Goal: Task Accomplishment & Management: Manage account settings

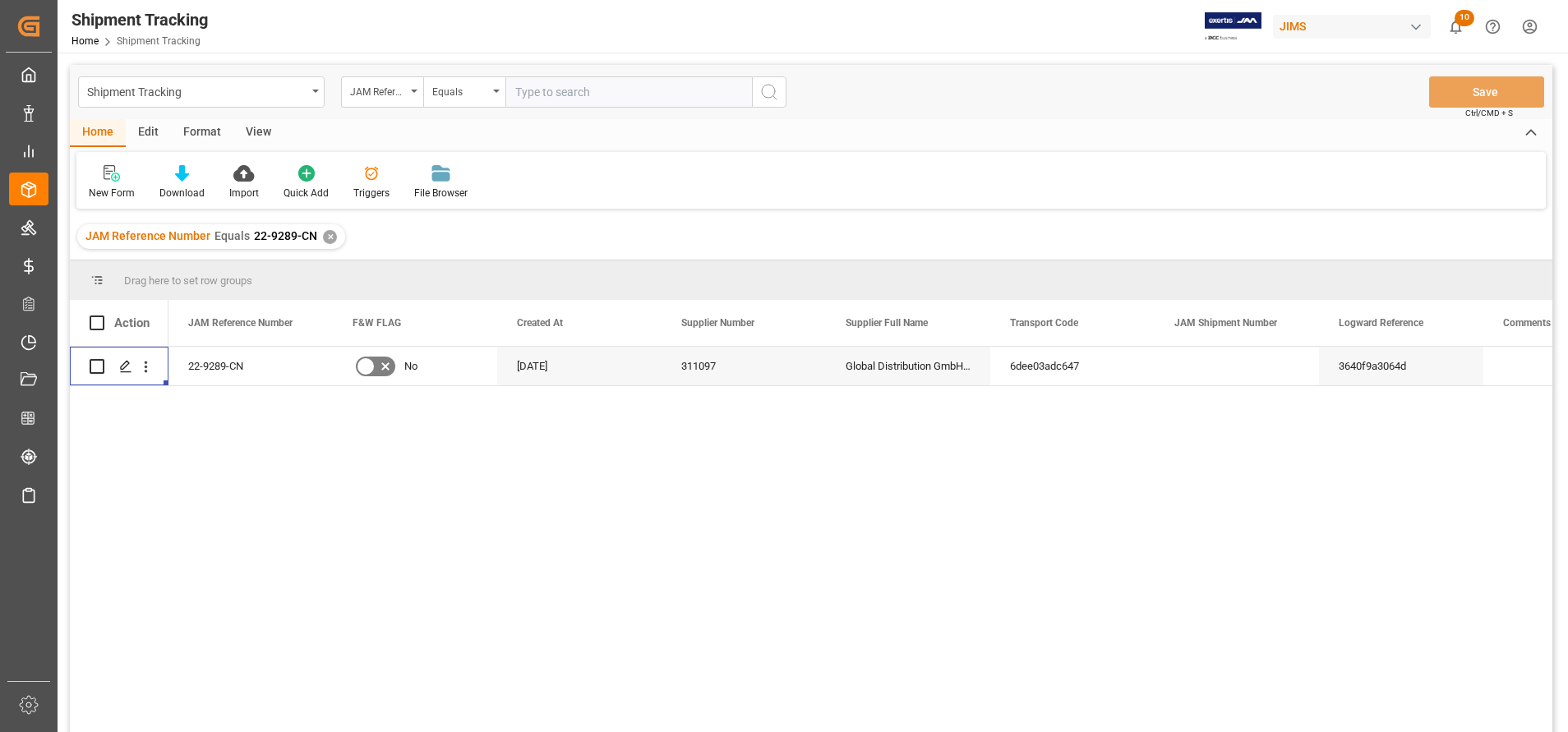
click at [639, 95] on input "text" at bounding box center [628, 92] width 247 height 31
paste input "Egsu9892840"
type input "Egsu9892840"
click at [349, 99] on div "JAM Reference Number" at bounding box center [381, 92] width 82 height 31
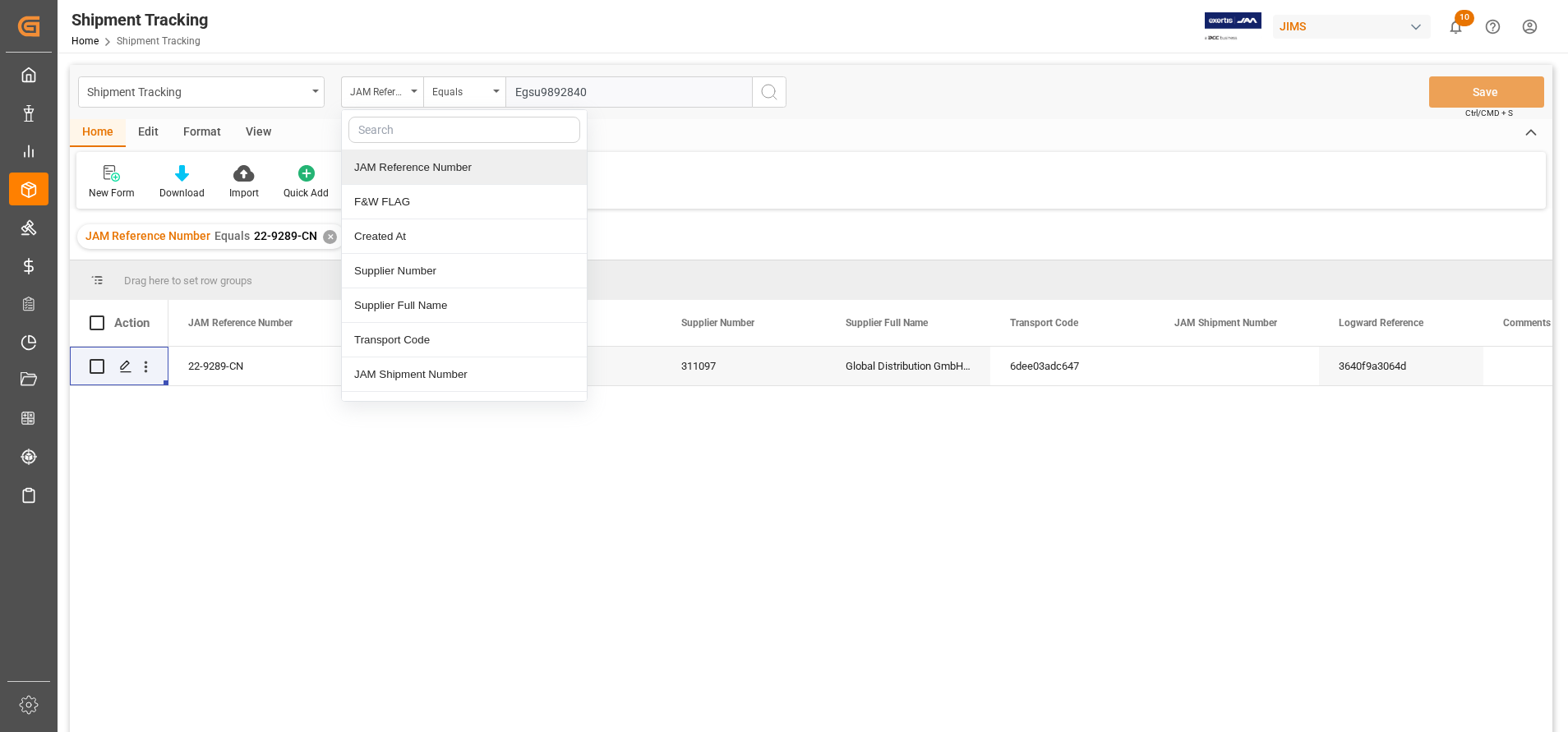
click at [433, 130] on input "text" at bounding box center [464, 130] width 231 height 26
type input "con"
click at [449, 165] on div "Container Number" at bounding box center [464, 167] width 245 height 35
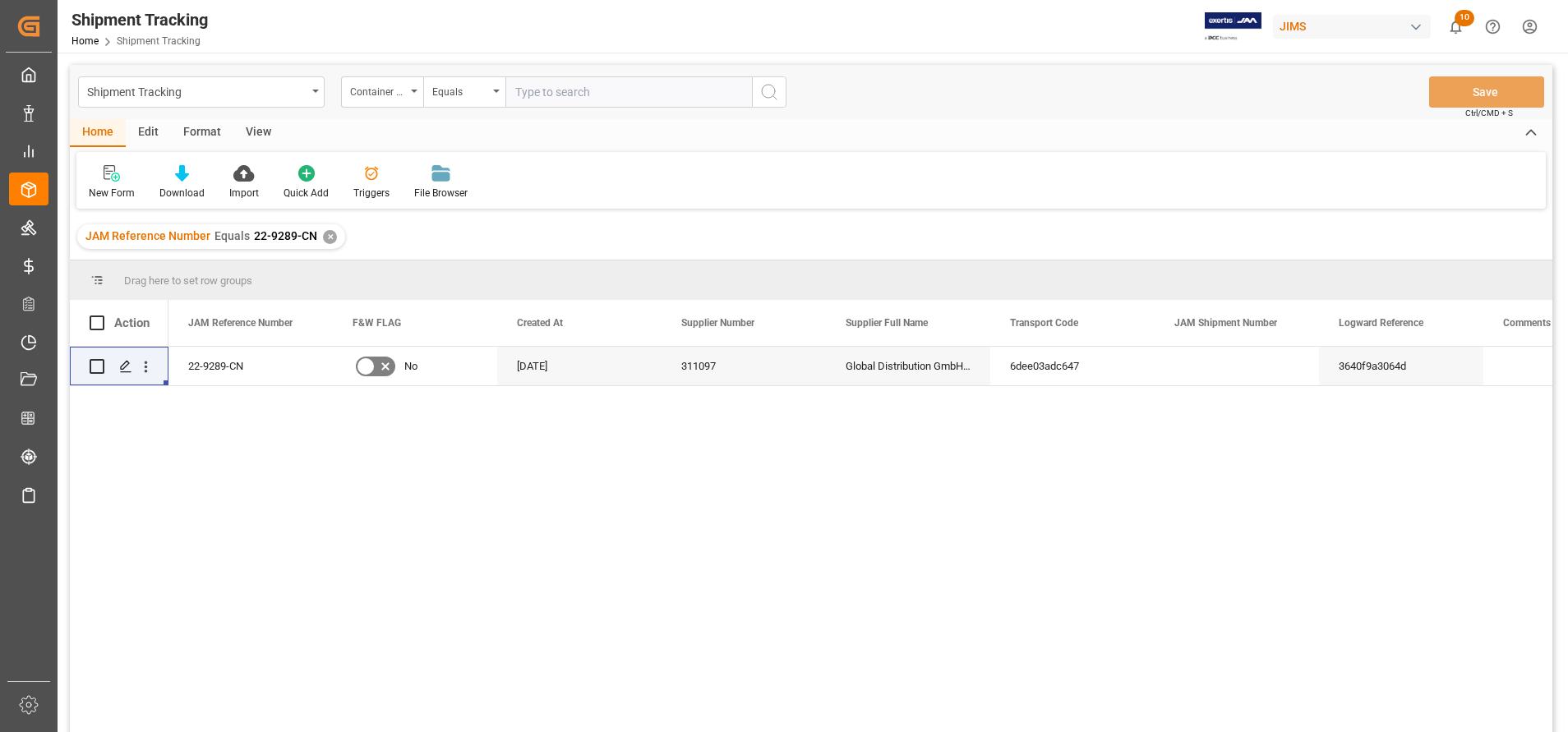
click at [588, 95] on input "text" at bounding box center [628, 92] width 247 height 31
paste input "Egsu9892840"
type input "Egsu9892840"
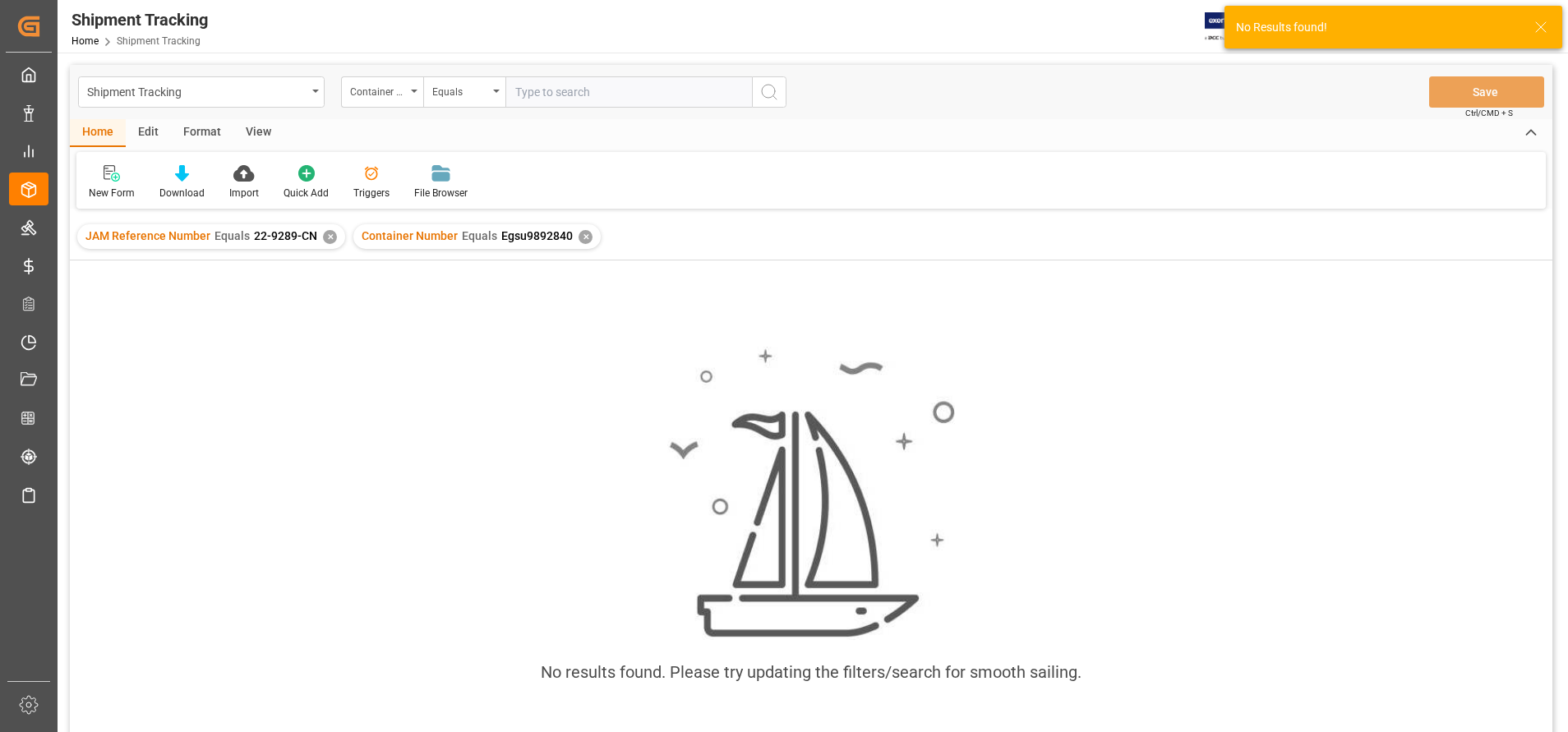
click at [328, 243] on div "✕" at bounding box center [330, 236] width 14 height 14
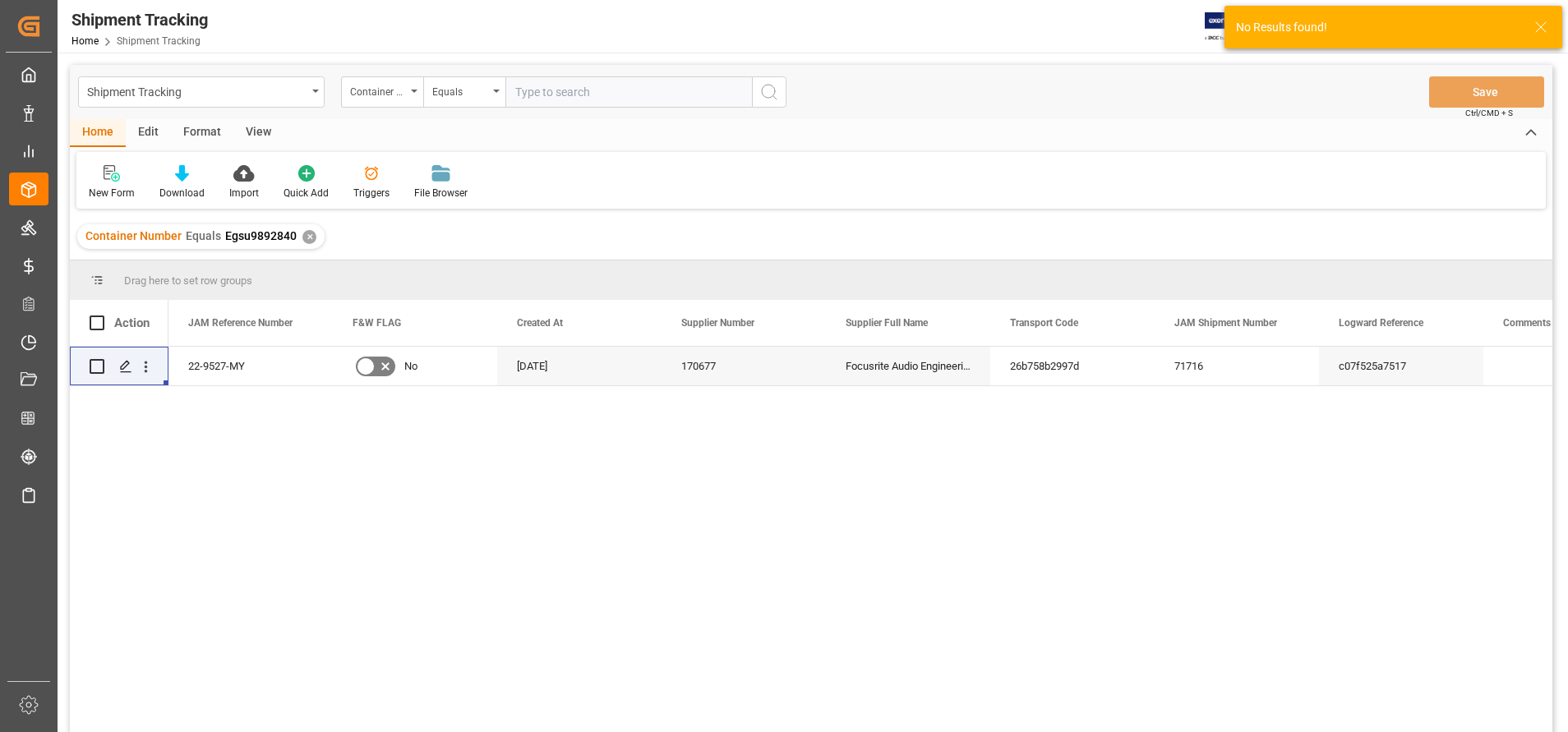
click at [643, 80] on input "text" at bounding box center [628, 92] width 247 height 31
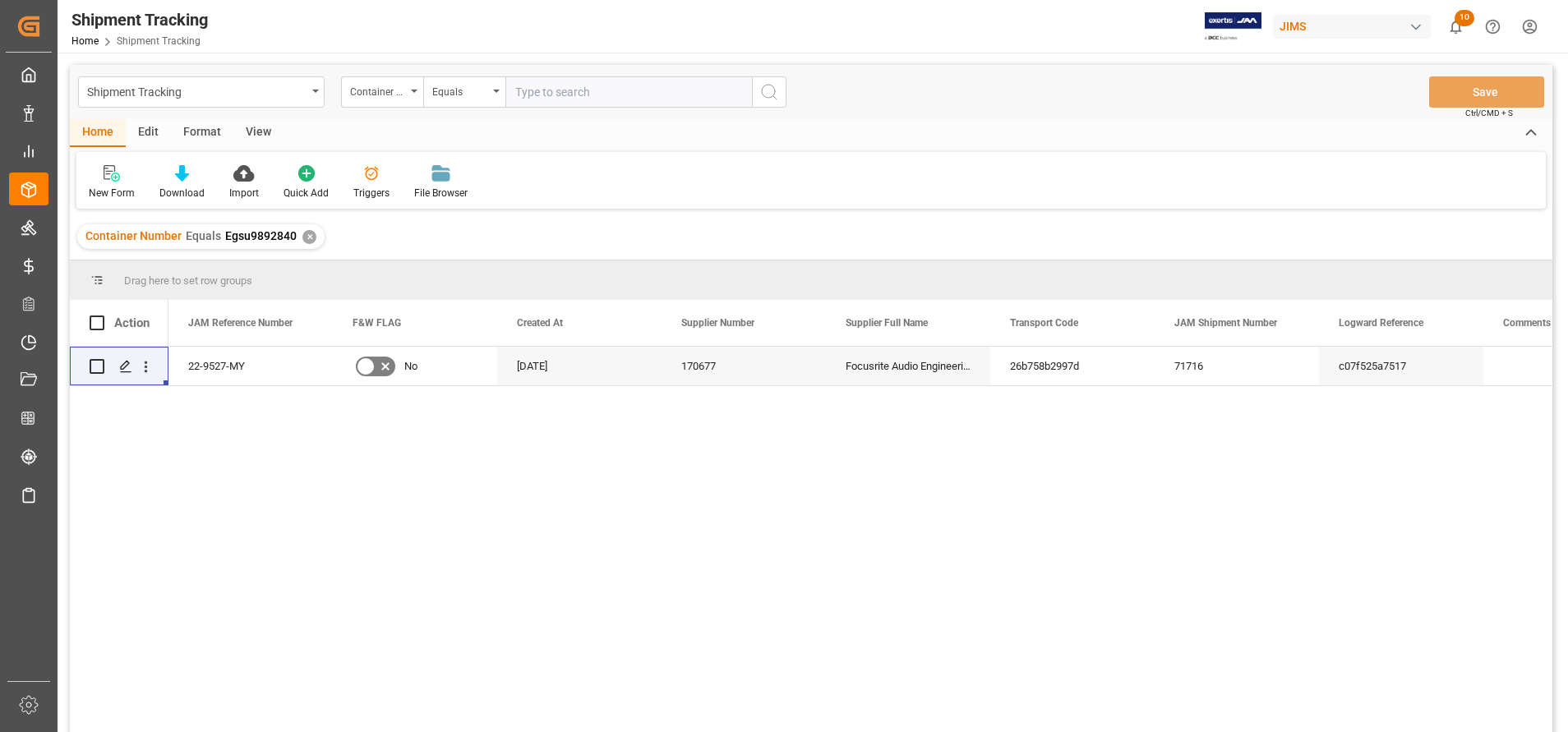
click at [258, 126] on div "View" at bounding box center [258, 133] width 50 height 28
click at [104, 168] on icon at bounding box center [104, 173] width 16 height 16
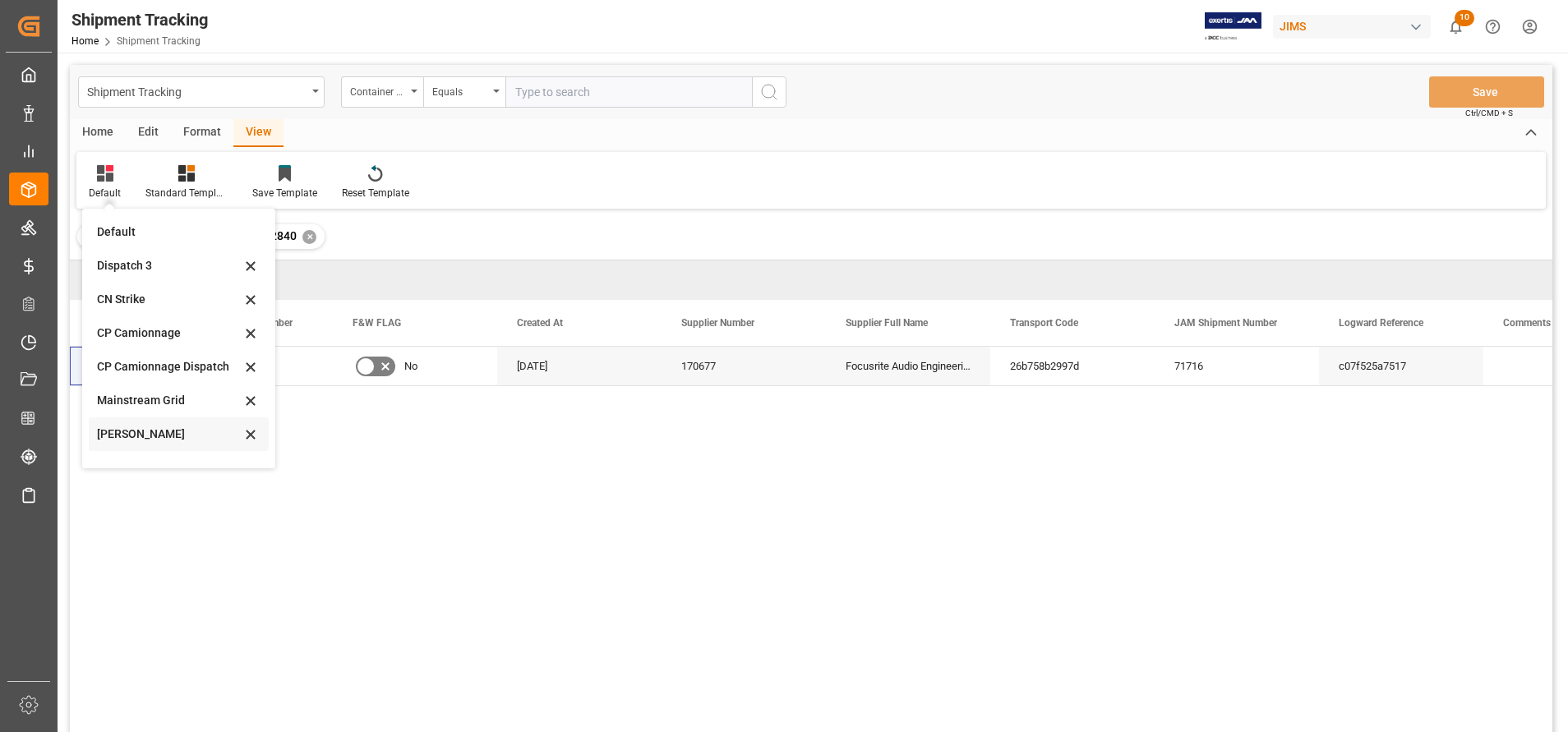
click at [157, 437] on div "Harman Grid" at bounding box center [169, 434] width 144 height 17
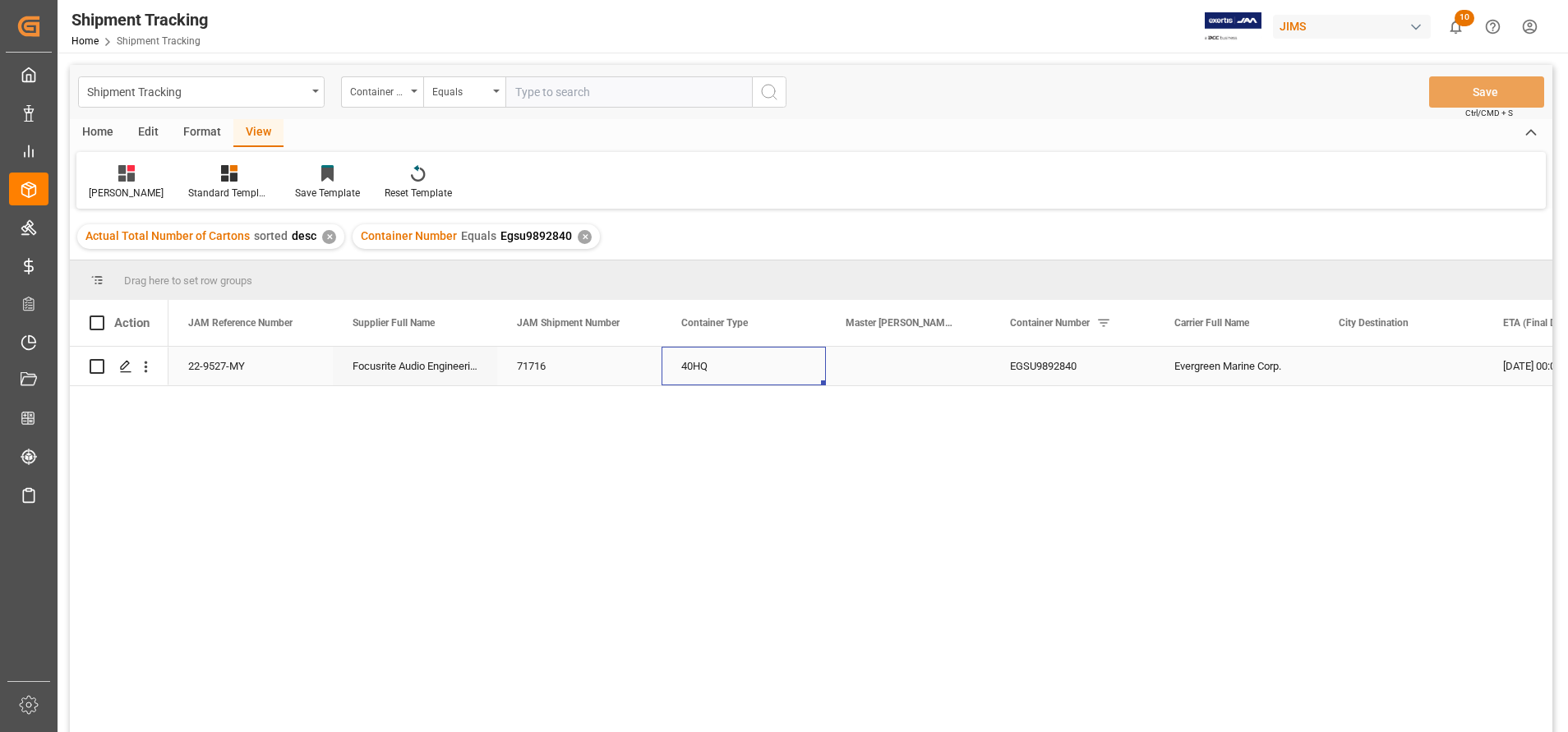
click at [819, 373] on div "40HQ" at bounding box center [744, 366] width 164 height 39
click at [127, 369] on icon "Press SPACE to select this row." at bounding box center [126, 367] width 14 height 14
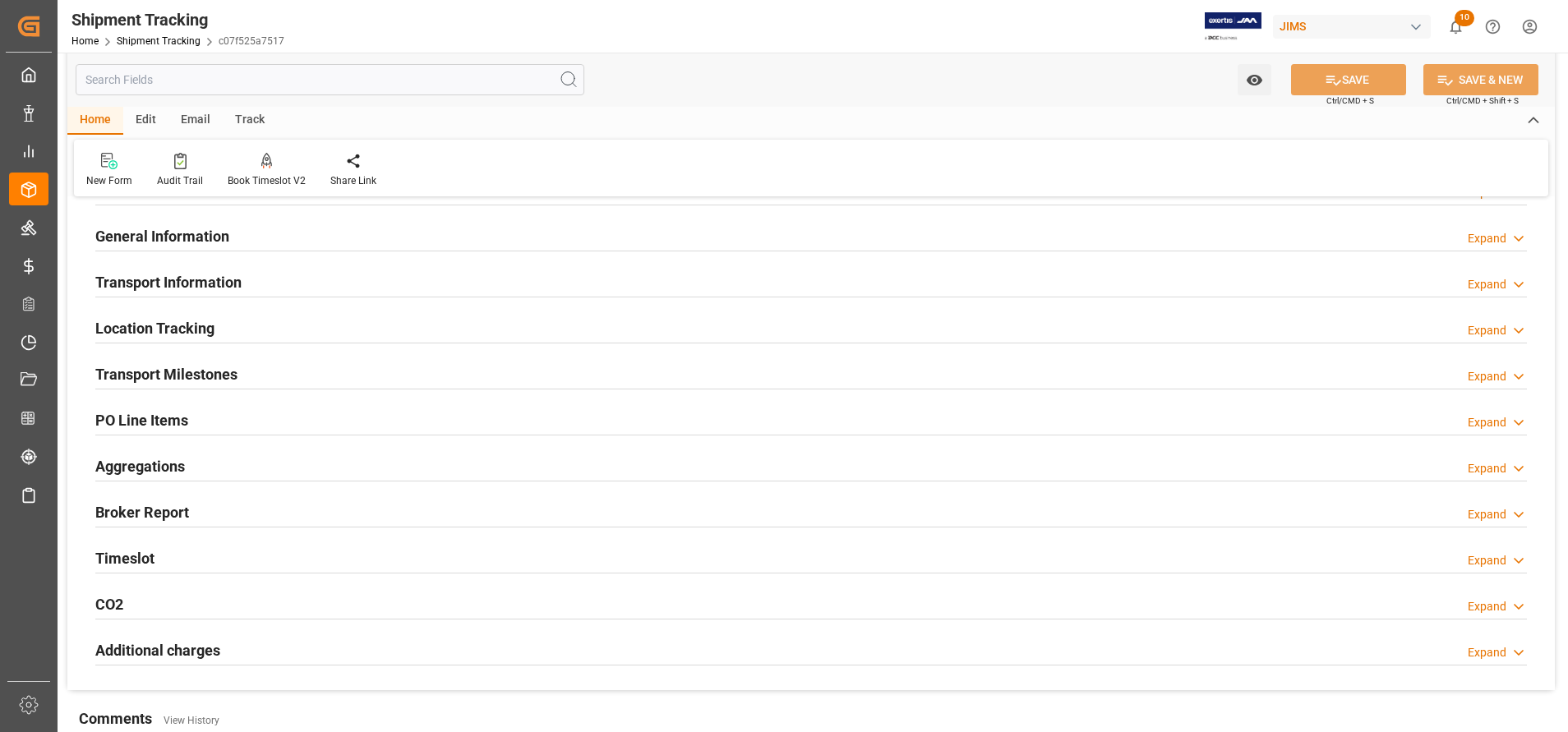
scroll to position [123, 0]
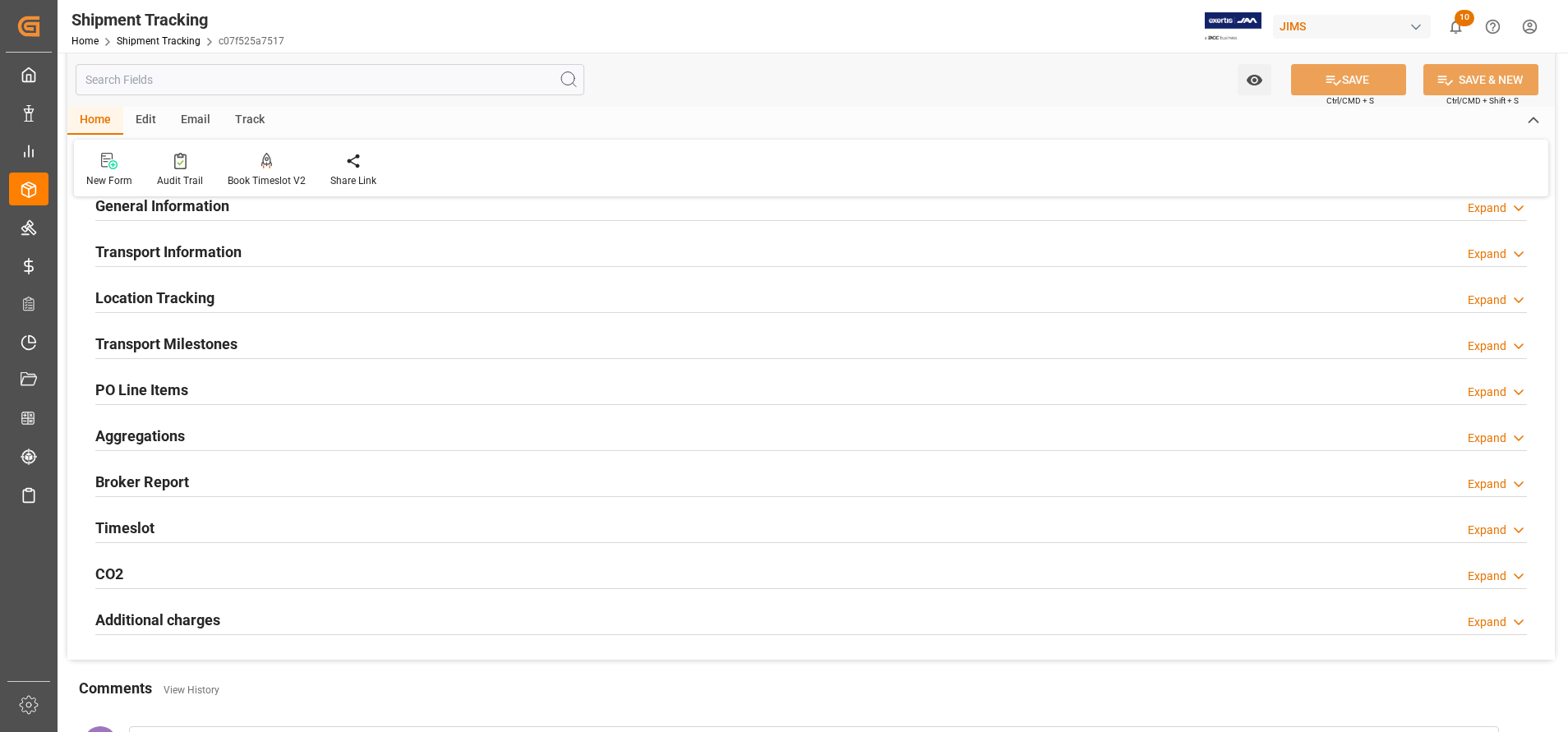
click at [221, 353] on h2 "Transport Milestones" at bounding box center [166, 344] width 142 height 22
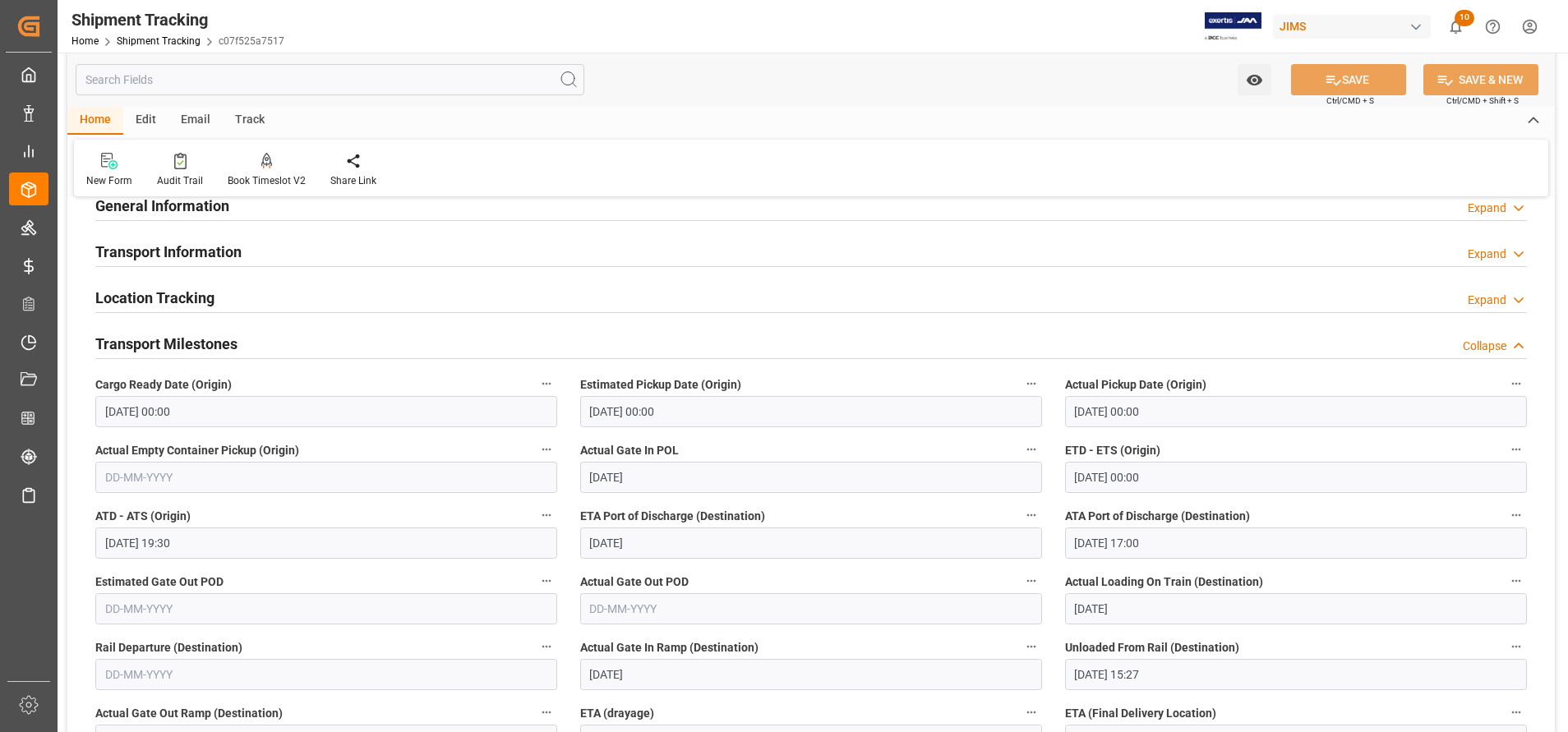
click at [221, 353] on h2 "Transport Milestones" at bounding box center [166, 344] width 142 height 22
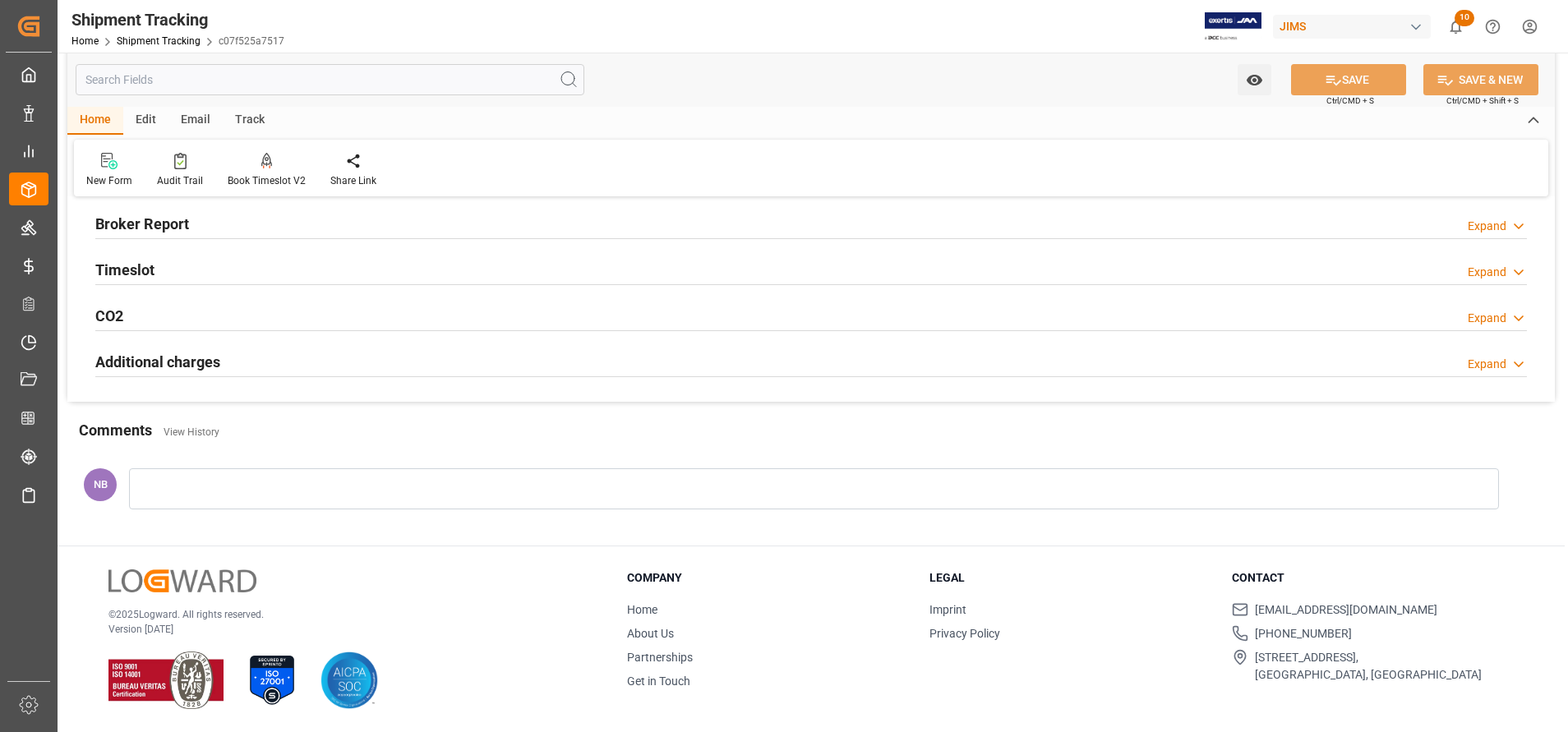
scroll to position [258, 0]
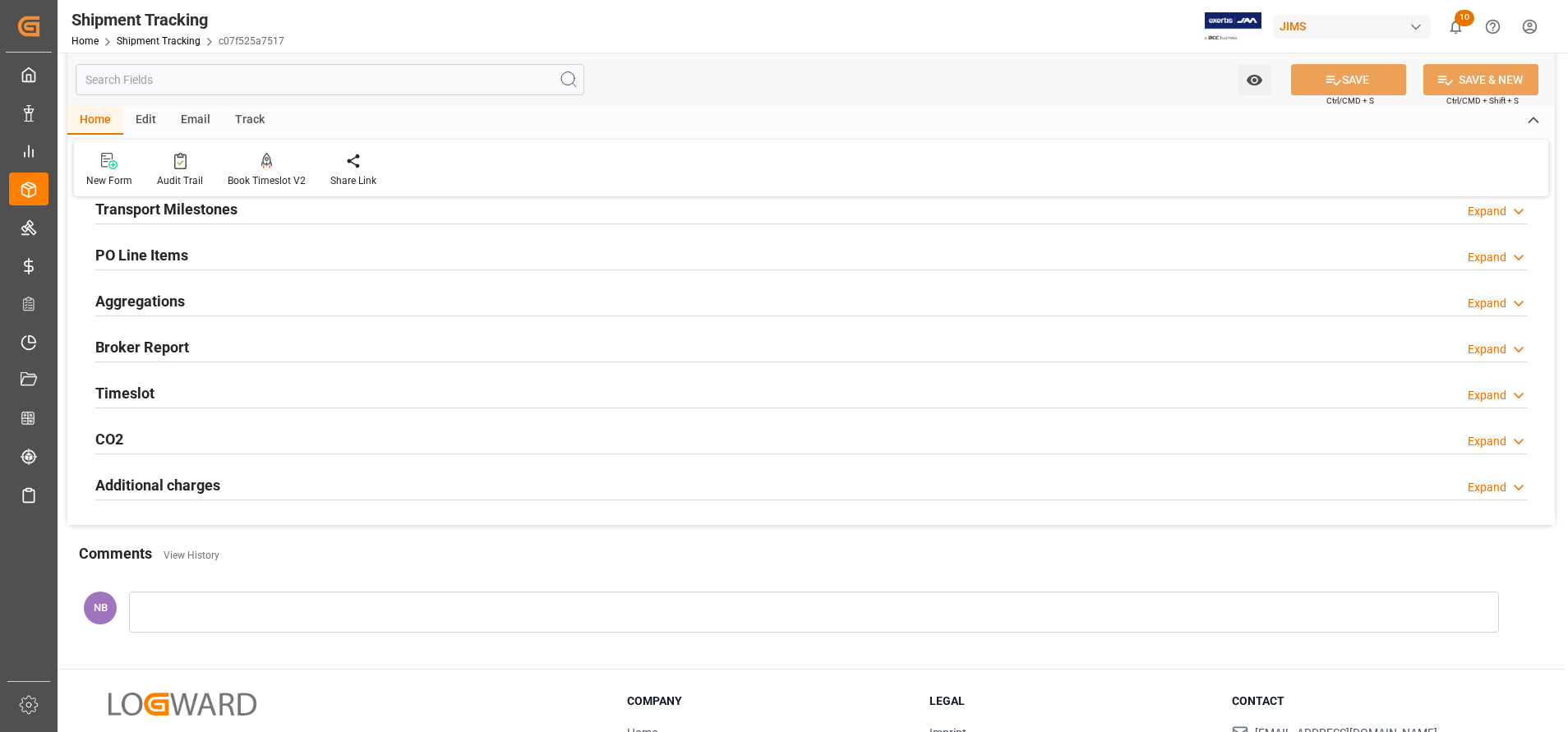
click at [148, 488] on h2 "Additional charges" at bounding box center [157, 485] width 125 height 22
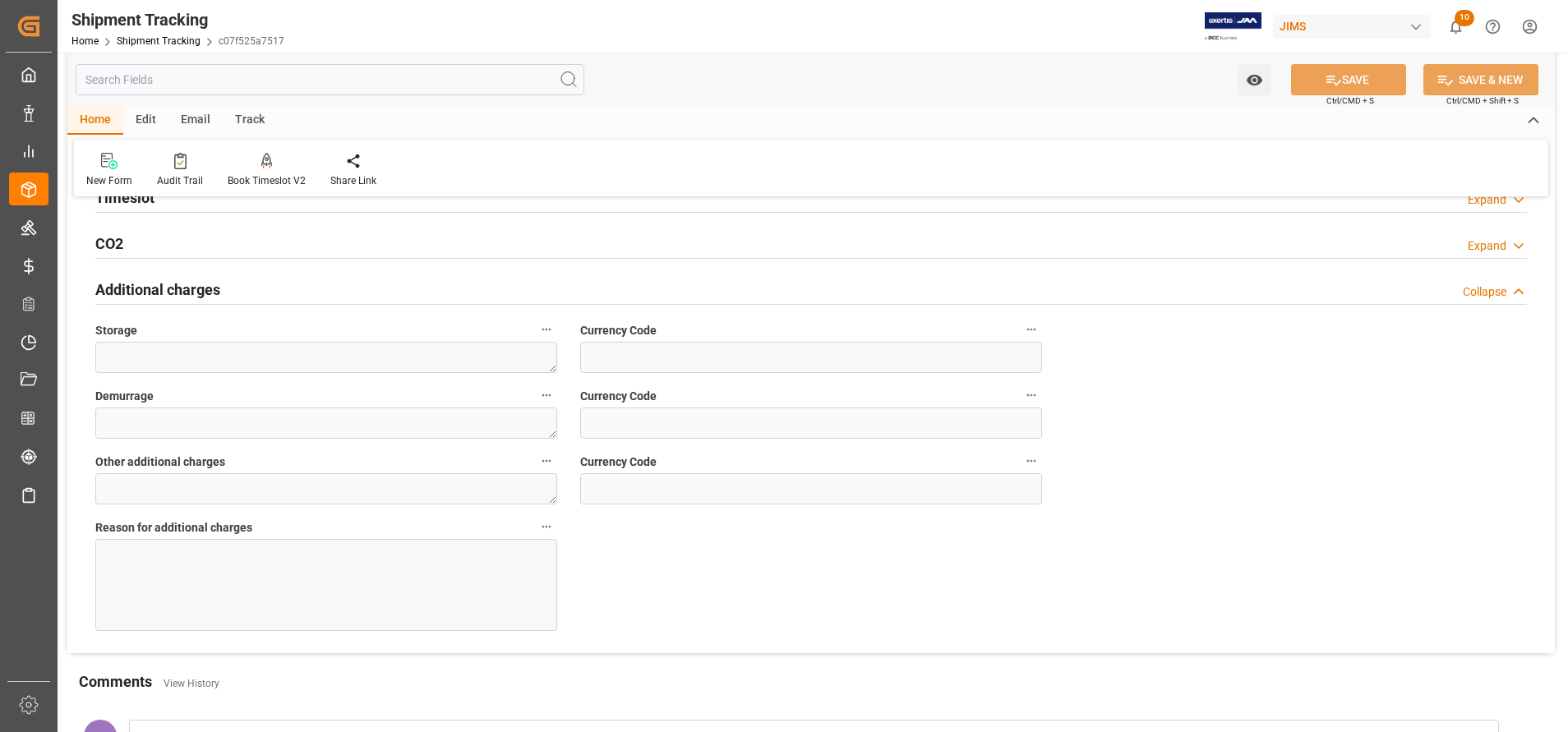
scroll to position [504, 0]
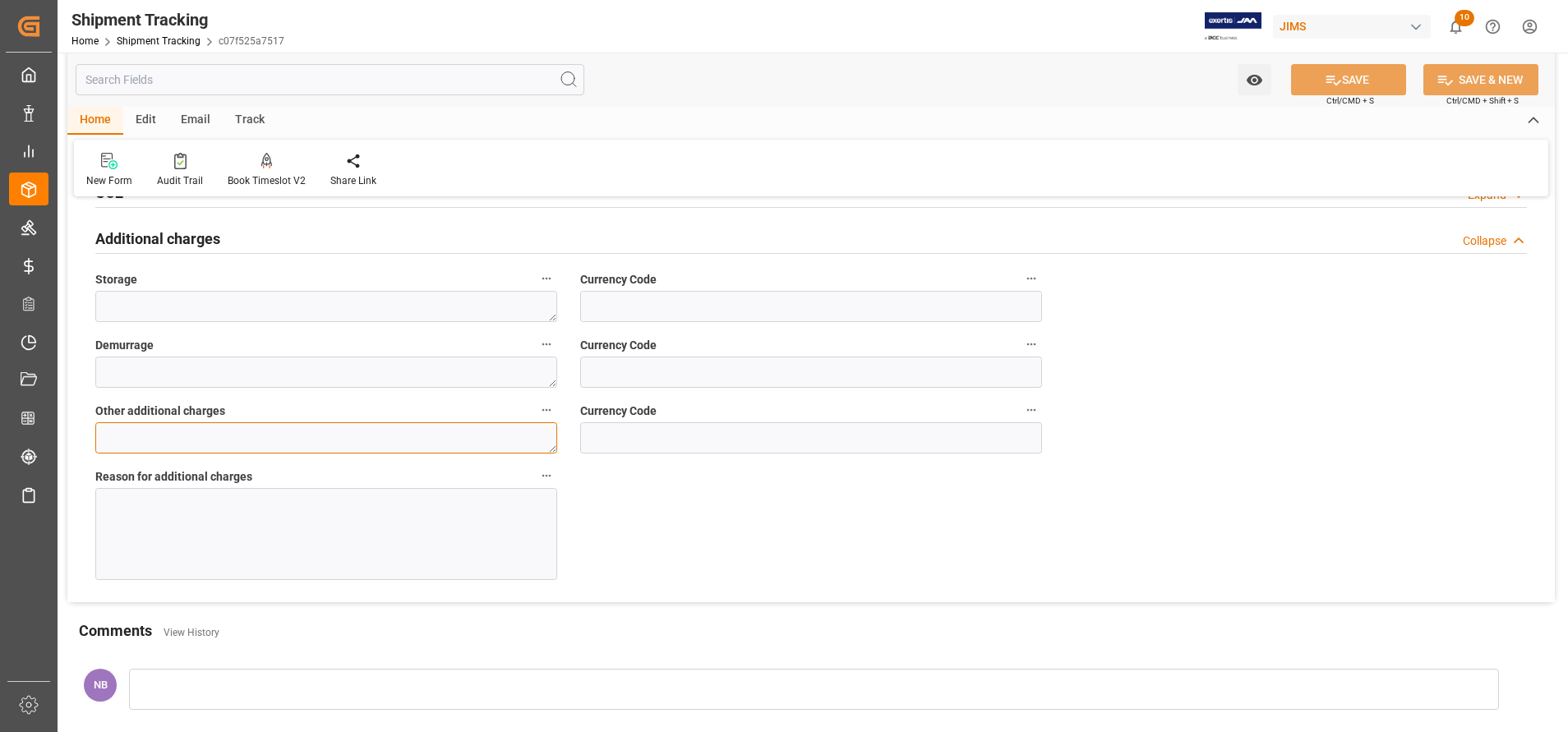
click at [487, 438] on textarea at bounding box center [325, 437] width 462 height 31
type textarea "S"
type textarea "580"
click at [743, 448] on input at bounding box center [811, 437] width 462 height 31
type input "USD"
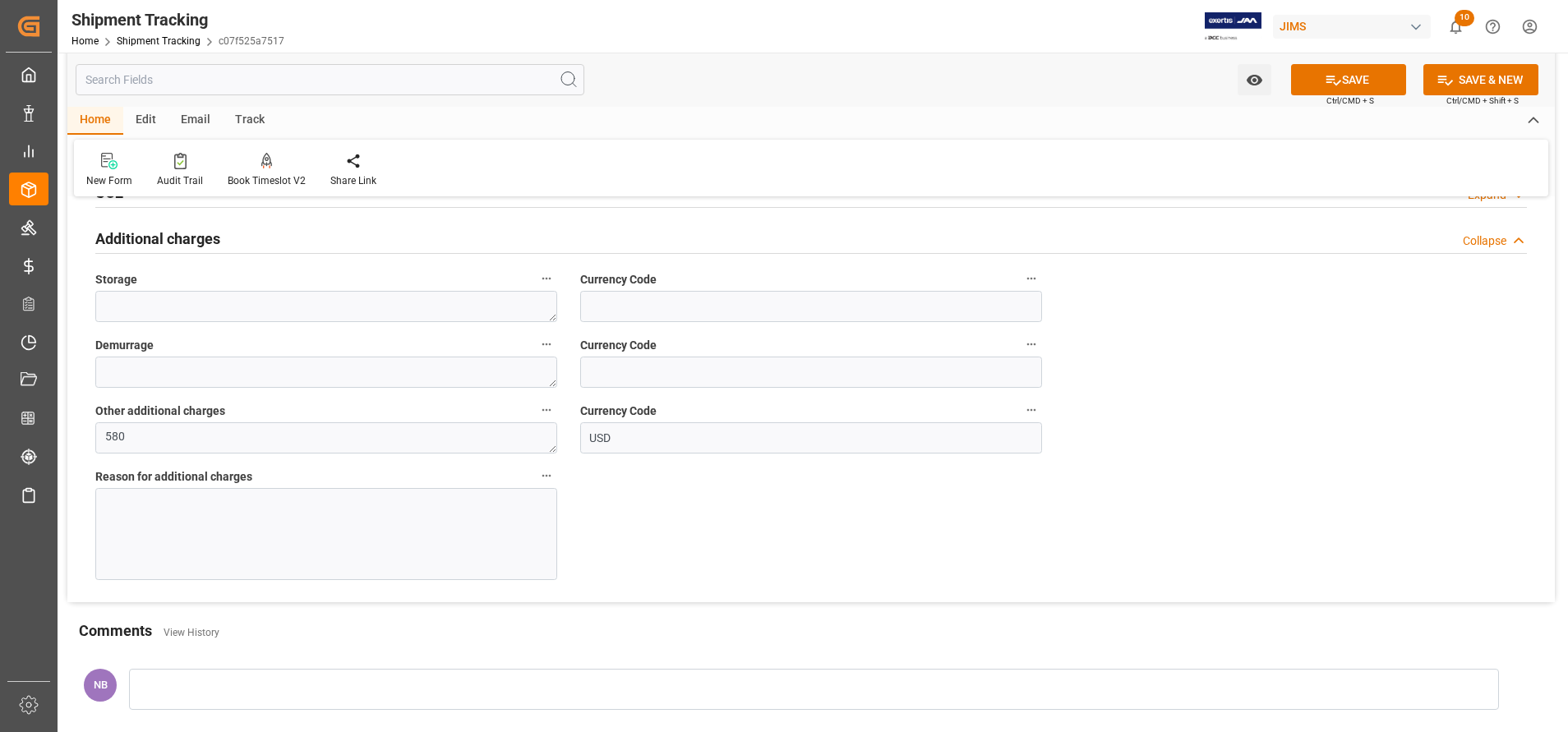
click at [449, 543] on div at bounding box center [325, 534] width 462 height 92
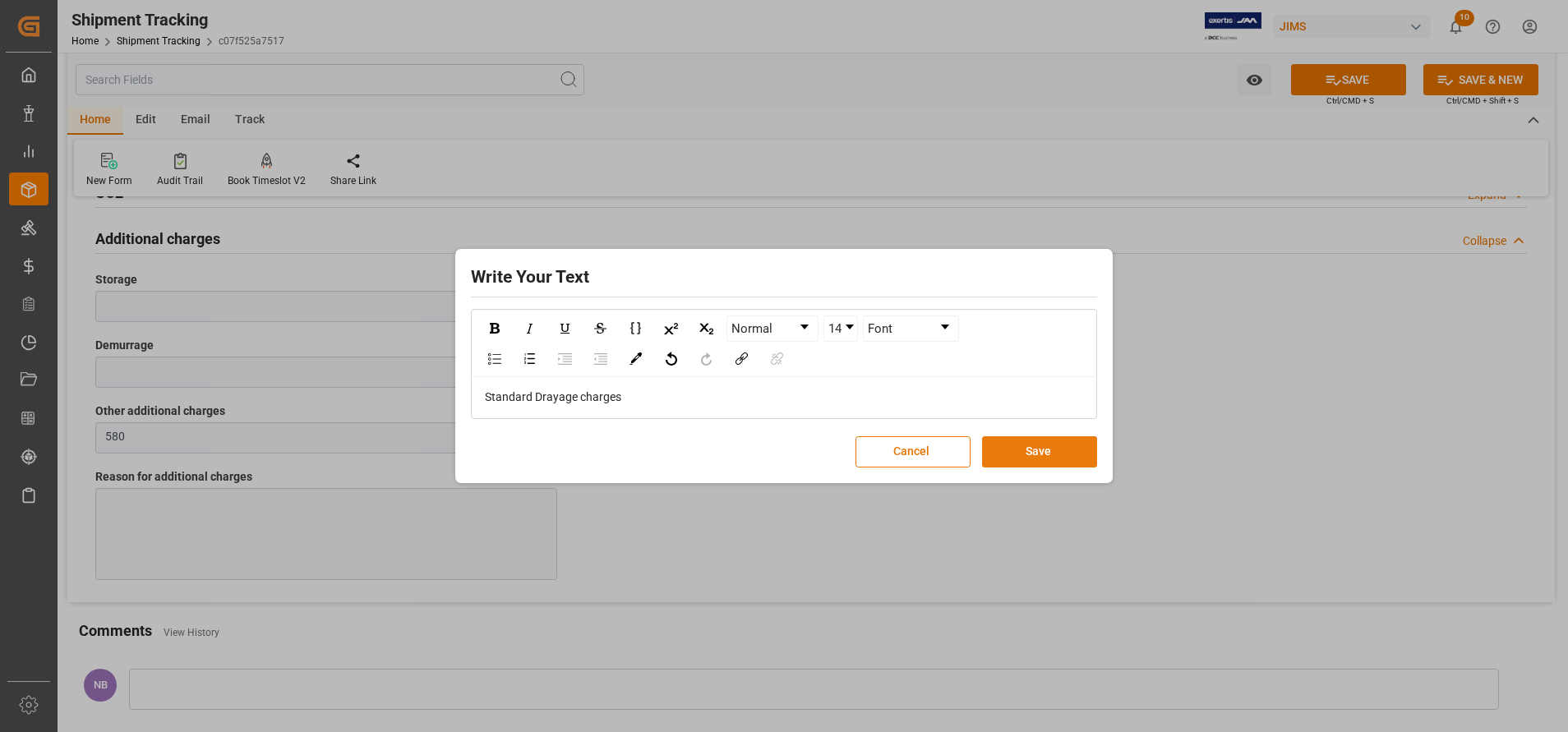
click at [1042, 463] on button "Save" at bounding box center [1040, 452] width 115 height 31
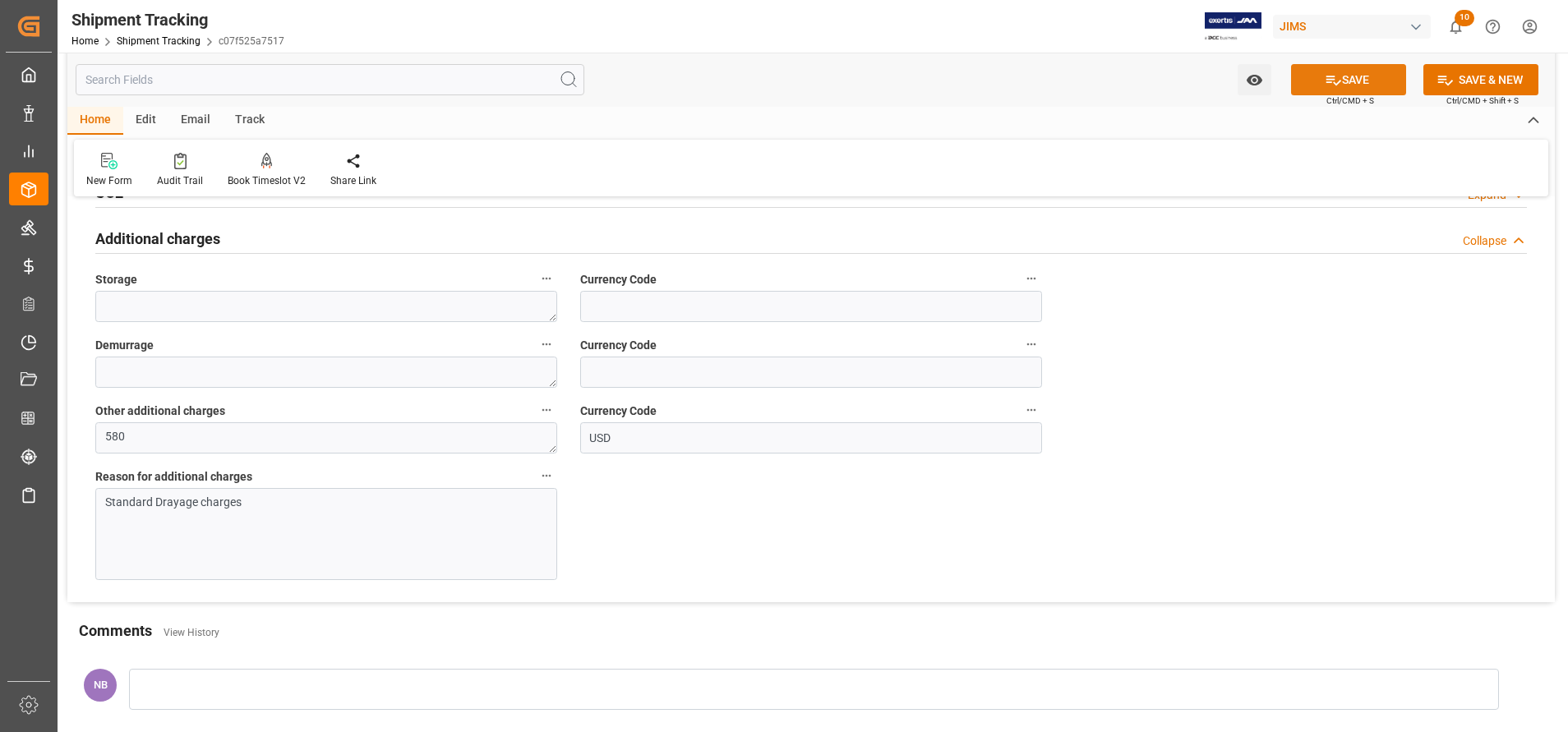
click at [1329, 68] on button "SAVE" at bounding box center [1348, 80] width 115 height 31
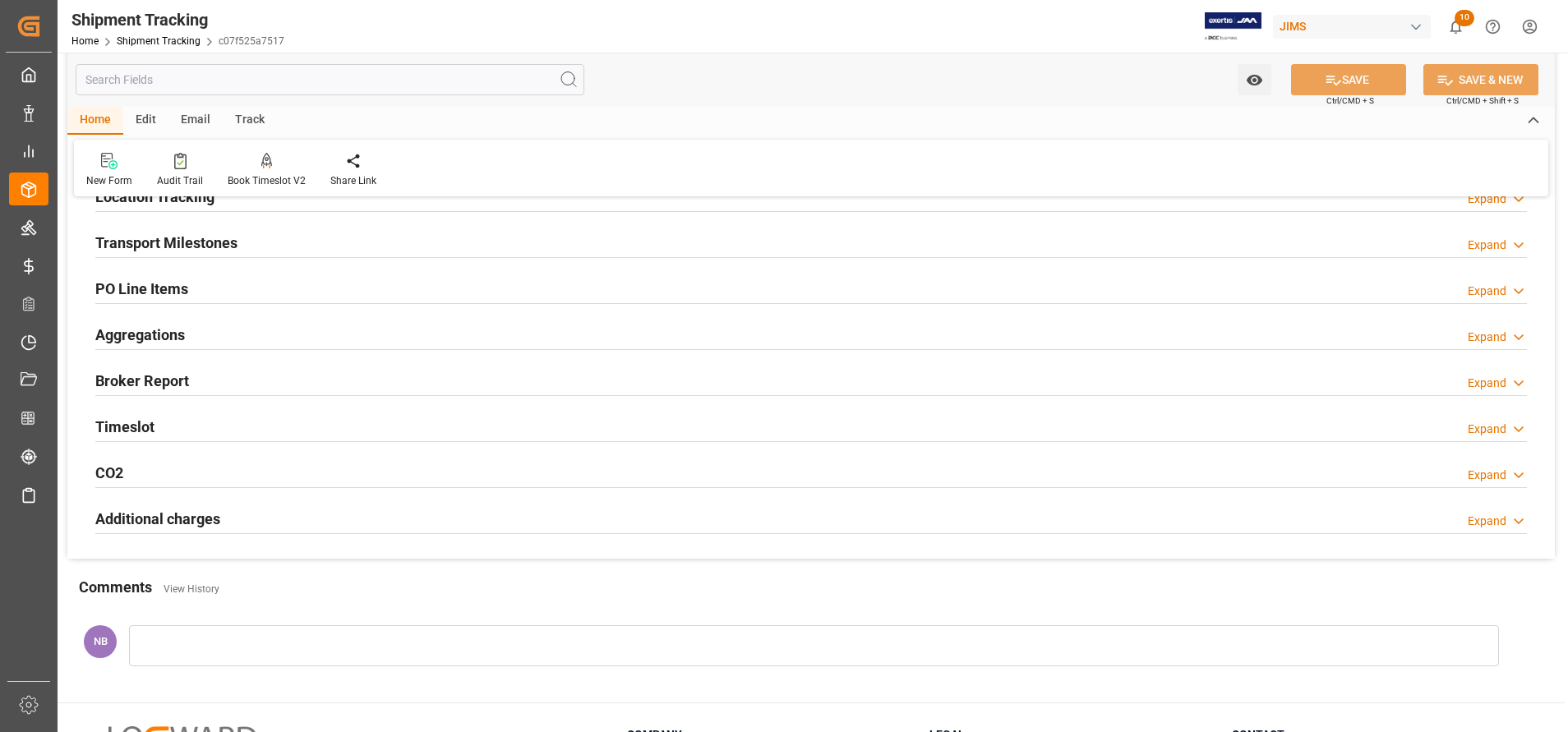
scroll to position [258, 0]
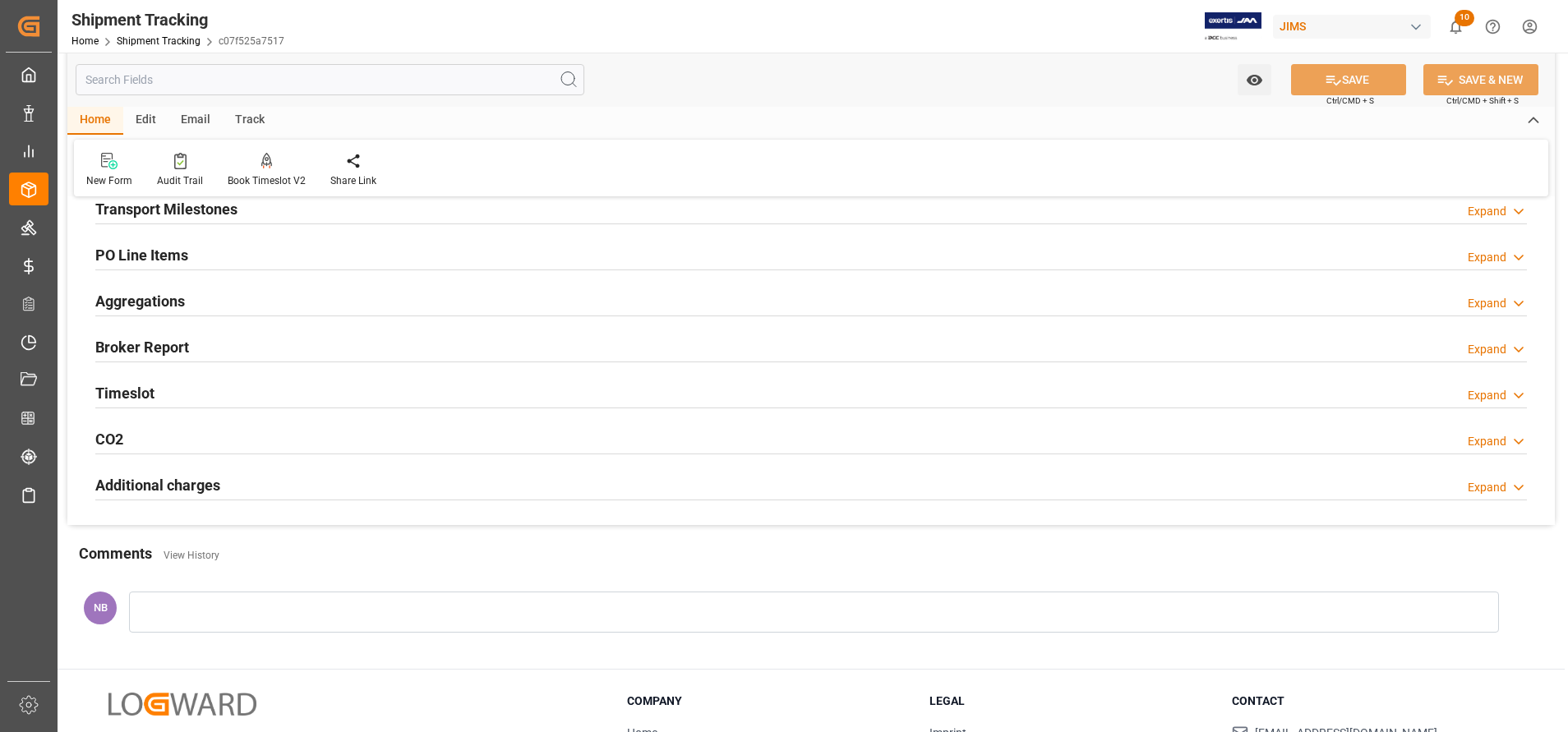
click at [175, 479] on h2 "Additional charges" at bounding box center [157, 485] width 125 height 22
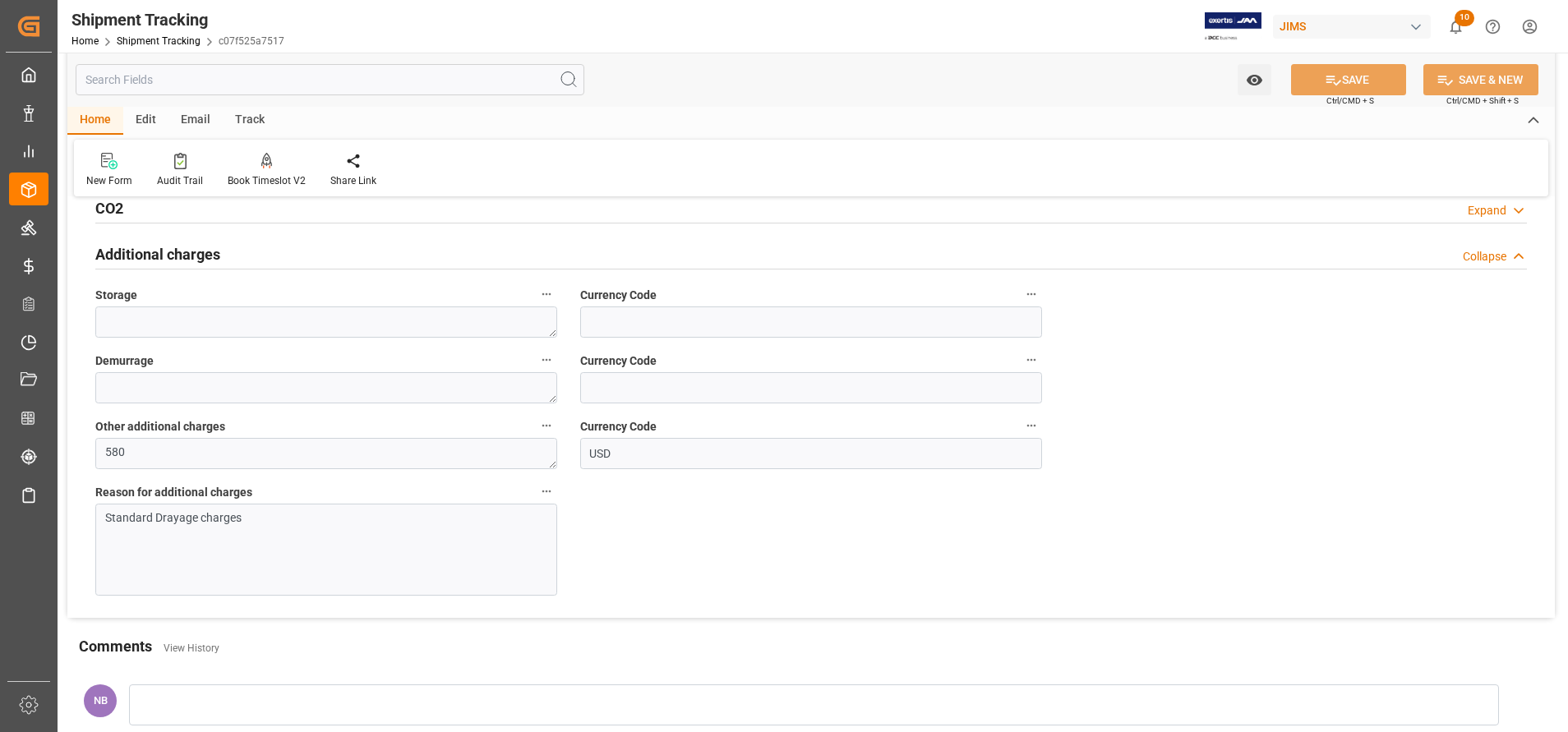
scroll to position [628, 0]
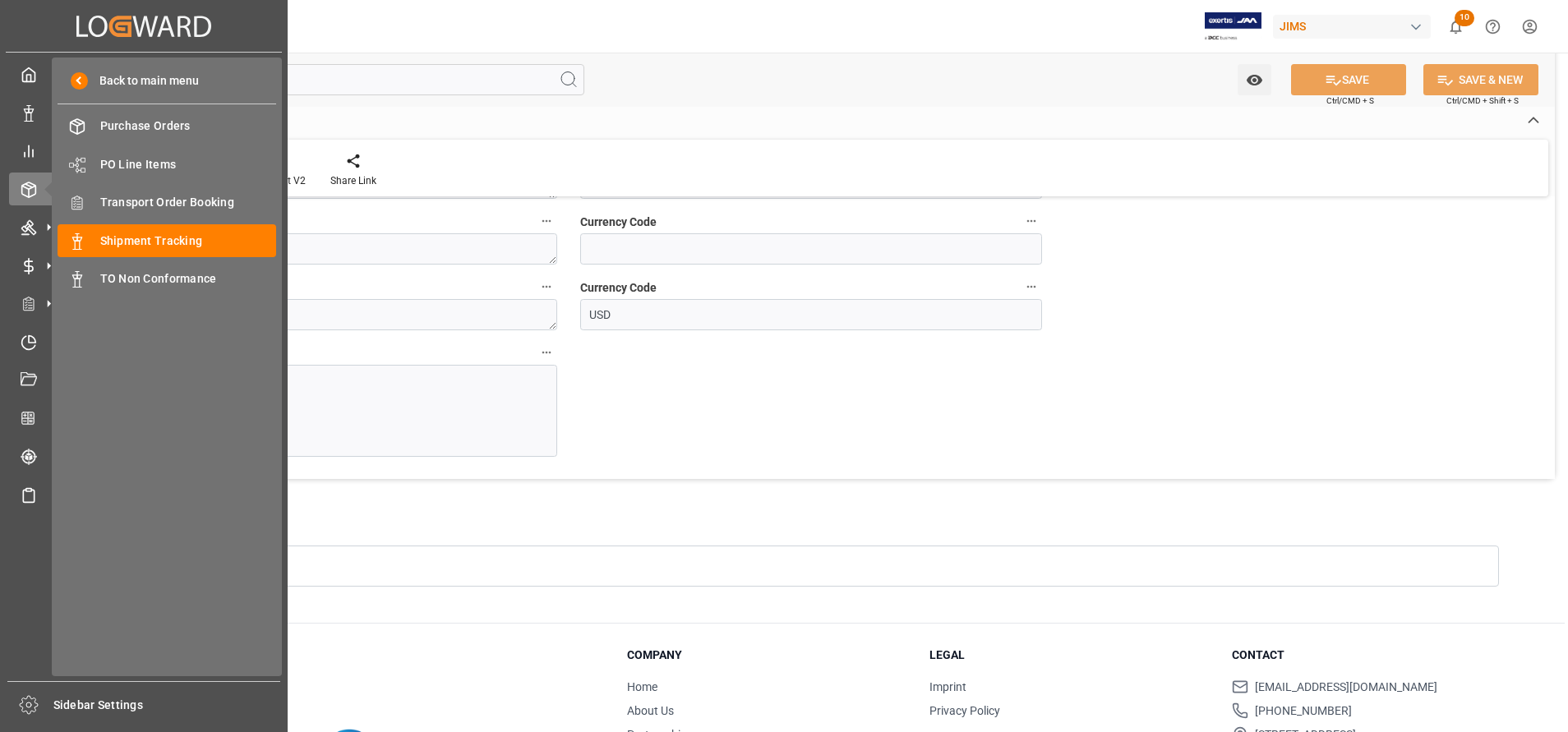
click at [148, 222] on div "Back to main menu Purchase Orders Purchase Orders PO Line Items PO Line Items T…" at bounding box center [166, 367] width 230 height 618
click at [175, 232] on span "Shipment Tracking" at bounding box center [188, 241] width 176 height 17
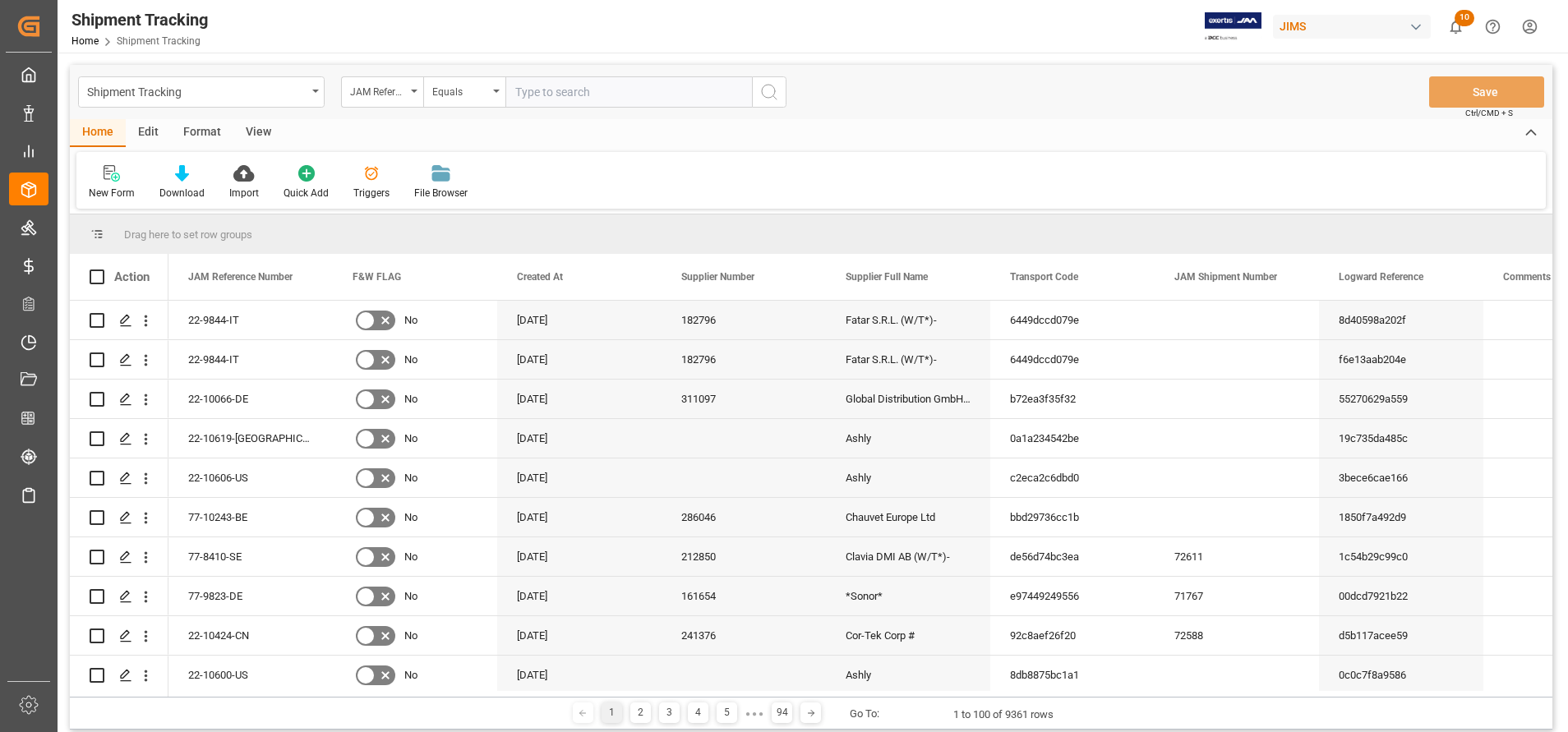
click at [613, 74] on div "Shipment Tracking JAM Reference Number Equals Save Ctrl/CMD + S" at bounding box center [810, 92] width 1482 height 54
click at [628, 103] on input "text" at bounding box center [628, 92] width 247 height 31
paste input "22-9456-CN"
type input "22-9456-CN"
click at [768, 93] on icon "search button" at bounding box center [769, 92] width 19 height 19
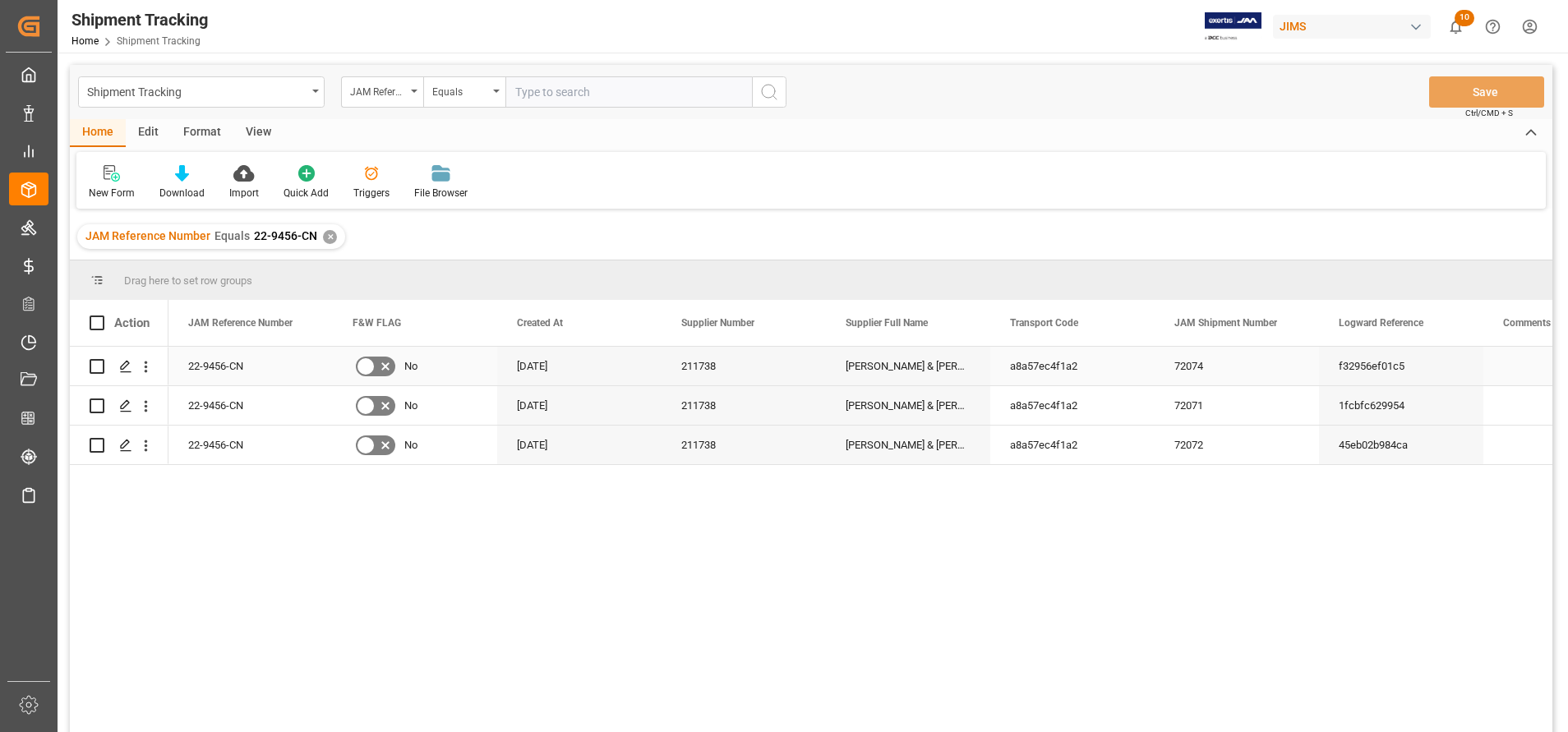
click at [934, 364] on div "Allen & Heath (US funds China)(W/T*)-" at bounding box center [908, 366] width 164 height 39
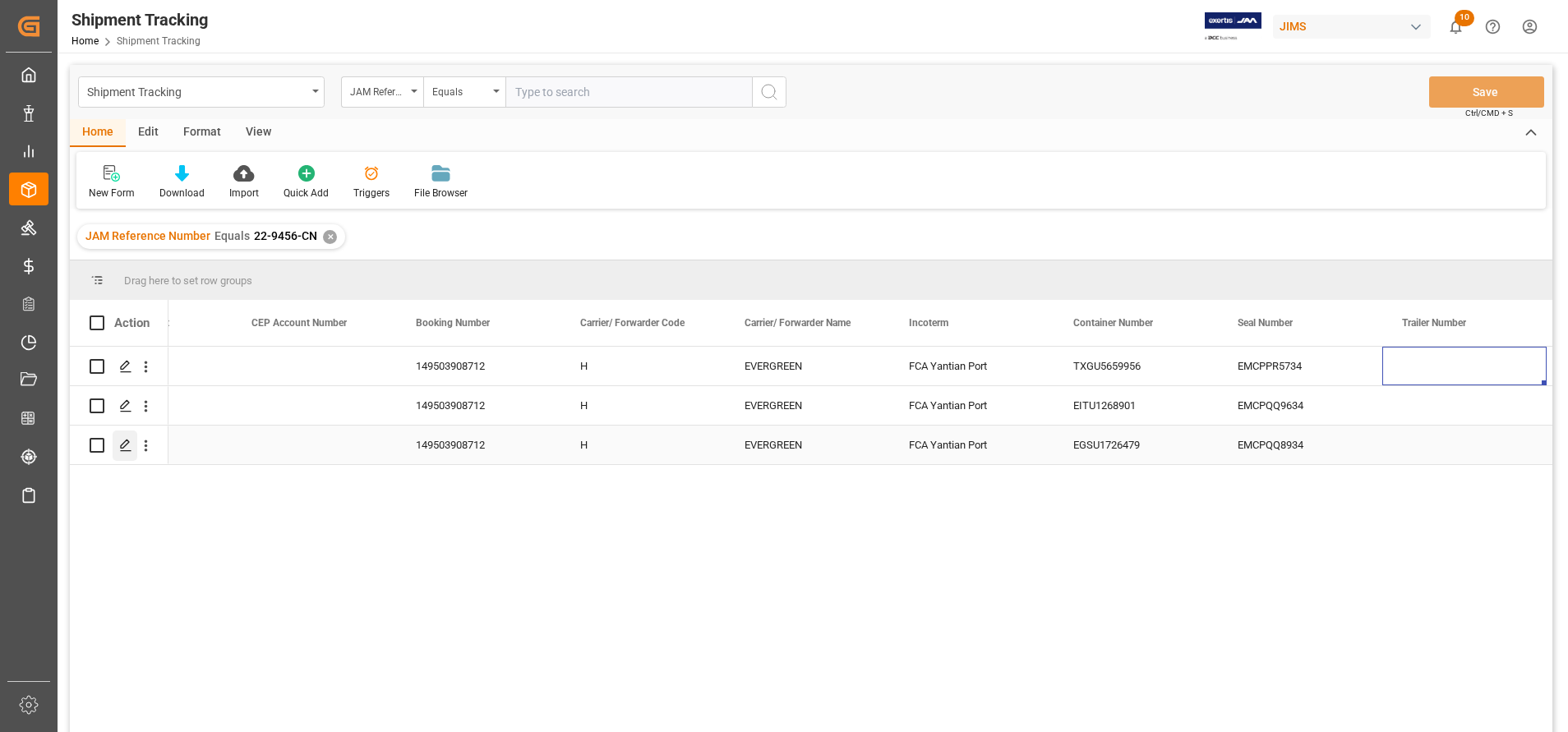
click at [123, 446] on icon "Press SPACE to select this row." at bounding box center [126, 446] width 14 height 14
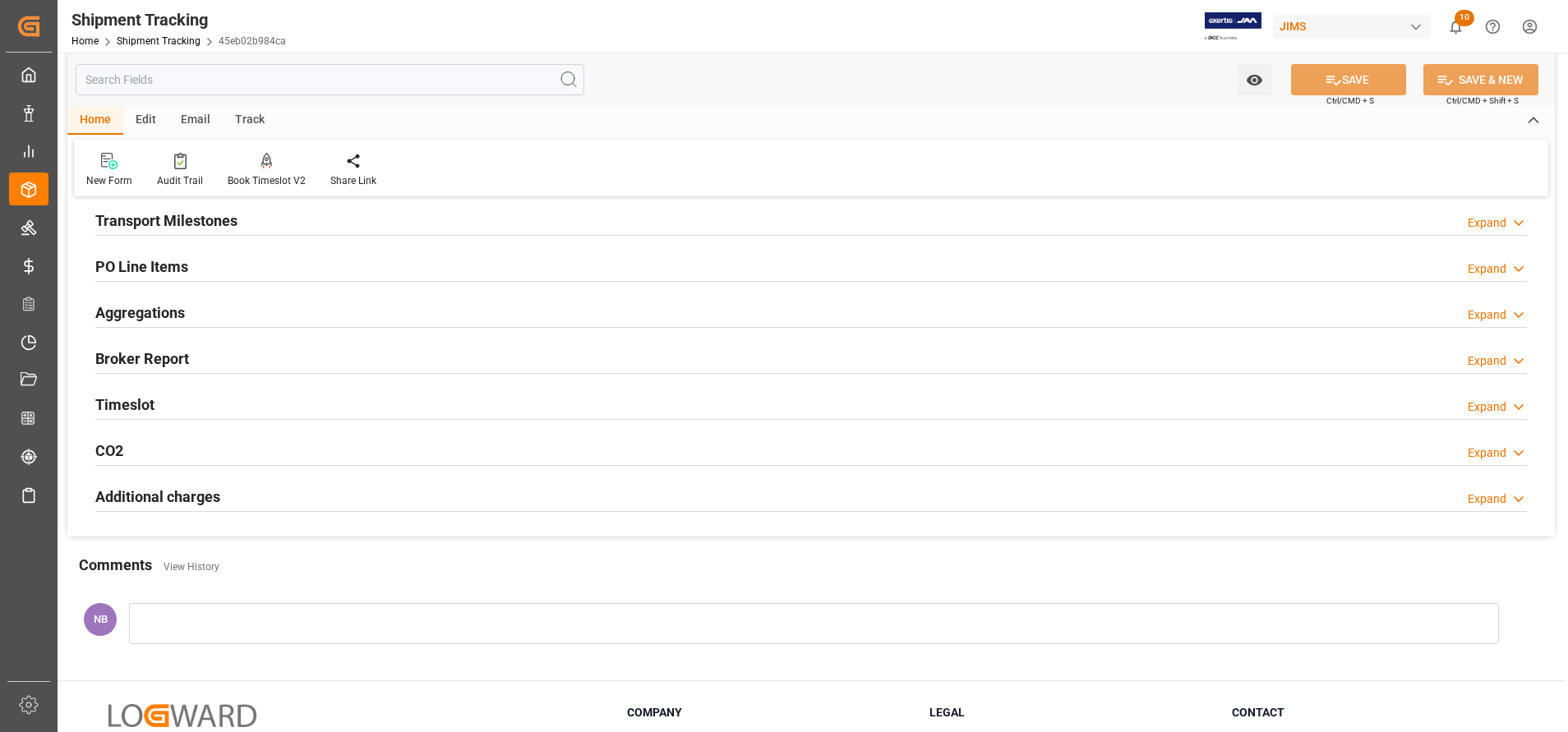
click at [174, 503] on h2 "Additional charges" at bounding box center [157, 496] width 125 height 22
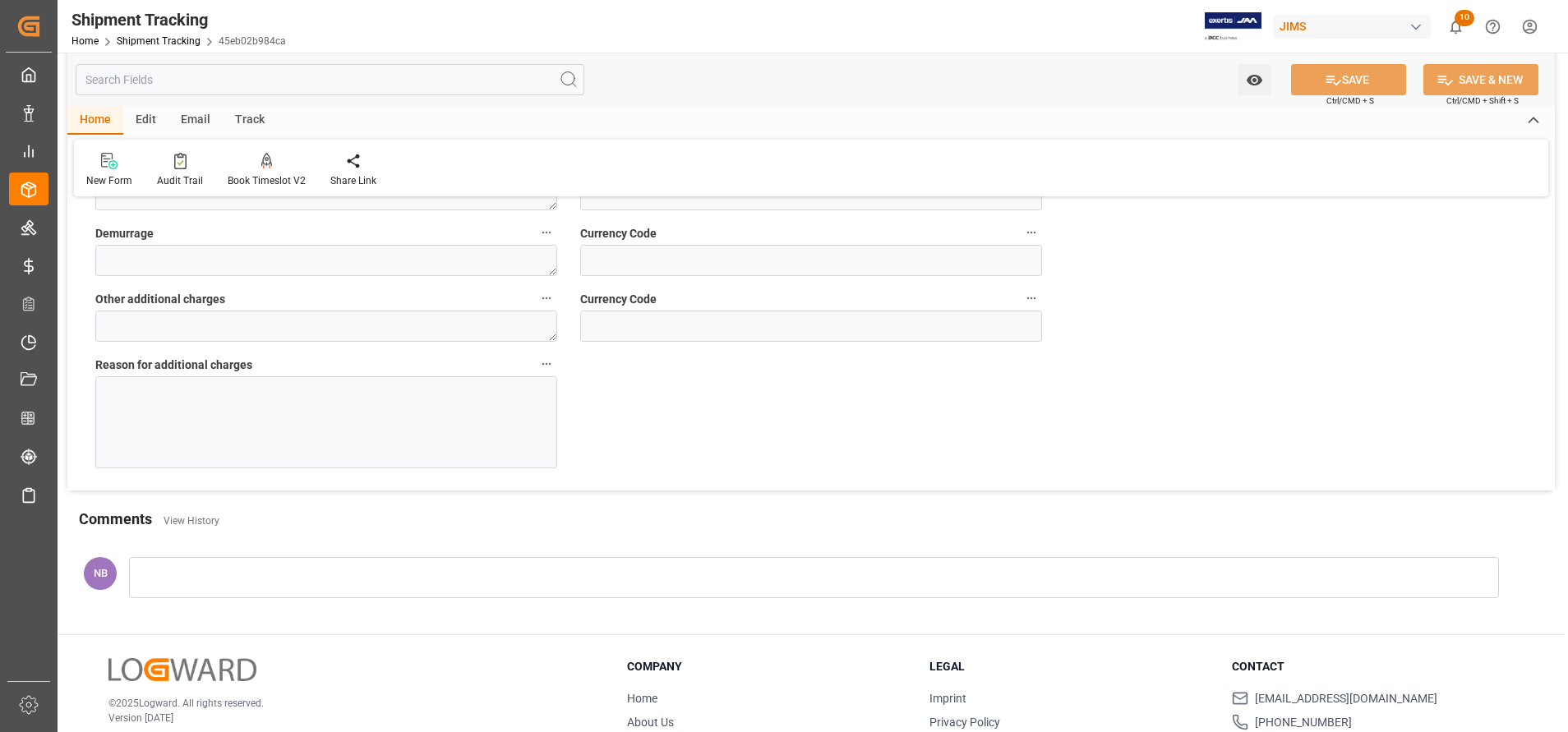
click at [376, 402] on div at bounding box center [325, 422] width 462 height 92
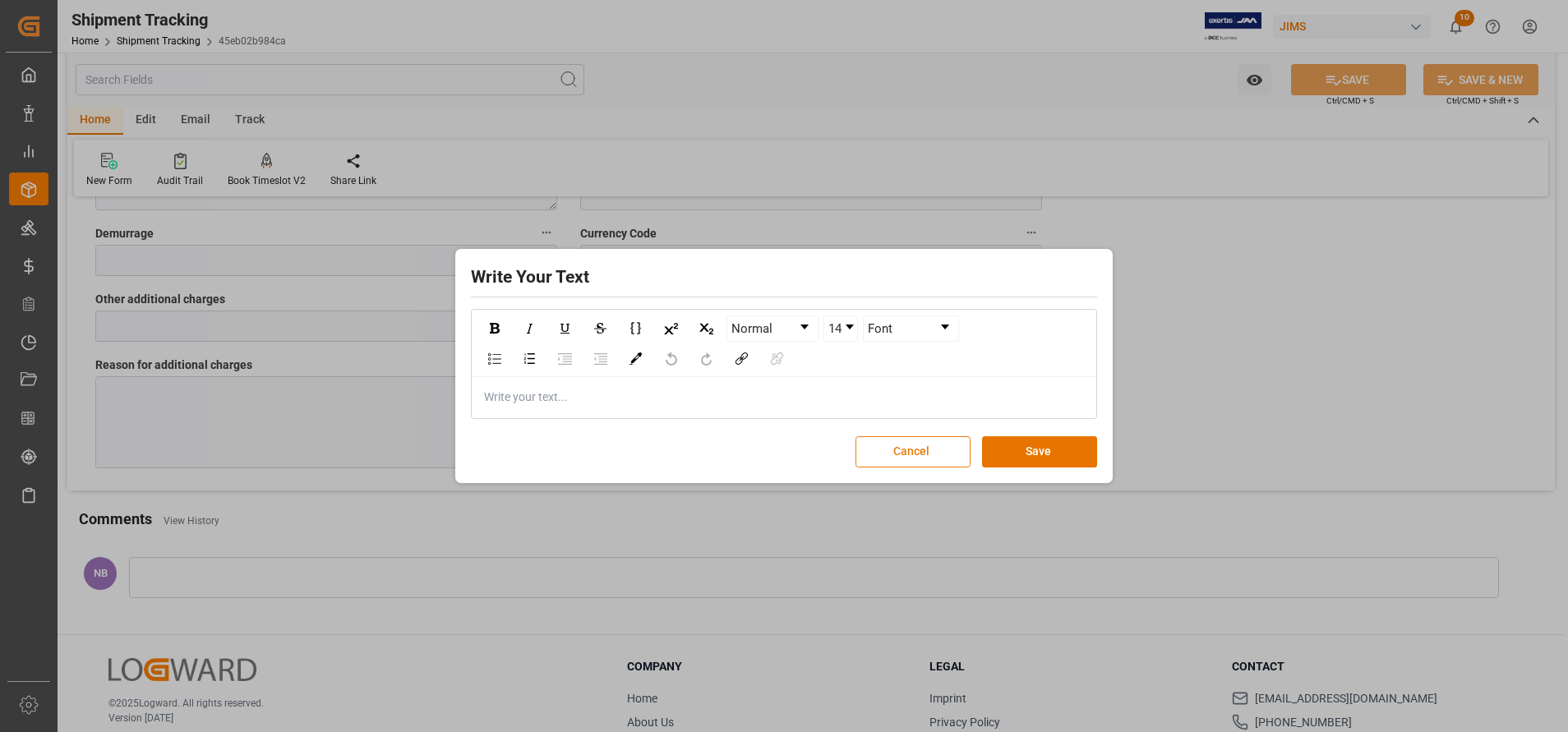
click at [955, 453] on button "Cancel" at bounding box center [913, 452] width 115 height 31
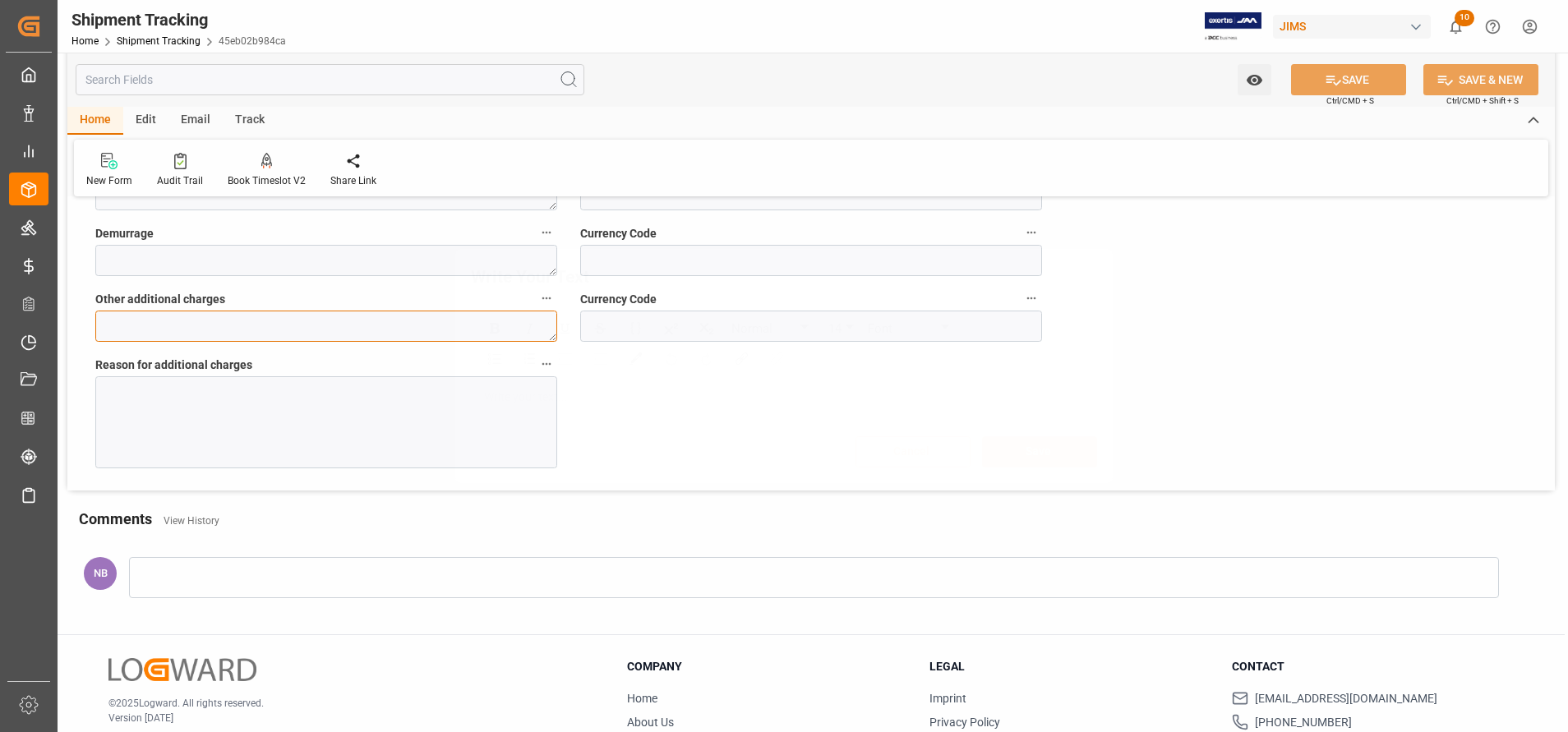
click at [227, 330] on textarea at bounding box center [325, 326] width 462 height 31
type textarea "580"
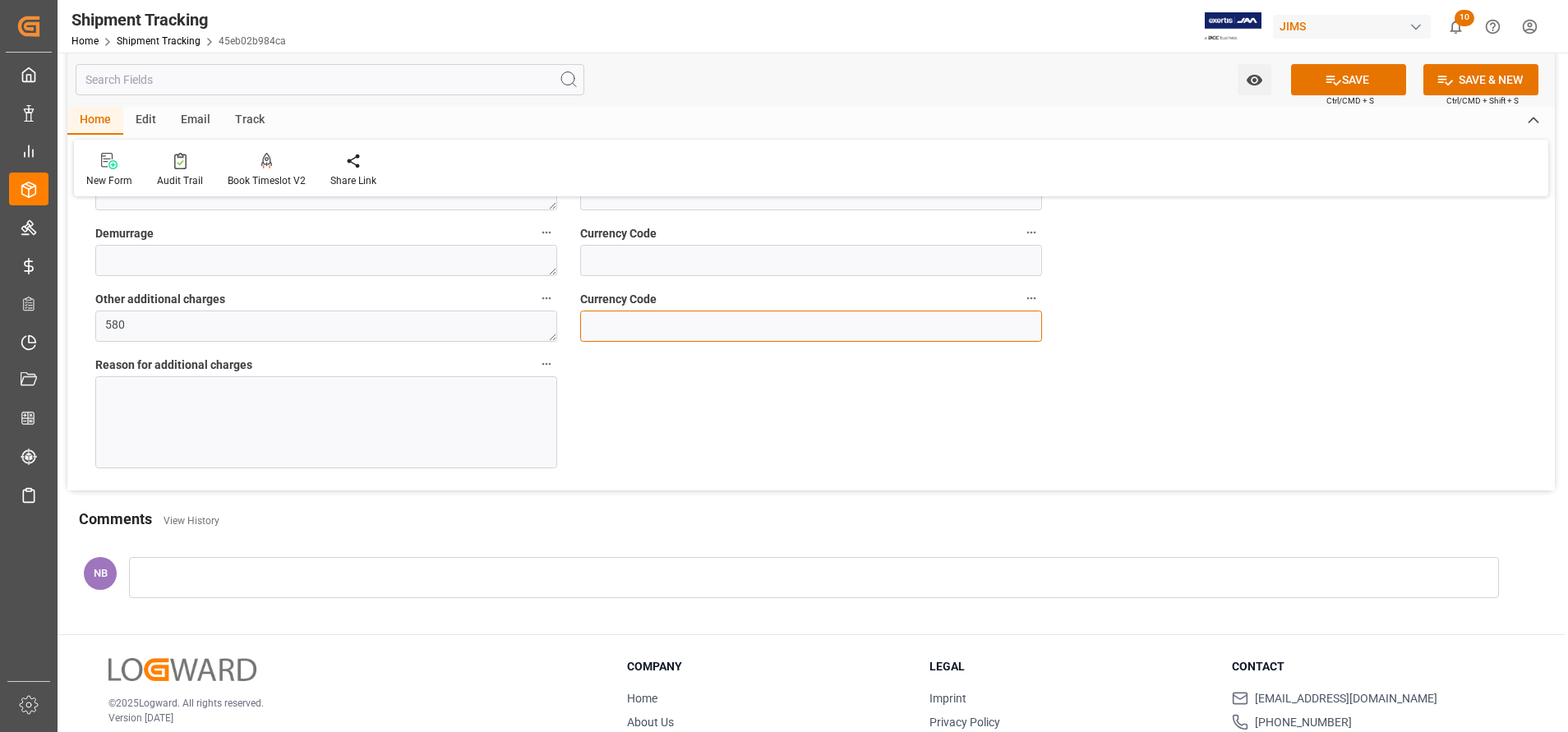
click at [915, 323] on input at bounding box center [811, 326] width 462 height 31
type input "USD"
click at [520, 391] on div at bounding box center [325, 422] width 462 height 92
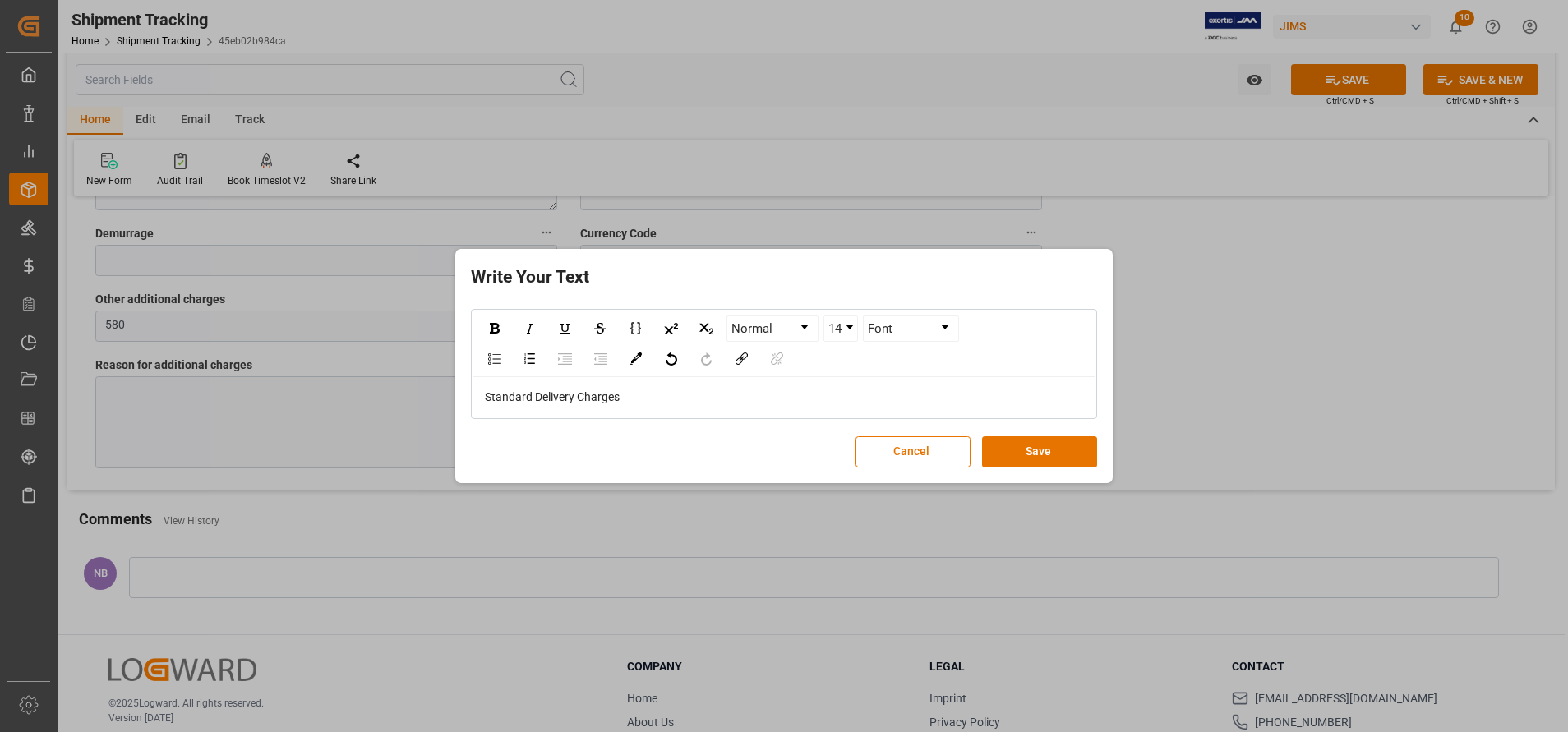
click at [1079, 472] on div "Write Your Text Normal 14 Font Standard Delivery Charges Cancel Save" at bounding box center [784, 366] width 649 height 226
click at [1076, 459] on button "Save" at bounding box center [1040, 452] width 115 height 31
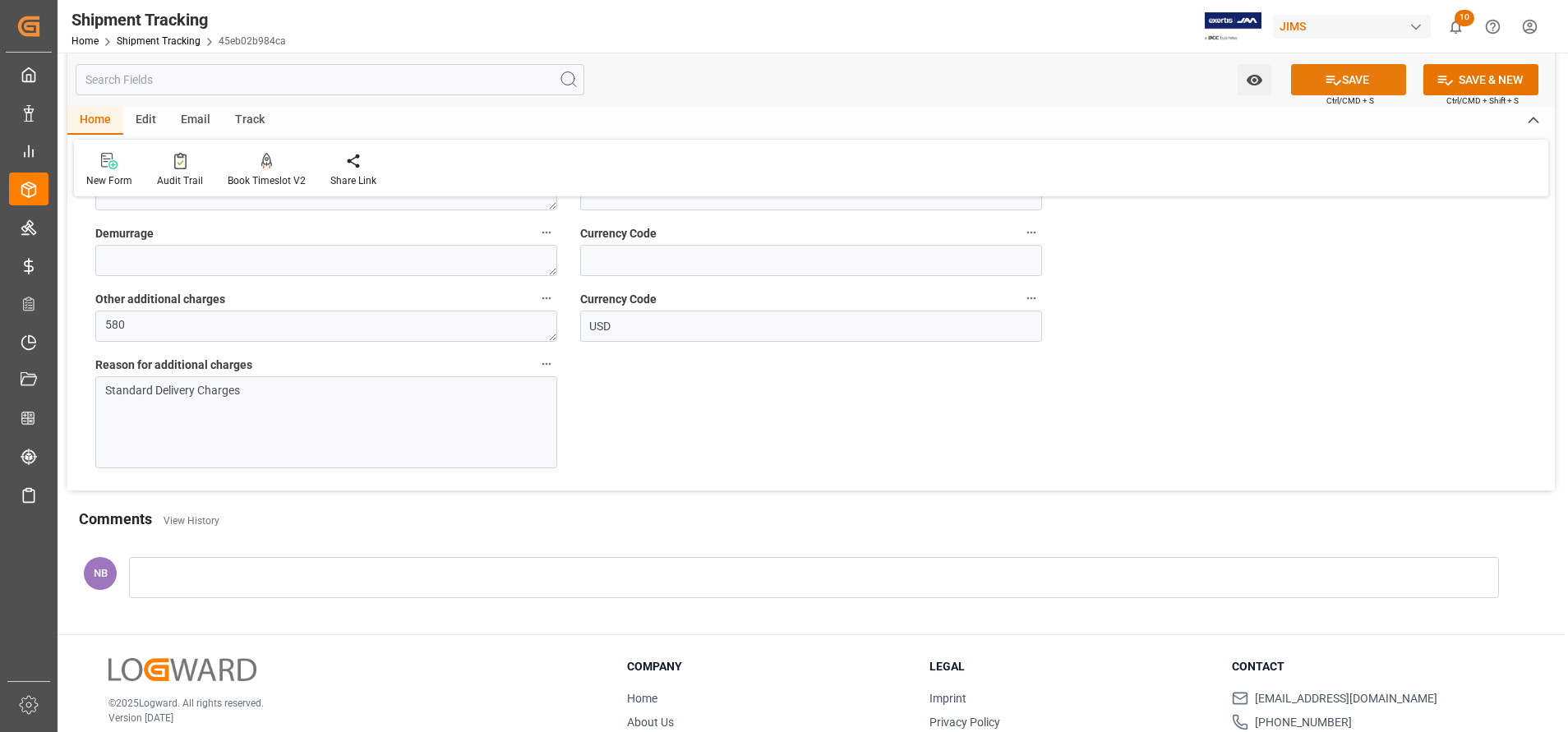
click at [1337, 79] on icon at bounding box center [1333, 80] width 17 height 17
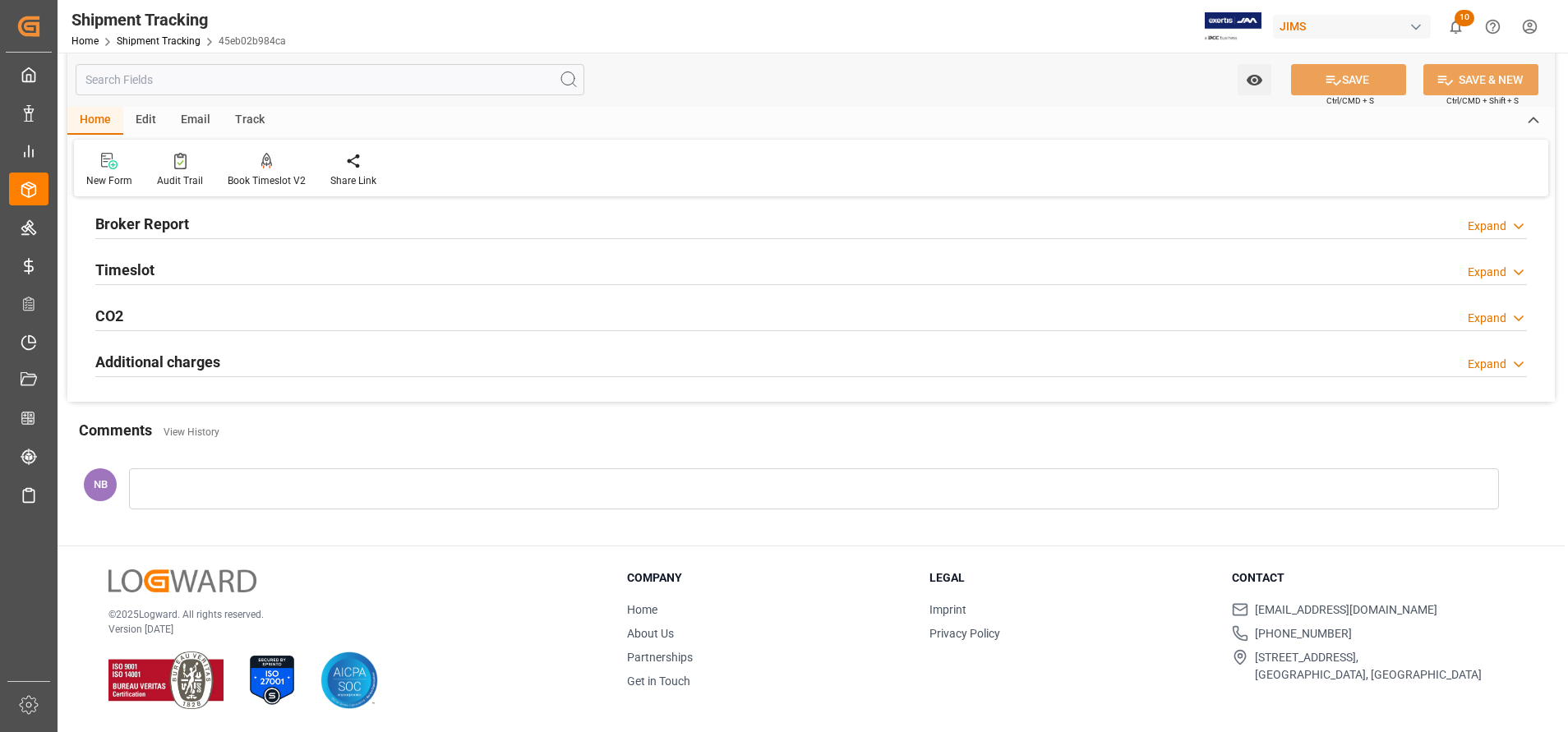
scroll to position [381, 0]
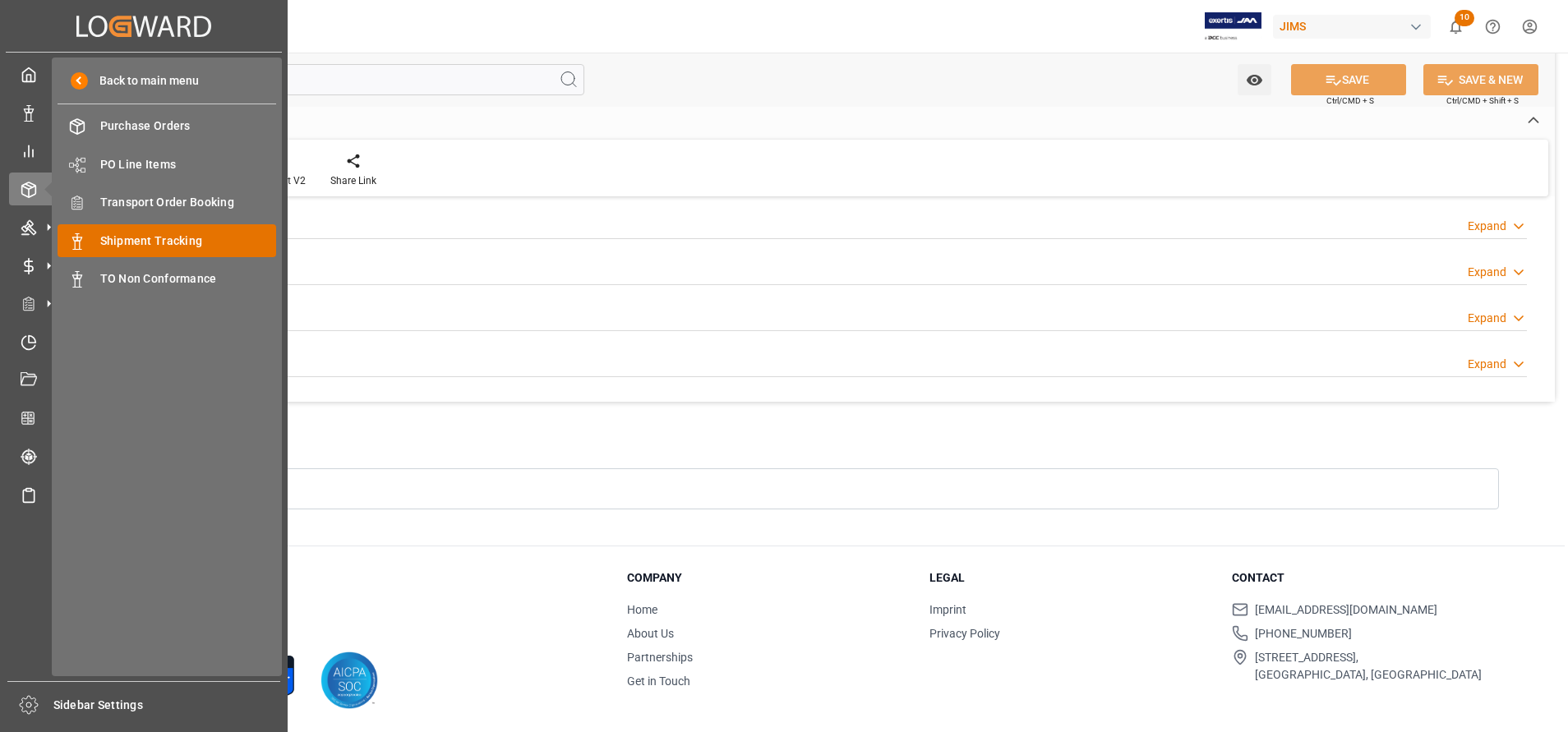
click at [146, 234] on span "Shipment Tracking" at bounding box center [188, 241] width 176 height 17
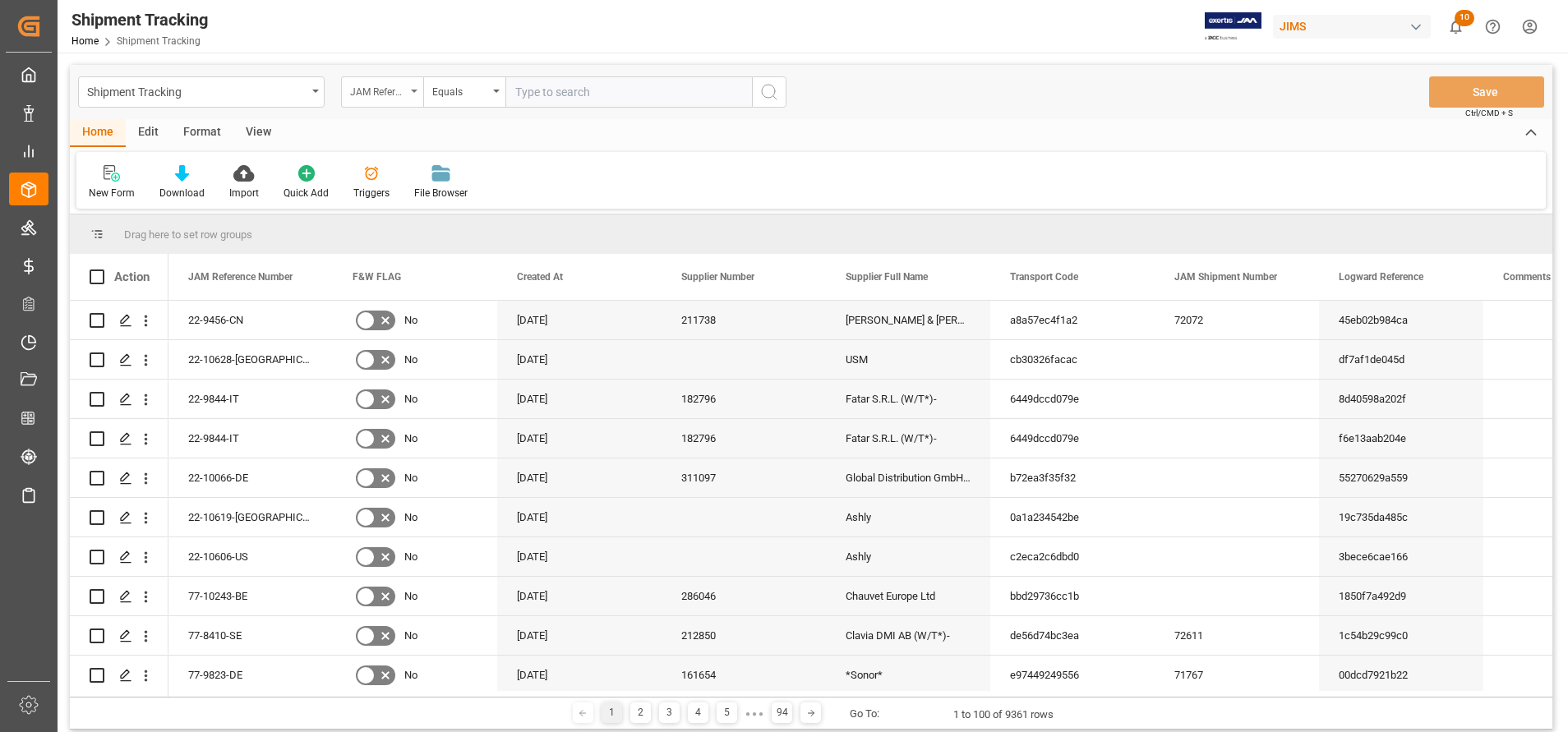
click at [371, 94] on div "JAM Reference Number" at bounding box center [378, 90] width 56 height 19
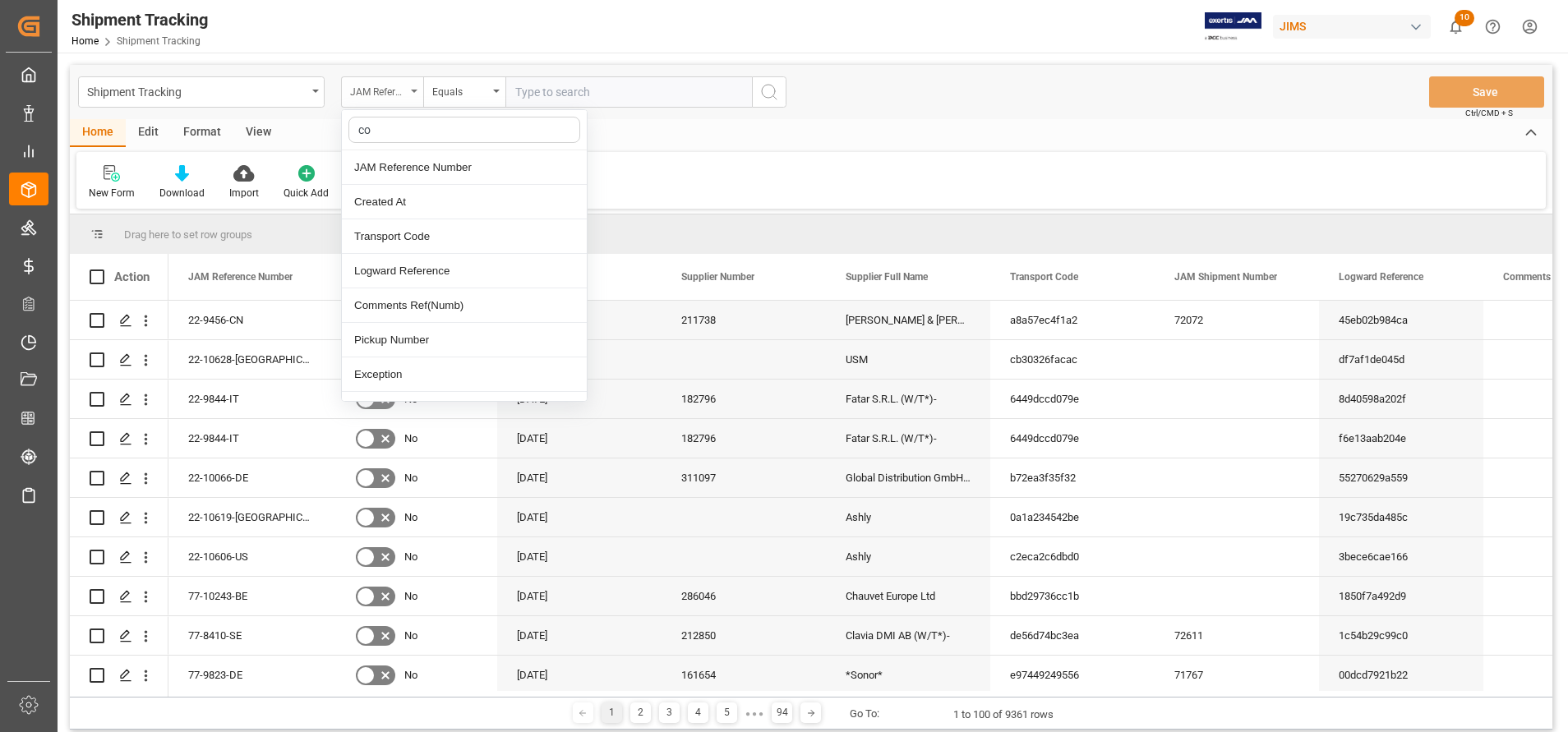
type input "con"
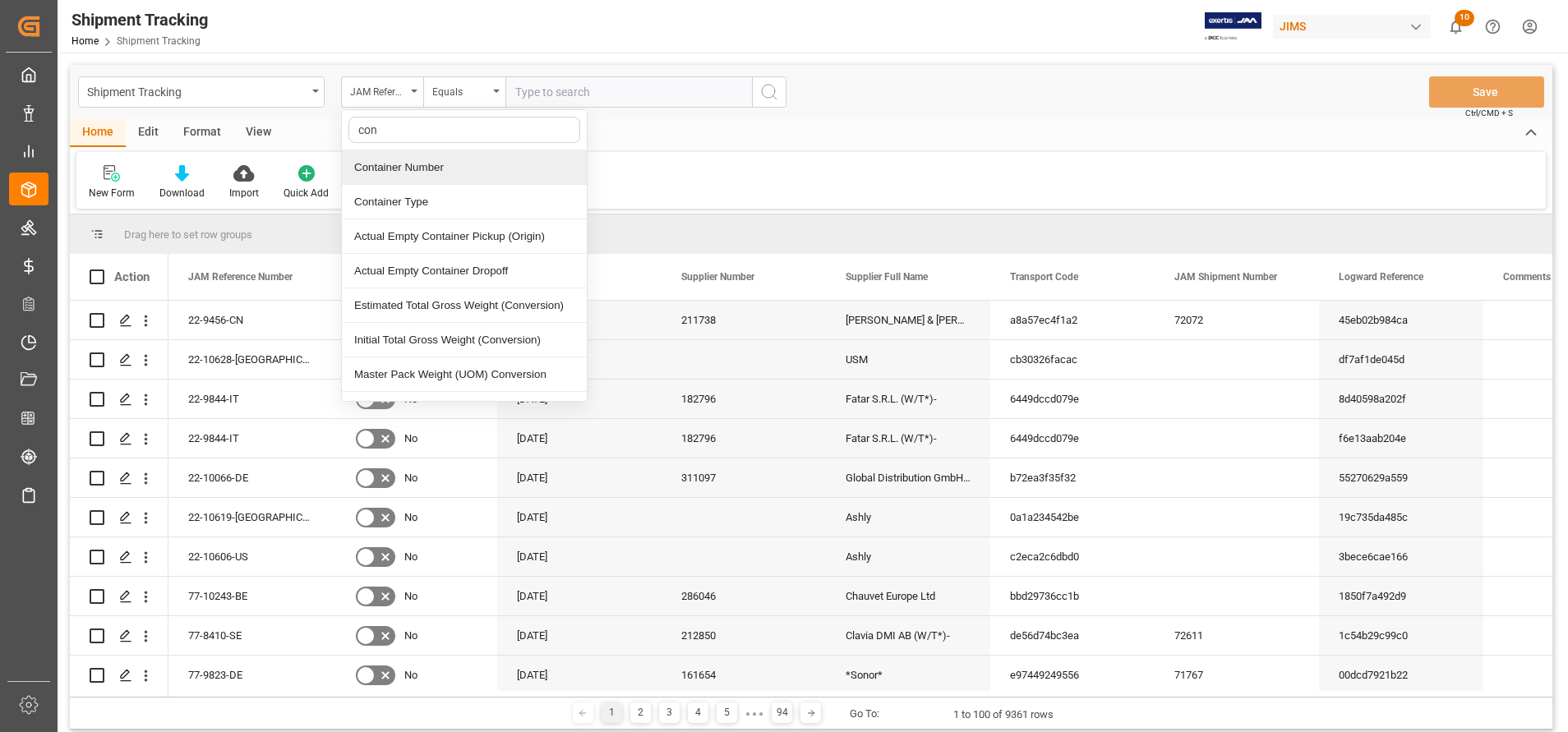
click at [433, 166] on div "Container Number" at bounding box center [464, 167] width 245 height 35
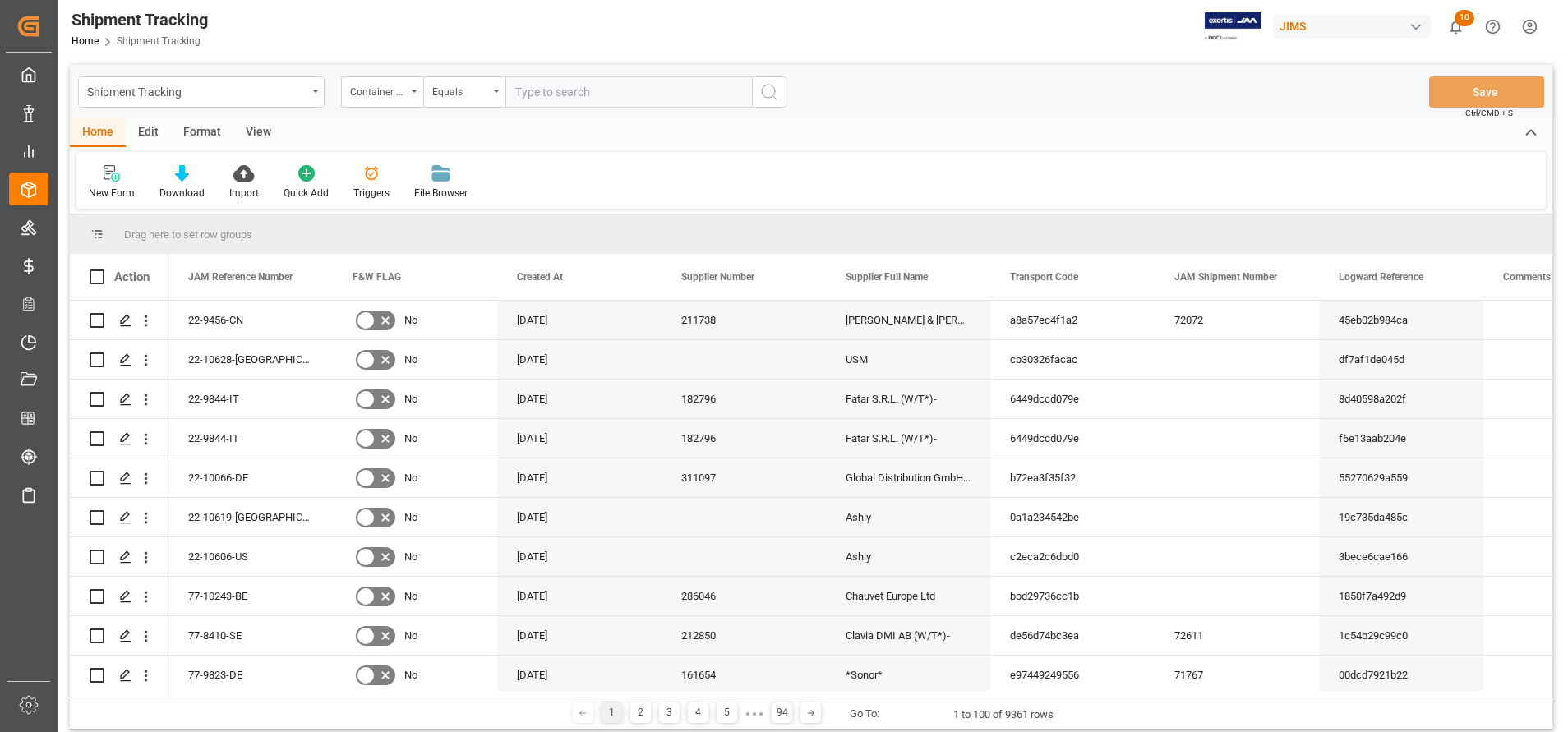
click at [678, 95] on input "text" at bounding box center [628, 92] width 247 height 31
paste input "Eitu1268901"
type input "Eitu1268901"
click at [778, 101] on icon "search button" at bounding box center [769, 92] width 19 height 19
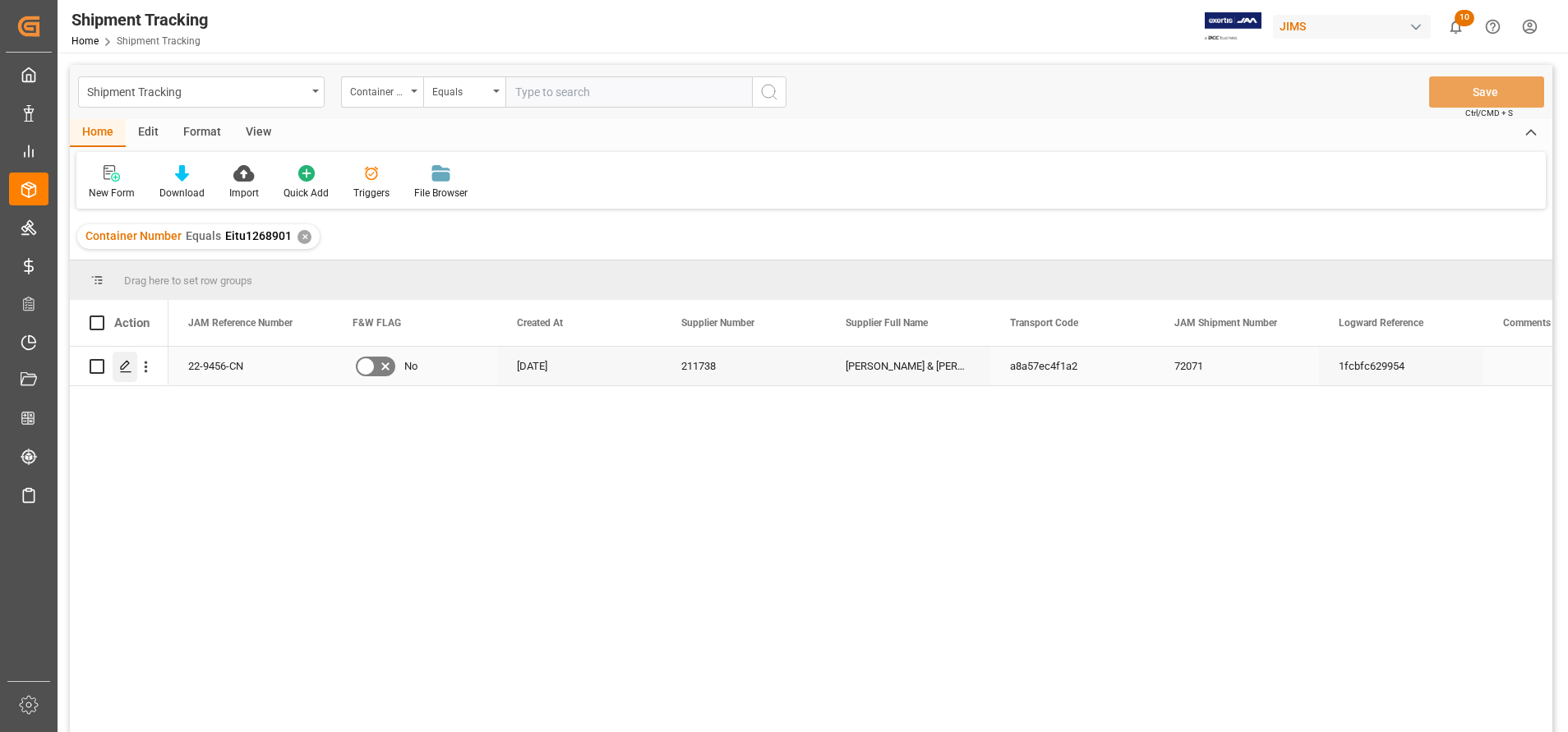
click at [130, 365] on icon "Press SPACE to select this row." at bounding box center [126, 367] width 14 height 14
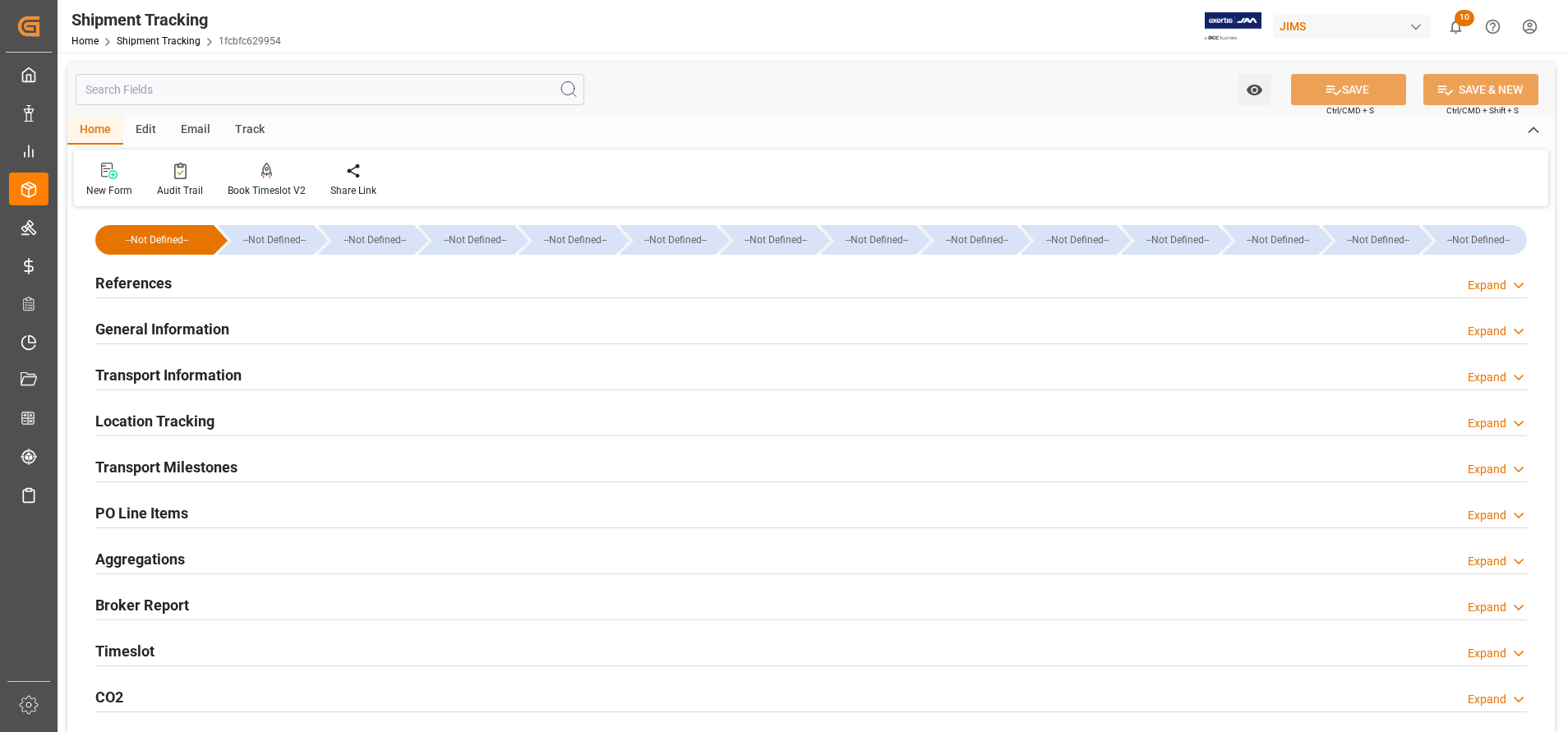
scroll to position [123, 0]
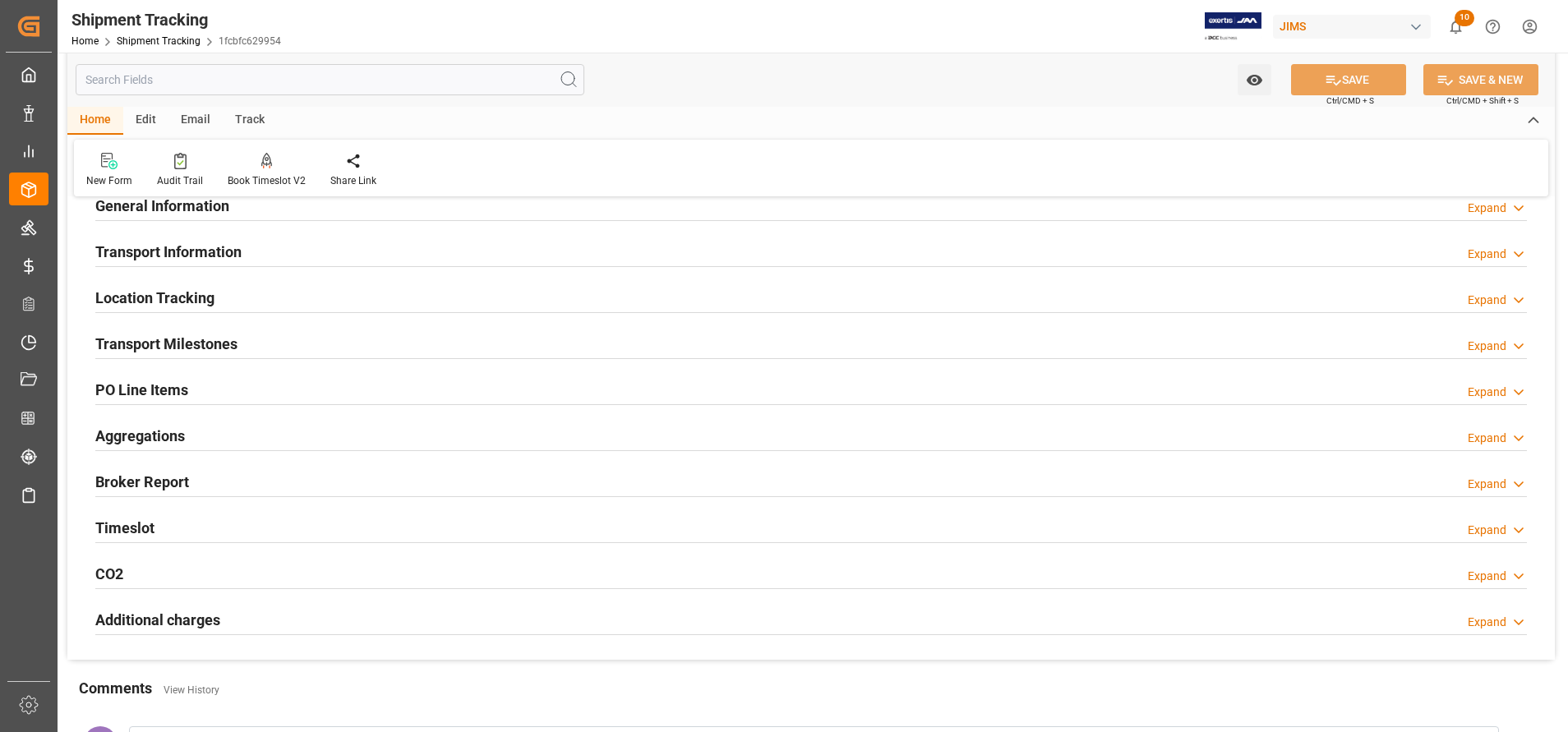
click at [175, 602] on div "Additional charges Expand" at bounding box center [811, 620] width 1454 height 46
click at [176, 612] on h2 "Additional charges" at bounding box center [157, 619] width 125 height 22
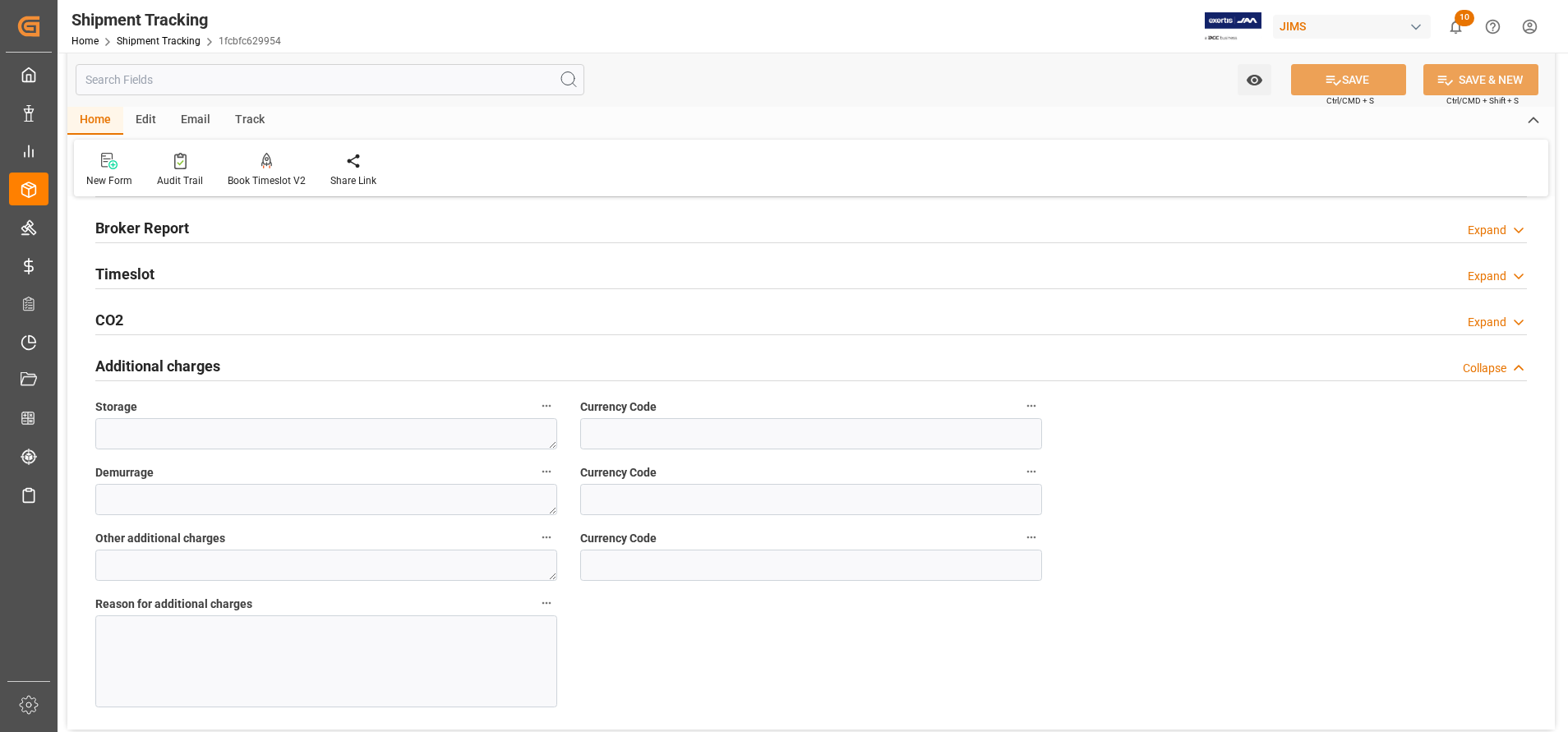
scroll to position [369, 0]
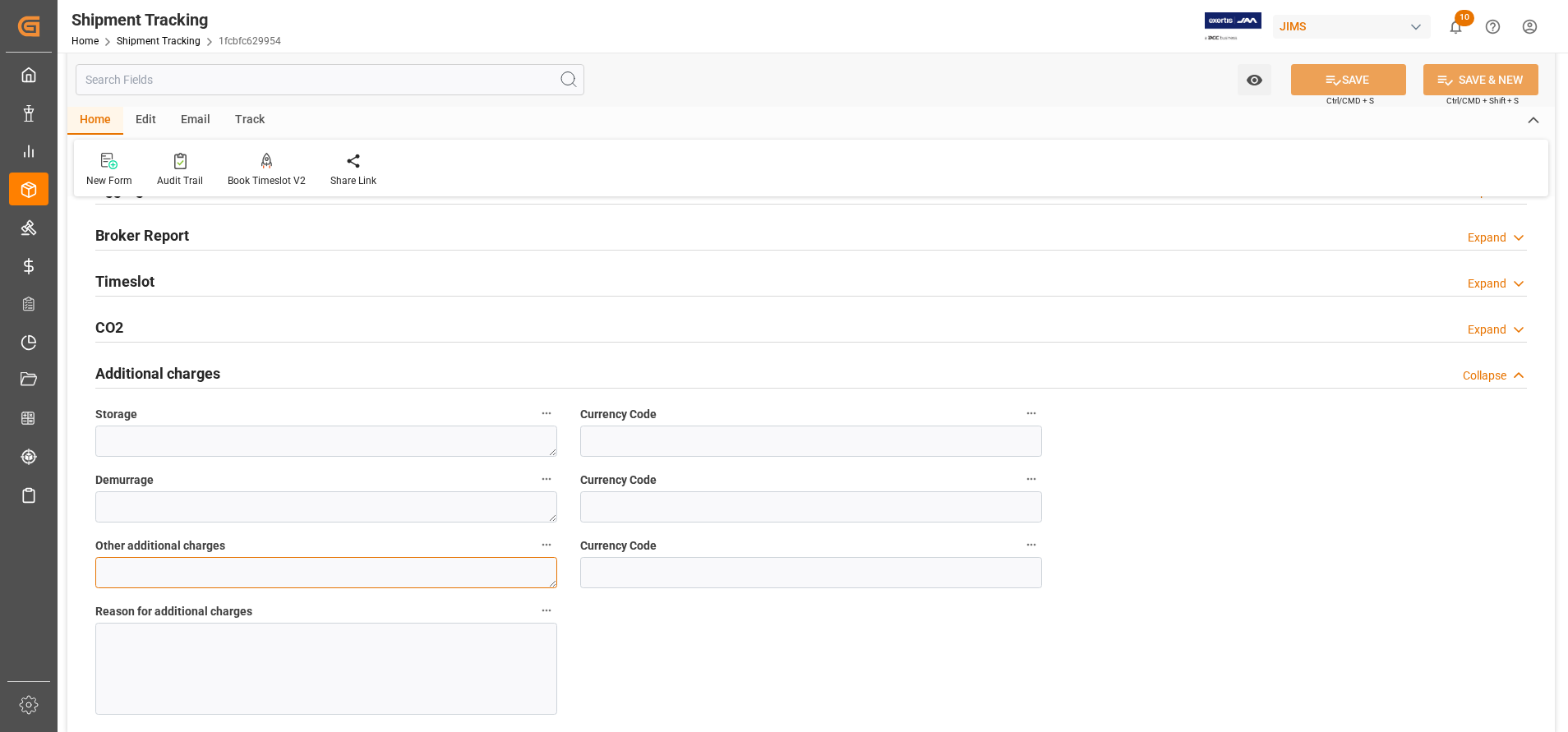
click at [516, 572] on textarea at bounding box center [325, 572] width 462 height 31
type textarea "755"
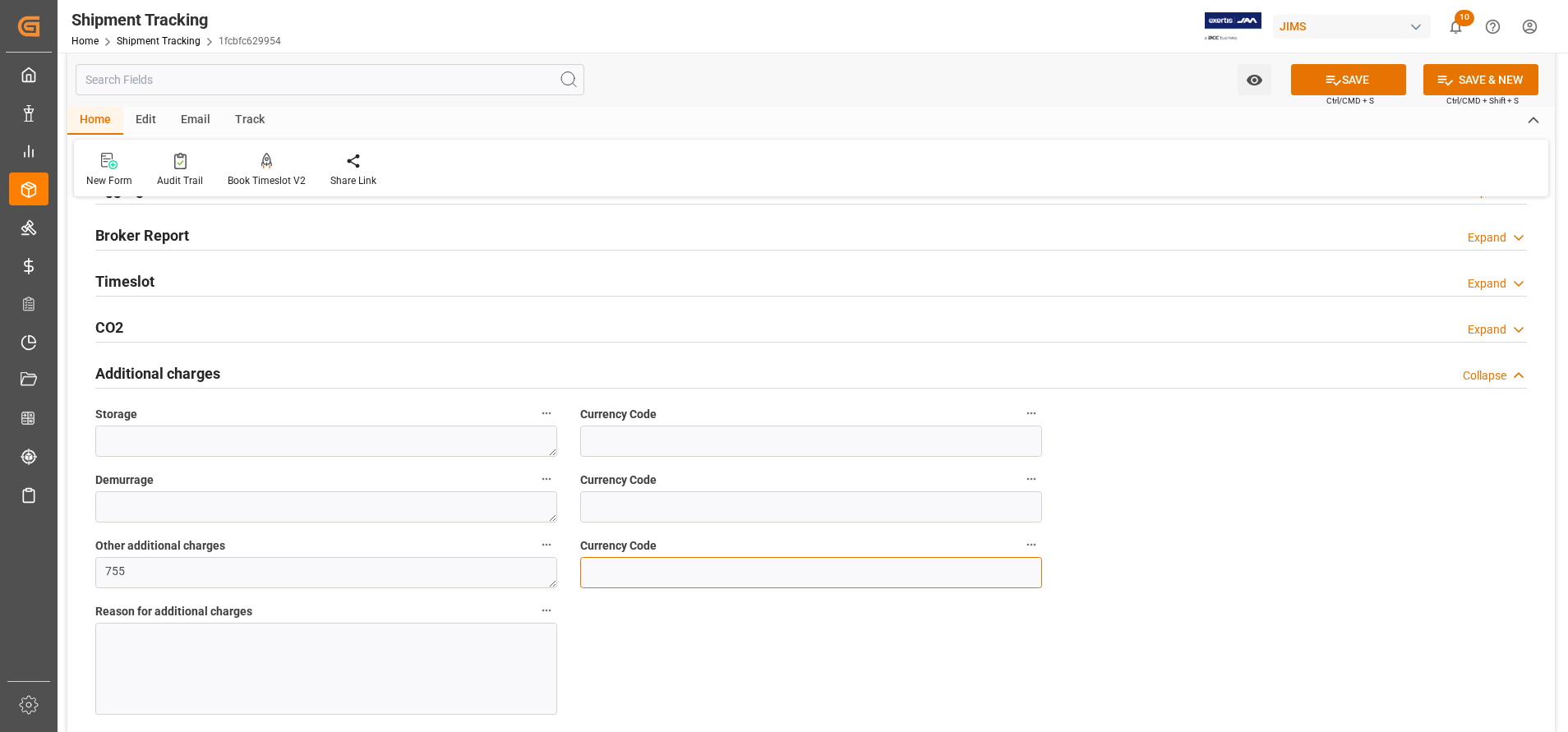
click at [736, 576] on input at bounding box center [811, 572] width 462 height 31
type input "USd"
click at [736, 576] on input "USd" at bounding box center [811, 572] width 462 height 31
type input "U"
type input "USD"
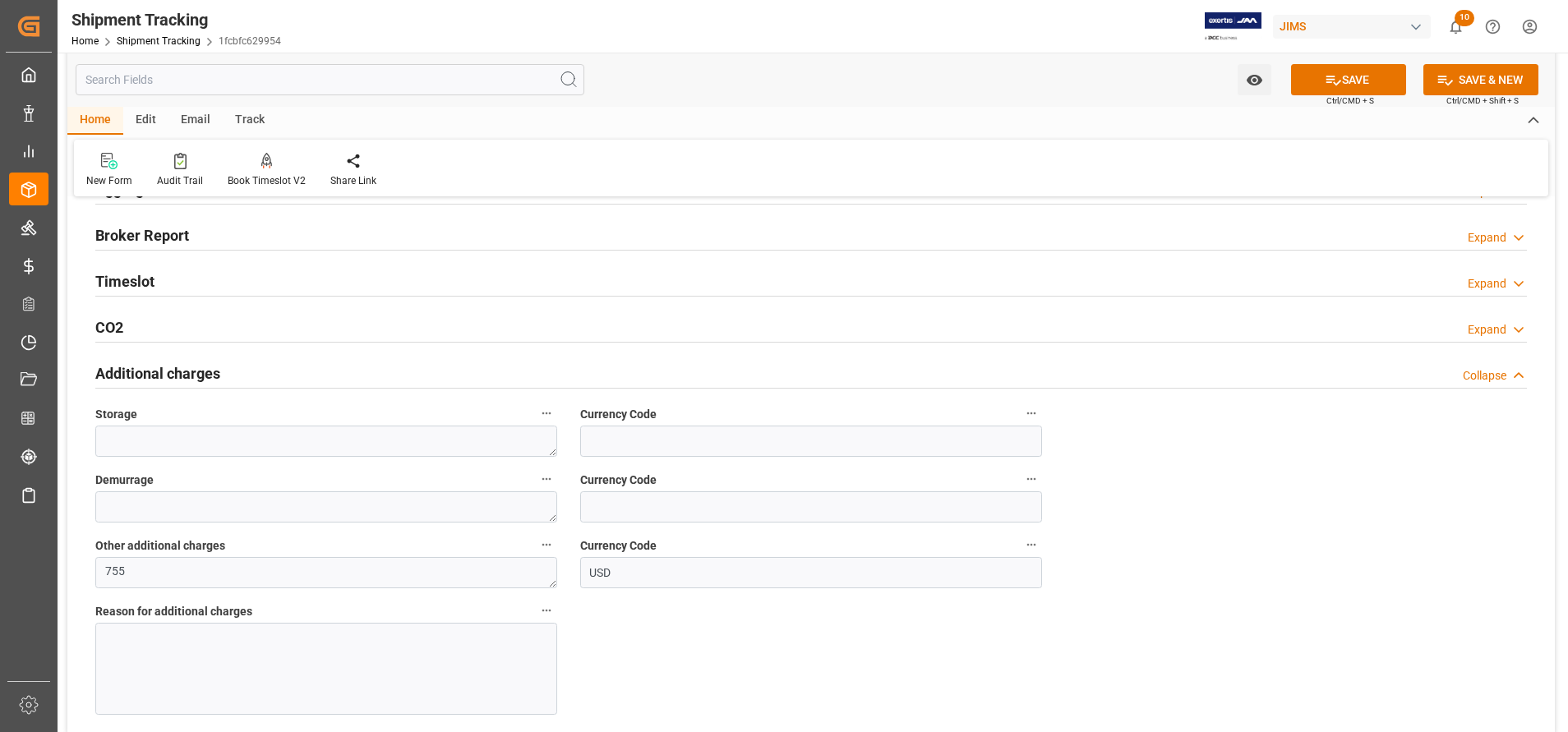
click at [487, 646] on div at bounding box center [325, 668] width 462 height 92
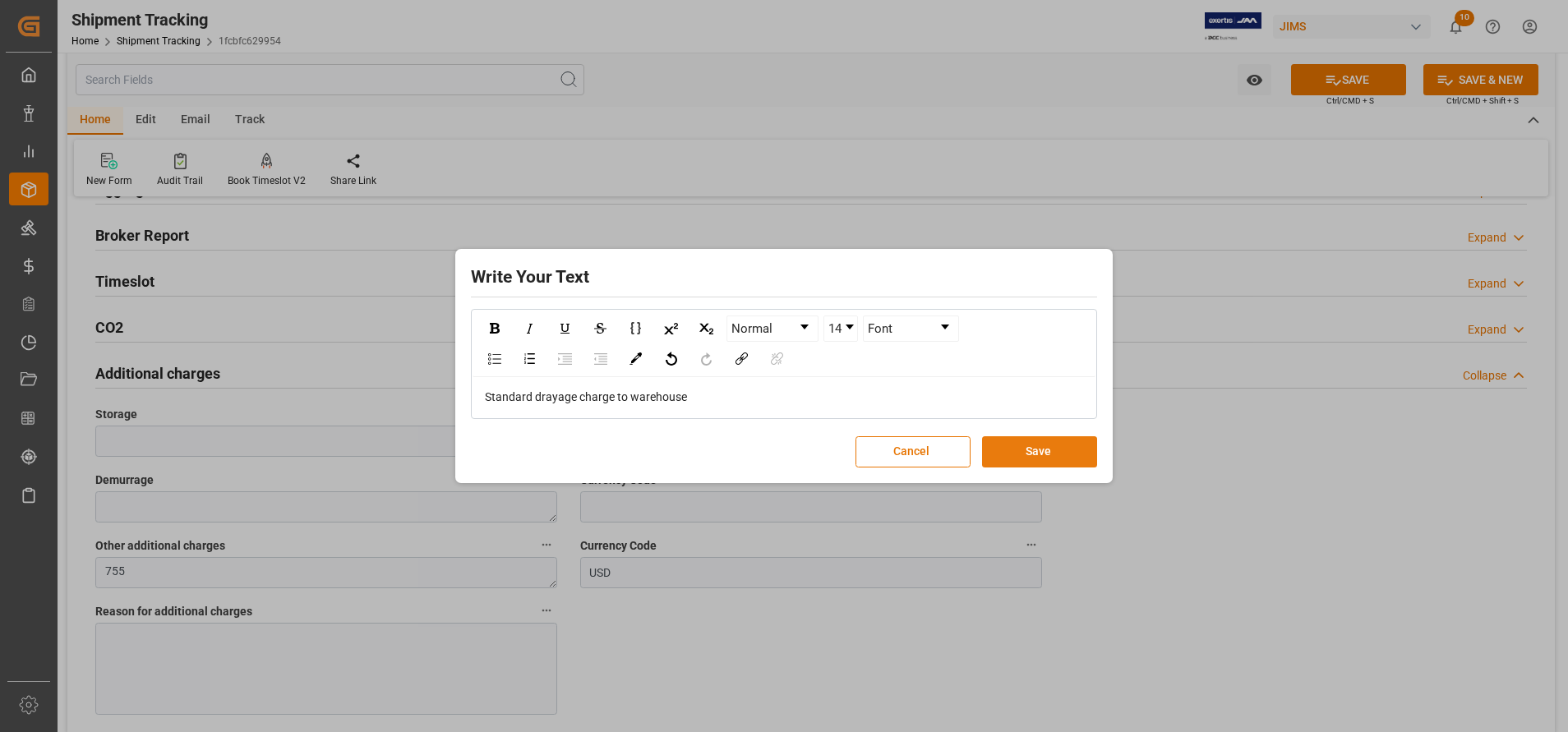
click at [1029, 452] on button "Save" at bounding box center [1040, 452] width 115 height 31
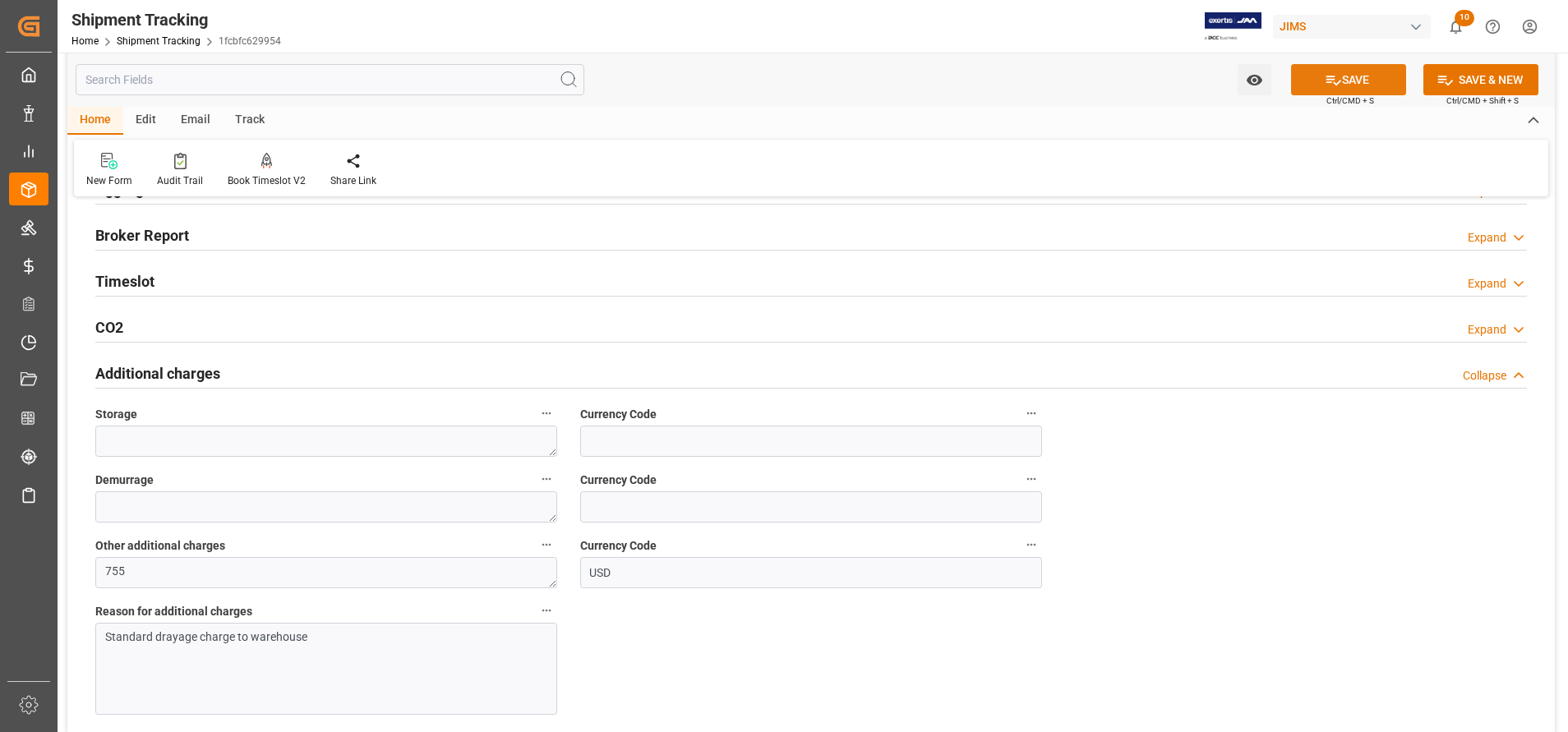
click at [1332, 72] on icon at bounding box center [1333, 80] width 17 height 17
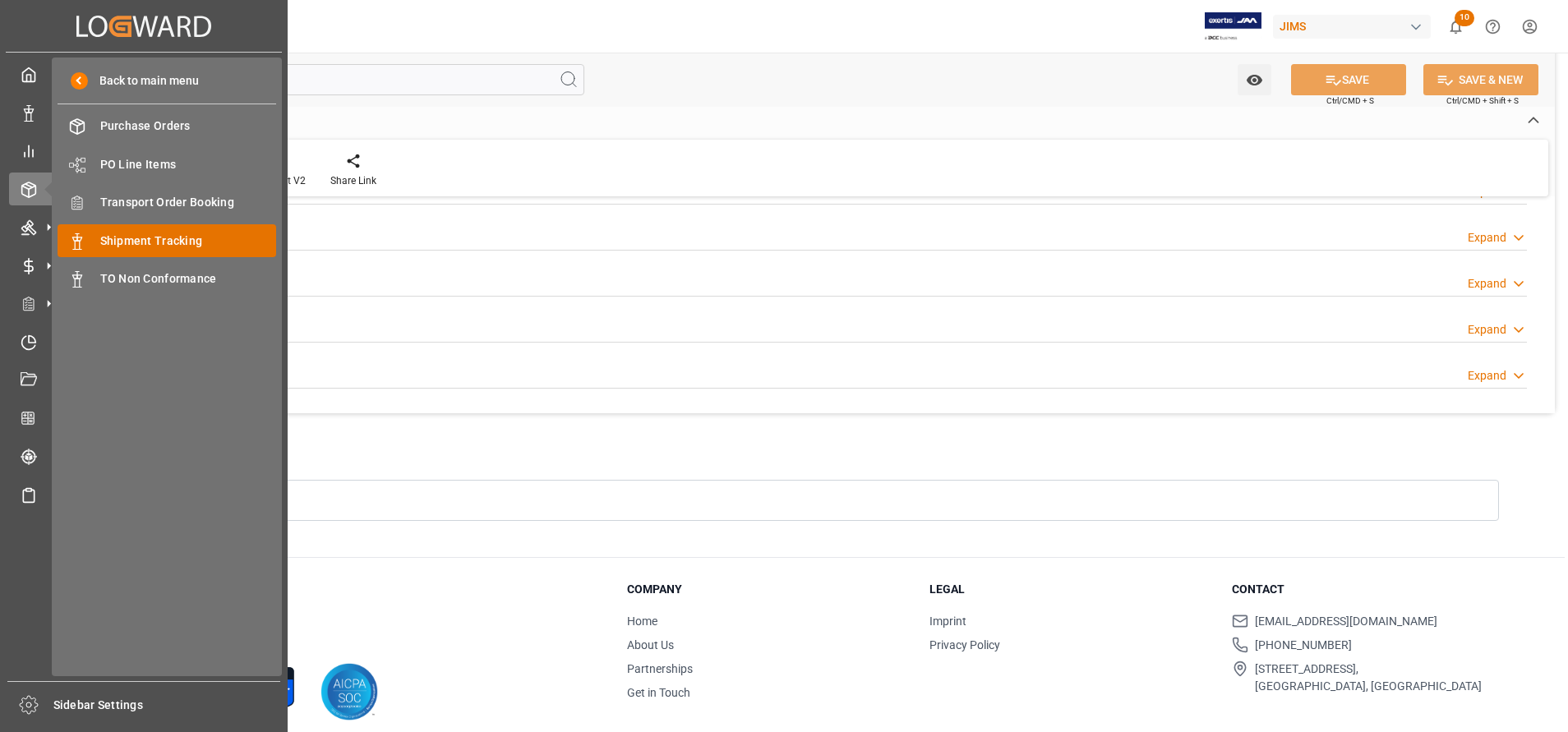
click at [123, 256] on div "Shipment Tracking Shipment Tracking" at bounding box center [167, 241] width 219 height 32
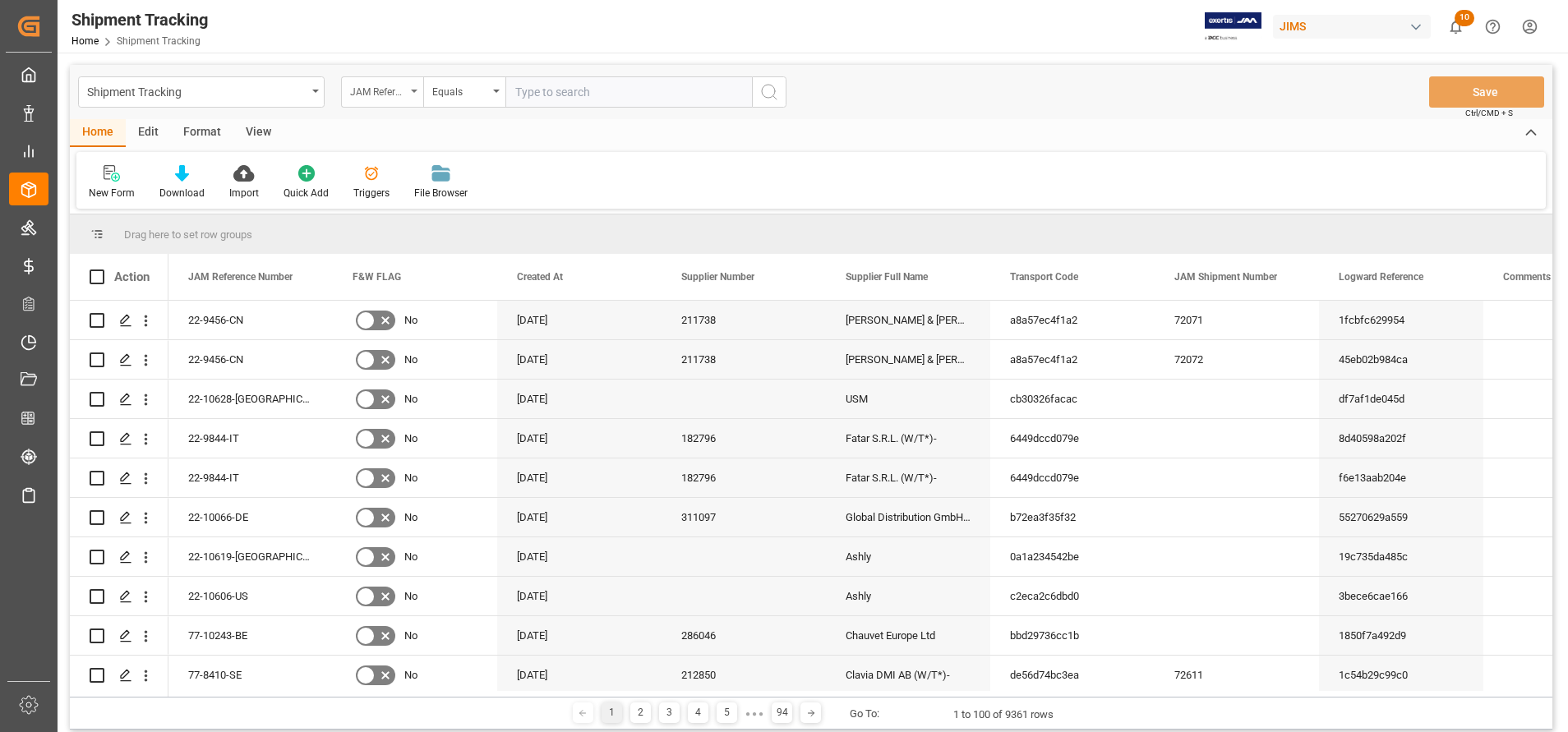
click at [387, 103] on div "JAM Reference Number" at bounding box center [381, 92] width 82 height 31
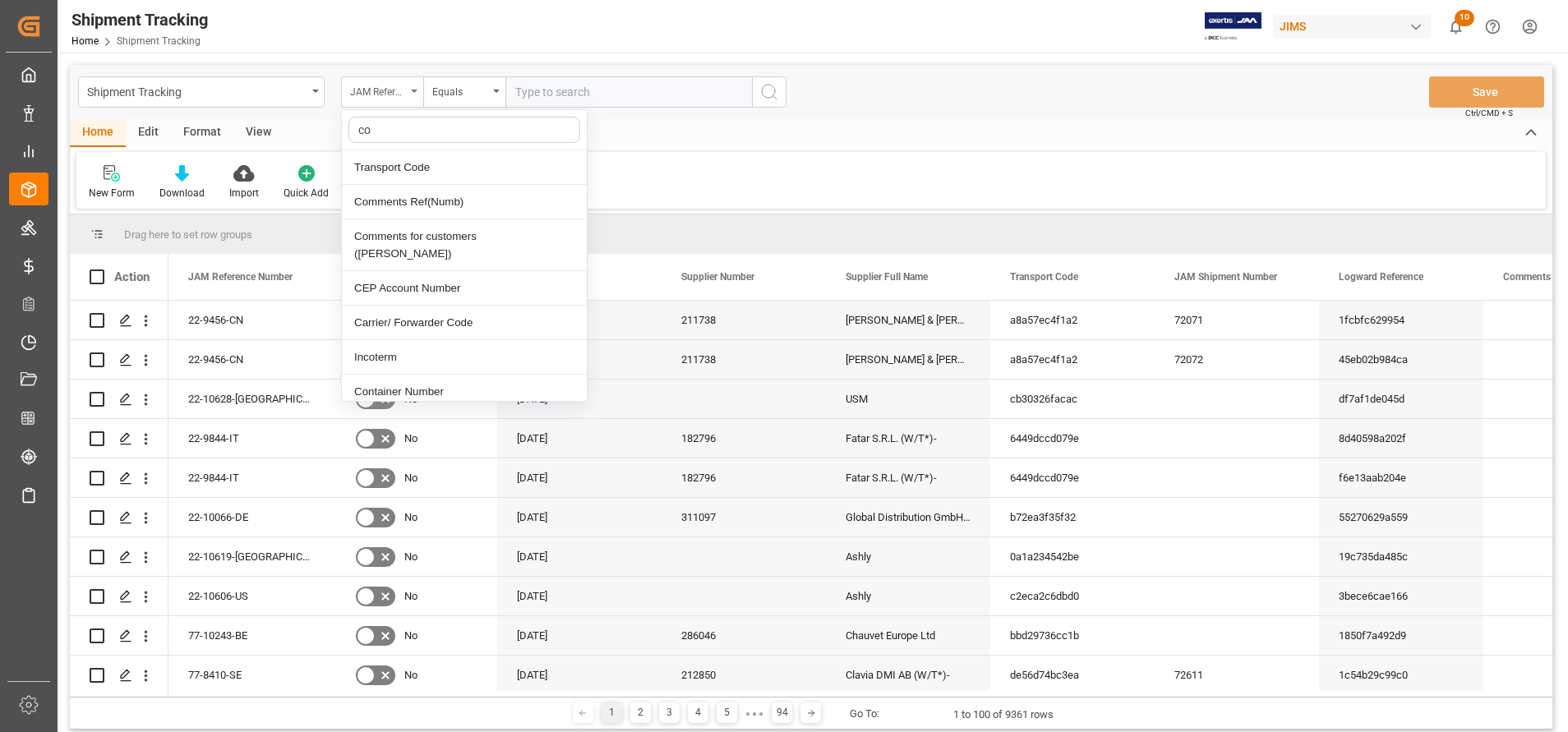
type input "con"
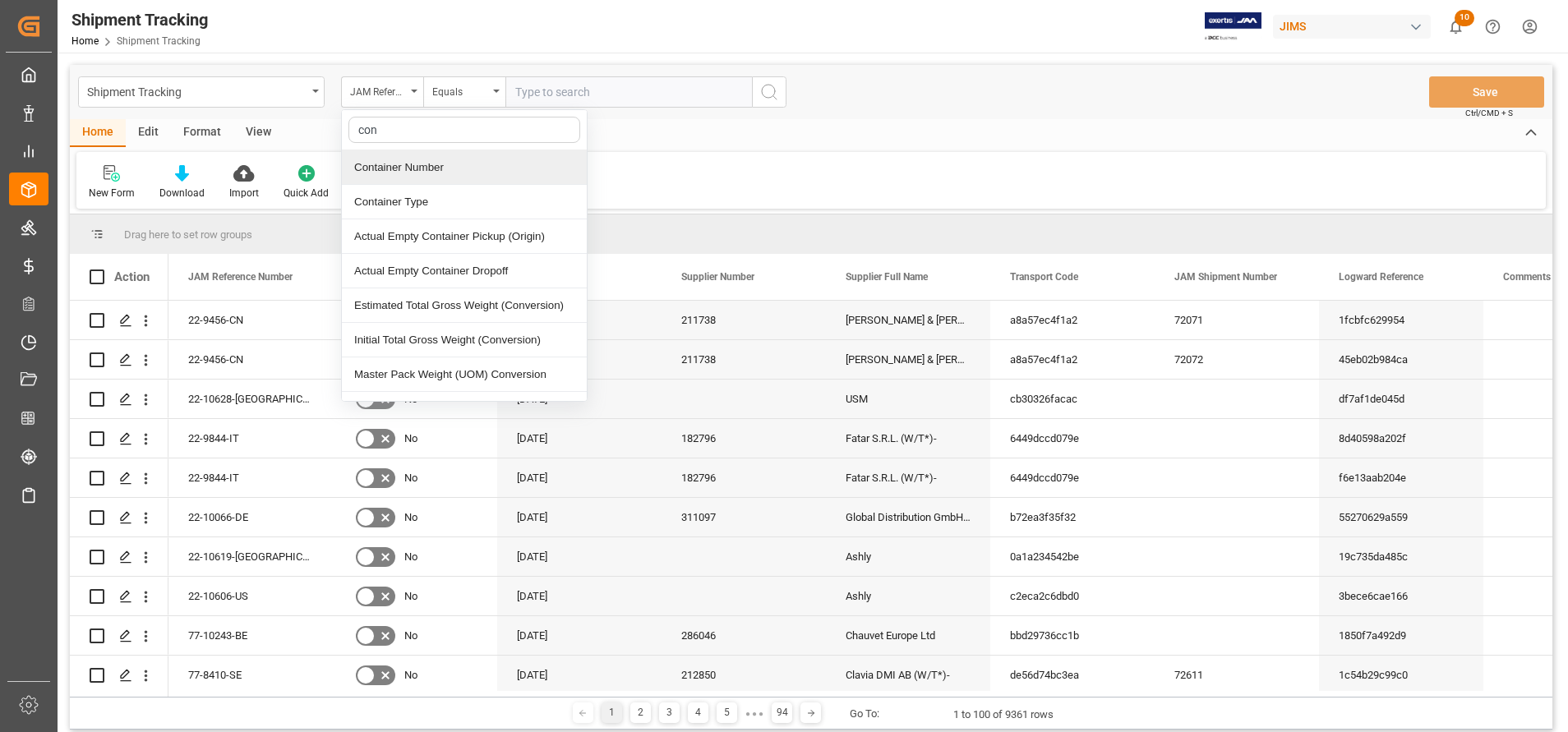
click at [398, 173] on div "Container Number" at bounding box center [464, 167] width 245 height 35
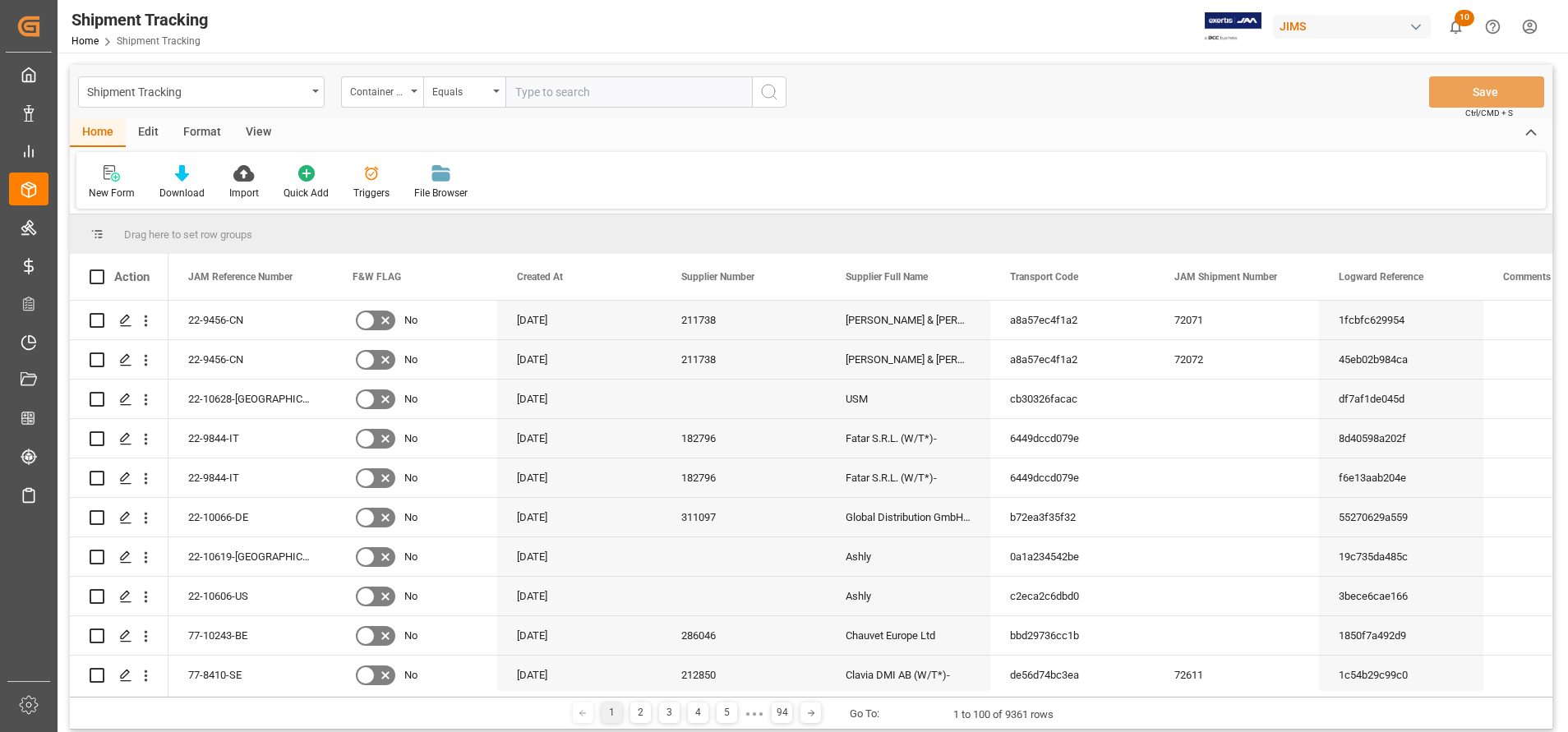
click at [626, 76] on input "text" at bounding box center [628, 92] width 247 height 31
paste input "Txgu5659956"
type input "Txgu5659956"
click at [777, 90] on icon "search button" at bounding box center [769, 92] width 19 height 19
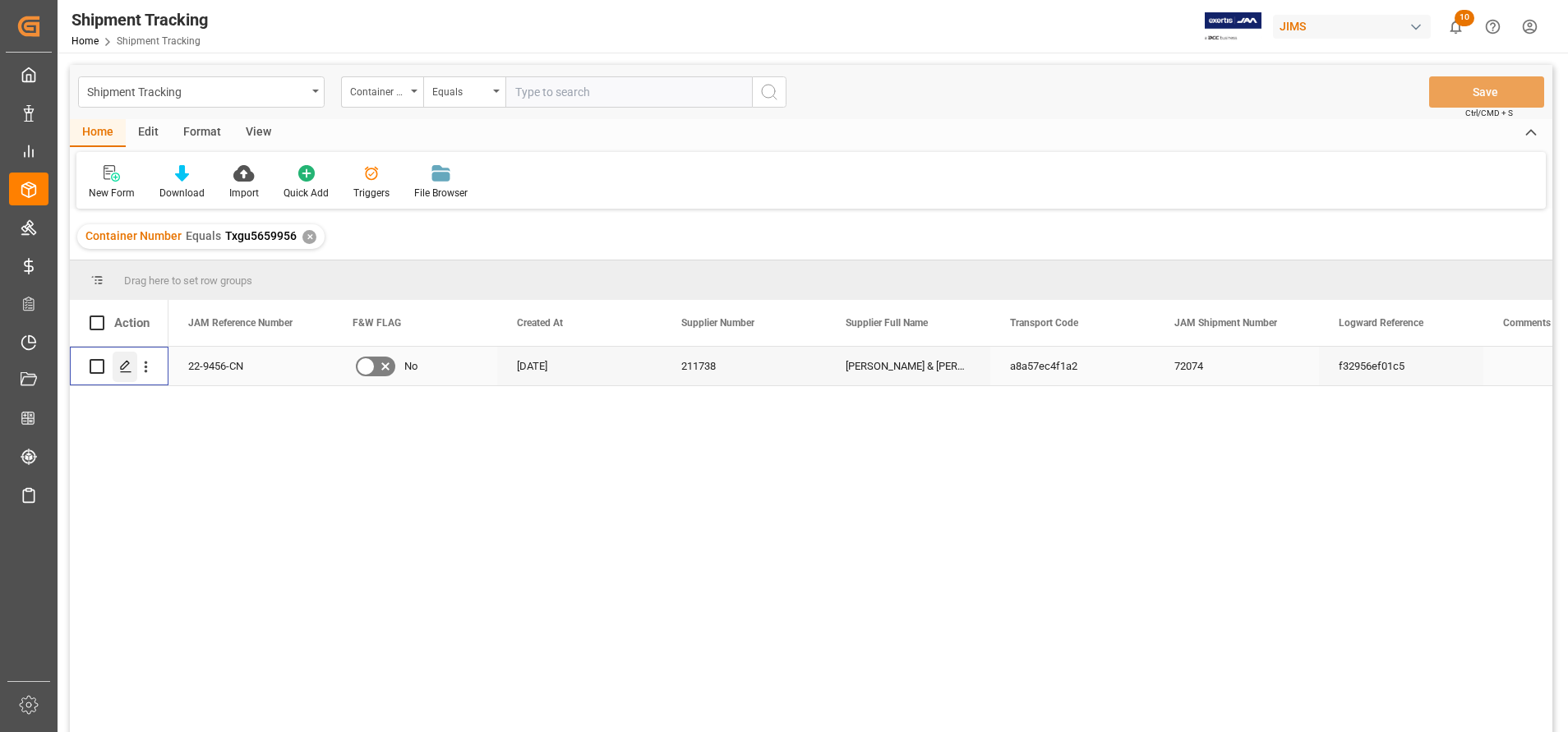
click at [120, 367] on icon "Press SPACE to select this row." at bounding box center [126, 367] width 14 height 14
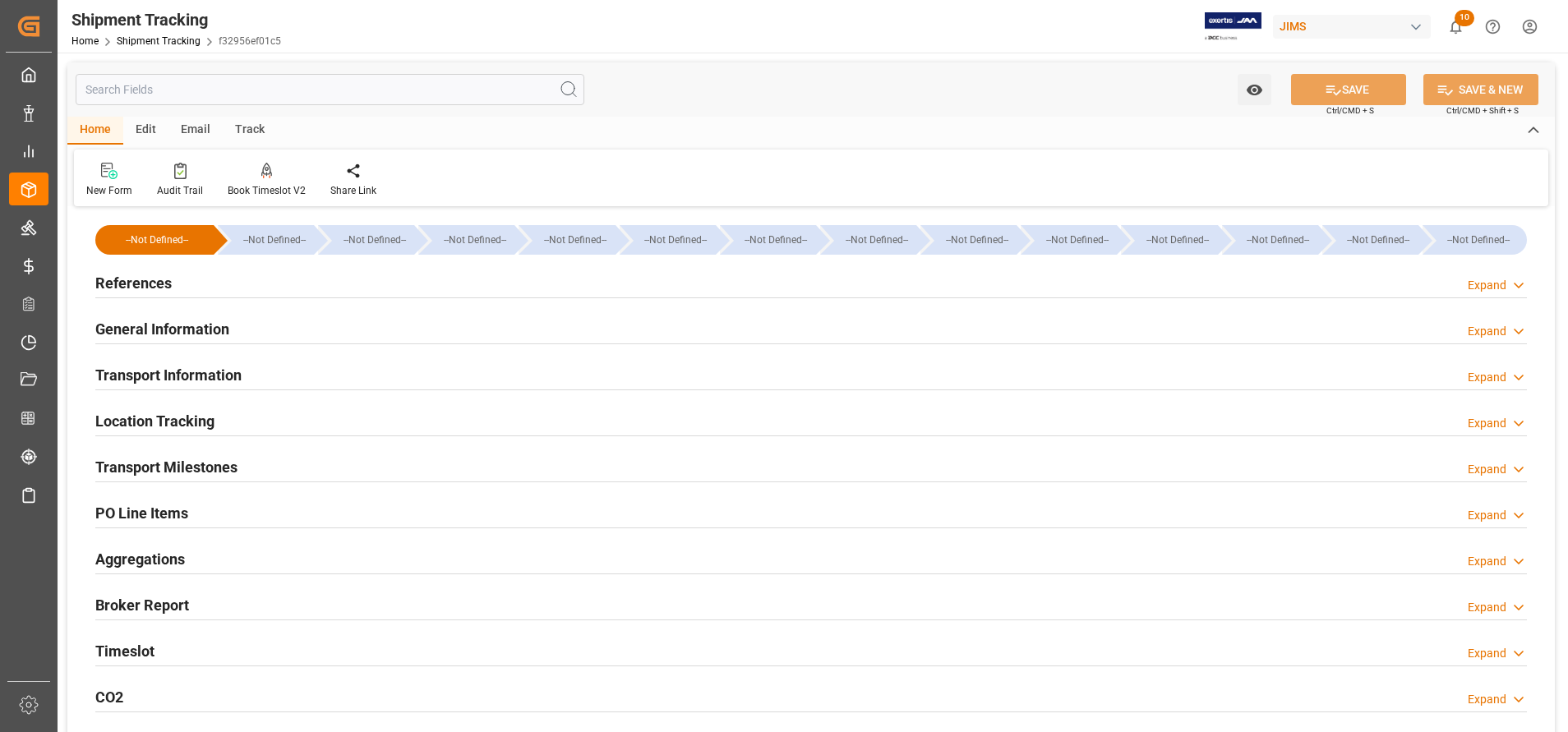
scroll to position [381, 0]
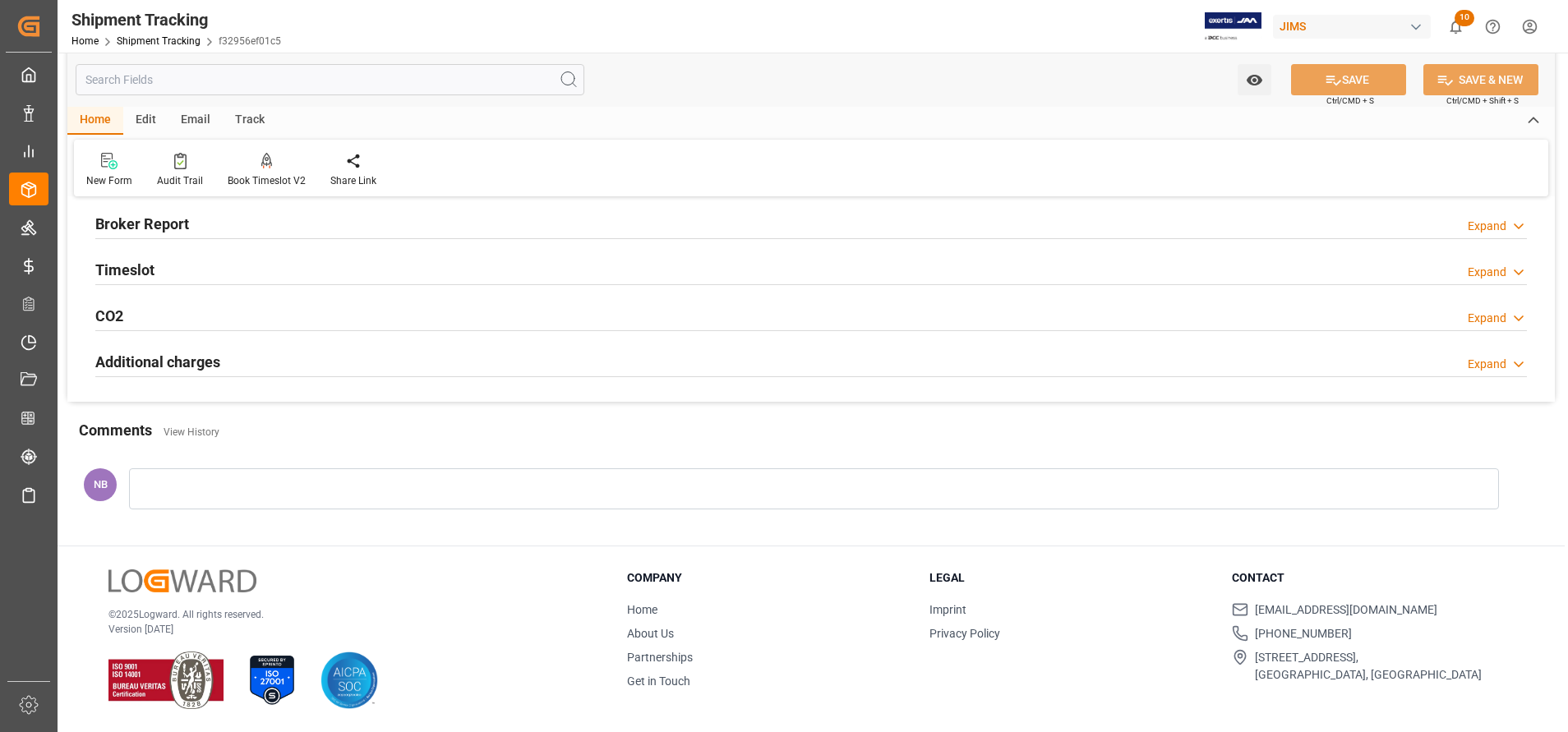
click at [129, 362] on h2 "Additional charges" at bounding box center [157, 362] width 125 height 22
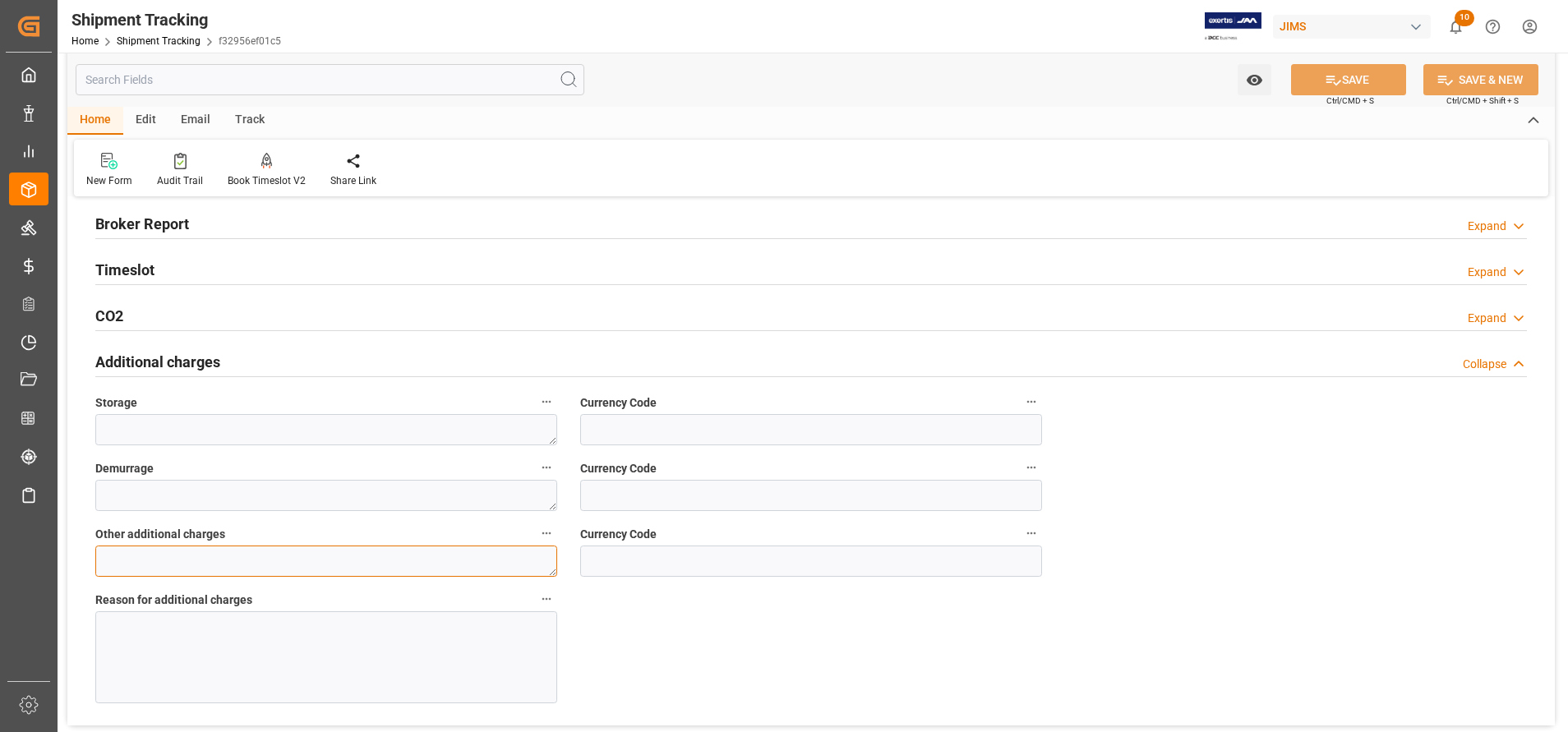
click at [359, 573] on textarea at bounding box center [325, 561] width 462 height 31
type textarea "755"
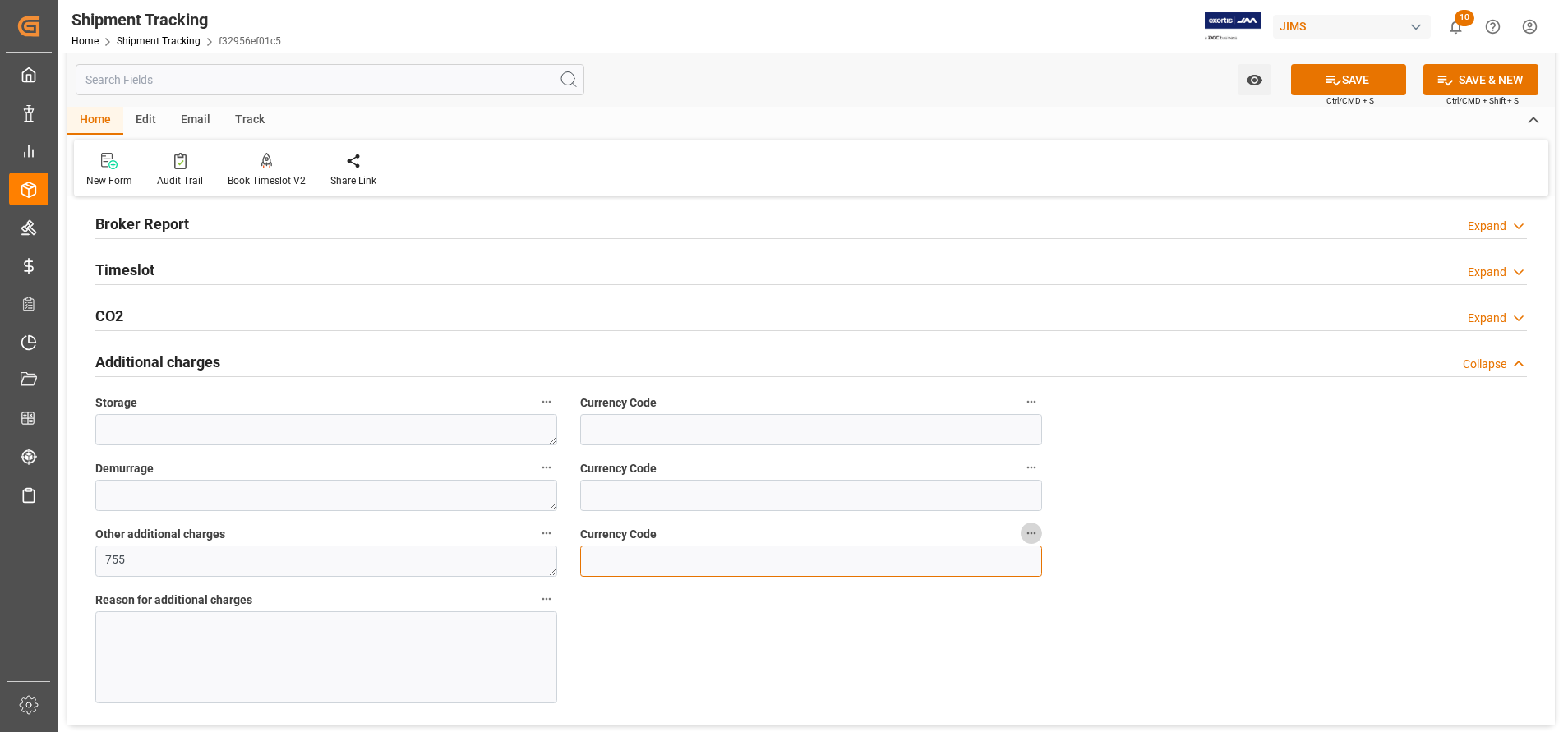
click at [642, 568] on input at bounding box center [811, 561] width 462 height 31
type input "USD"
click at [356, 660] on div at bounding box center [325, 657] width 462 height 92
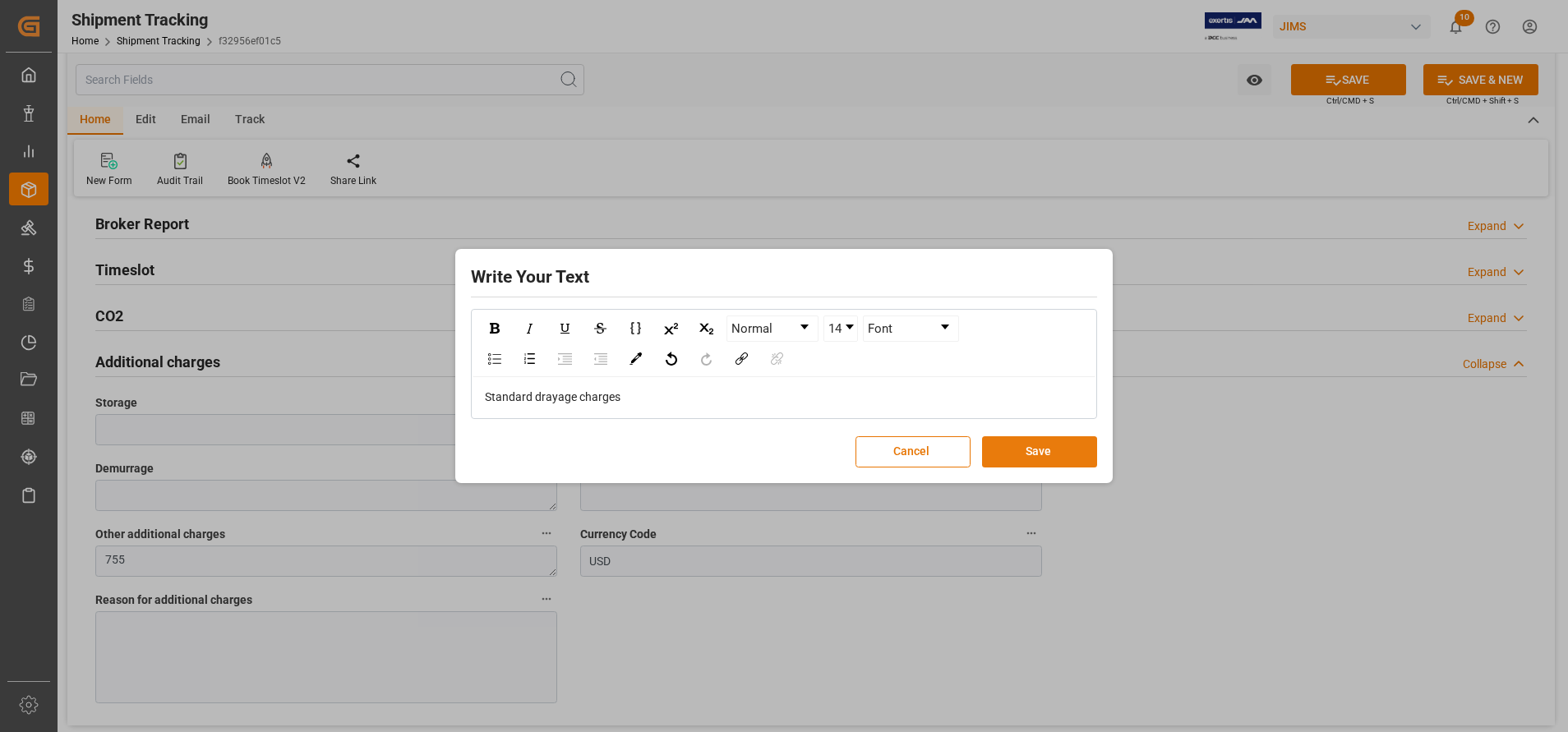
click at [1065, 465] on button "Save" at bounding box center [1040, 452] width 115 height 31
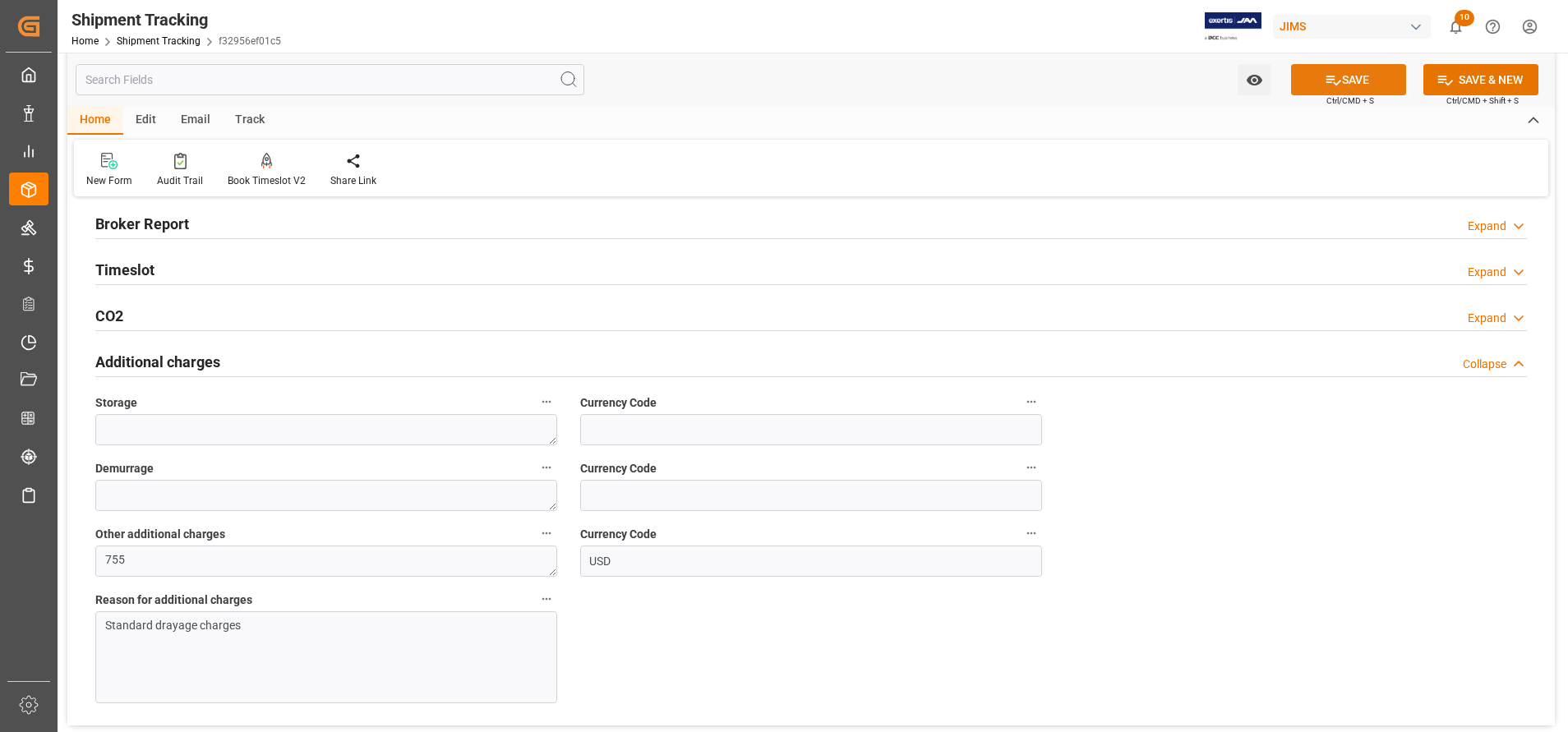
click at [1337, 78] on icon at bounding box center [1333, 80] width 17 height 17
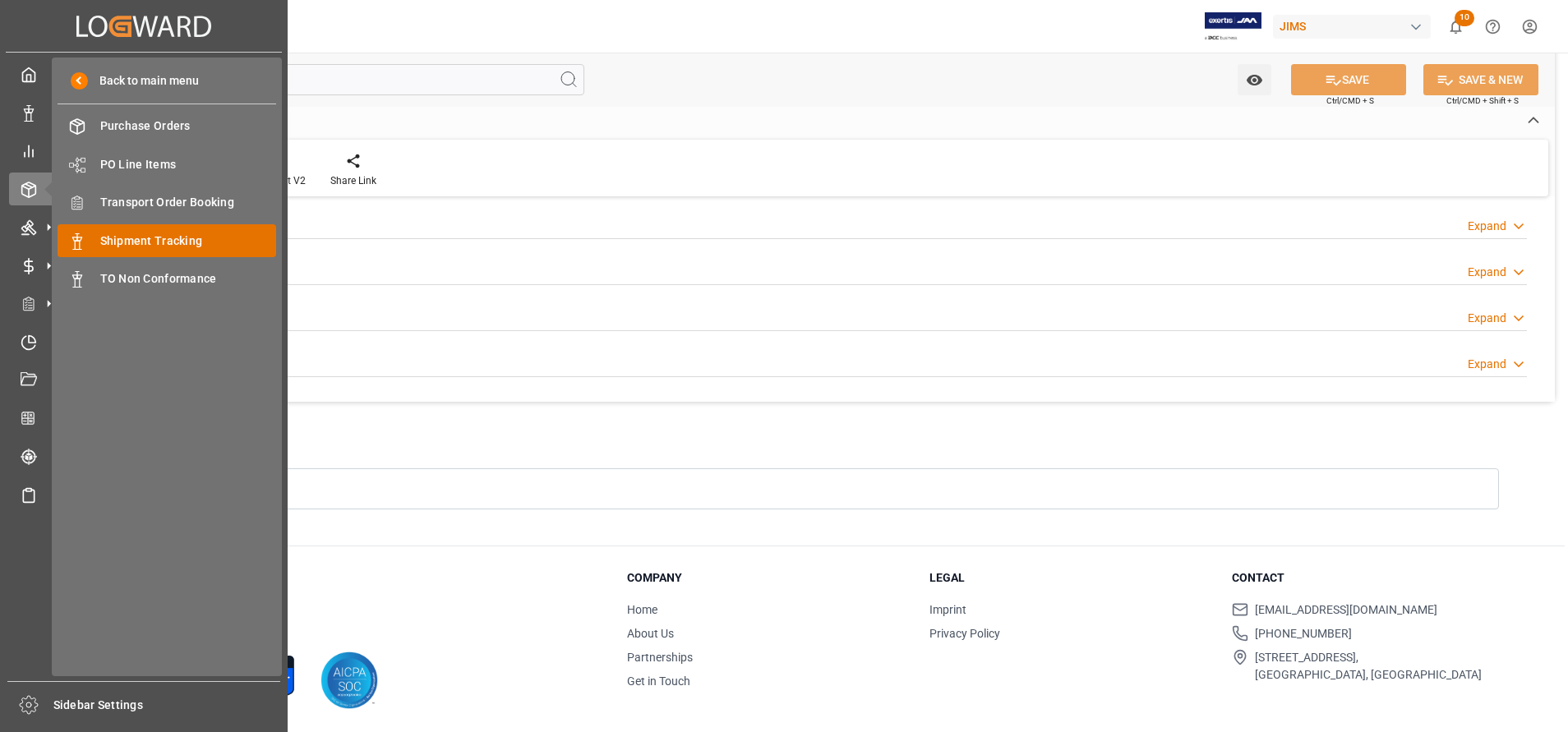
click at [170, 232] on span "Shipment Tracking" at bounding box center [188, 241] width 176 height 17
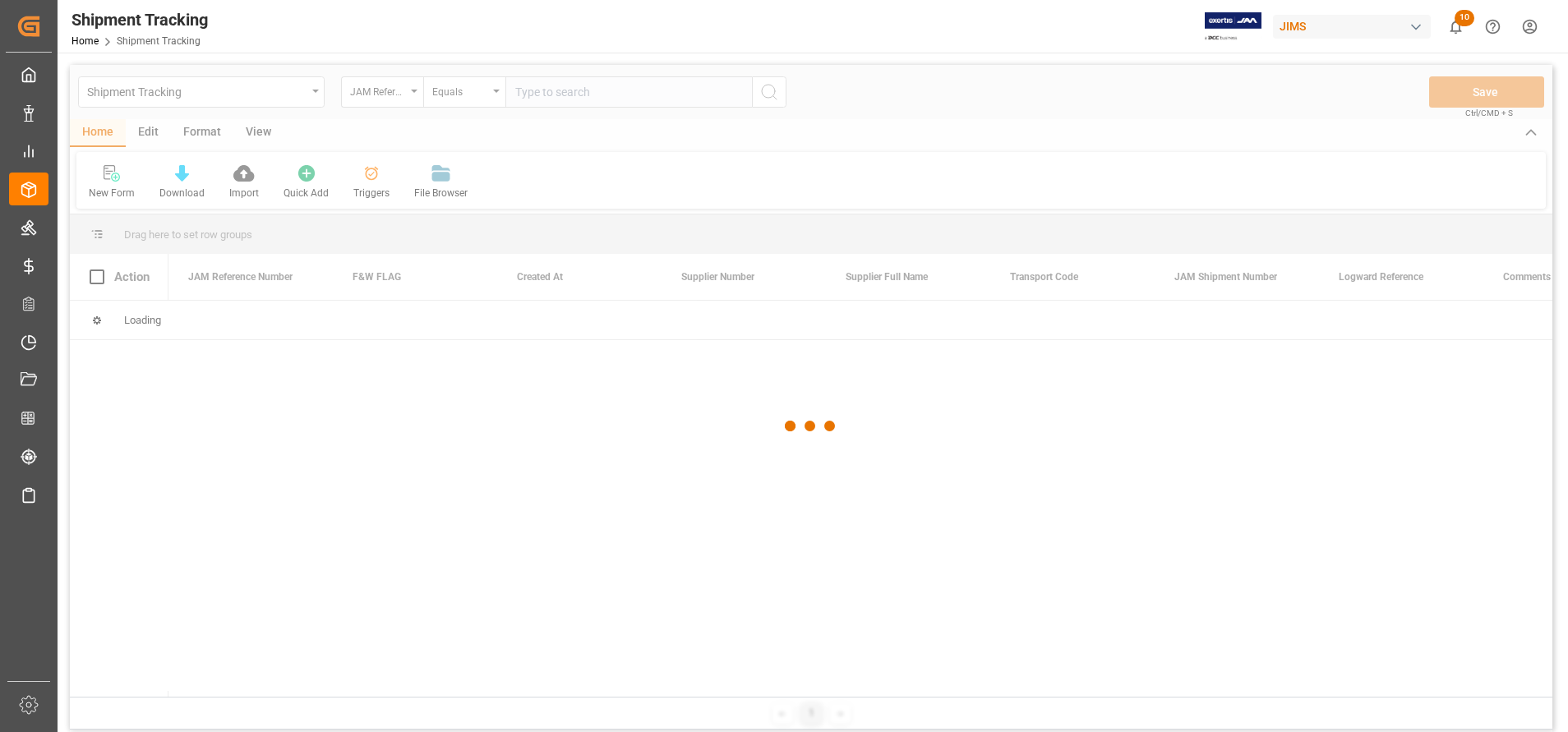
click at [564, 95] on div at bounding box center [810, 426] width 1482 height 722
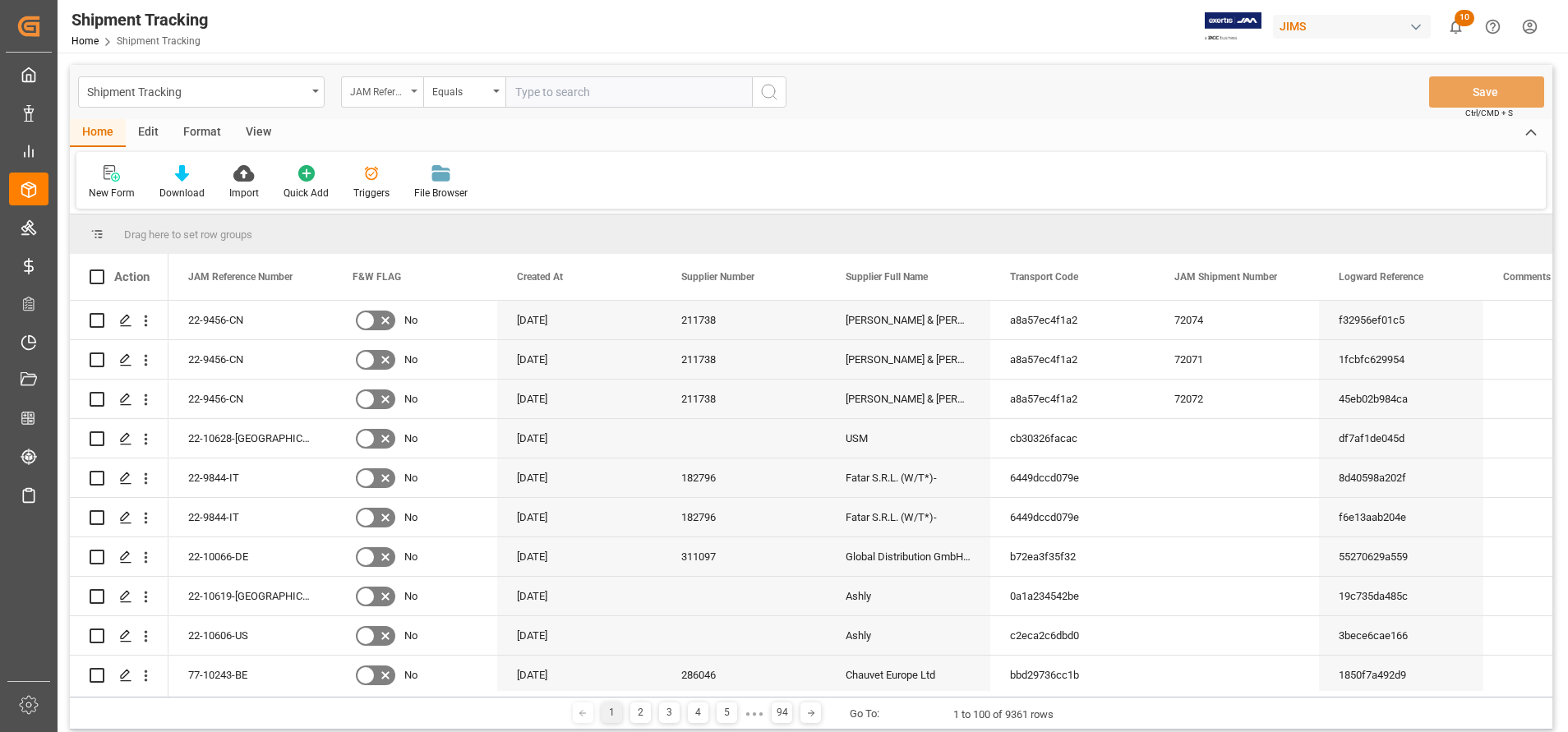
click at [405, 95] on div "JAM Reference Number" at bounding box center [378, 90] width 56 height 19
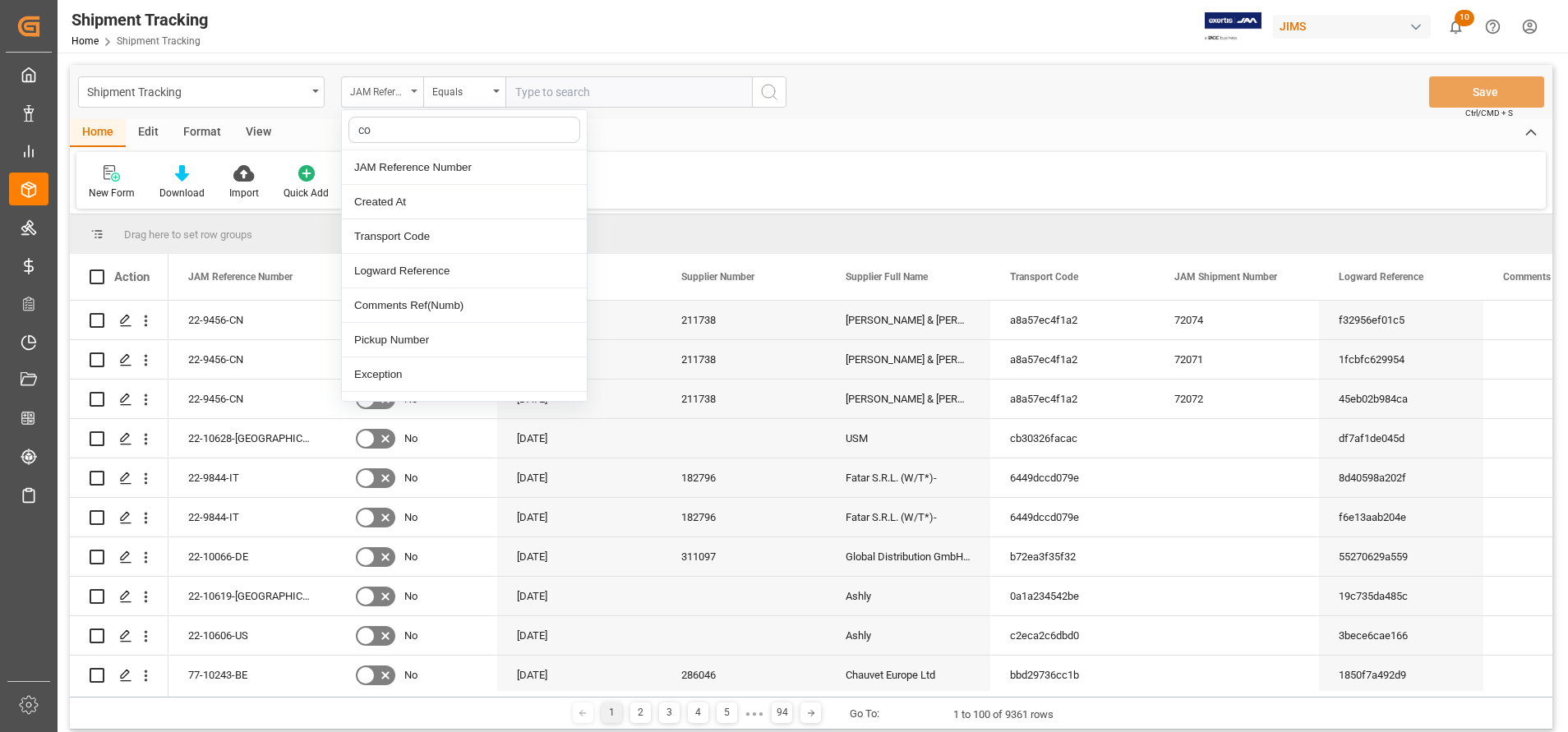
type input "con"
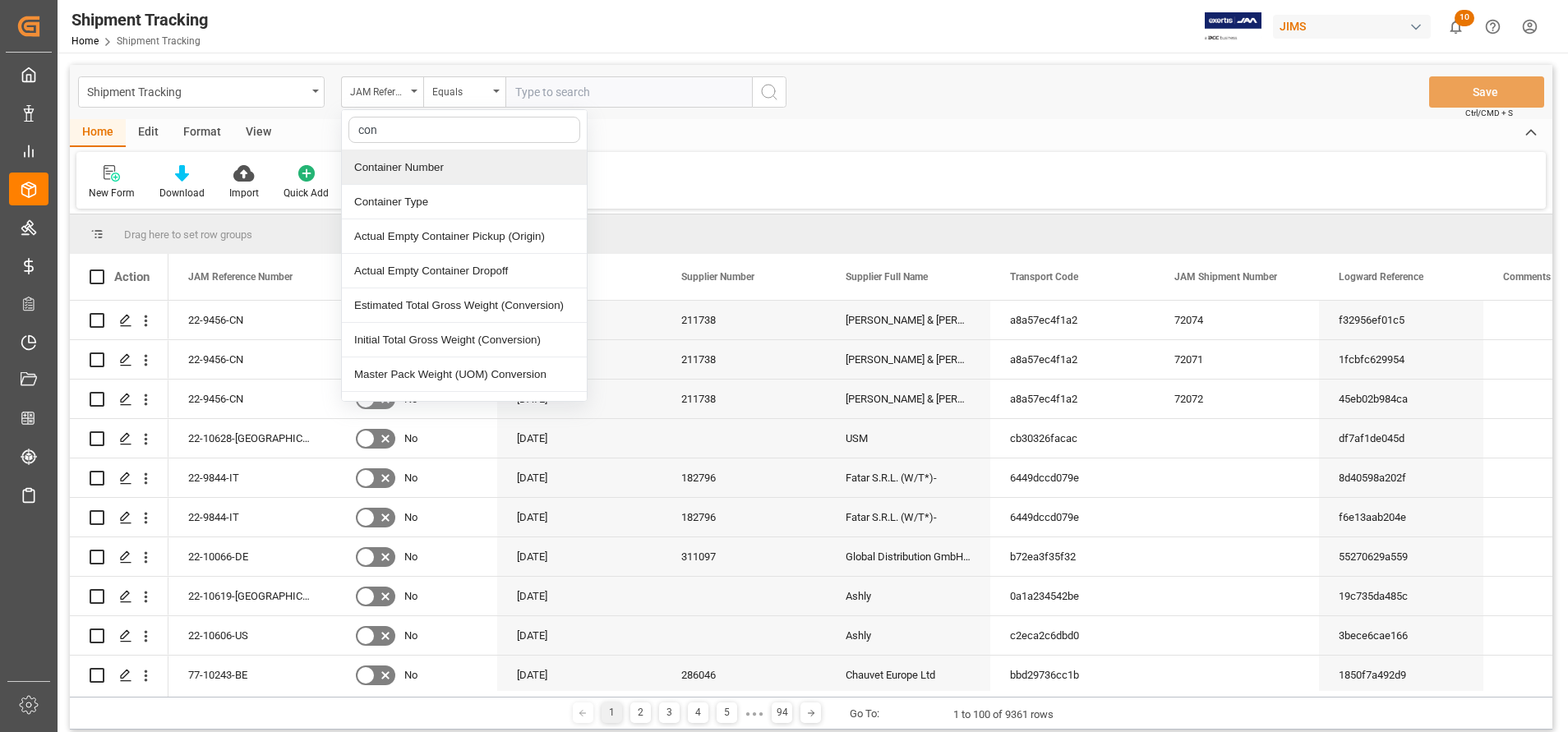
click at [431, 150] on div "Container Number" at bounding box center [464, 167] width 245 height 35
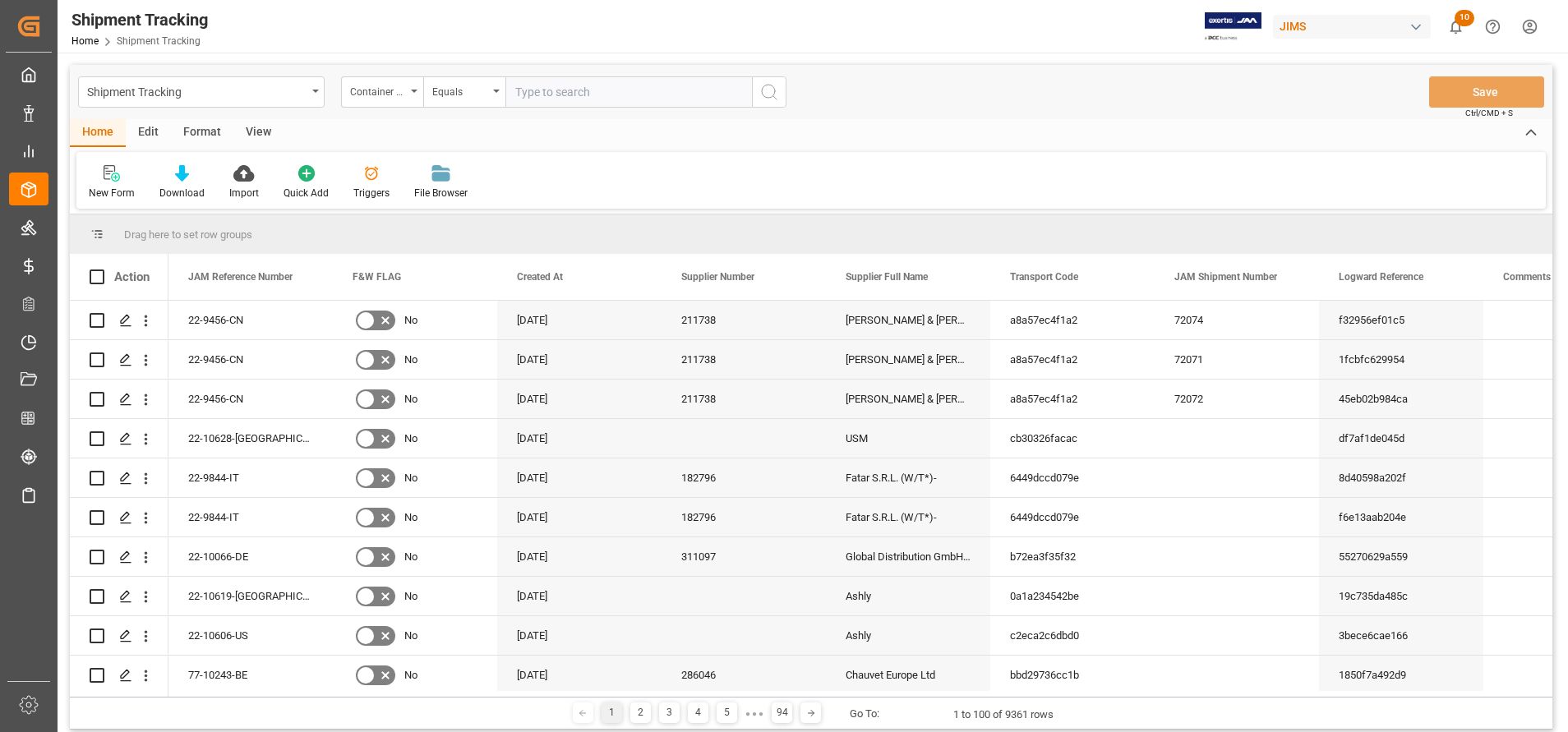
click at [602, 100] on input "text" at bounding box center [628, 92] width 247 height 31
paste input "Eitu0603559"
type input "Eitu0603559"
click at [769, 94] on icon "search button" at bounding box center [769, 92] width 19 height 19
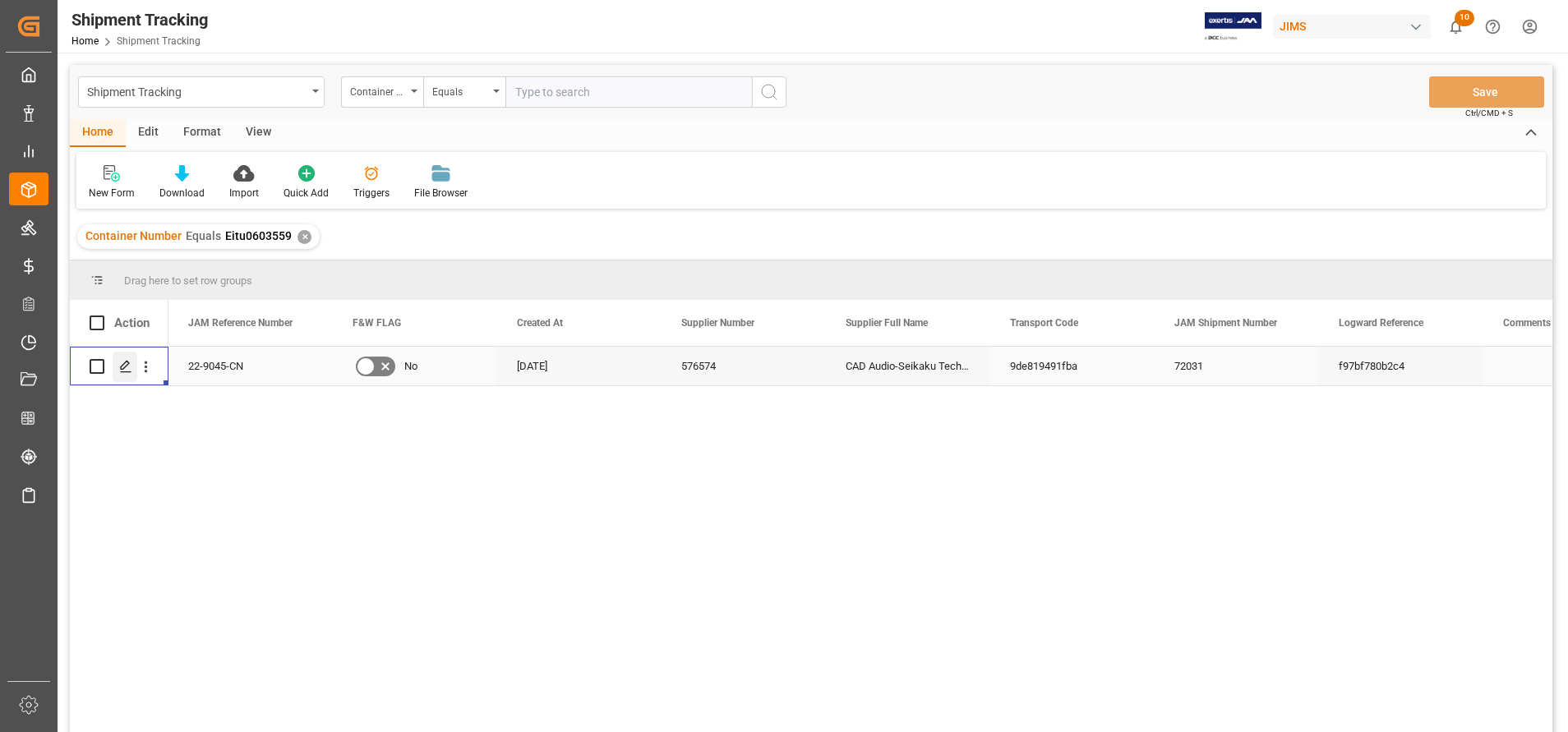
click at [125, 374] on div "Press SPACE to select this row." at bounding box center [125, 367] width 25 height 30
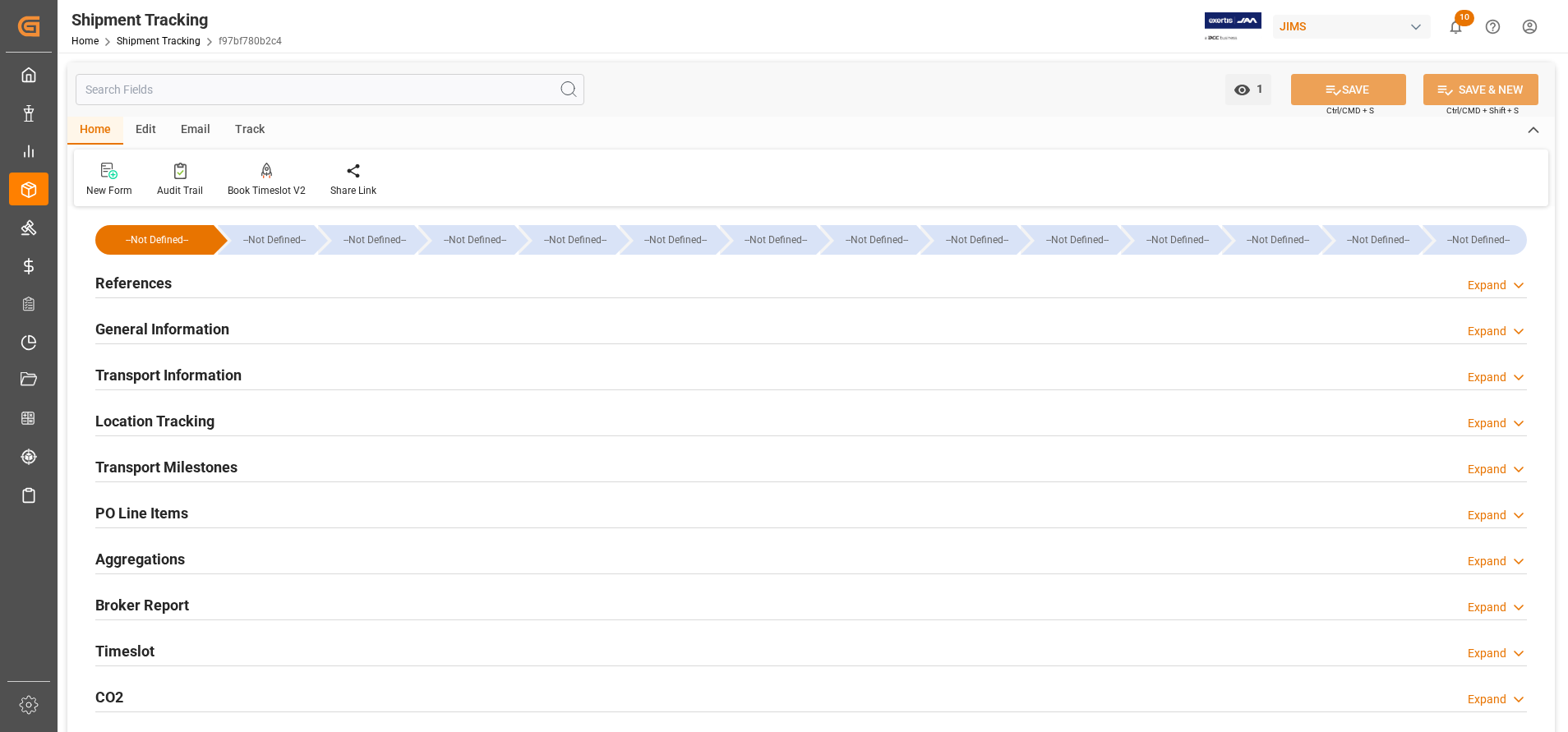
scroll to position [369, 0]
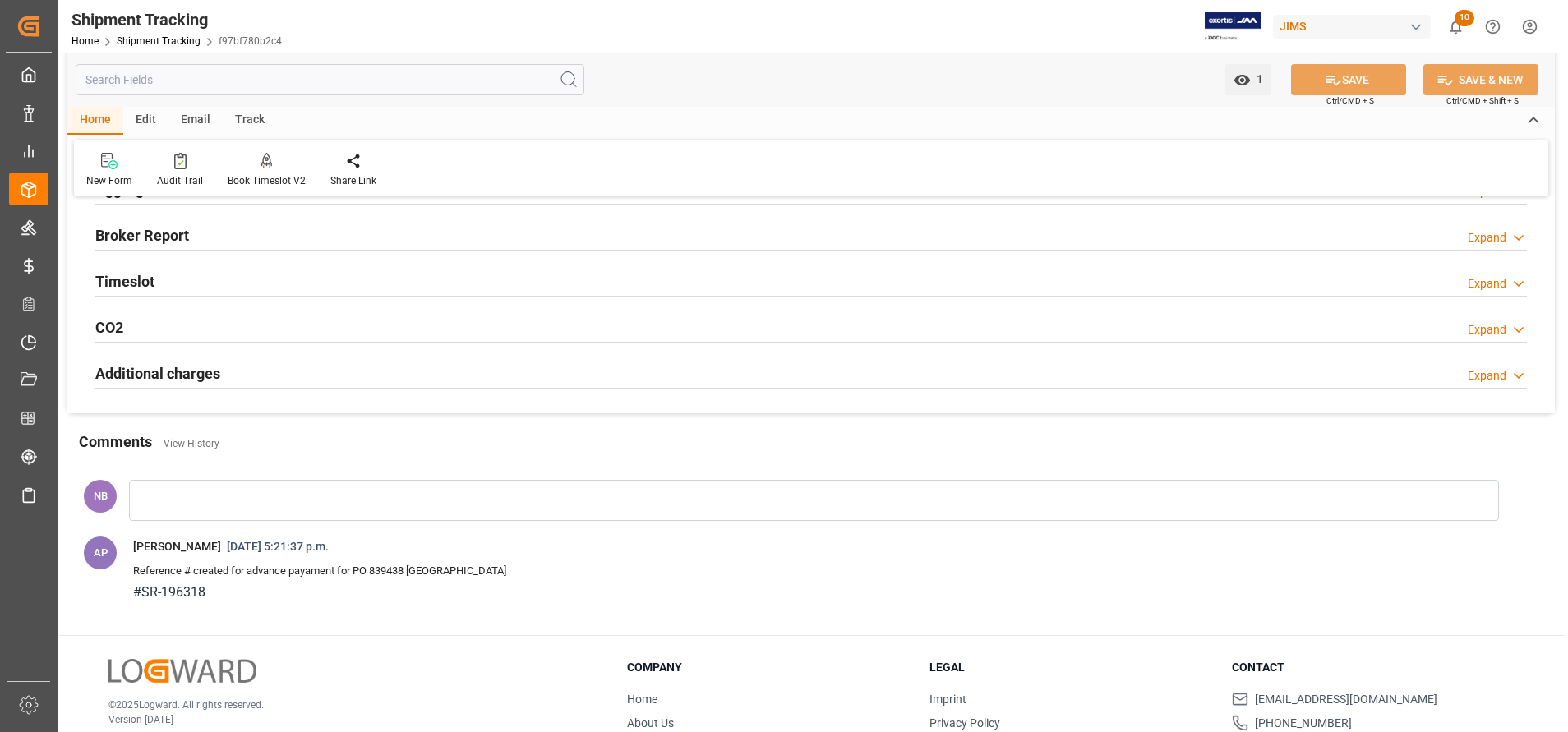
click at [162, 366] on h2 "Additional charges" at bounding box center [157, 374] width 125 height 22
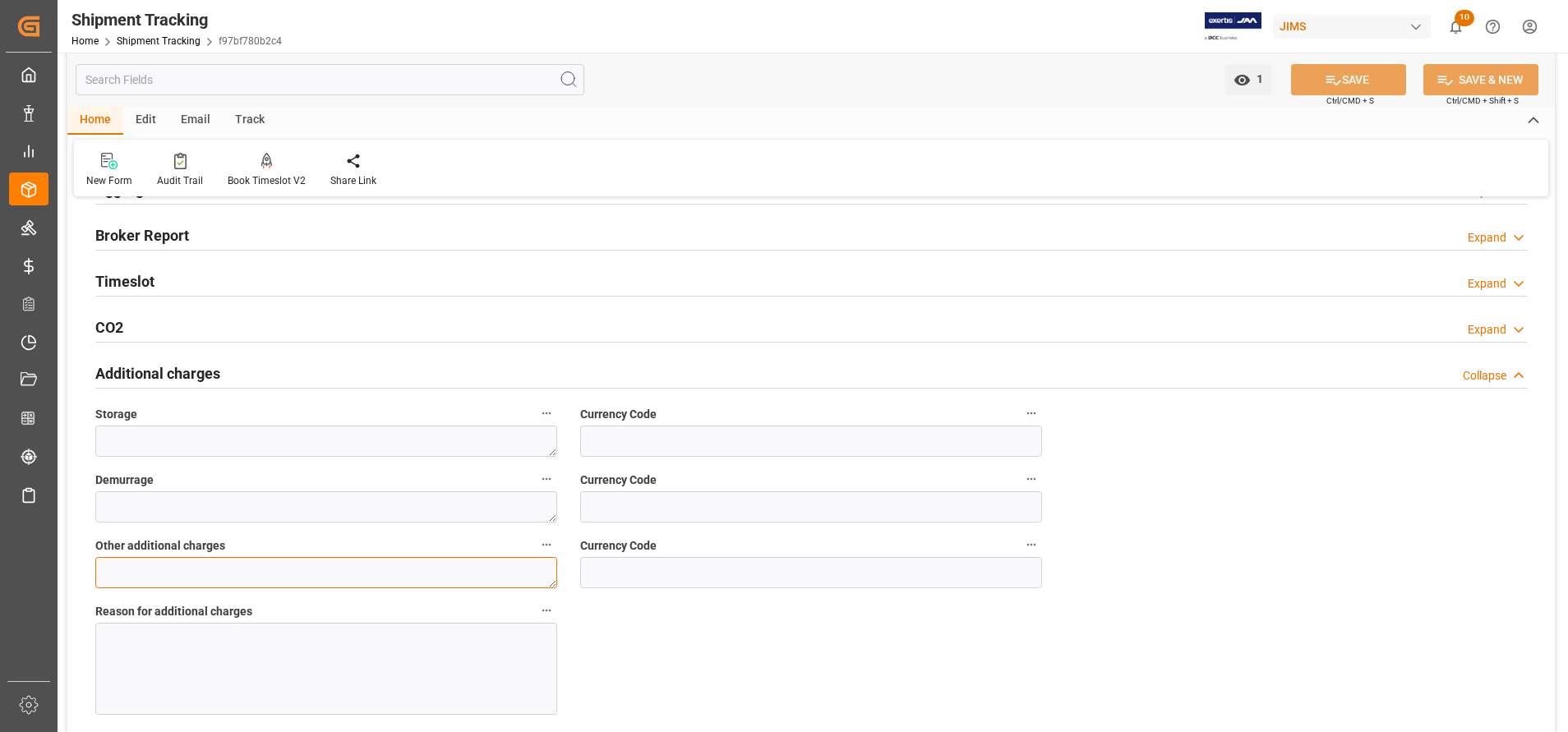
click at [351, 567] on textarea at bounding box center [325, 572] width 462 height 31
type textarea "580"
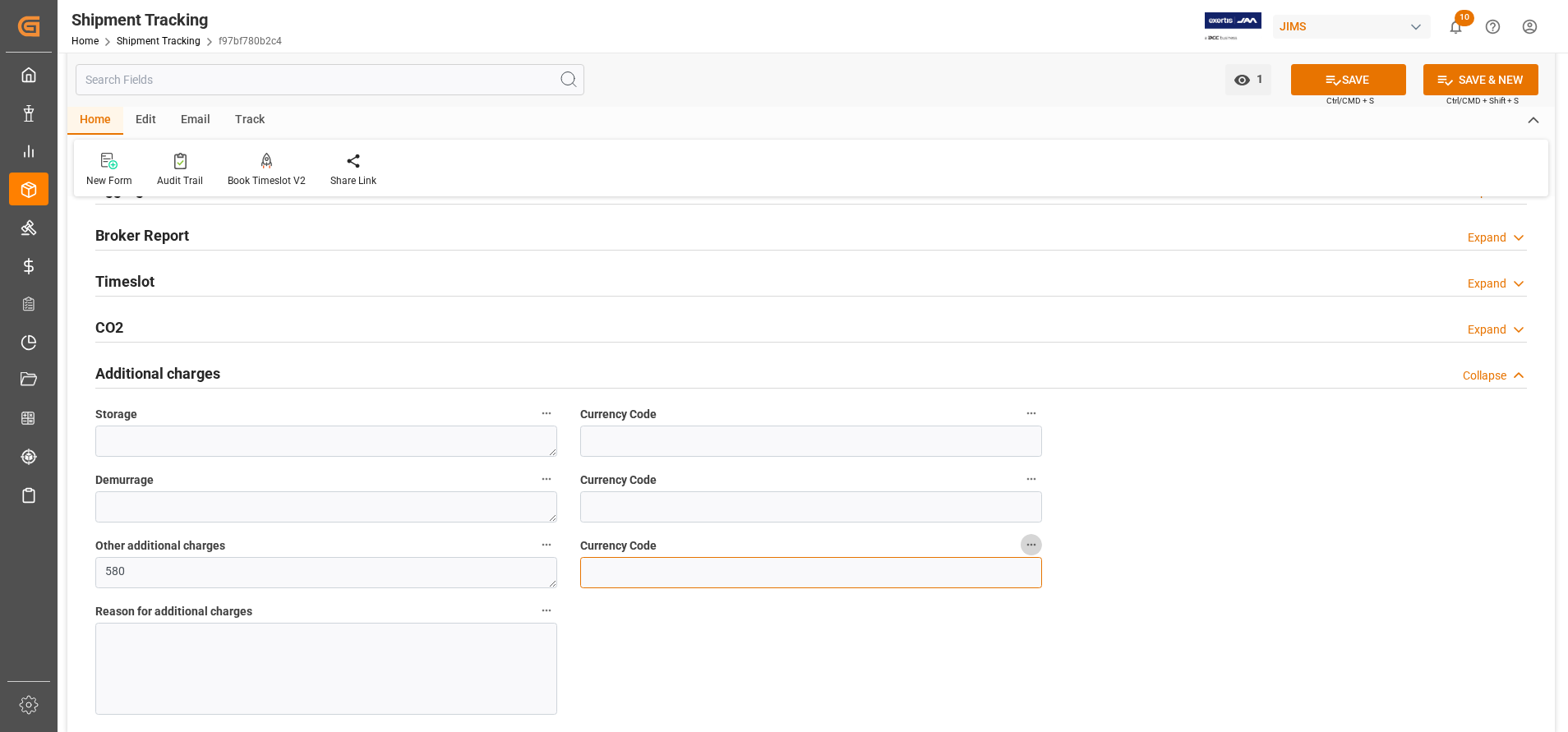
click at [635, 577] on input at bounding box center [811, 572] width 462 height 31
type input "USD"
click at [461, 650] on div at bounding box center [325, 668] width 462 height 92
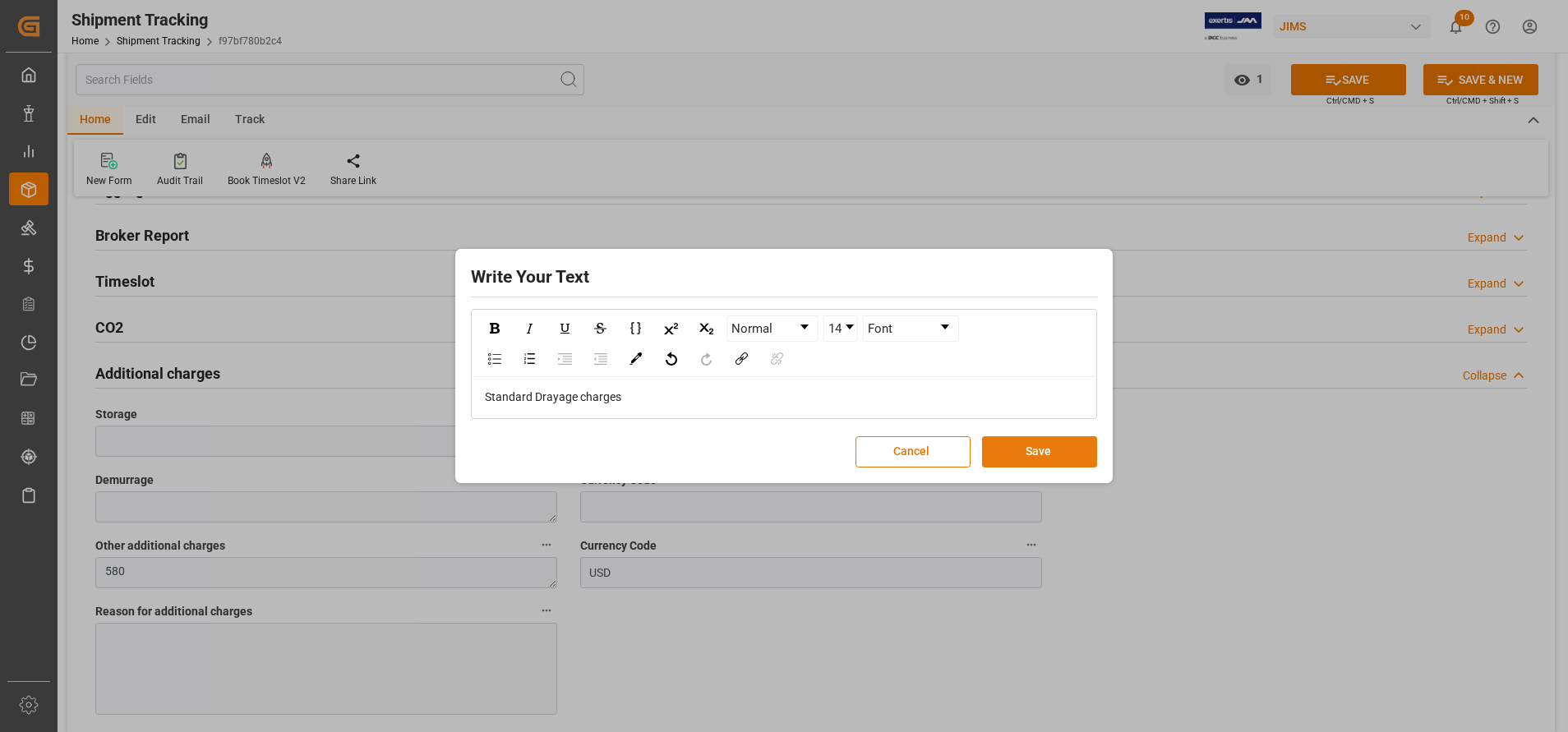
click at [1089, 443] on button "Save" at bounding box center [1040, 452] width 115 height 31
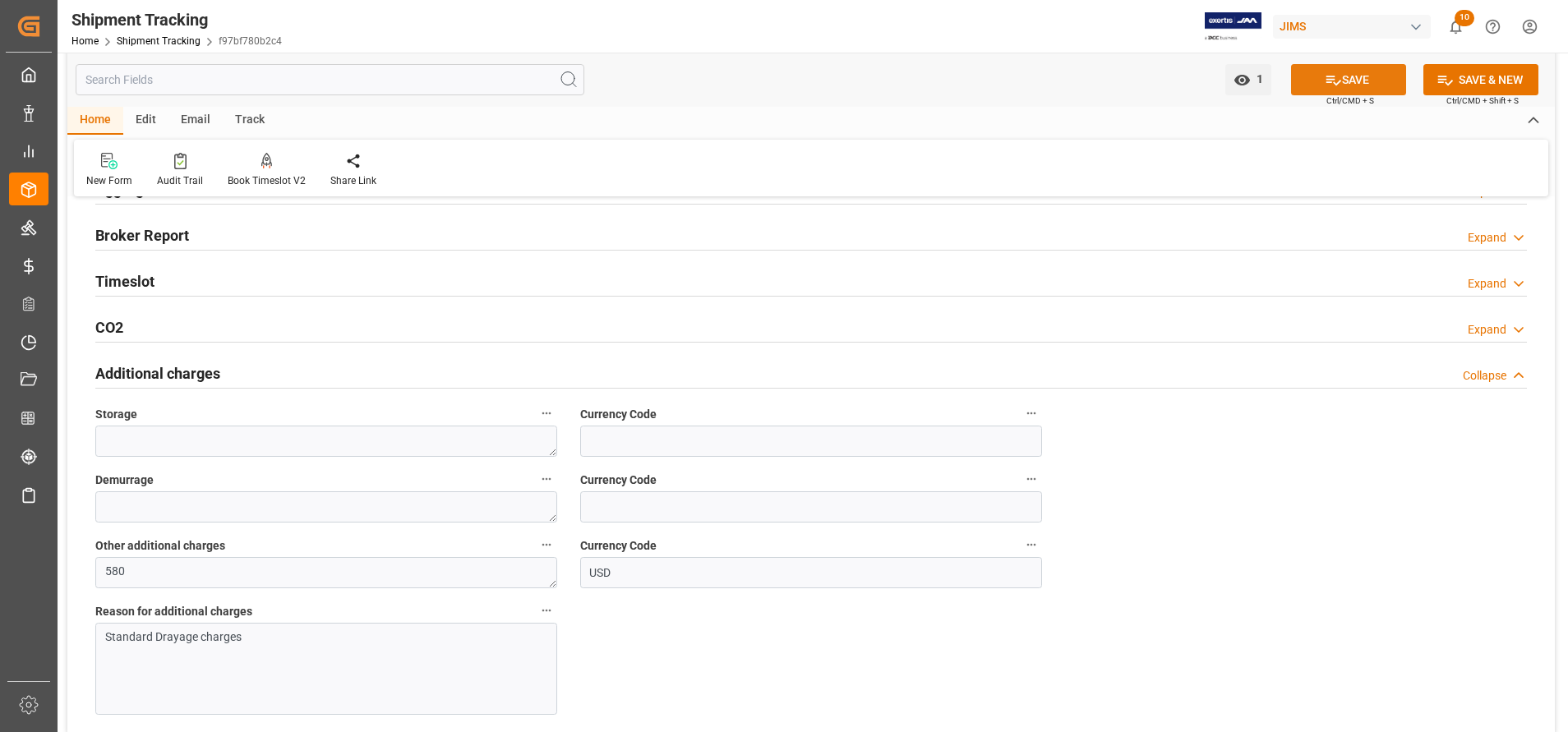
click at [1324, 69] on button "SAVE" at bounding box center [1348, 80] width 115 height 31
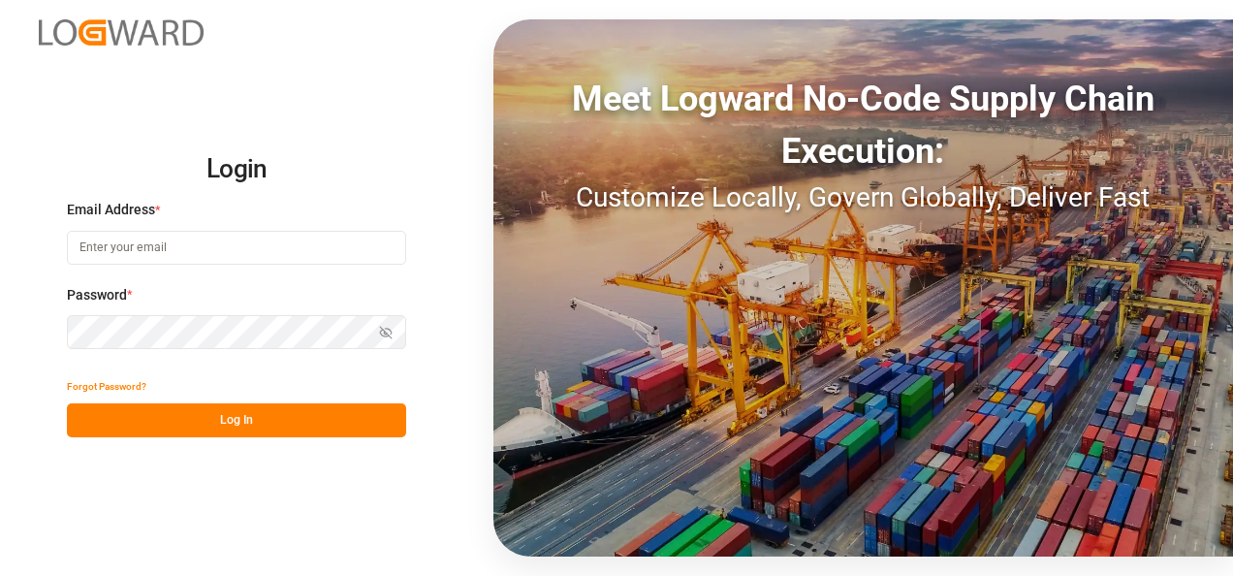
type input "[EMAIL_ADDRESS][DOMAIN_NAME]"
click at [223, 407] on button "Log In" at bounding box center [236, 420] width 339 height 34
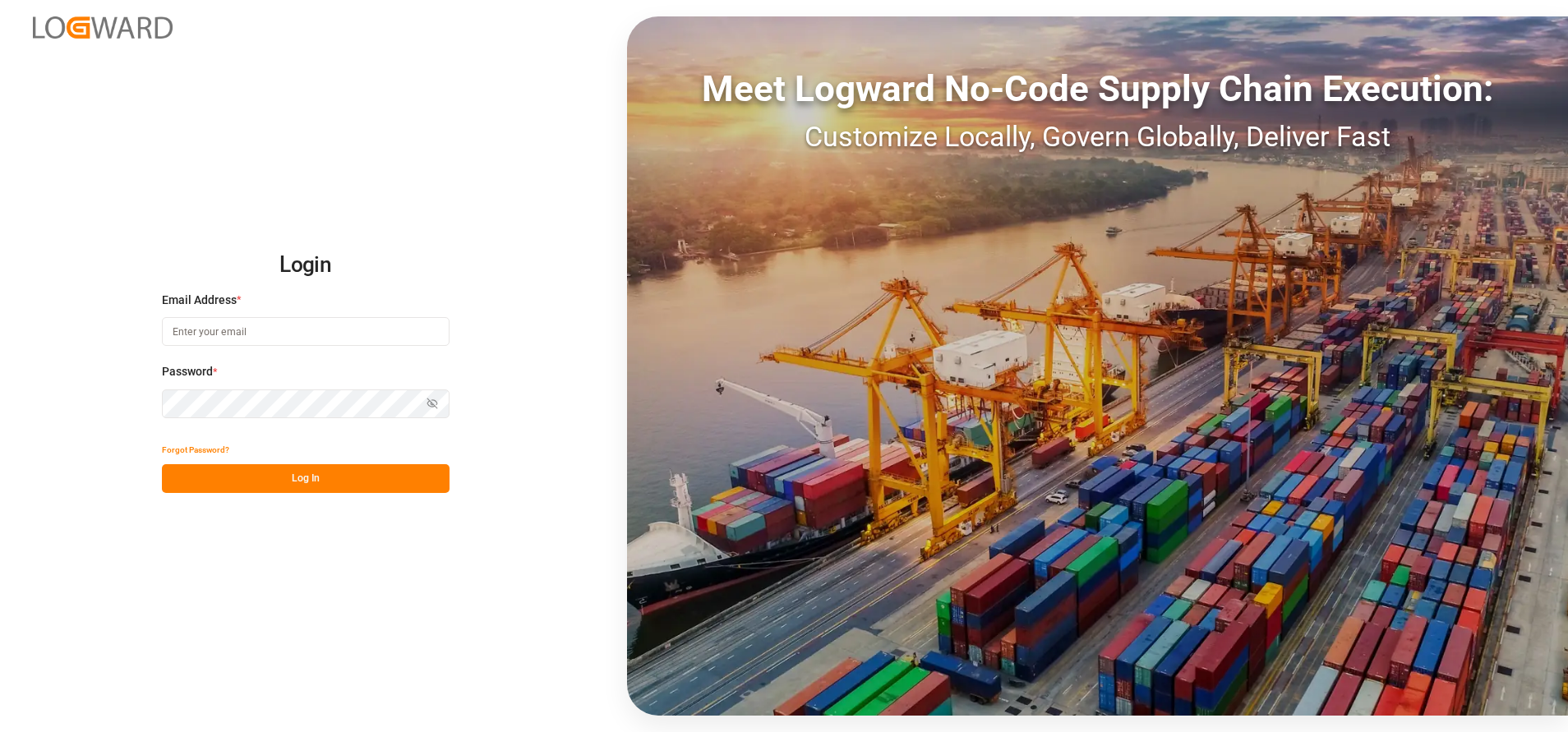
type input "[EMAIL_ADDRESS][DOMAIN_NAME]"
click at [284, 487] on button "Log In" at bounding box center [305, 479] width 287 height 29
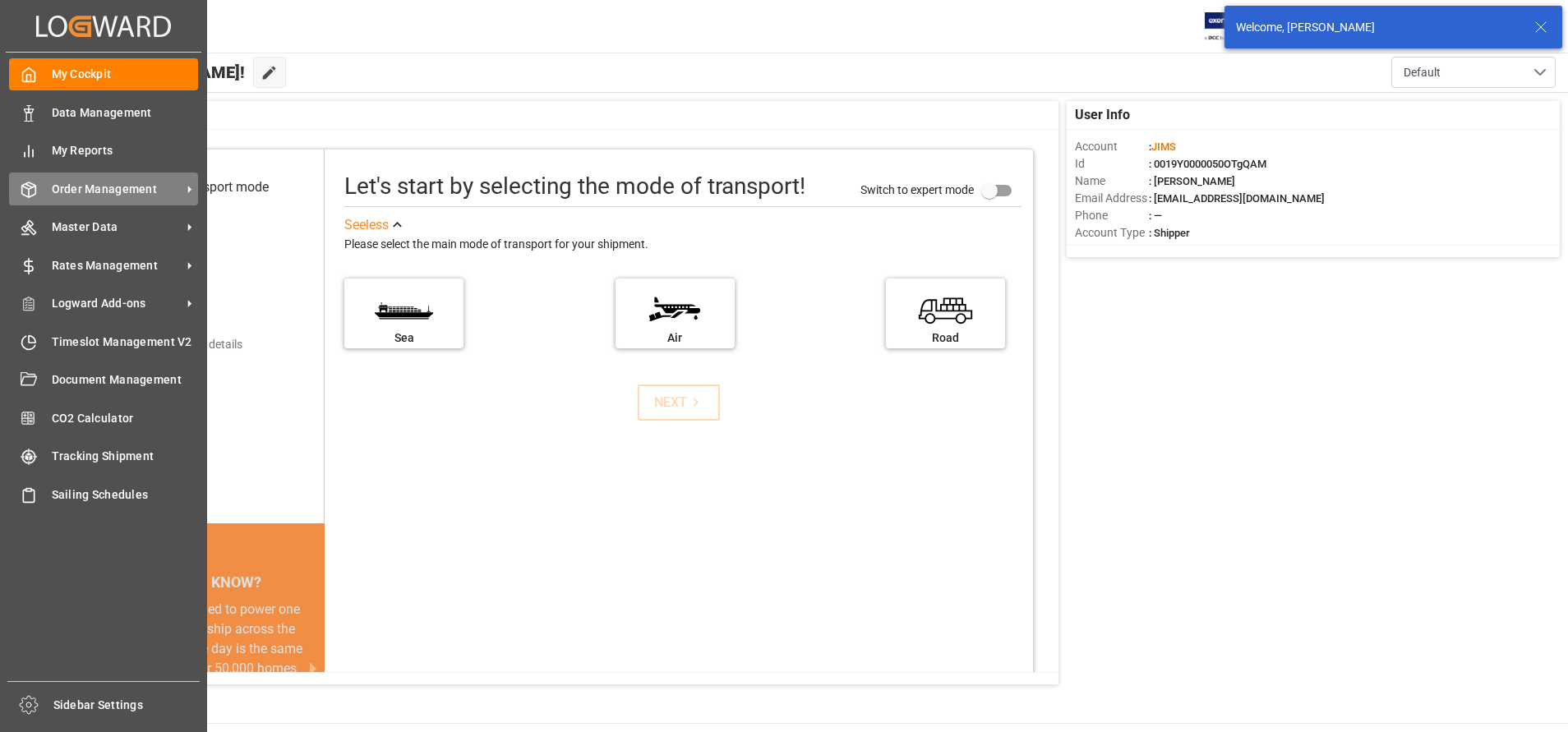
click at [103, 175] on div "Order Management Order Management" at bounding box center [103, 189] width 189 height 32
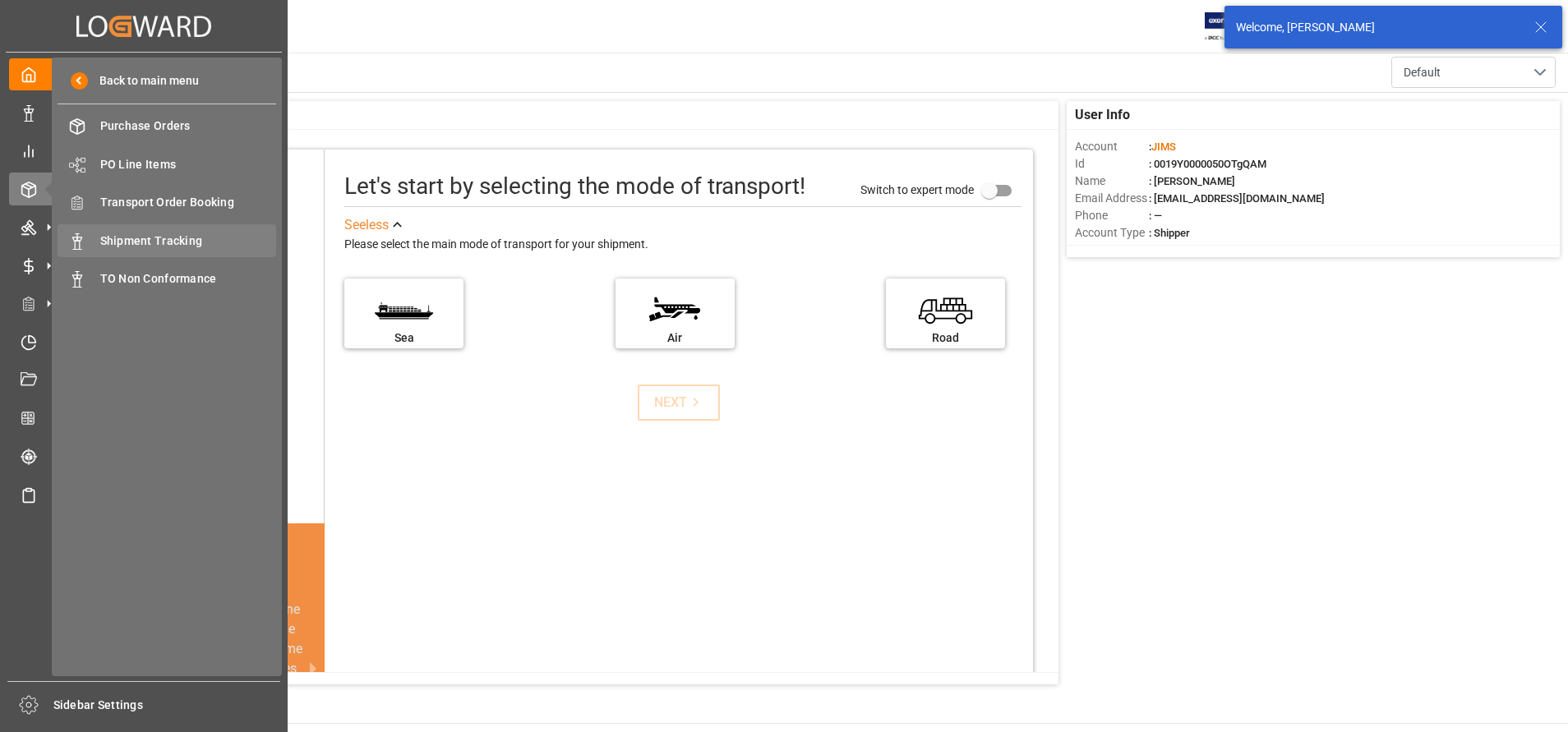
click at [182, 238] on span "Shipment Tracking" at bounding box center [188, 241] width 176 height 17
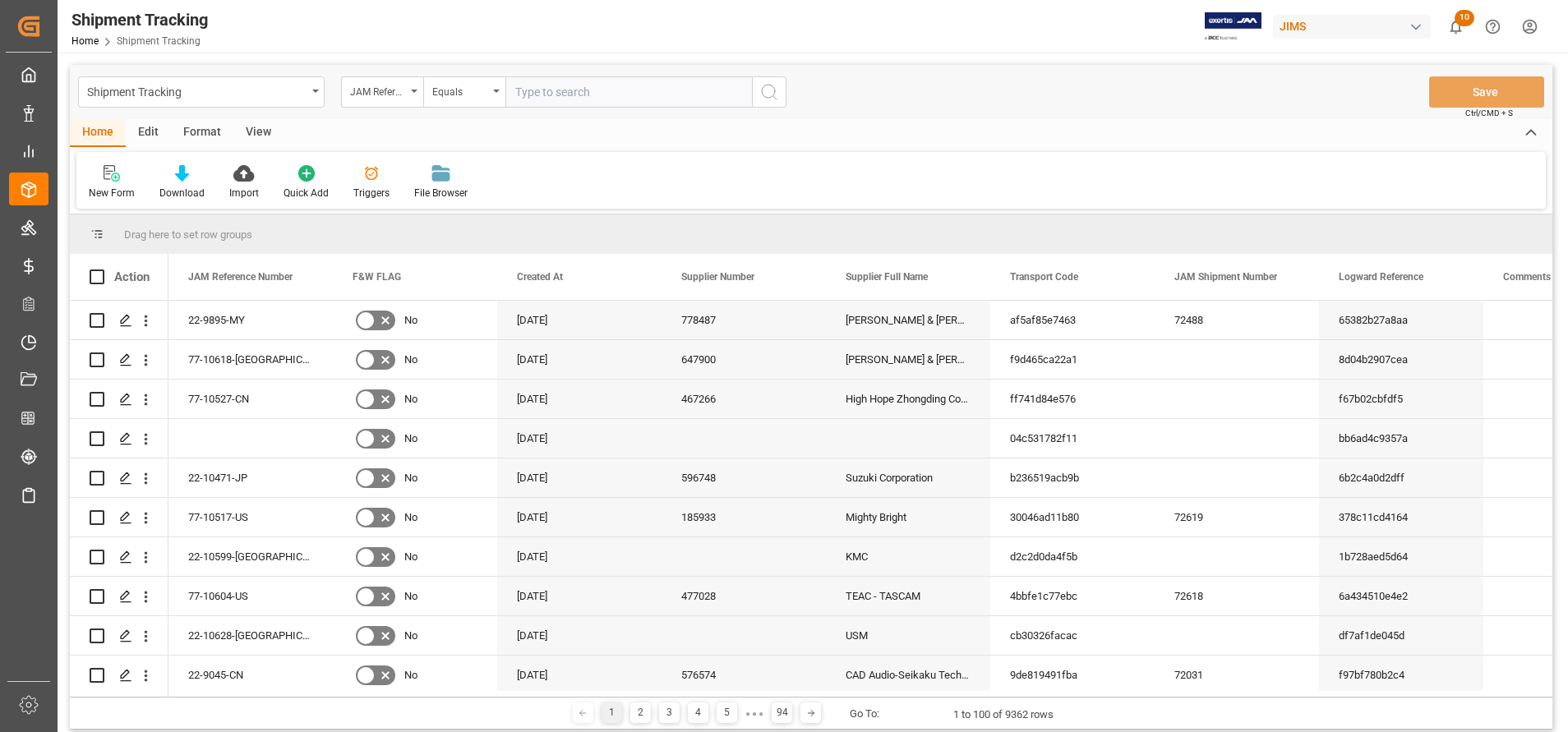
click at [401, 90] on div "JAM Reference Number" at bounding box center [378, 90] width 56 height 19
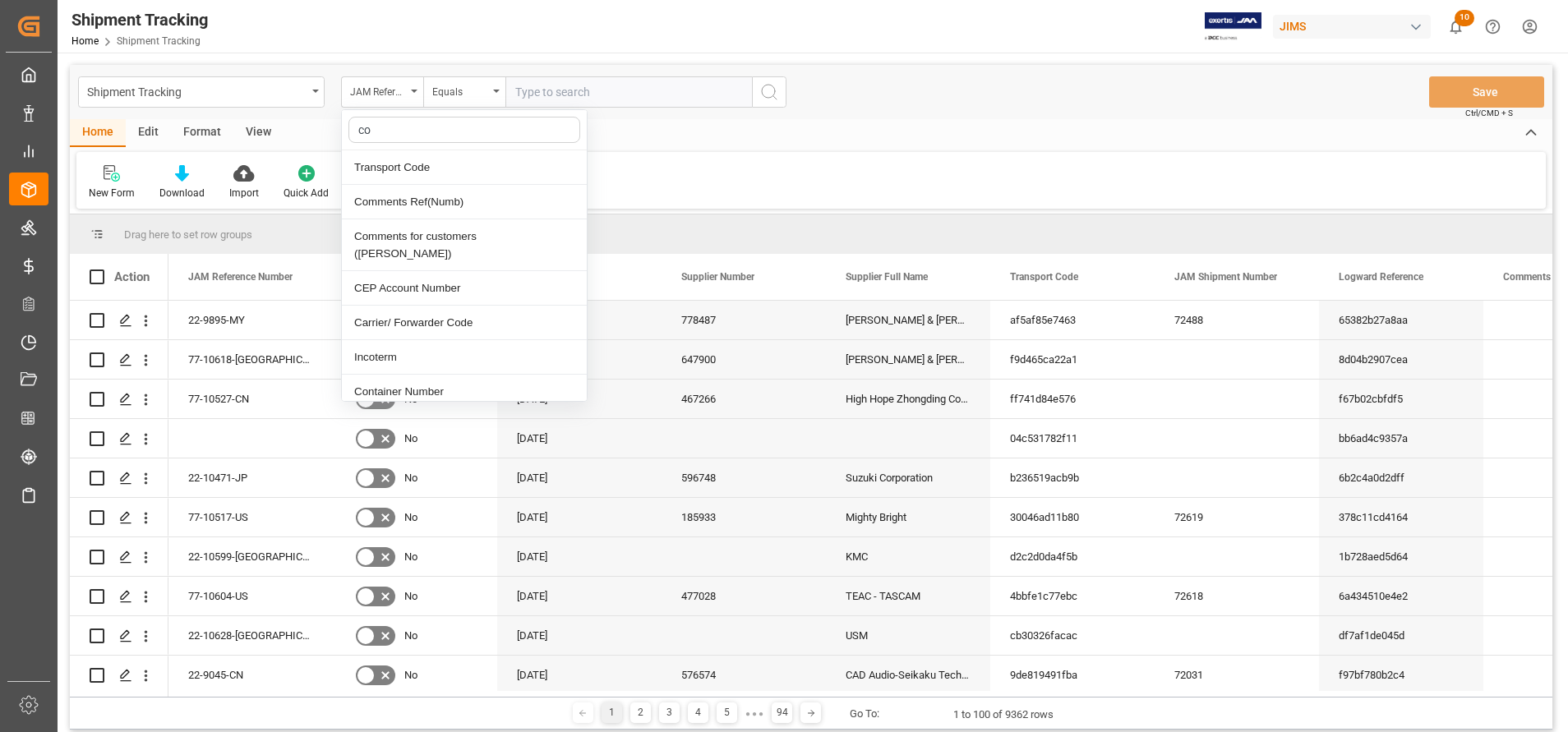
type input "con"
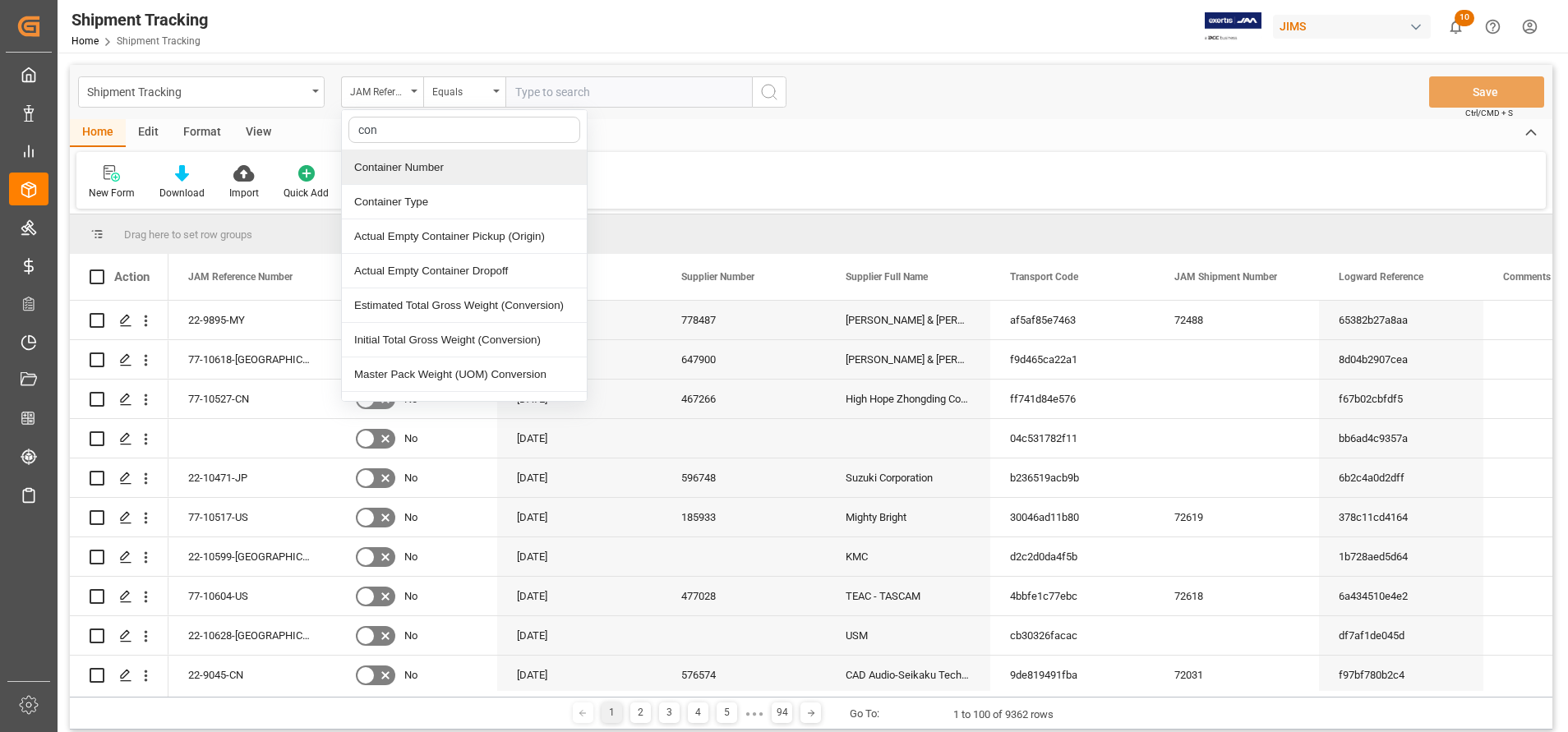
click at [469, 171] on div "Container Number" at bounding box center [464, 167] width 245 height 35
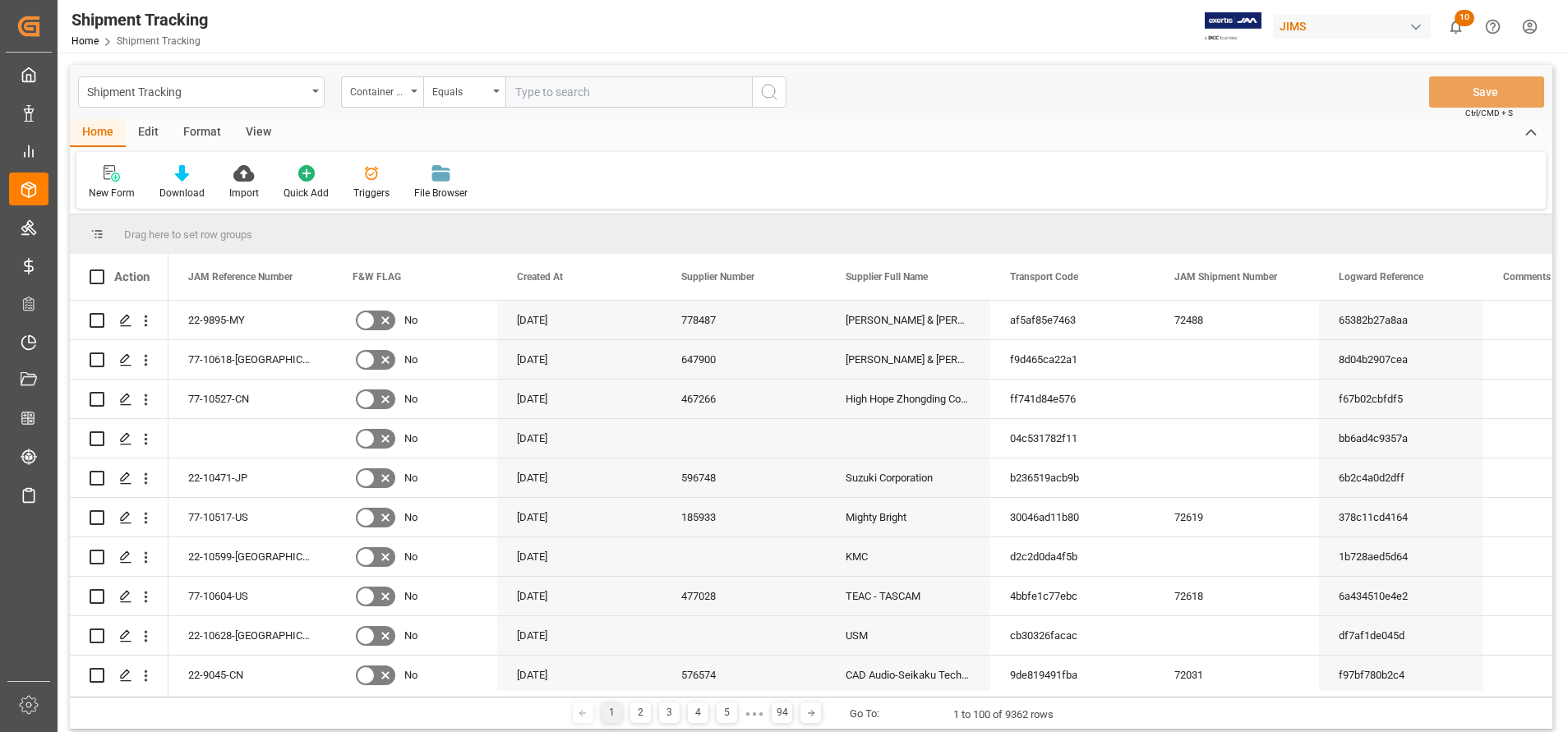
click at [662, 90] on input "text" at bounding box center [628, 92] width 247 height 31
paste input "TCKU3463545"
type input "TCKU3463545"
click at [763, 103] on button "search button" at bounding box center [769, 92] width 35 height 31
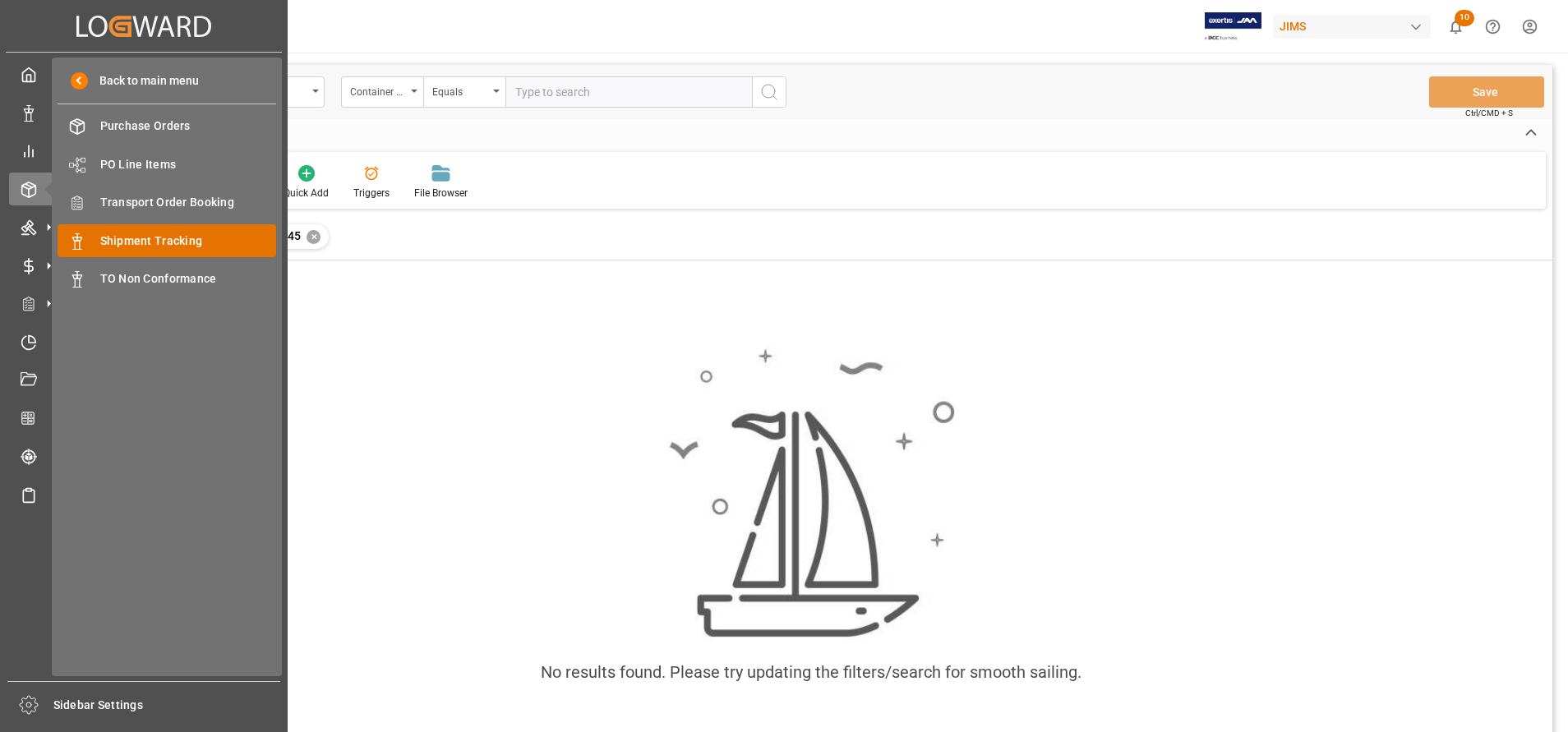
click at [198, 229] on div "Shipment Tracking Shipment Tracking" at bounding box center [167, 241] width 219 height 32
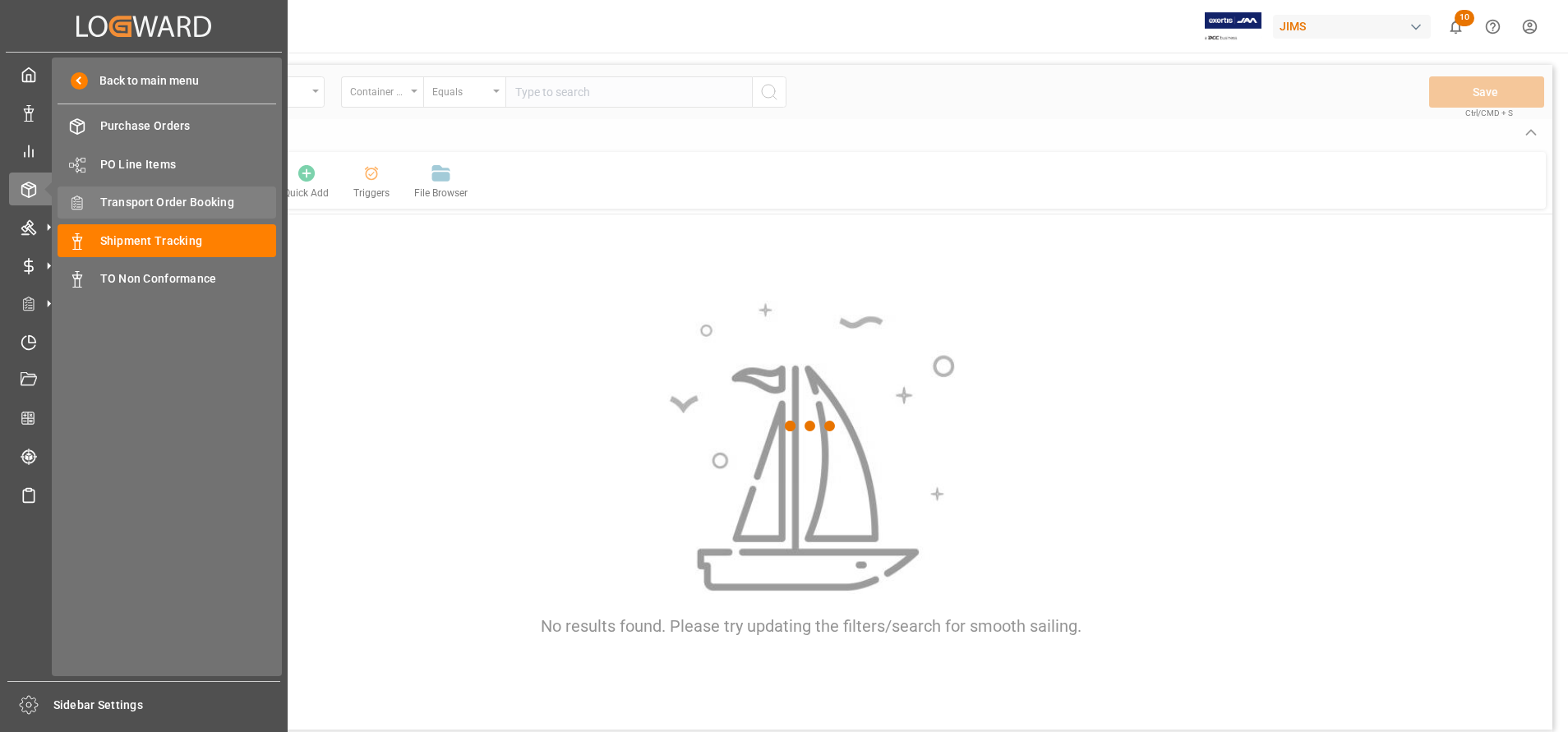
click at [244, 205] on span "Transport Order Booking" at bounding box center [188, 202] width 176 height 17
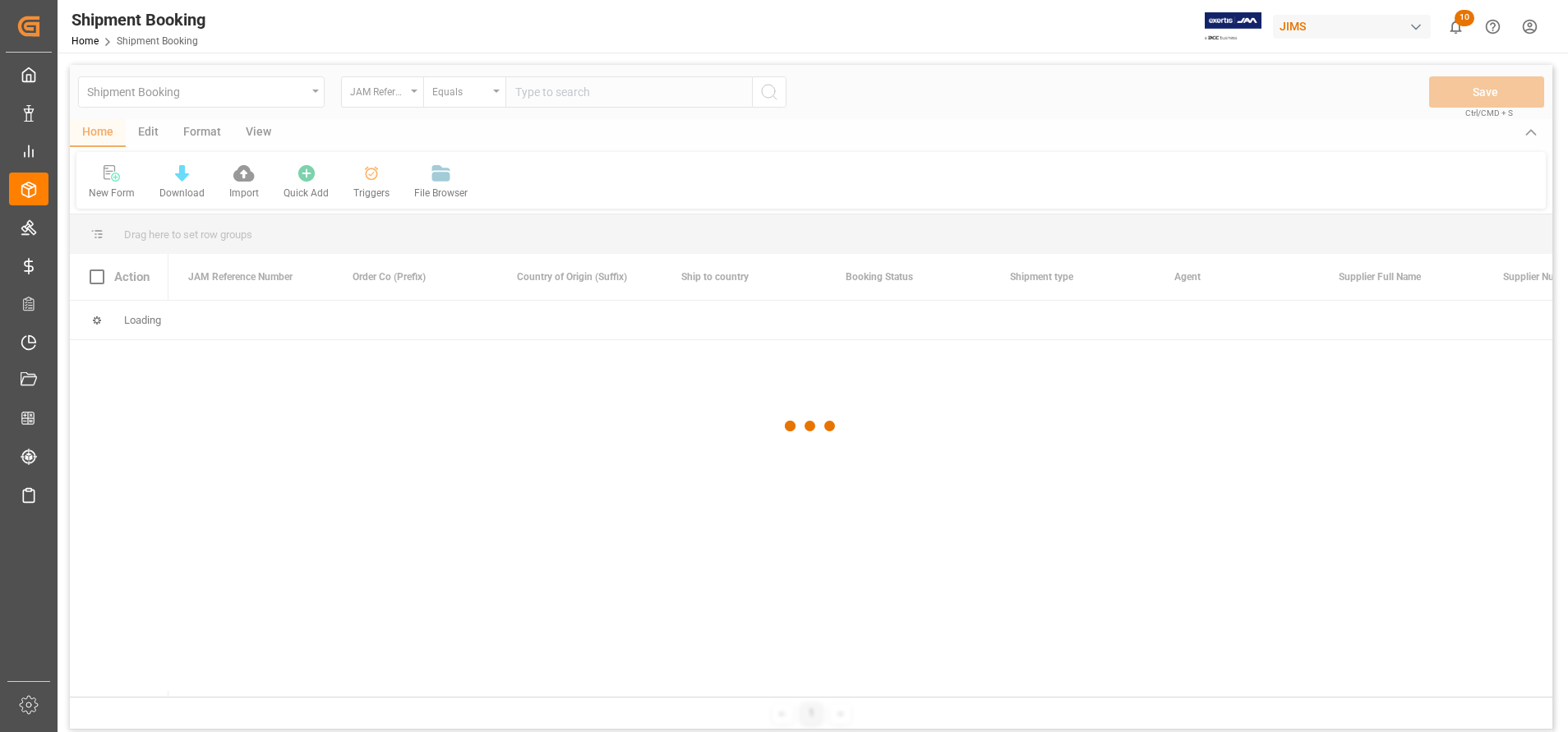
click at [705, 90] on div at bounding box center [810, 426] width 1482 height 722
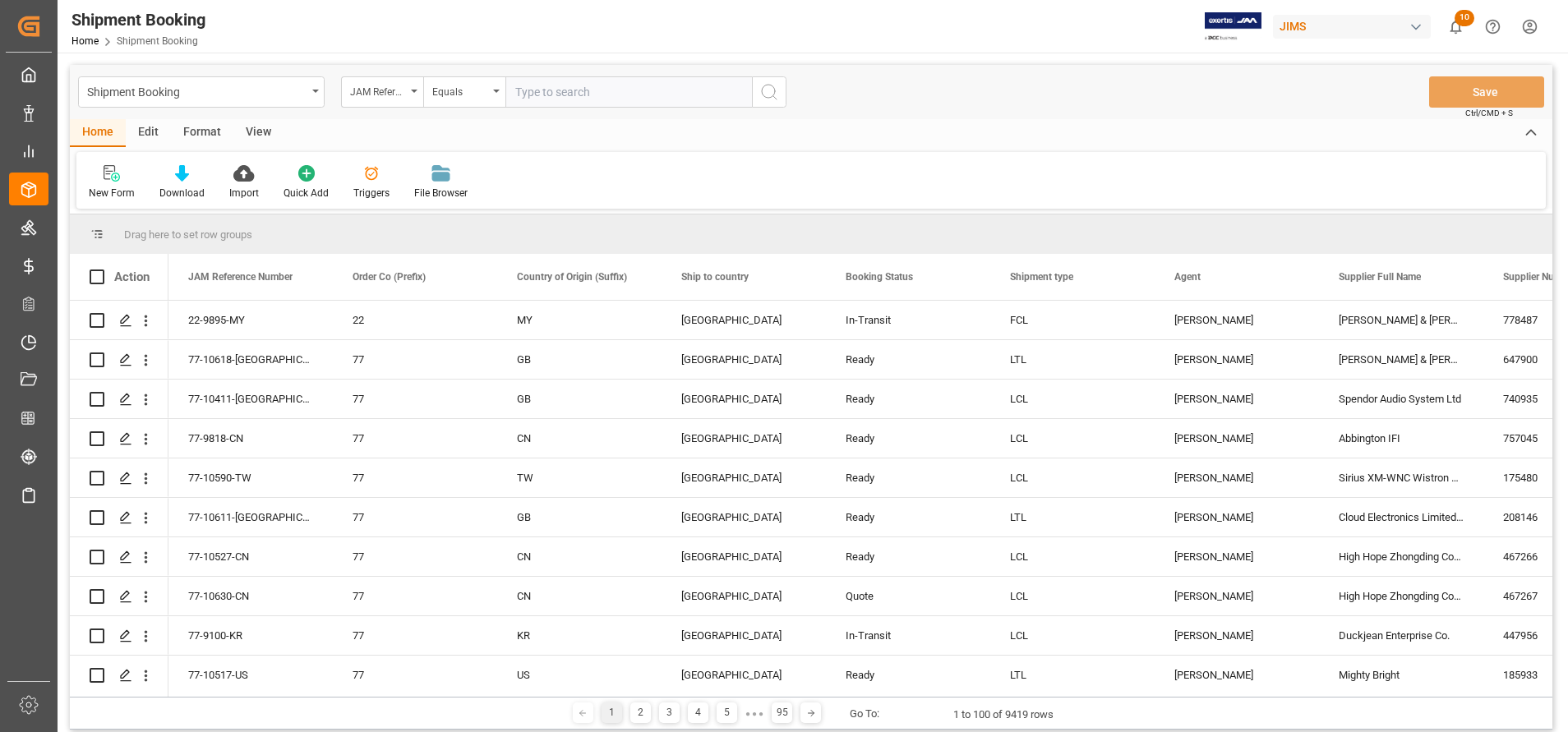
click at [706, 93] on input "text" at bounding box center [628, 92] width 247 height 31
paste input "22-10066-DE"
type input "22-10066-DE"
click at [759, 96] on icon "search button" at bounding box center [769, 92] width 19 height 19
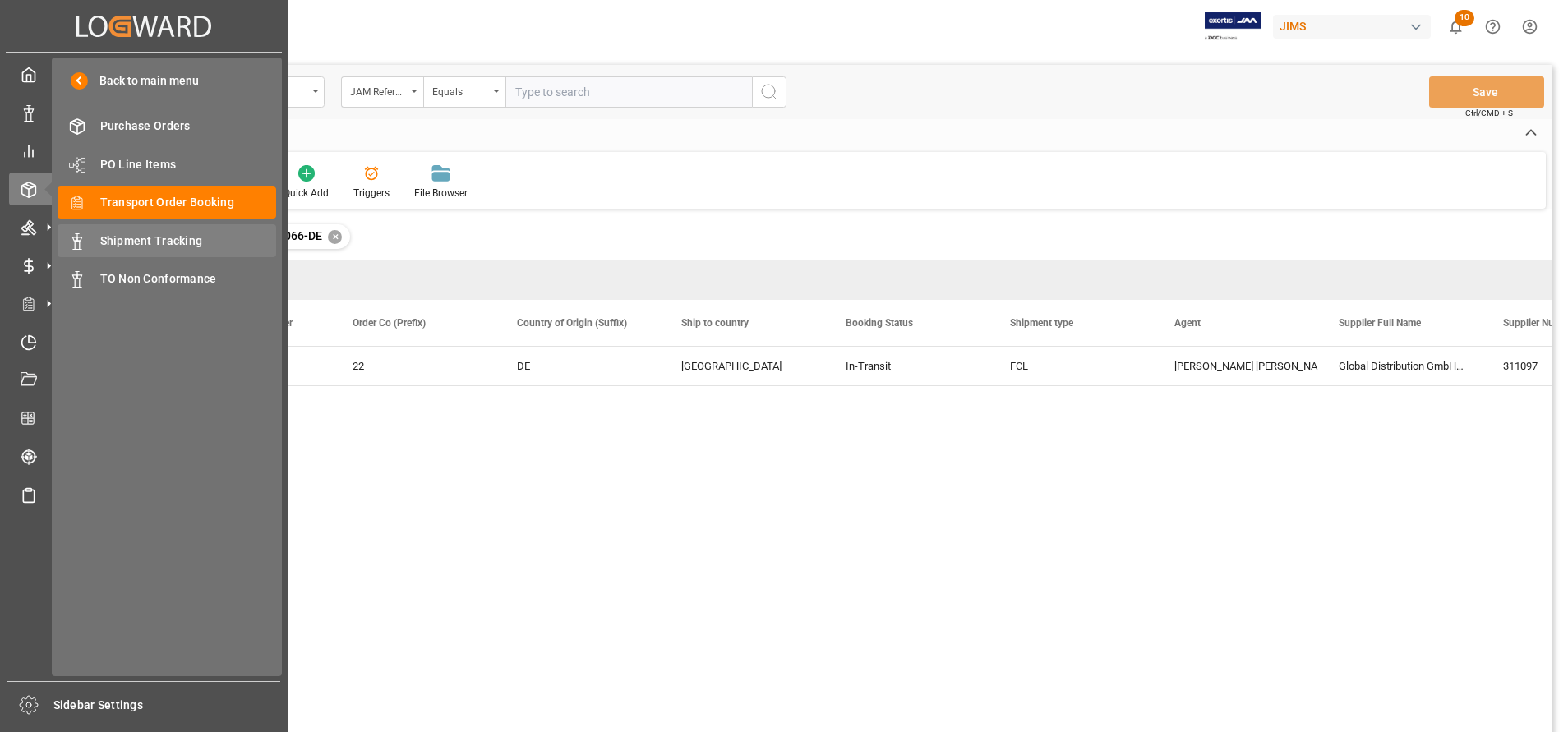
click at [120, 248] on span "Shipment Tracking" at bounding box center [188, 241] width 176 height 17
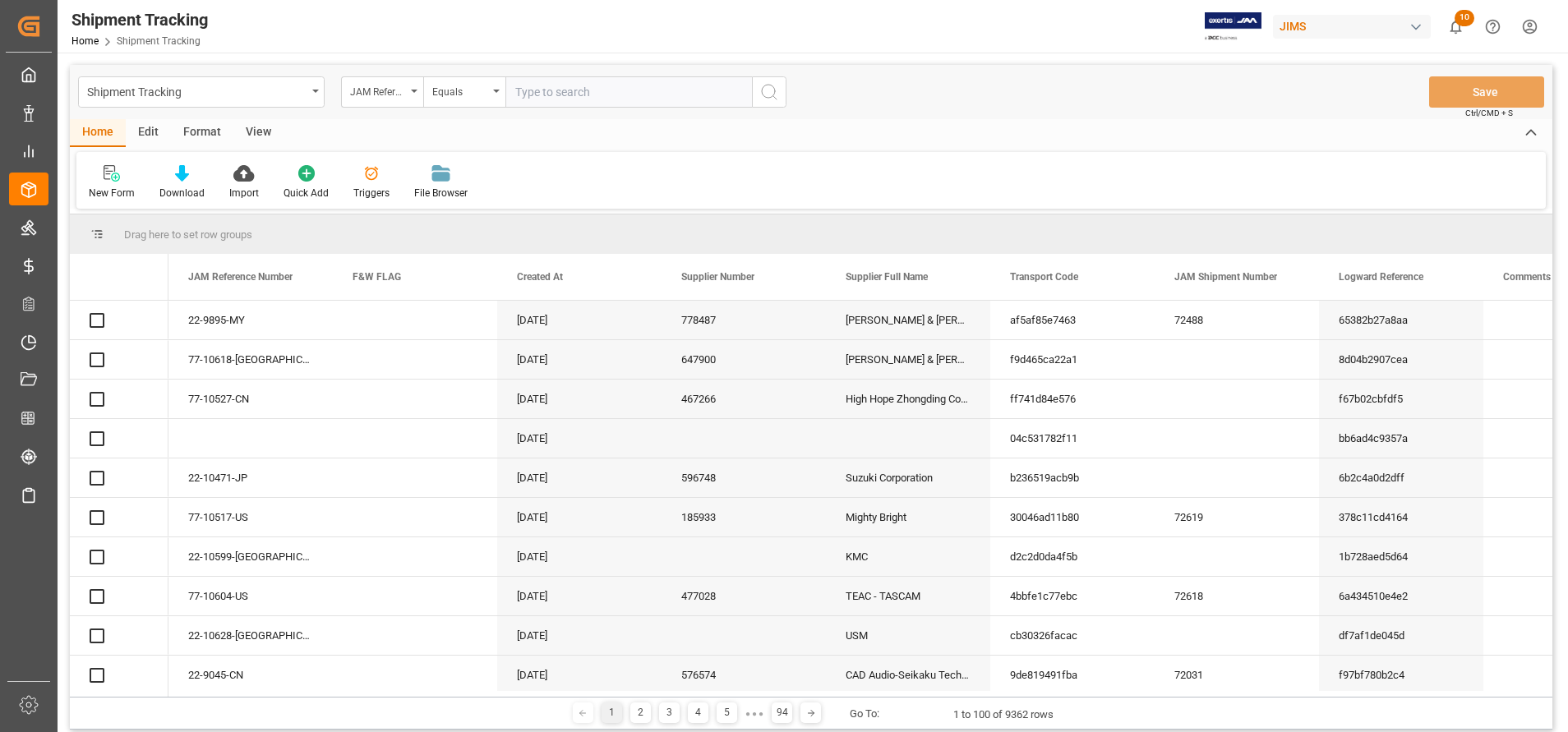
click at [590, 107] on input "text" at bounding box center [628, 92] width 247 height 31
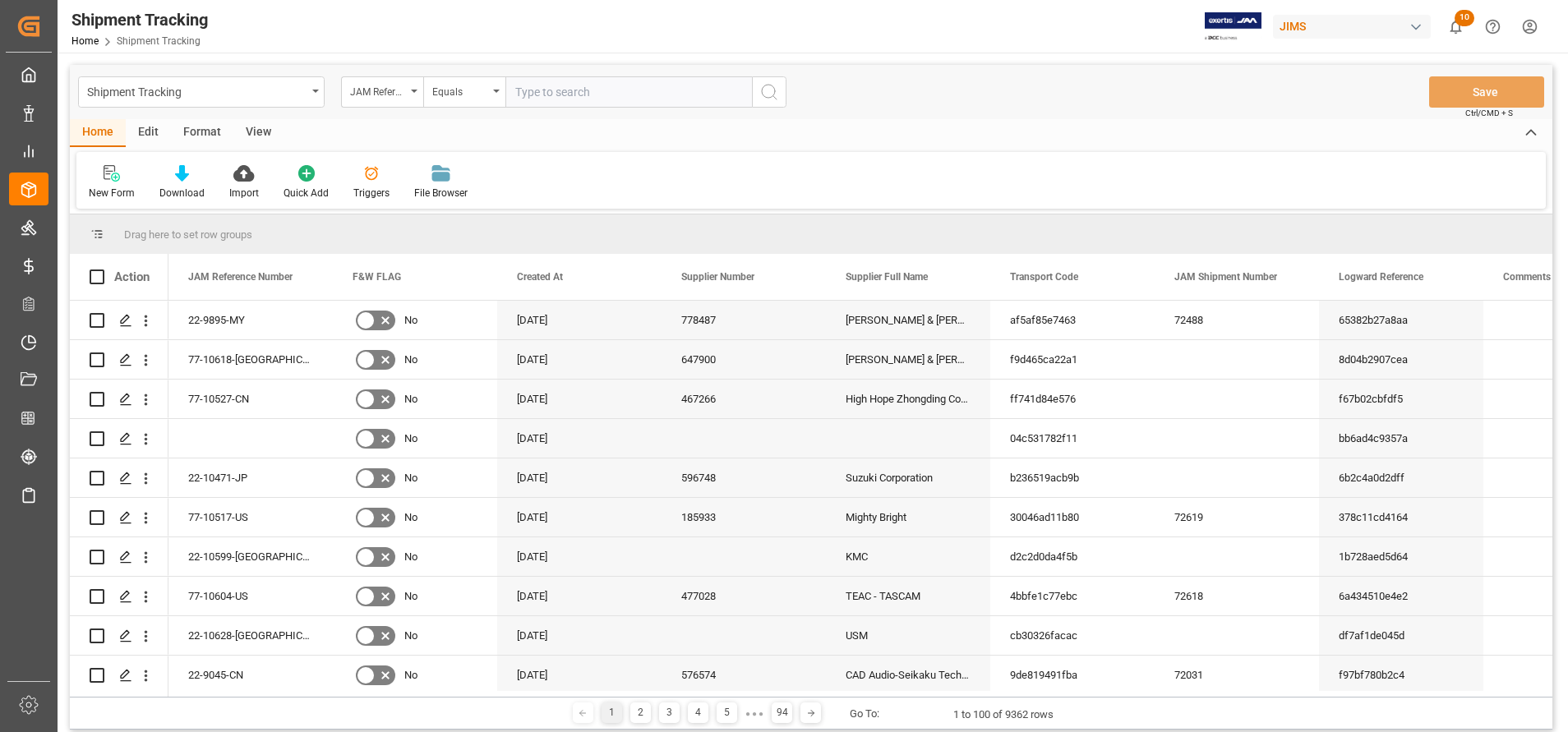
click at [614, 104] on input "text" at bounding box center [628, 92] width 247 height 31
click at [626, 96] on input "text" at bounding box center [628, 92] width 247 height 31
paste input "22-10066-DE"
click at [748, 95] on input "22-10066-DE" at bounding box center [628, 92] width 247 height 31
type input "22-10066-DE"
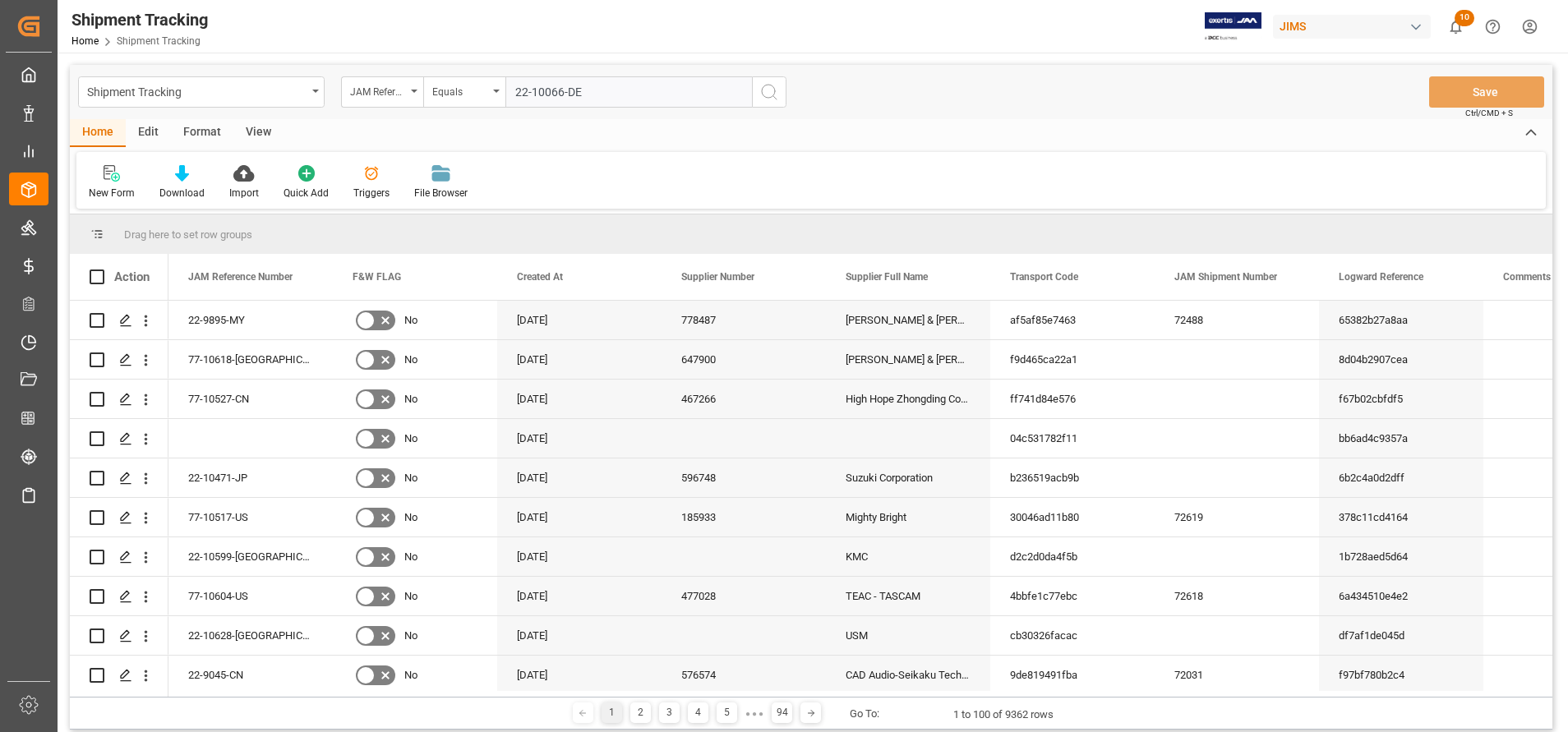
click at [773, 101] on icon "search button" at bounding box center [769, 92] width 19 height 19
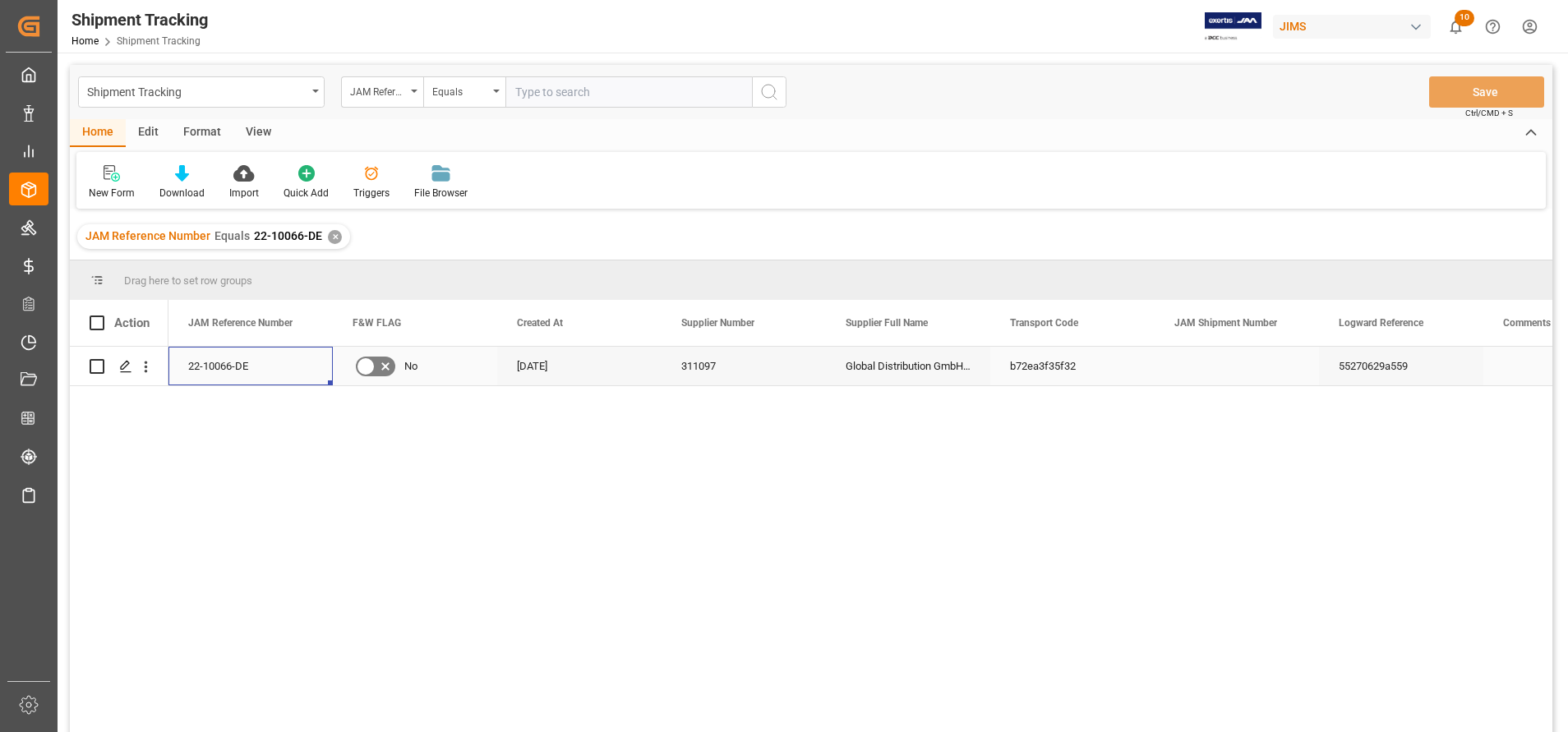
click at [178, 364] on div "22-10066-DE" at bounding box center [251, 366] width 164 height 39
click at [192, 362] on div "22-10066-DE" at bounding box center [251, 366] width 164 height 39
click at [131, 352] on div "Press SPACE to select this row." at bounding box center [125, 367] width 25 height 30
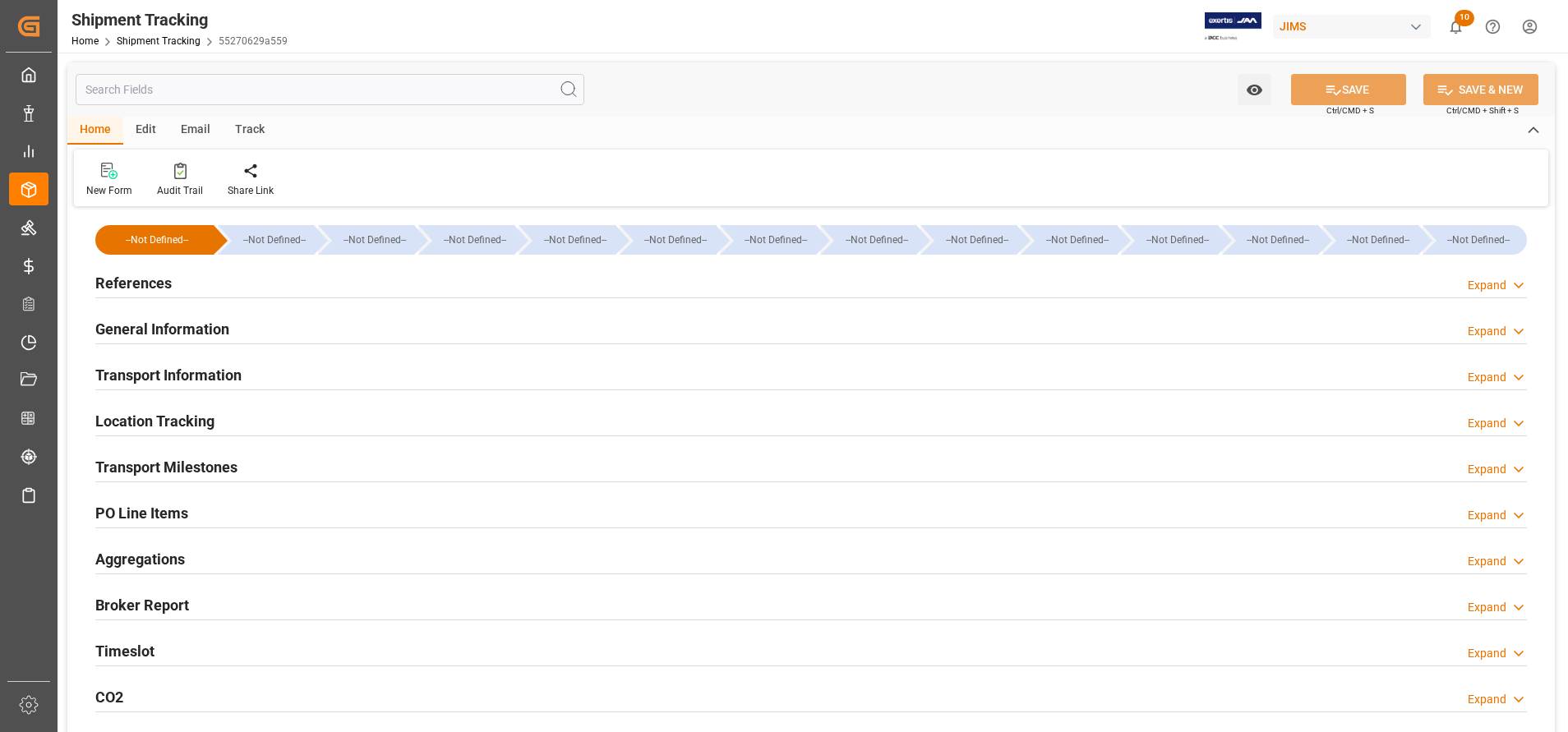
type input "CMACGM"
type input "CMA CGM Group"
type input "V7NH8"
type input "49969.54"
type input "11-07-2025"
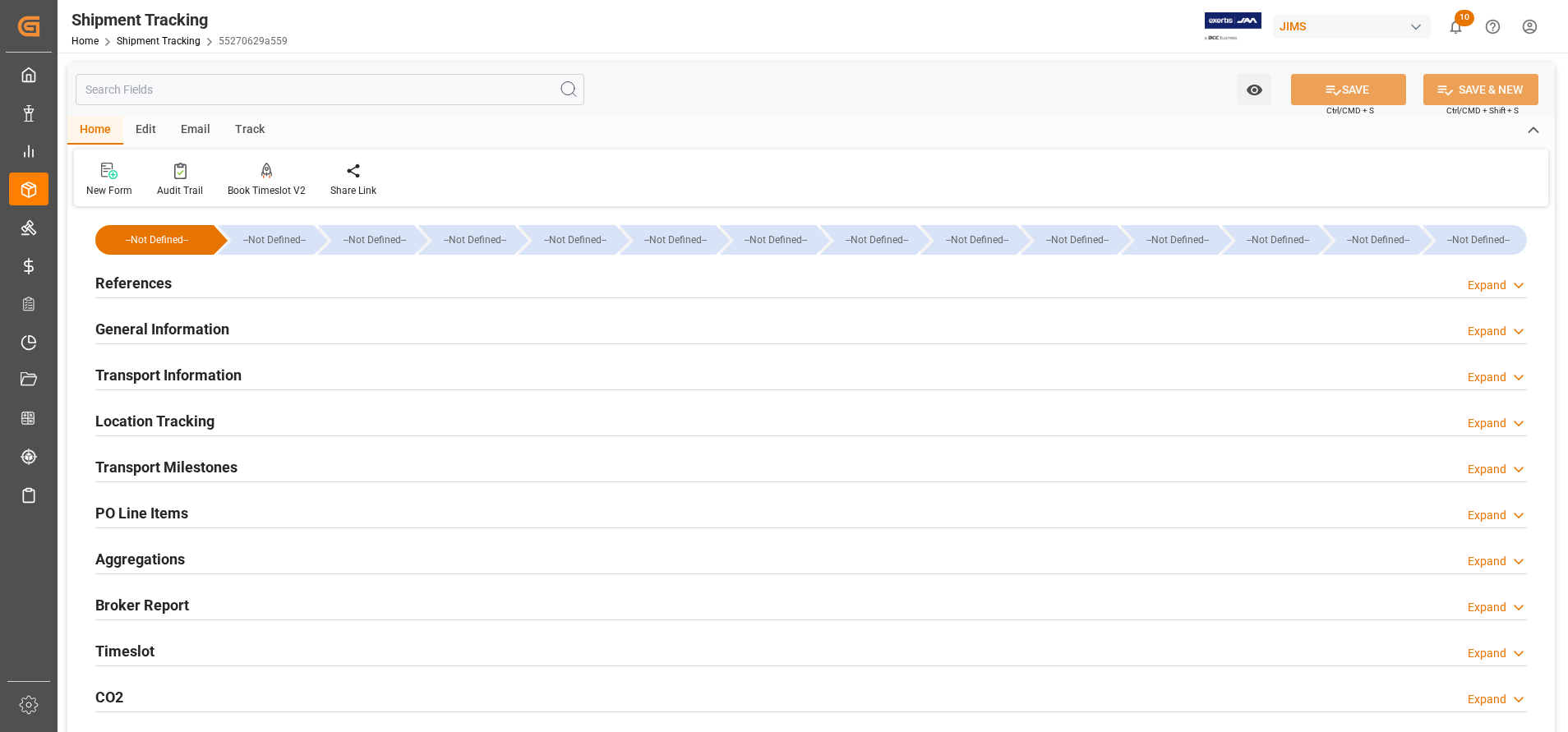
click at [161, 284] on h2 "References" at bounding box center [133, 283] width 76 height 22
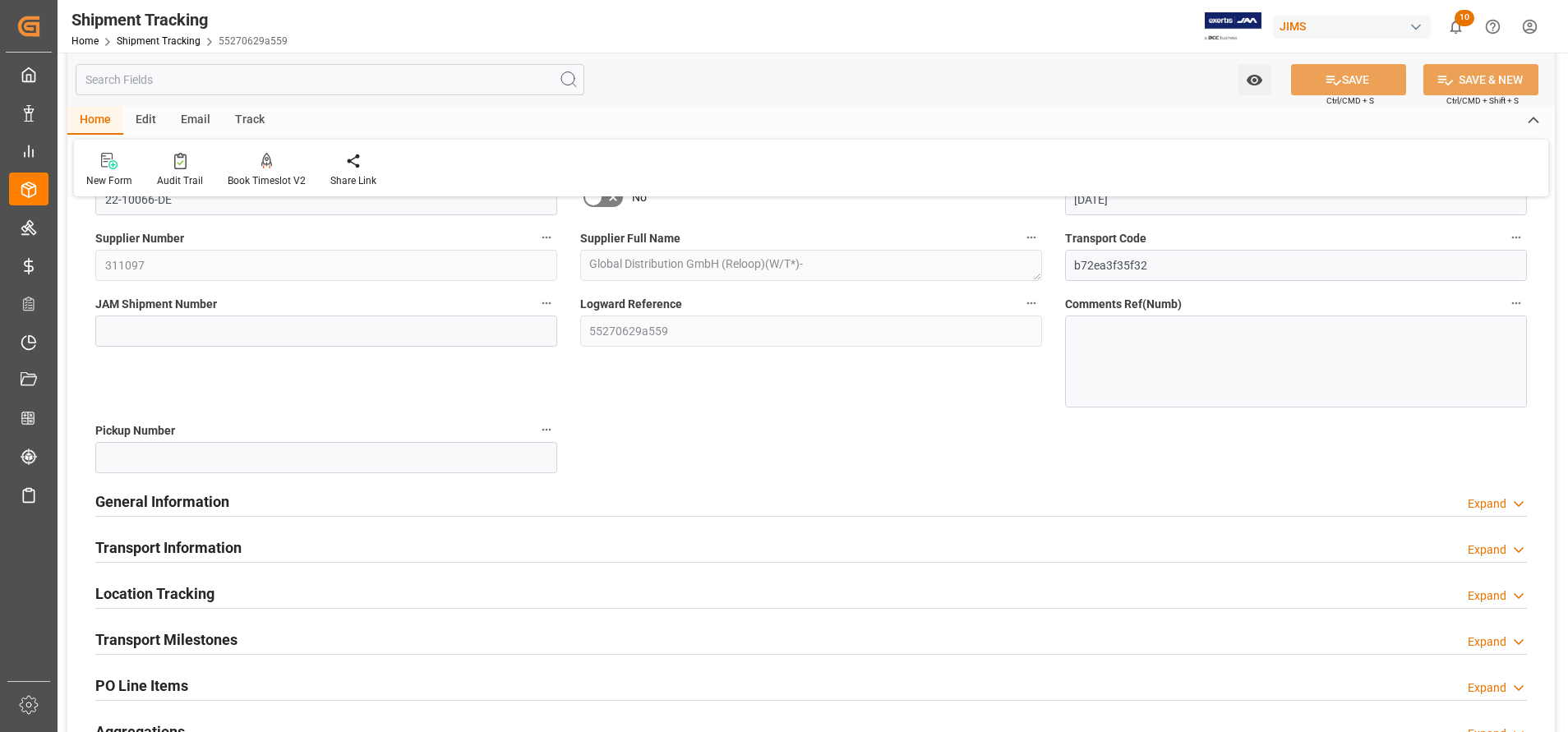
scroll to position [247, 0]
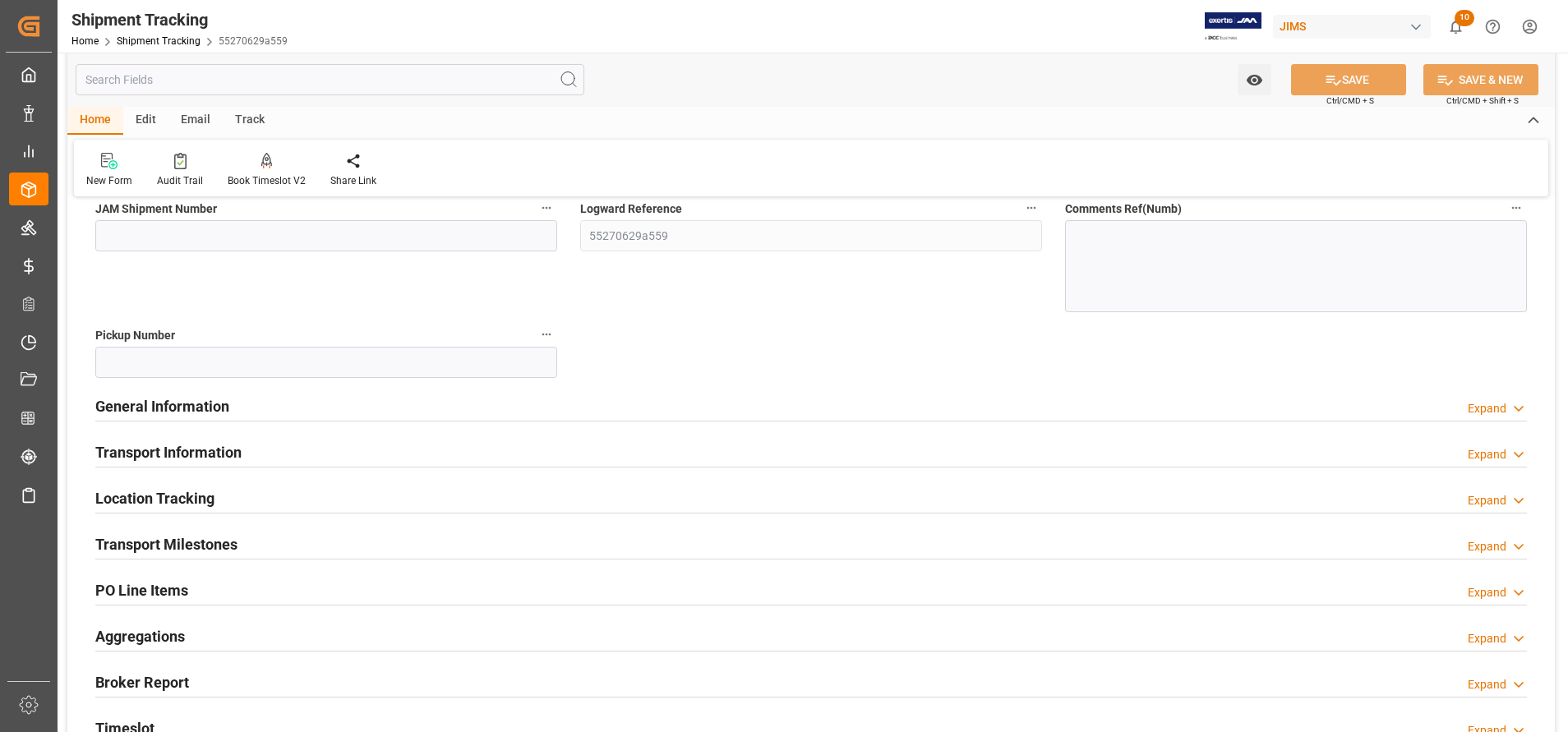
click at [166, 394] on div "General Information" at bounding box center [162, 405] width 134 height 31
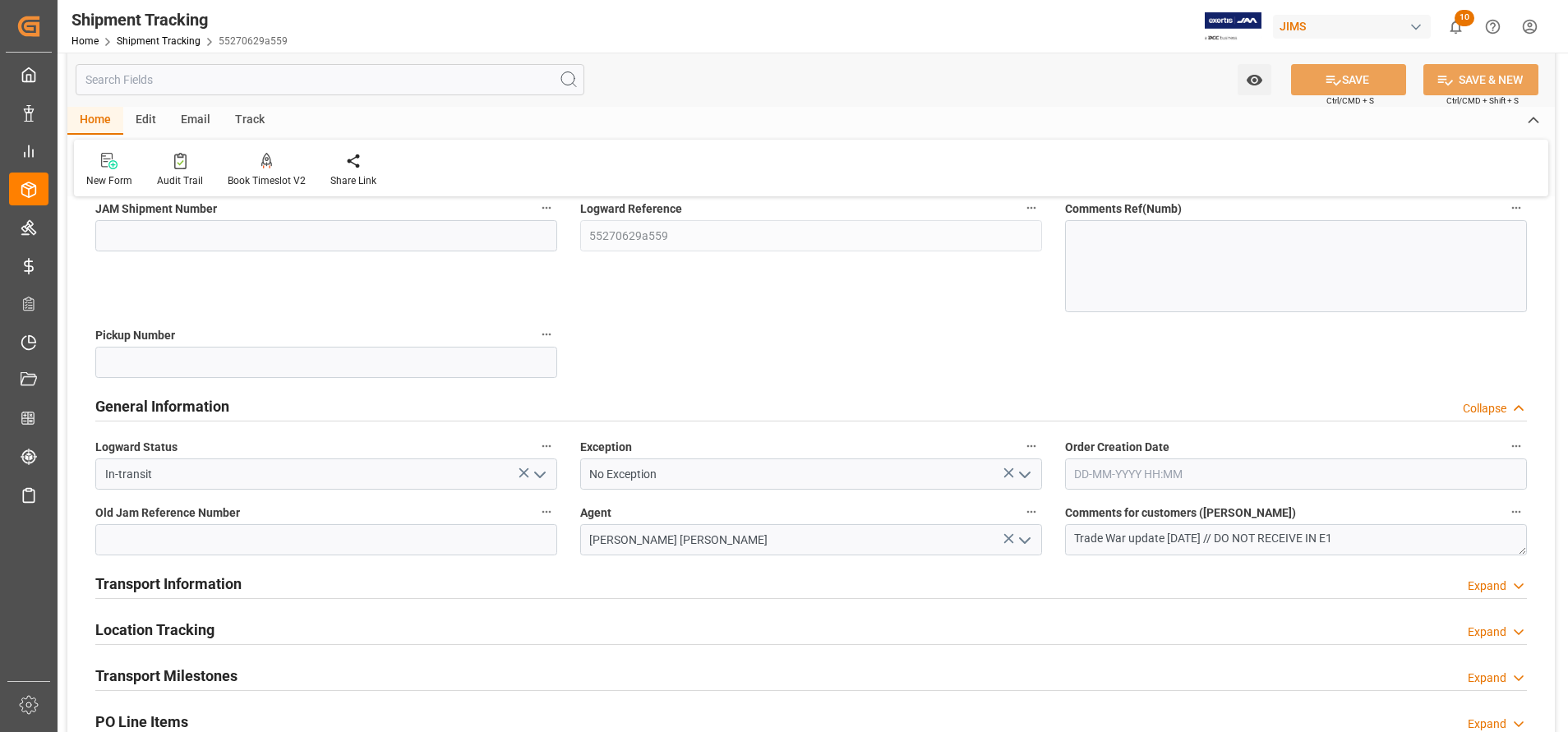
scroll to position [369, 0]
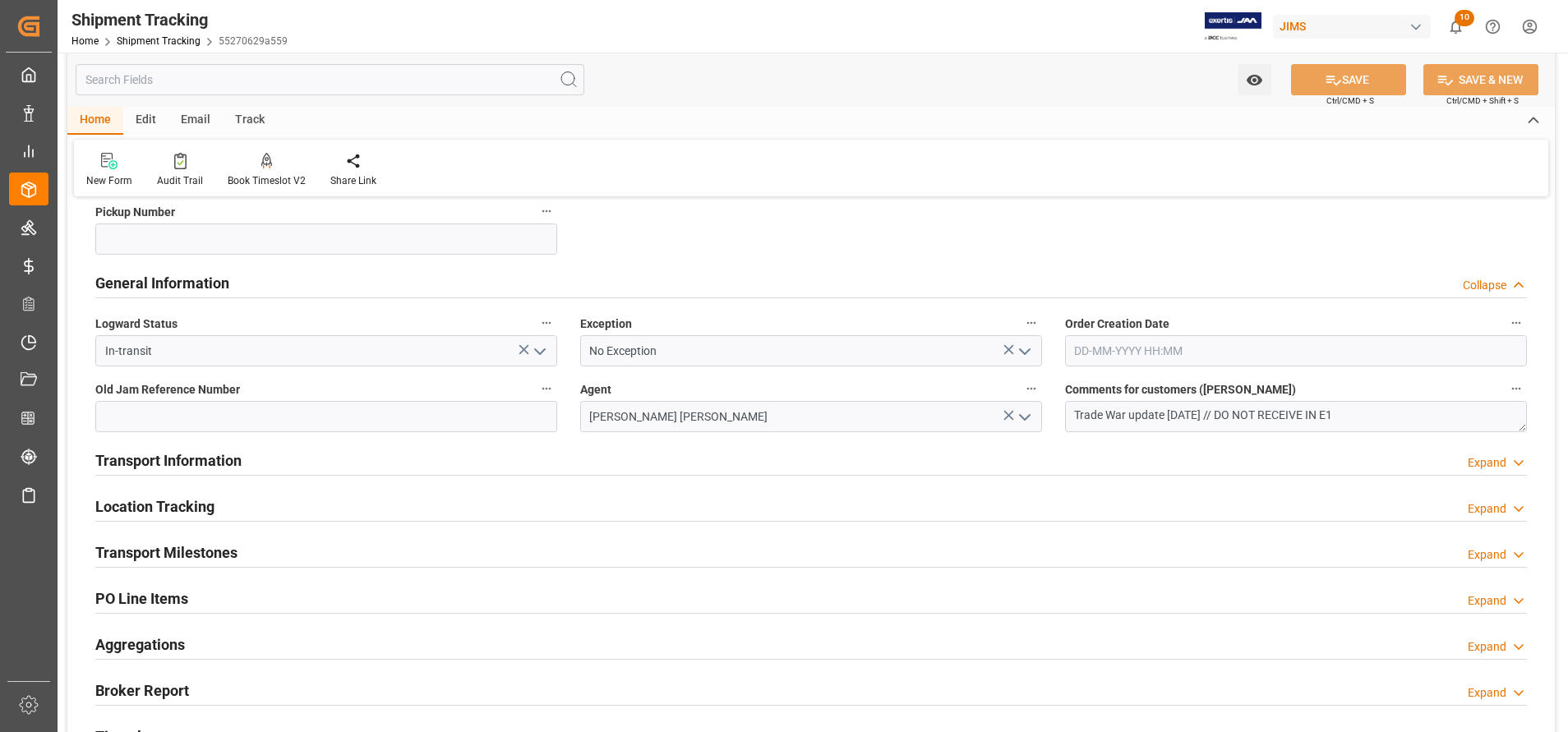
click at [181, 443] on div "Transport Information Expand" at bounding box center [811, 461] width 1454 height 46
click at [186, 452] on h2 "Transport Information" at bounding box center [168, 460] width 147 height 22
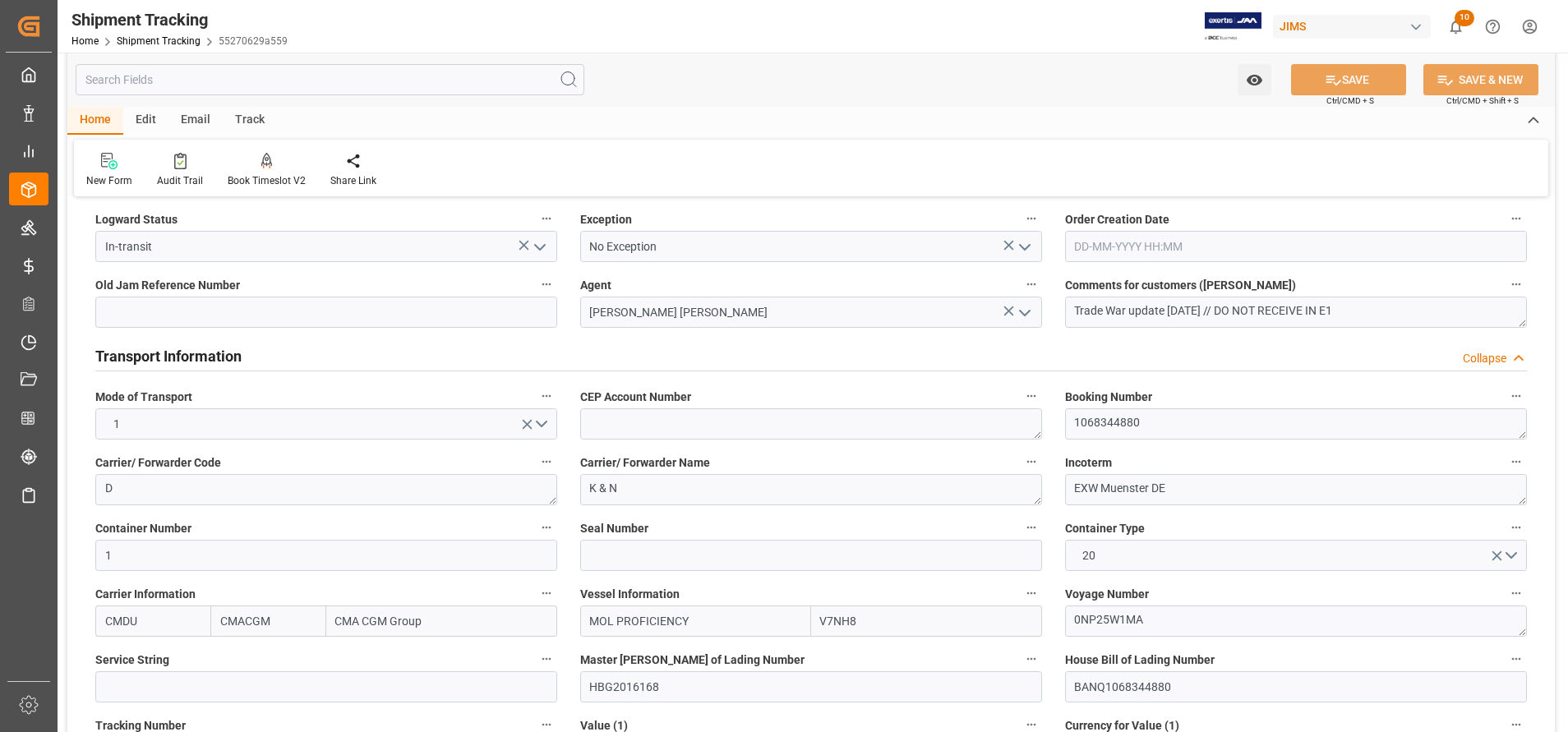
scroll to position [616, 0]
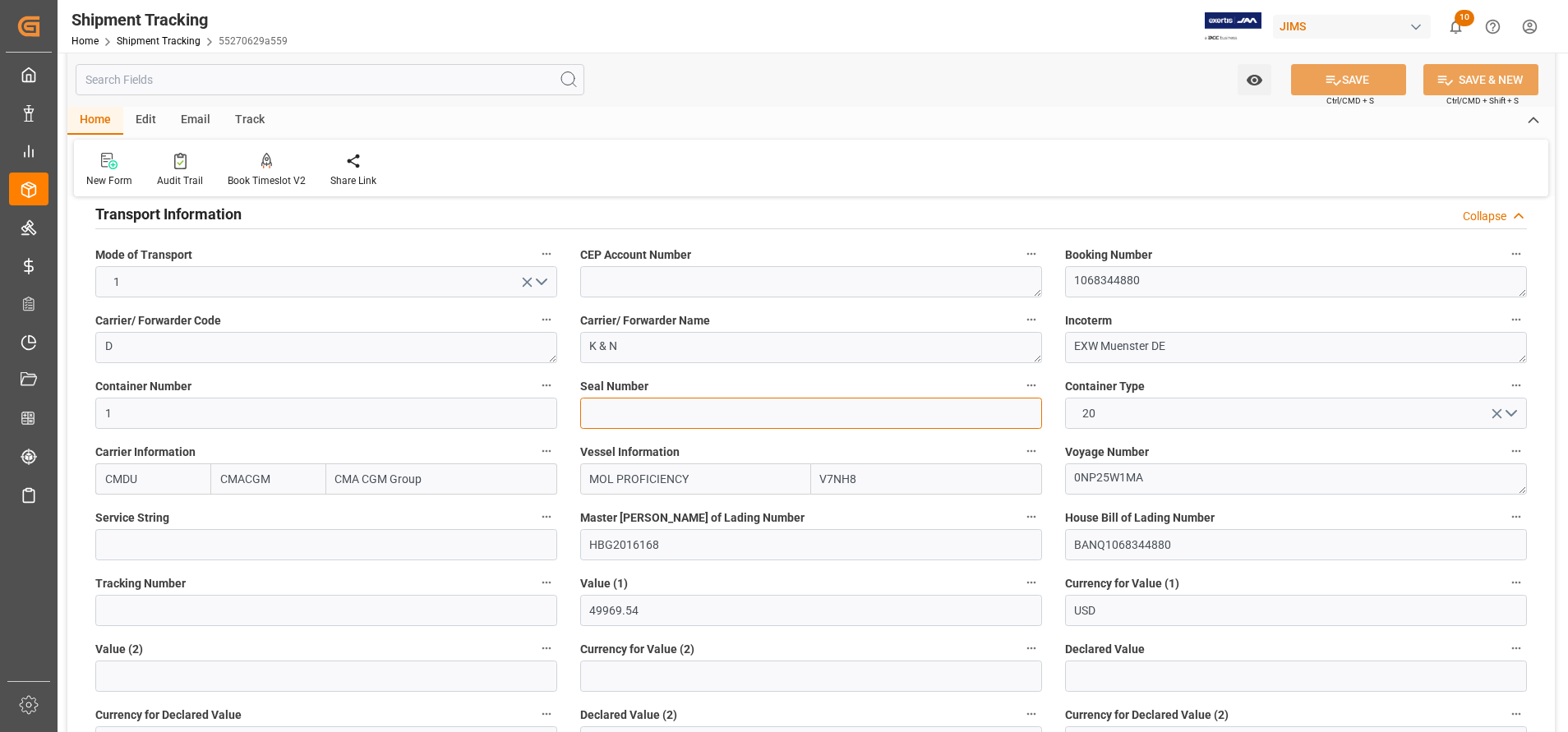
click at [802, 419] on input at bounding box center [811, 413] width 462 height 31
paste input "1974473"
type input "1974473"
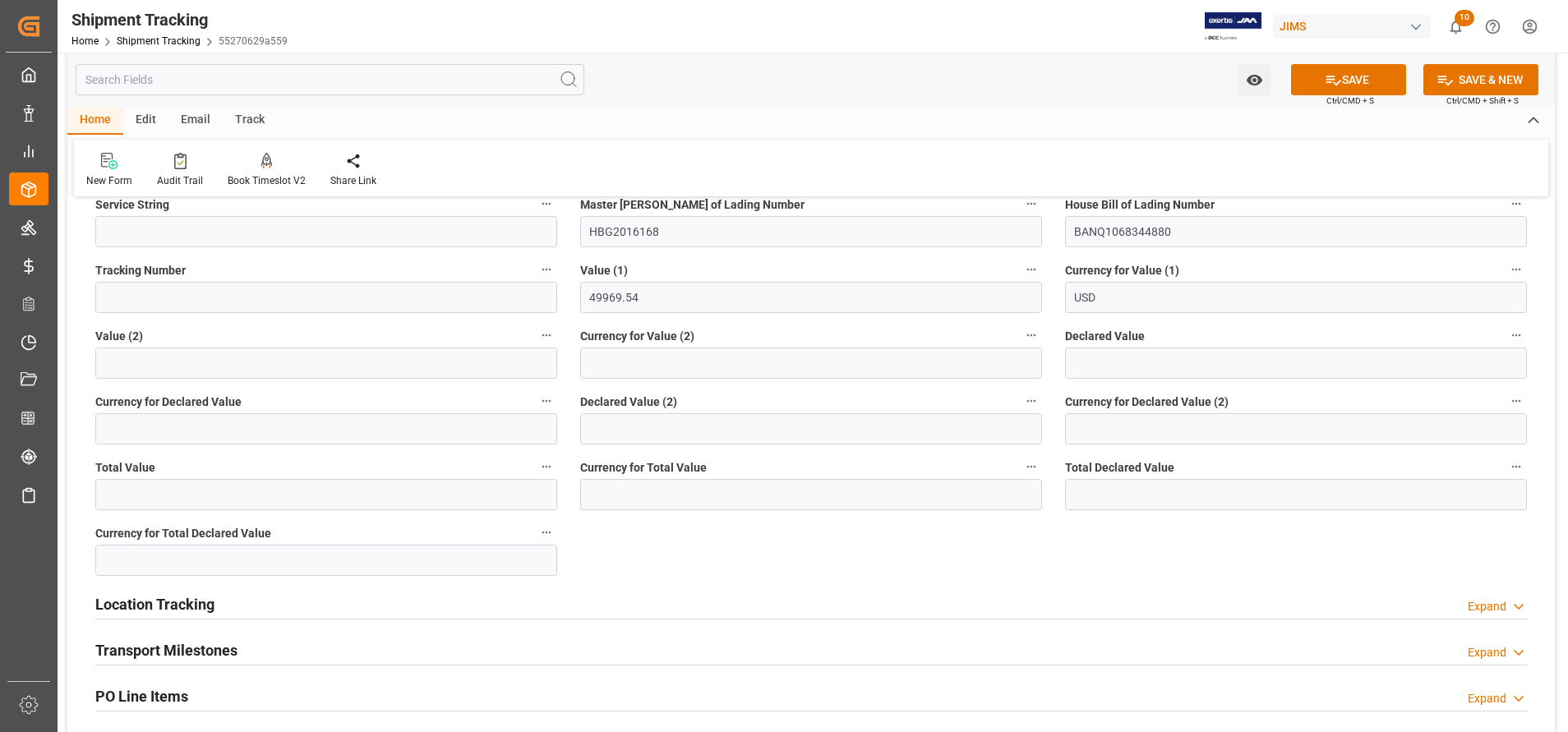
scroll to position [986, 0]
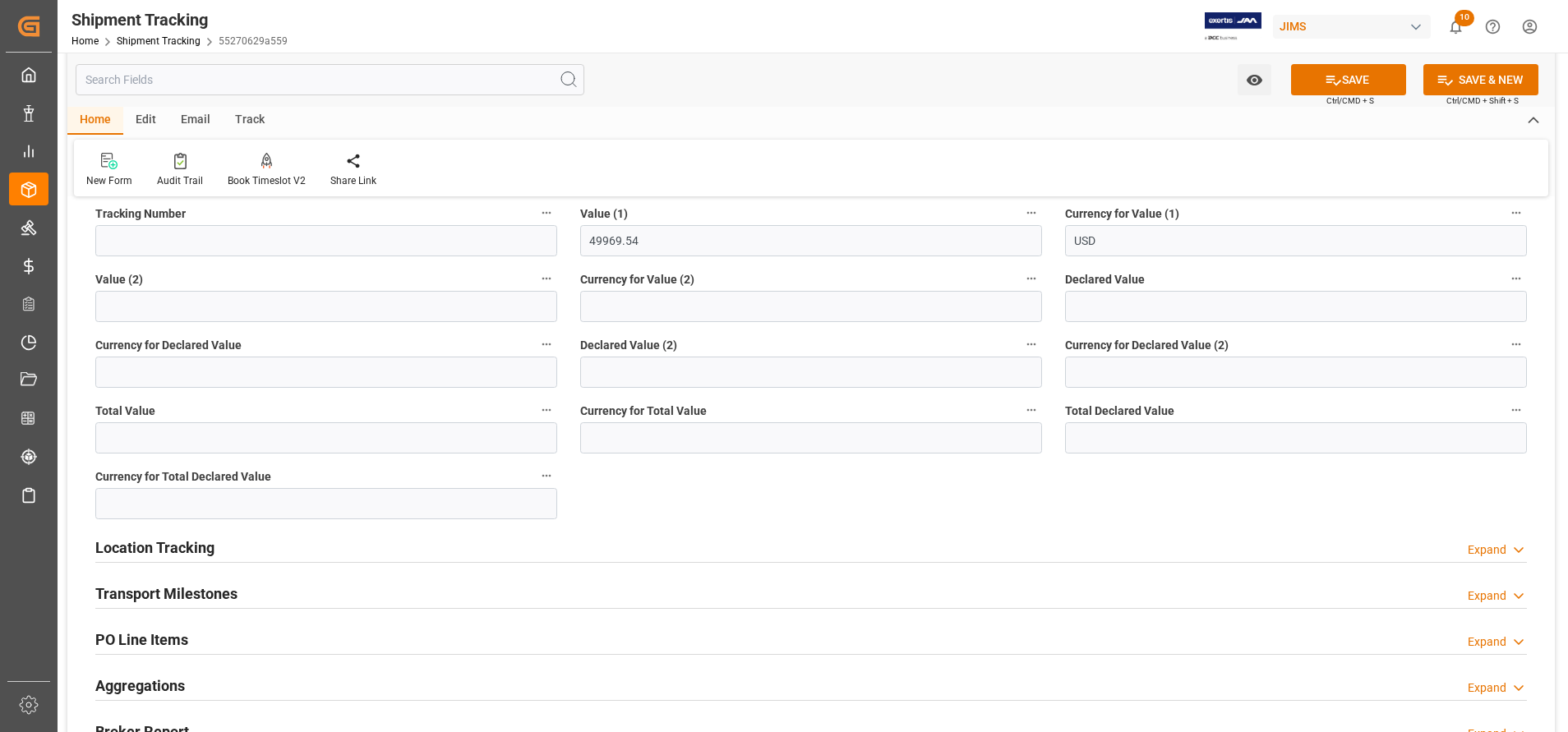
click at [185, 542] on h2 "Location Tracking" at bounding box center [154, 547] width 120 height 22
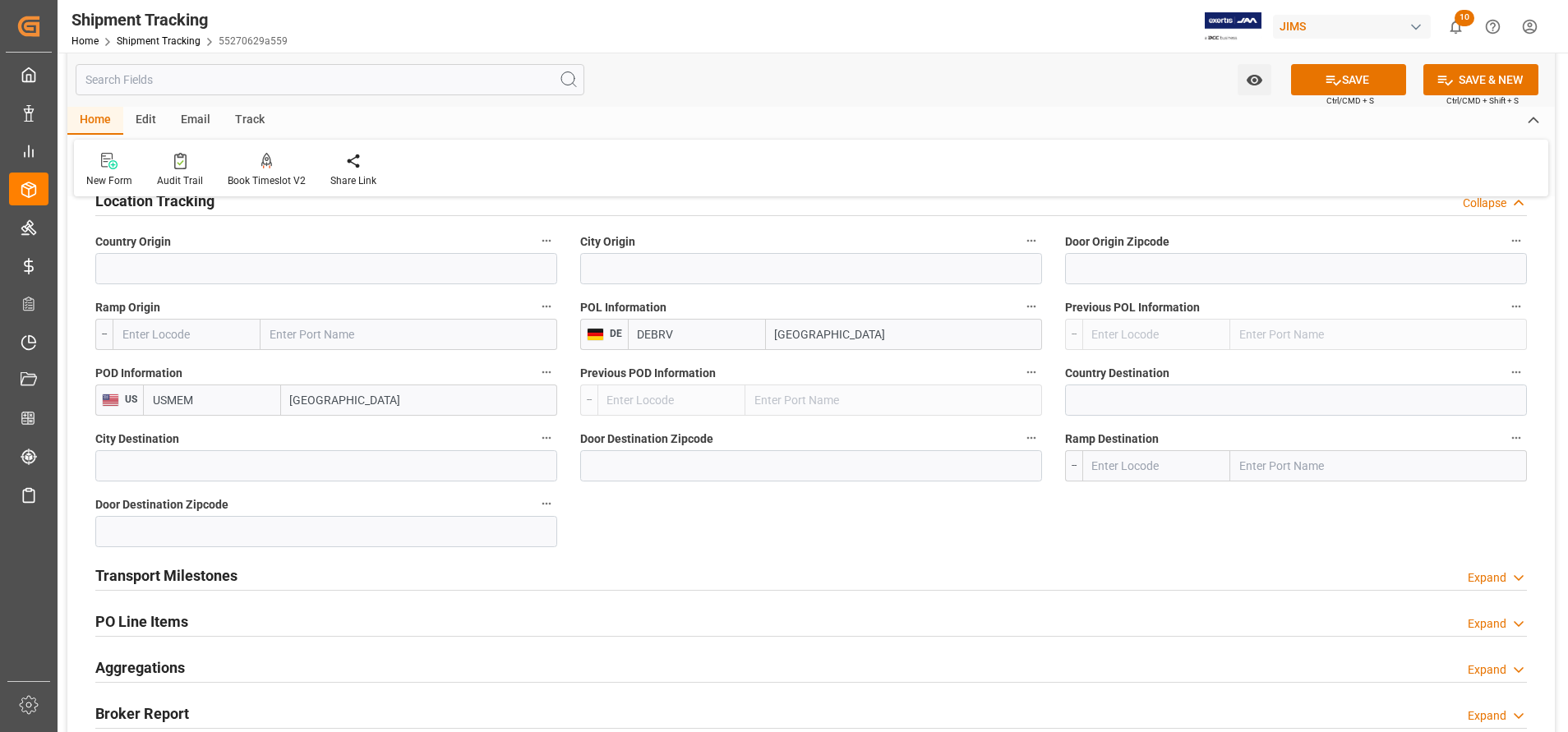
scroll to position [1356, 0]
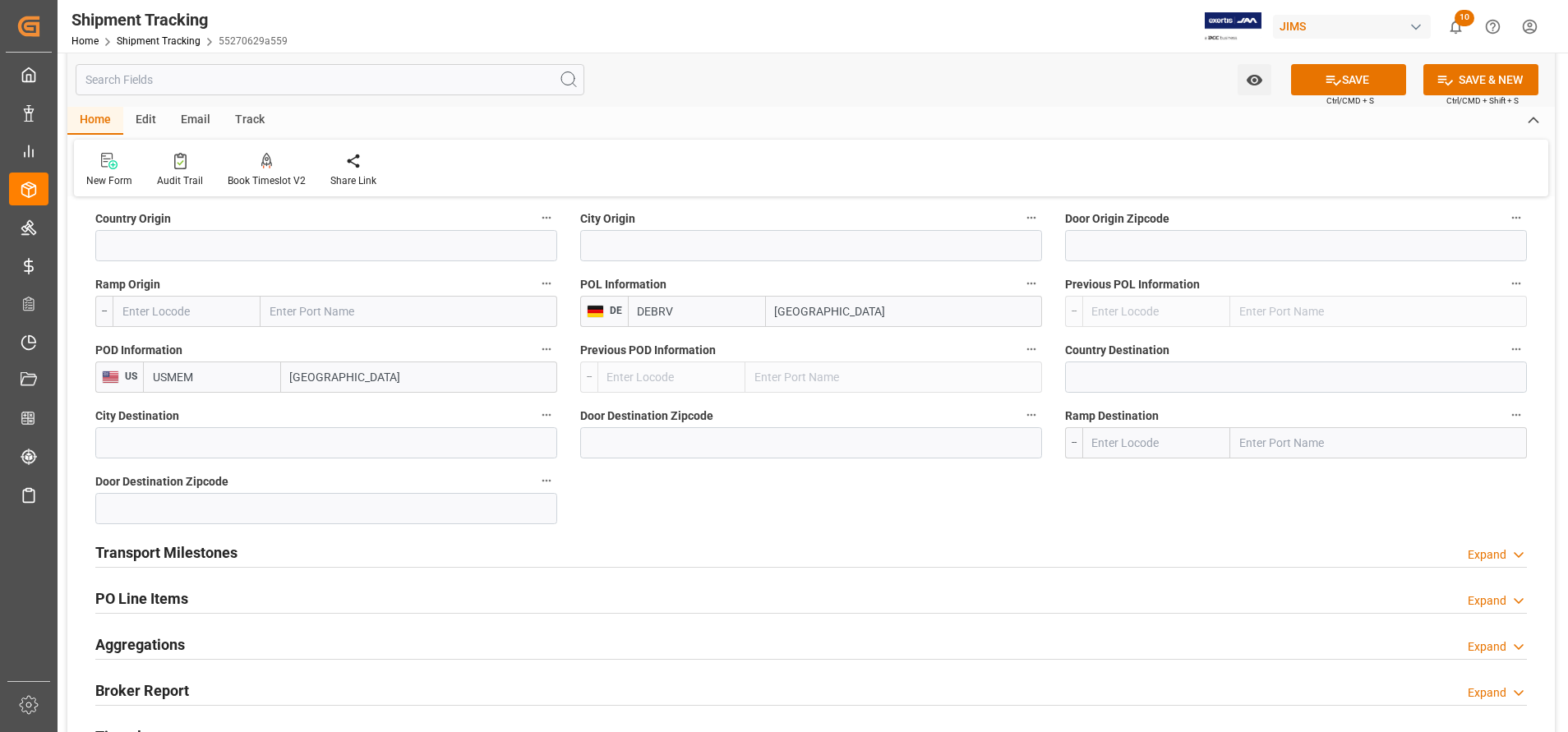
click at [201, 540] on div "Transport Milestones" at bounding box center [166, 551] width 142 height 31
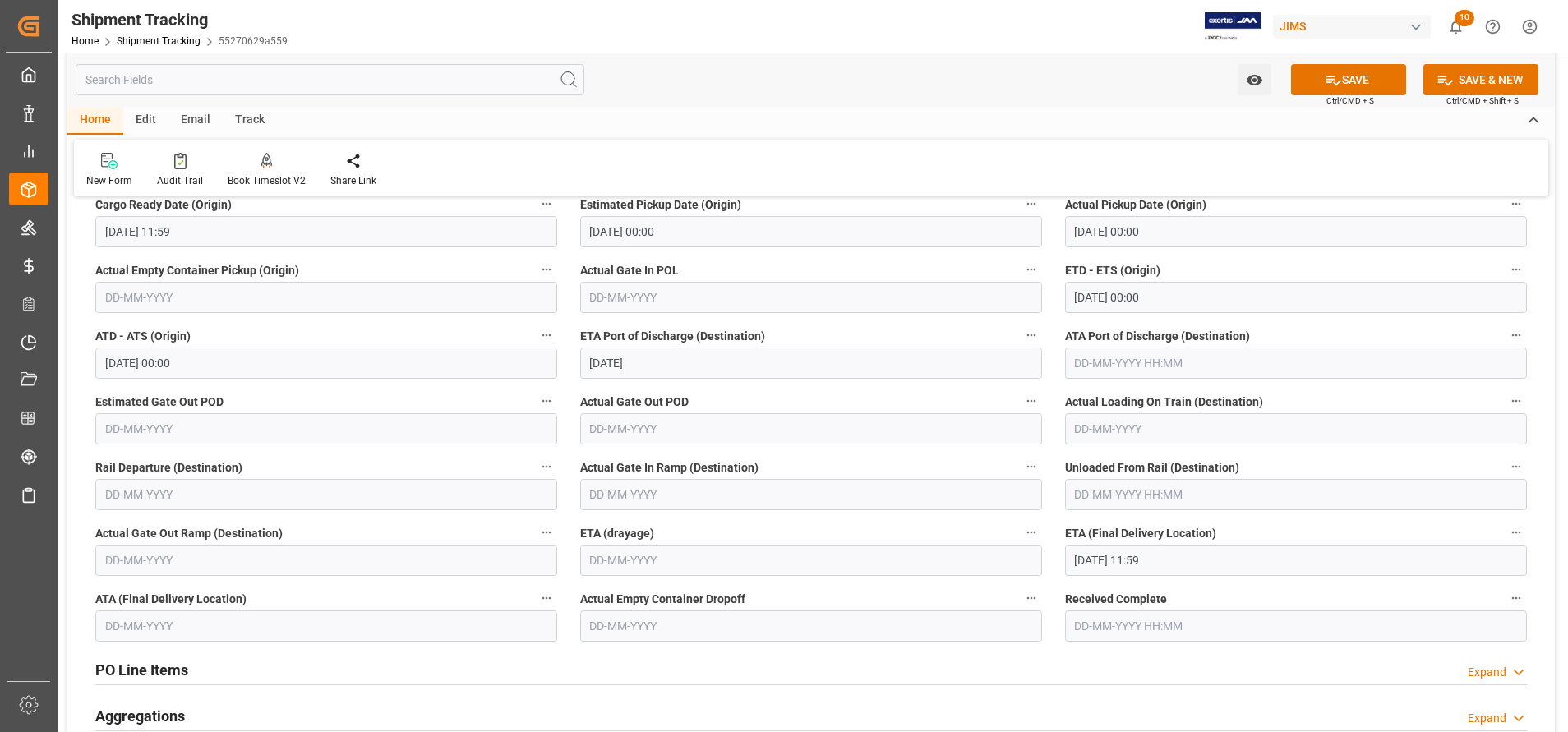
scroll to position [1849, 0]
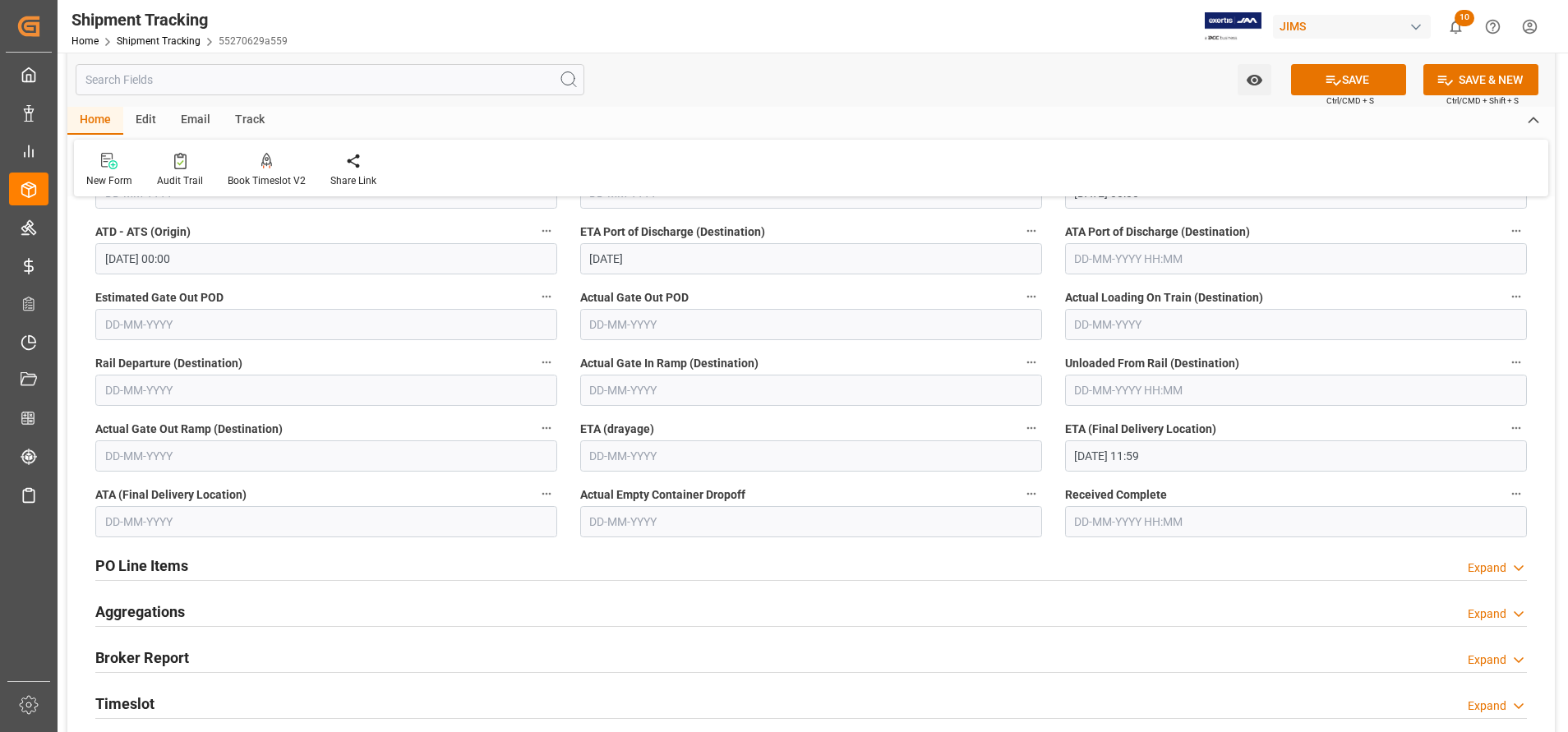
click at [181, 563] on h2 "PO Line Items" at bounding box center [142, 565] width 93 height 22
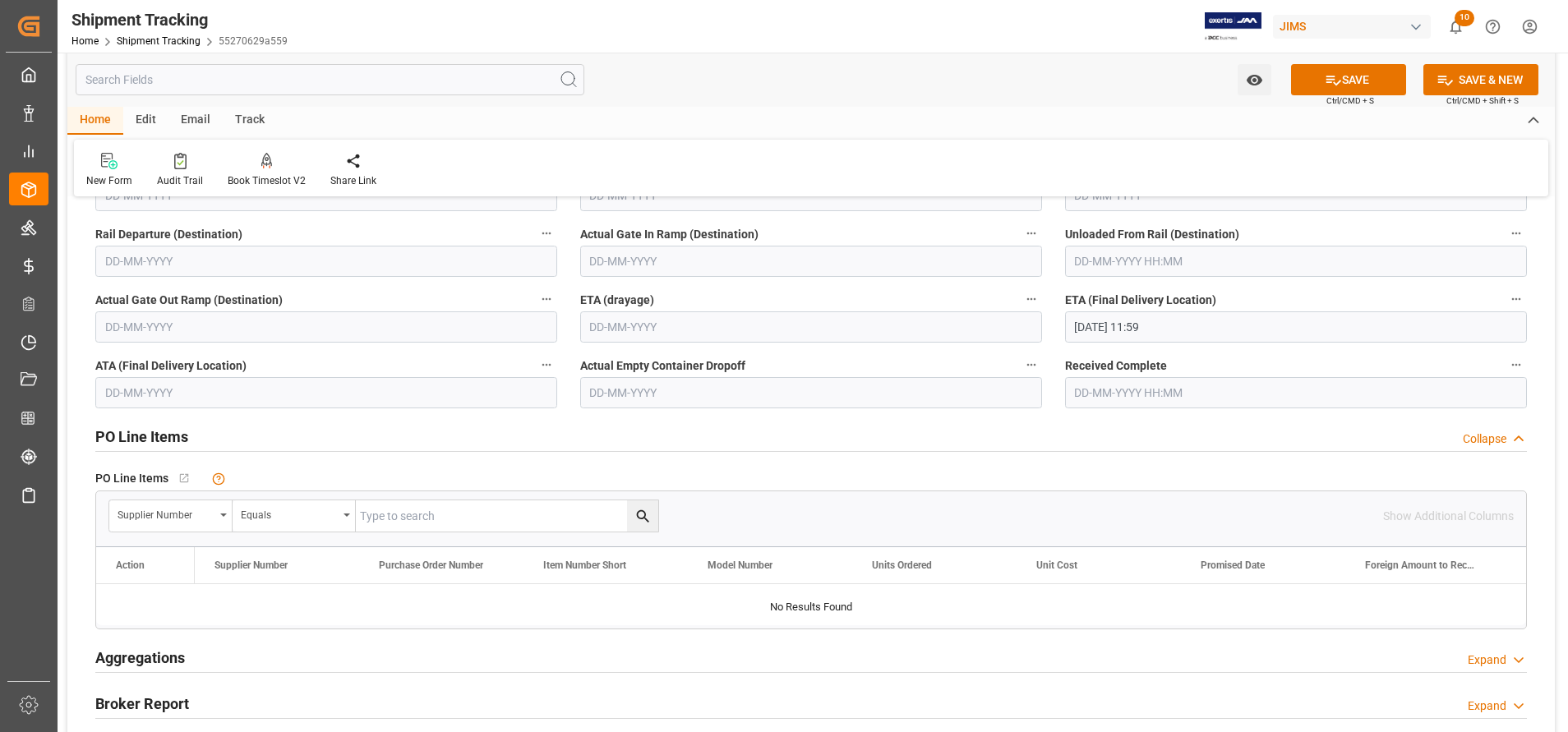
scroll to position [2218, 0]
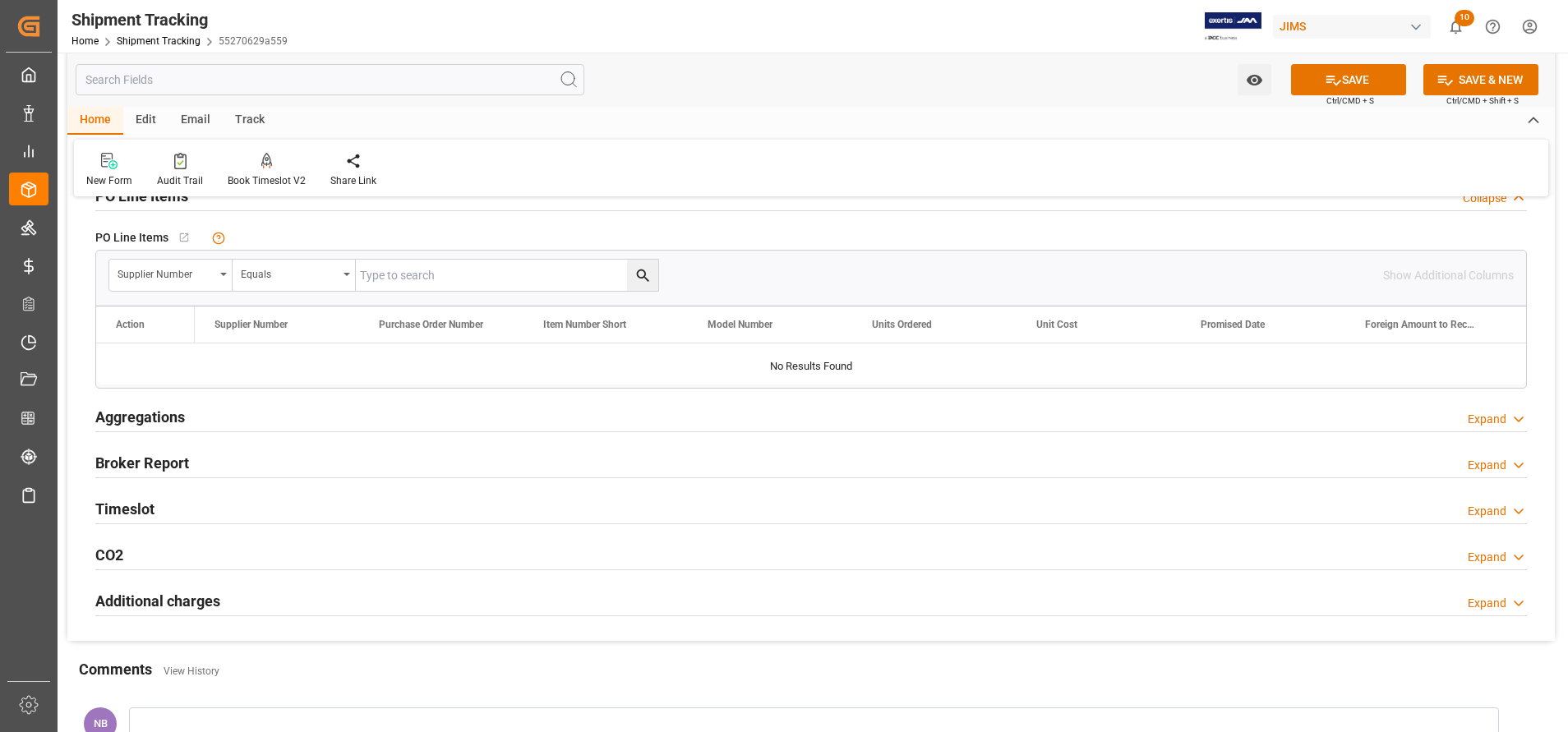
click at [176, 415] on h2 "Aggregations" at bounding box center [140, 417] width 90 height 22
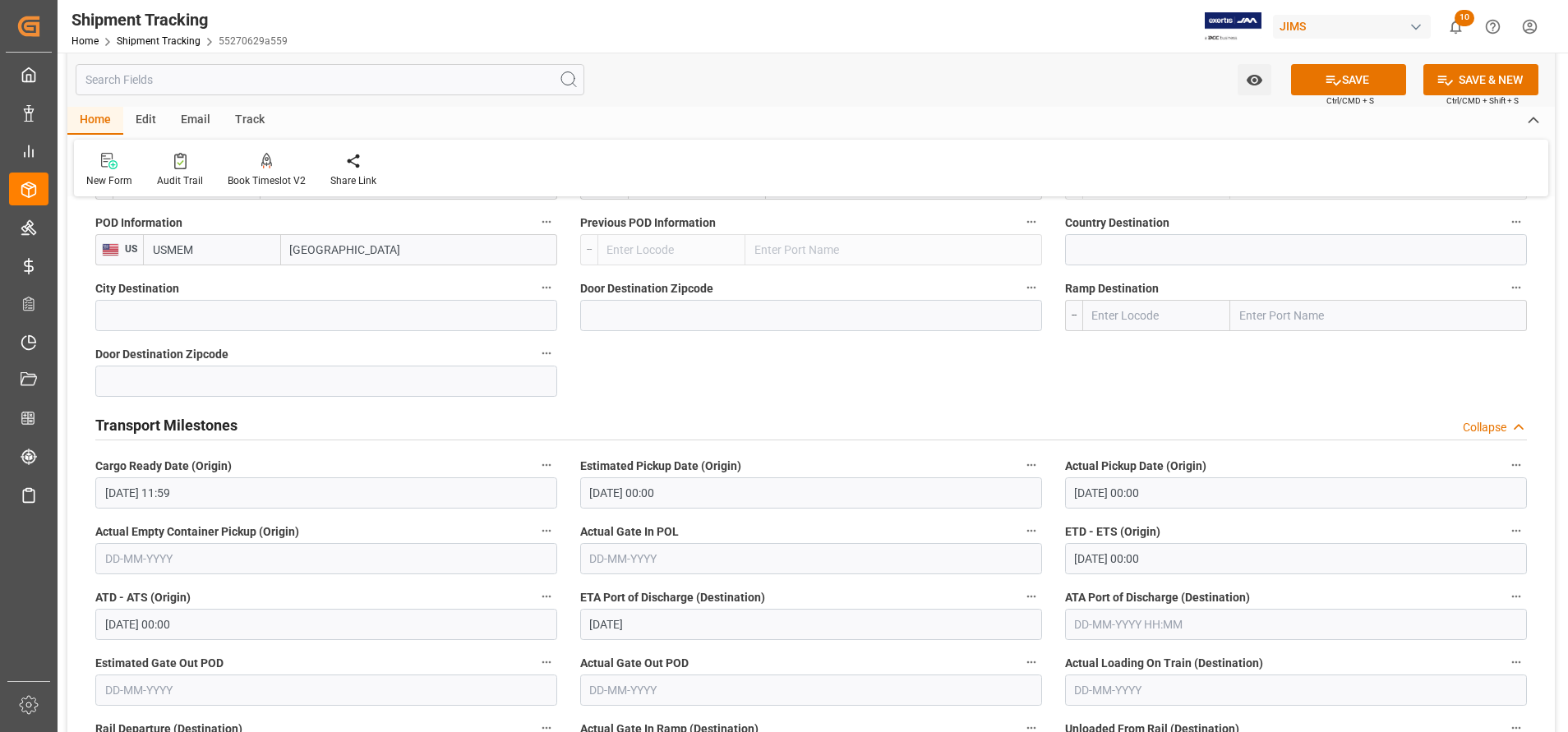
scroll to position [1478, 0]
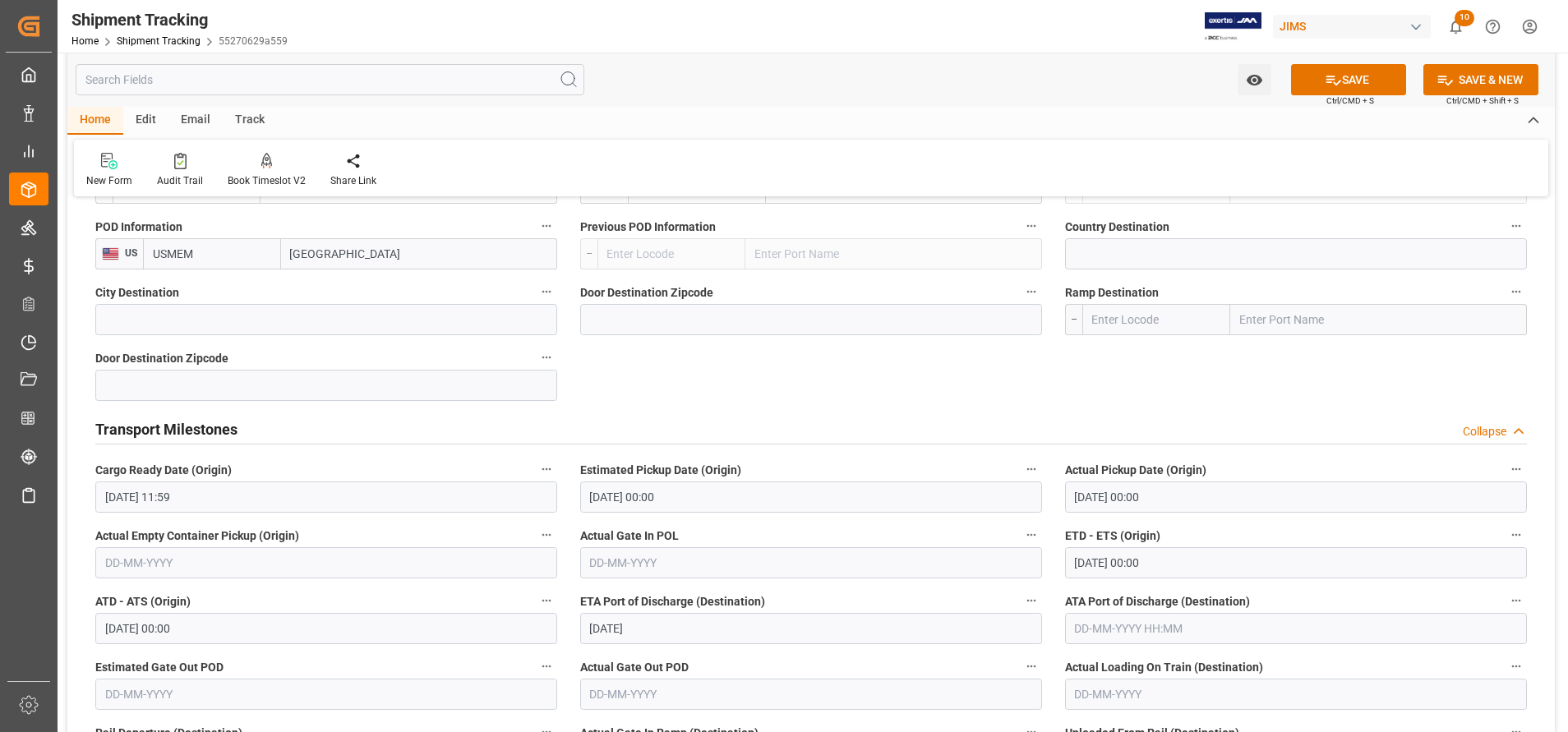
click at [1320, 95] on div "Watch Option SAVE Ctrl/CMD + S SAVE & NEW Ctrl/CMD + Shift + S" at bounding box center [811, 80] width 1487 height 54
click at [1320, 80] on button "SAVE" at bounding box center [1348, 80] width 115 height 31
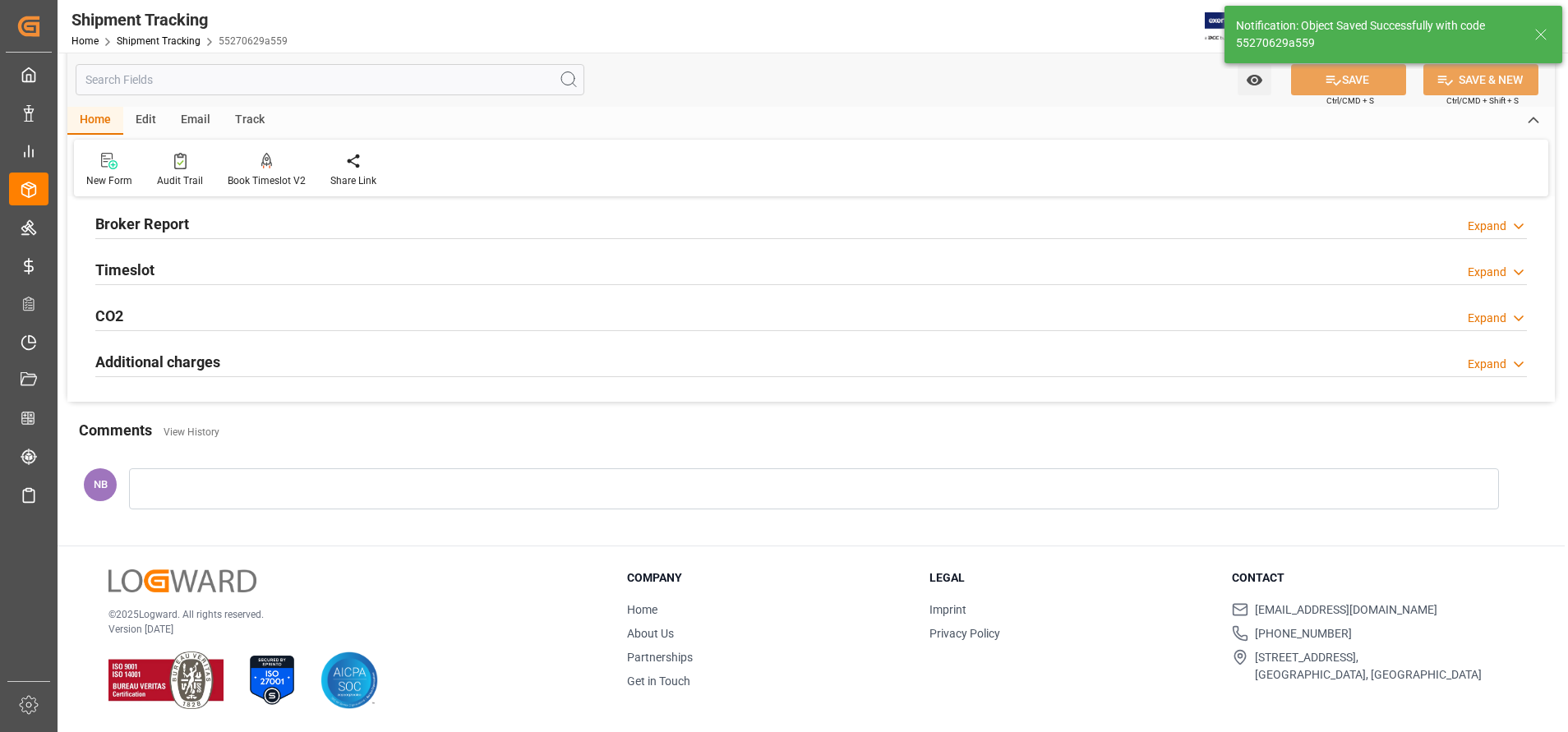
scroll to position [366, 0]
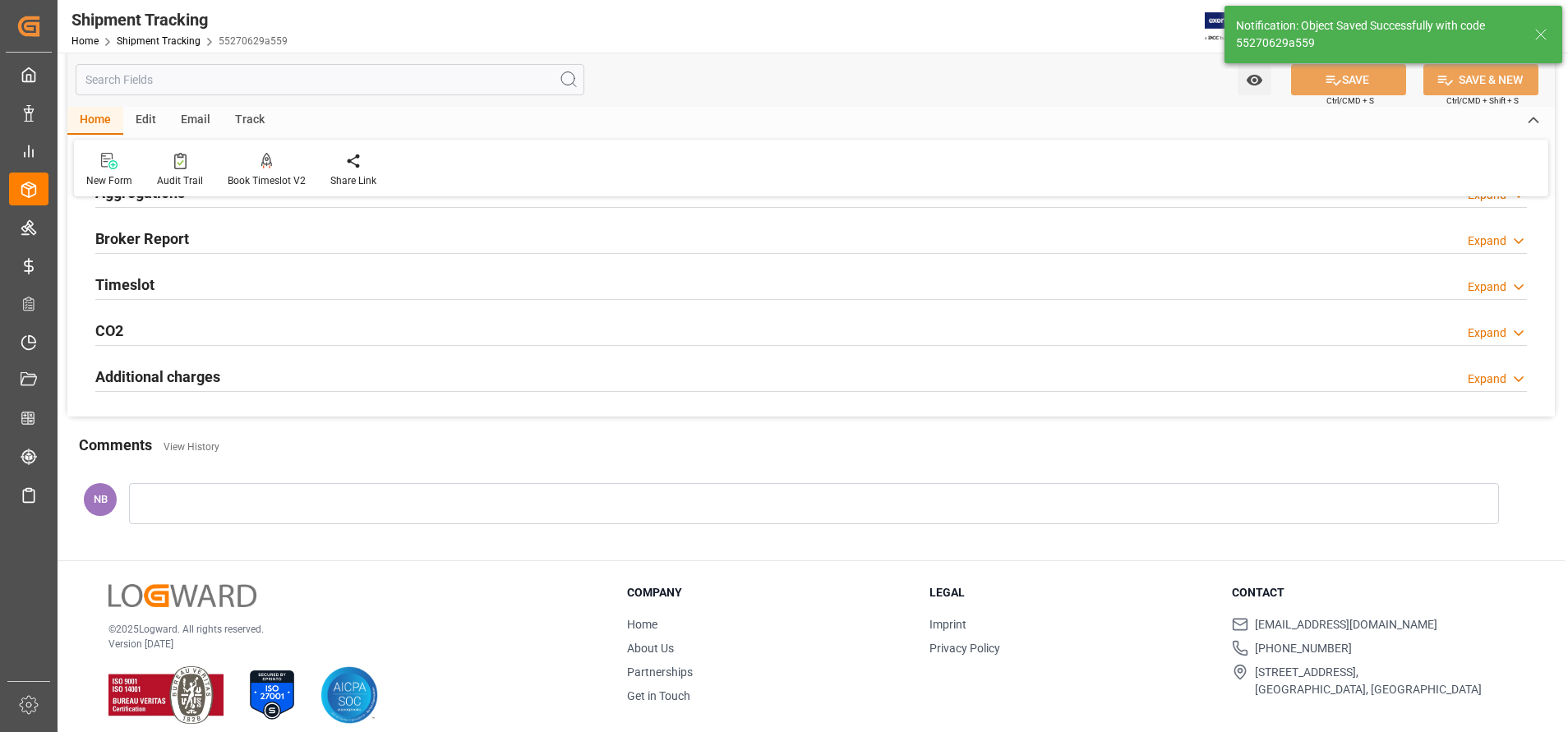
click at [385, 75] on input "text" at bounding box center [330, 80] width 509 height 31
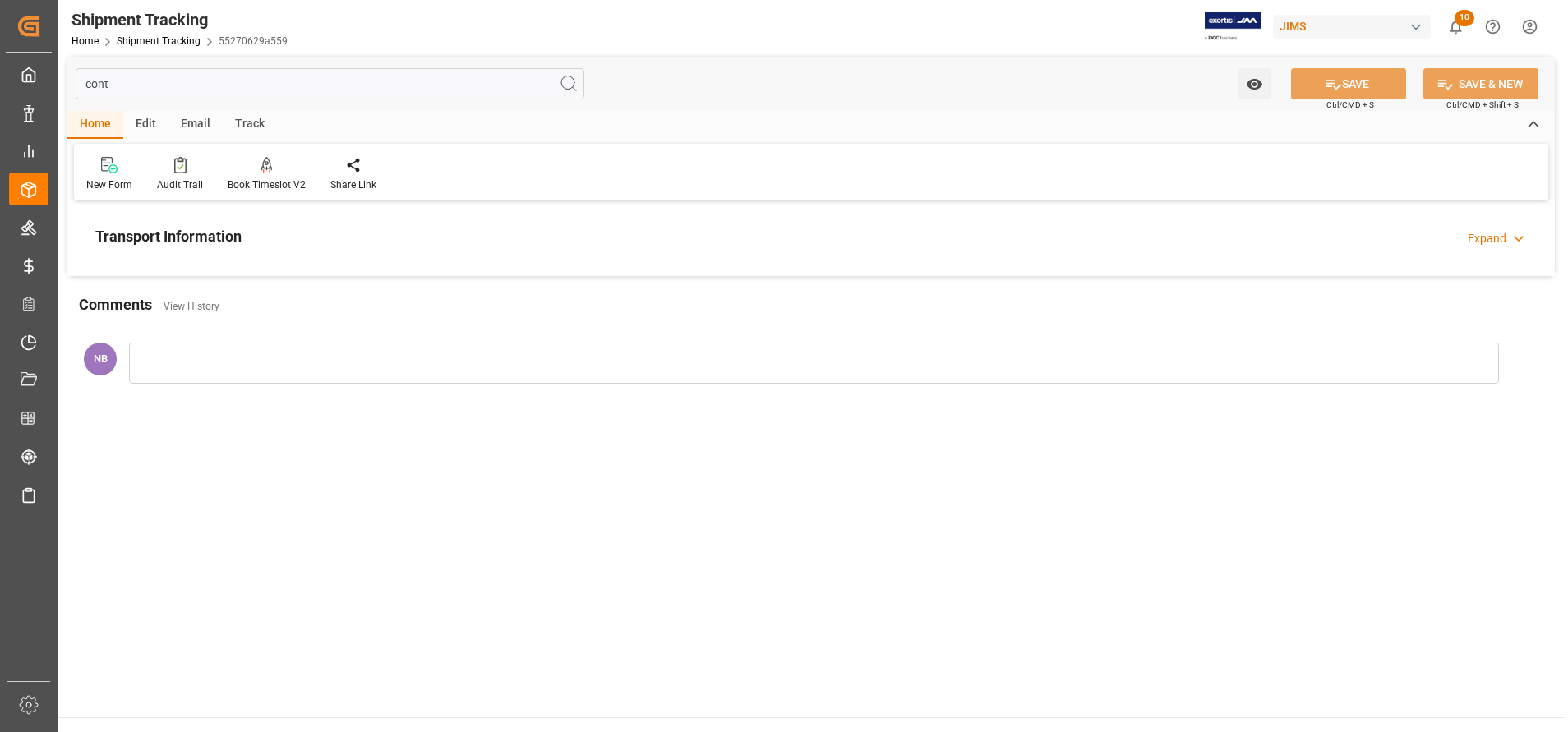
scroll to position [0, 0]
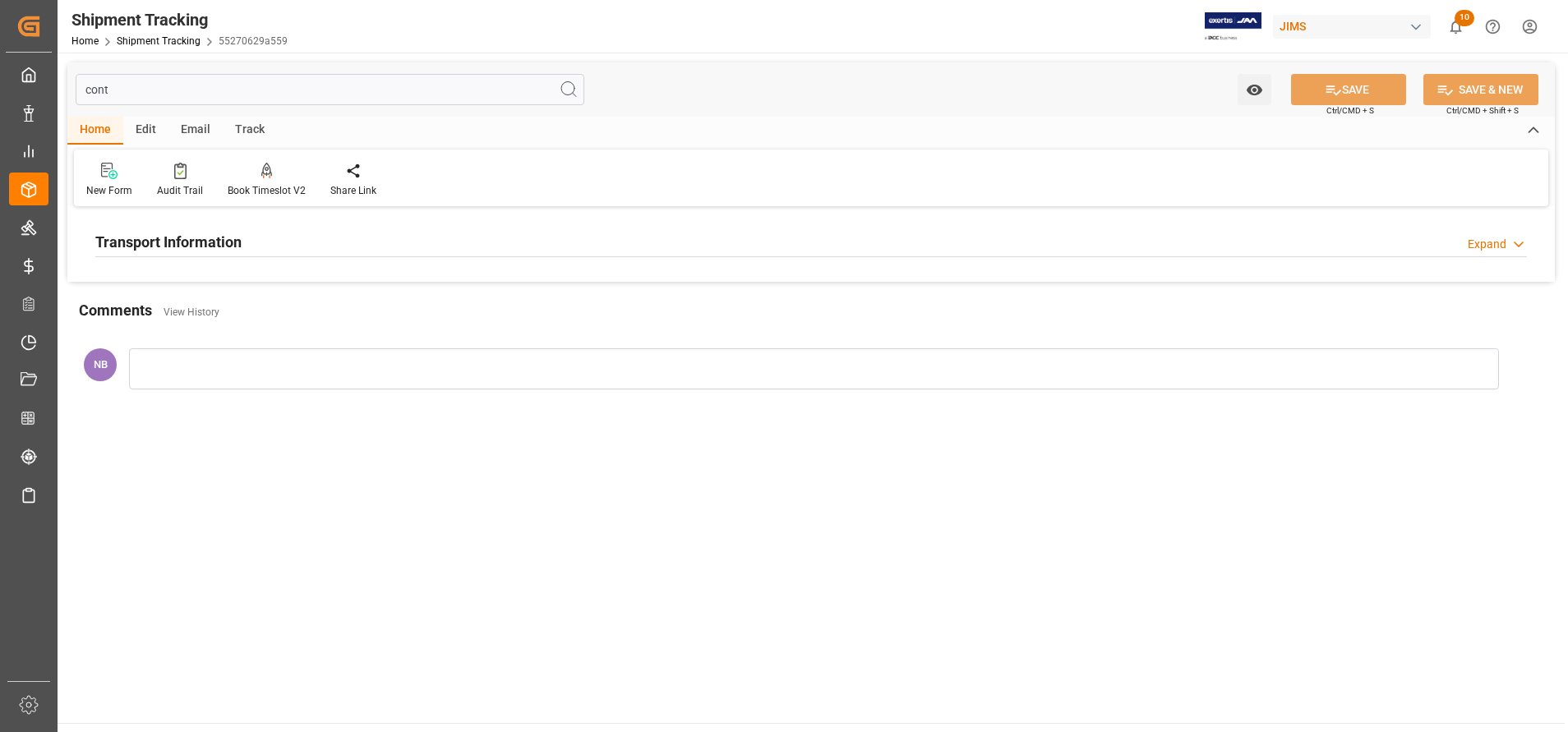
type input "cont"
click at [229, 237] on h2 "Transport Information" at bounding box center [168, 241] width 147 height 22
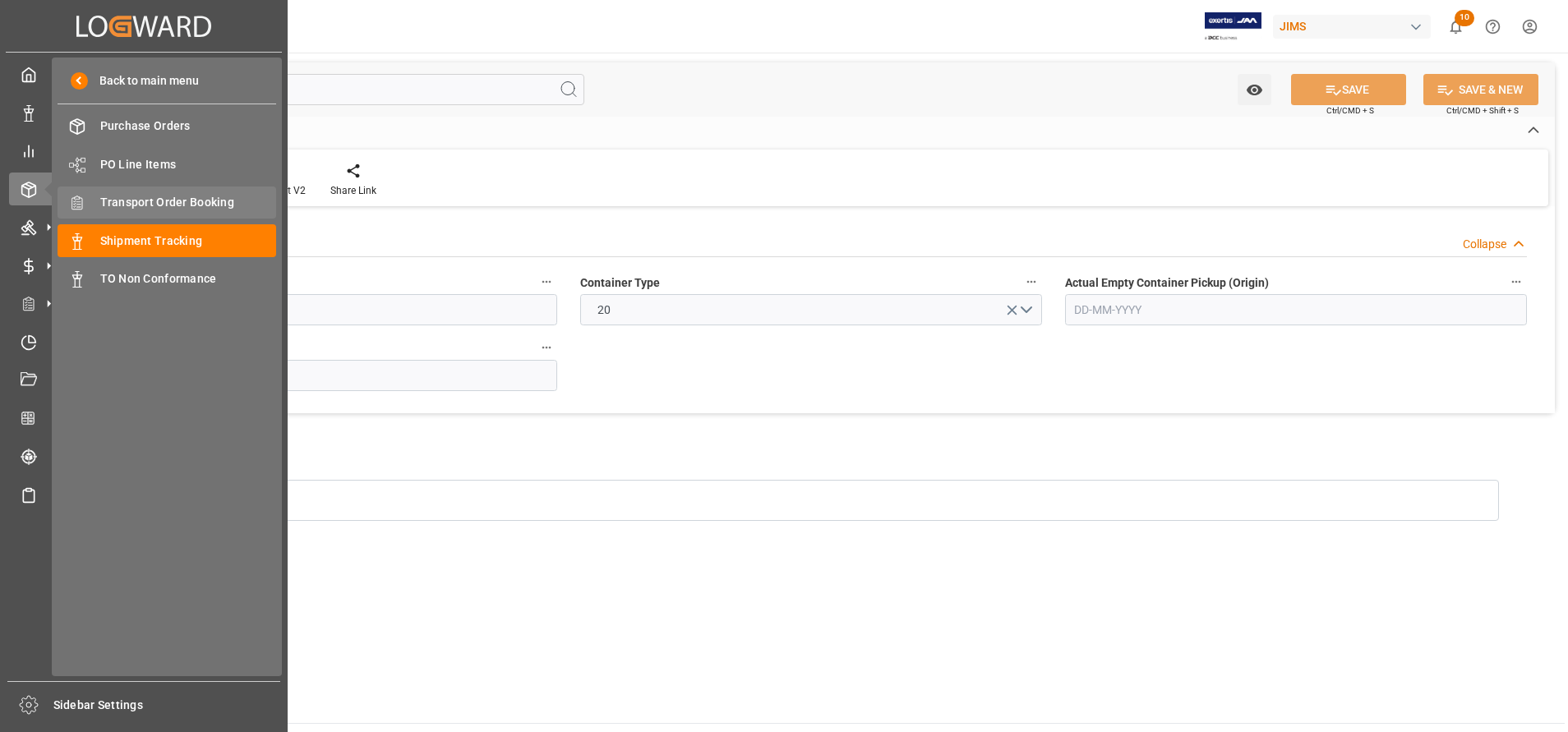
click at [170, 201] on span "Transport Order Booking" at bounding box center [188, 202] width 176 height 17
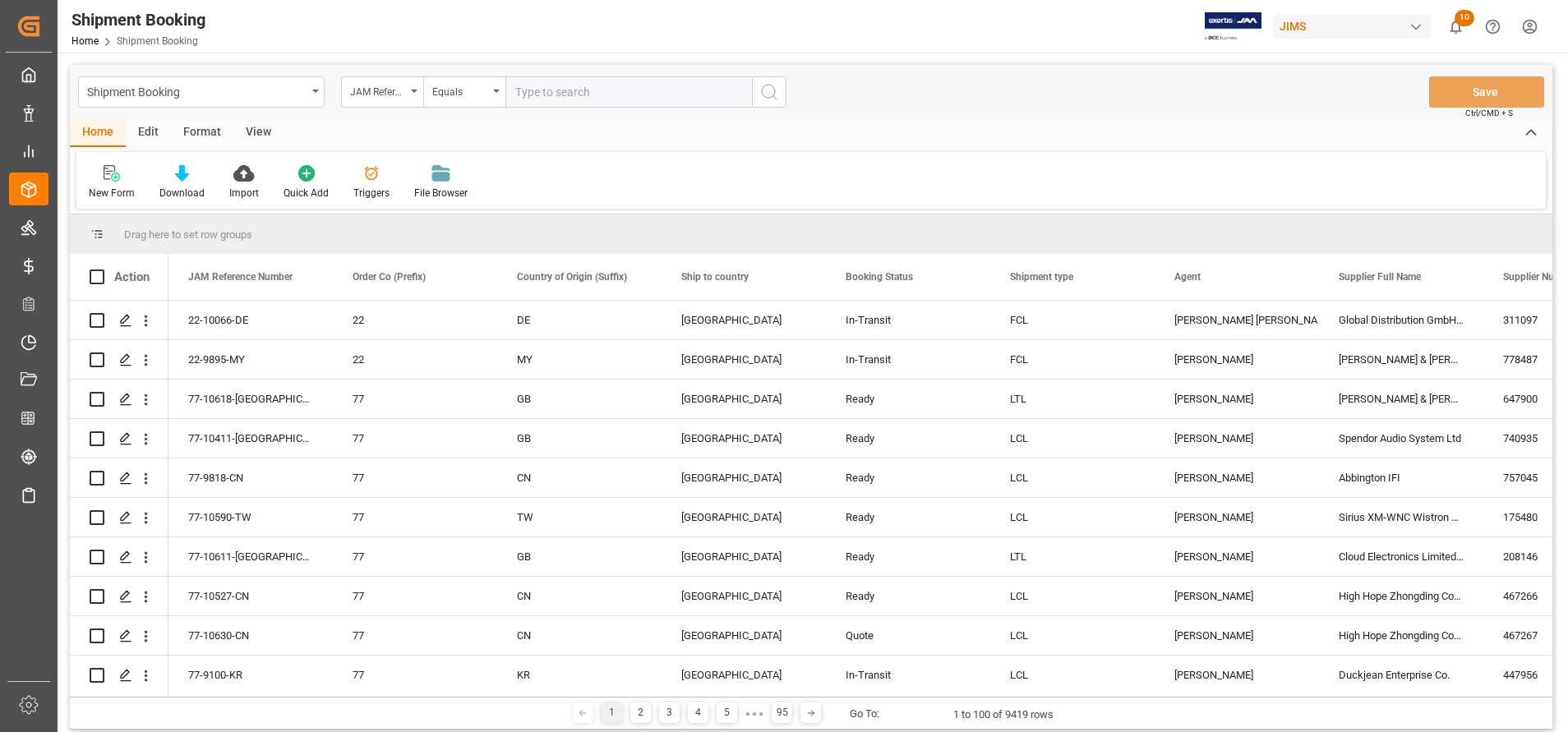
click at [667, 85] on input "text" at bounding box center [628, 92] width 247 height 31
paste input "22-10066-DE"
type input "22-10066-DE"
click at [752, 86] on button "search button" at bounding box center [769, 92] width 35 height 31
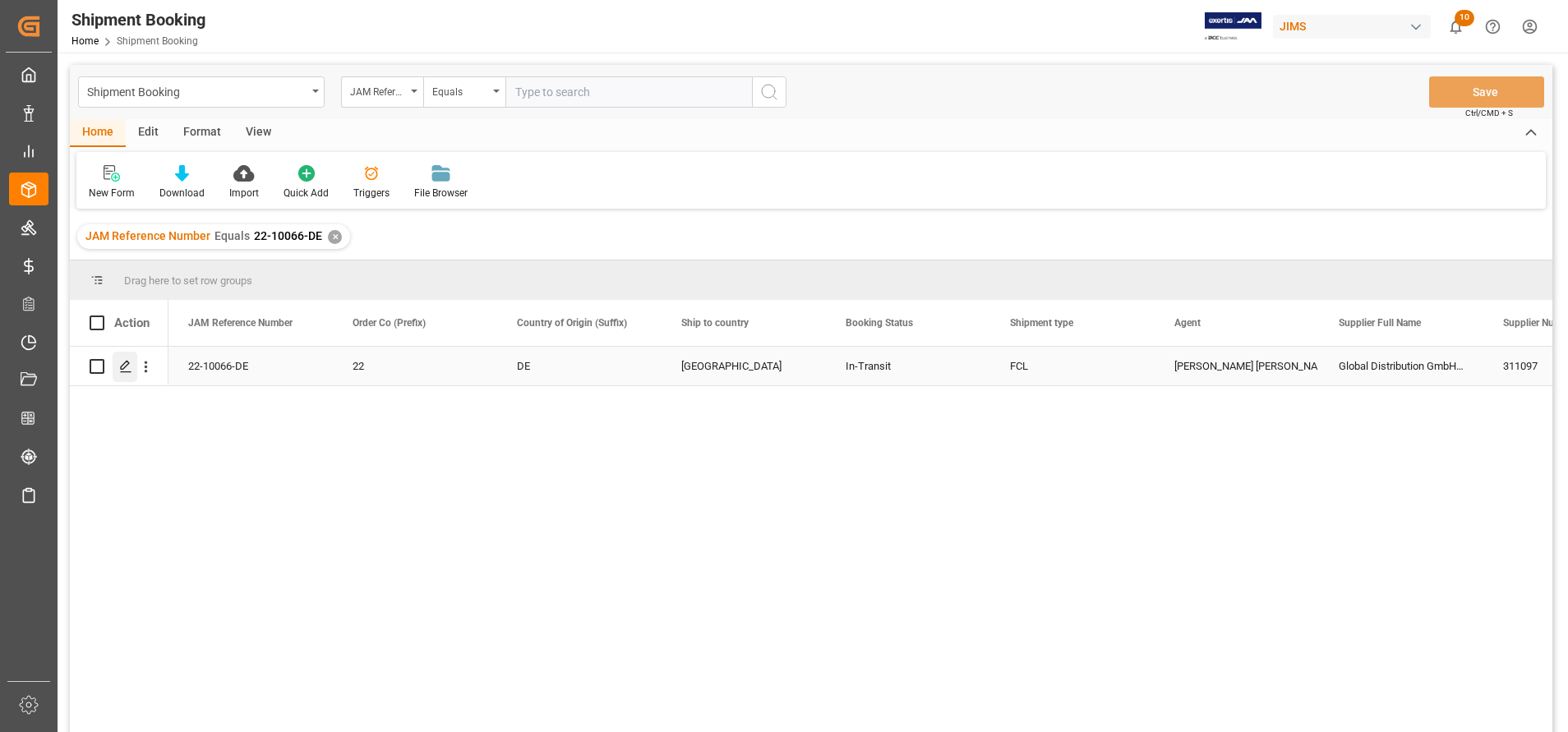
click at [125, 369] on icon "Press SPACE to select this row." at bounding box center [126, 367] width 14 height 14
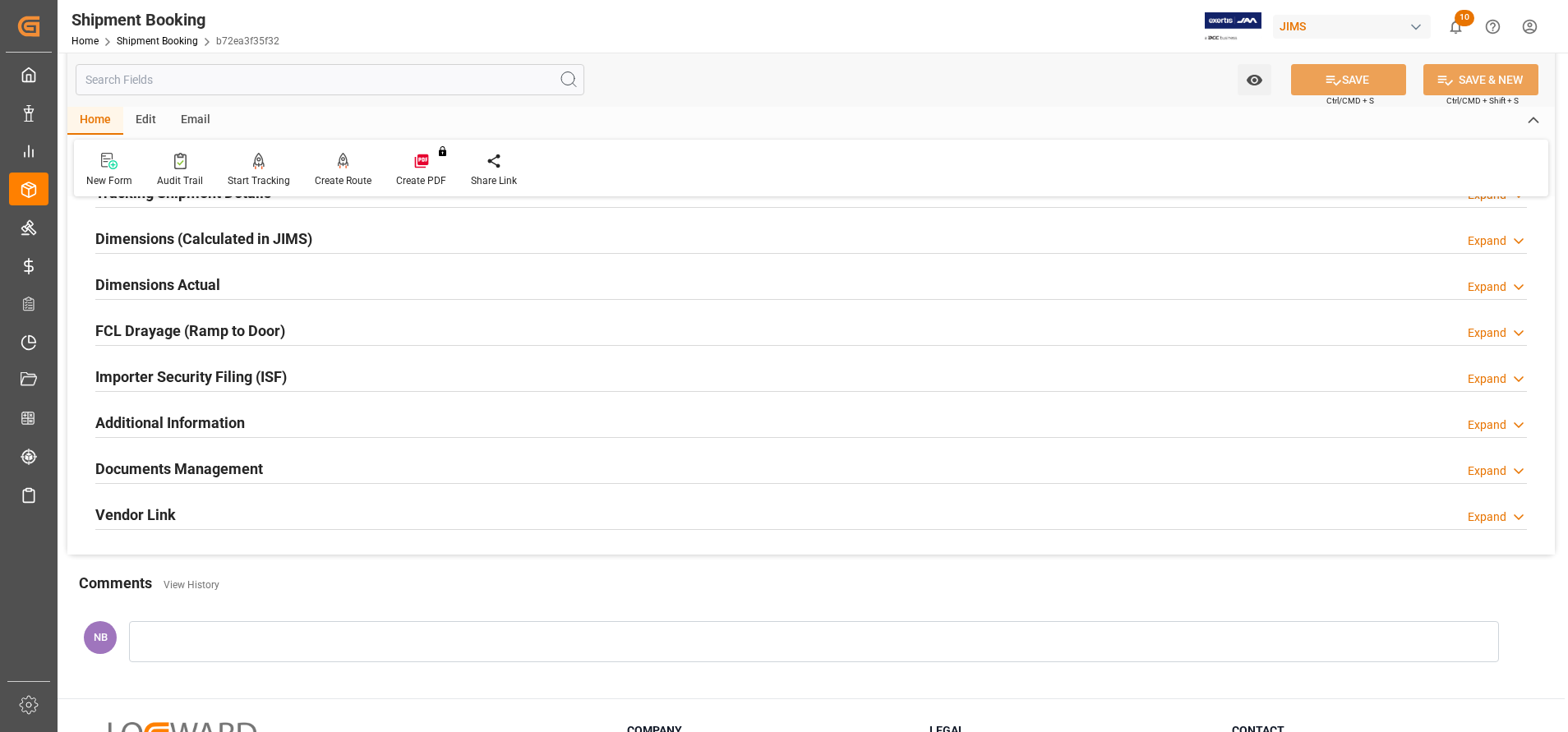
scroll to position [369, 0]
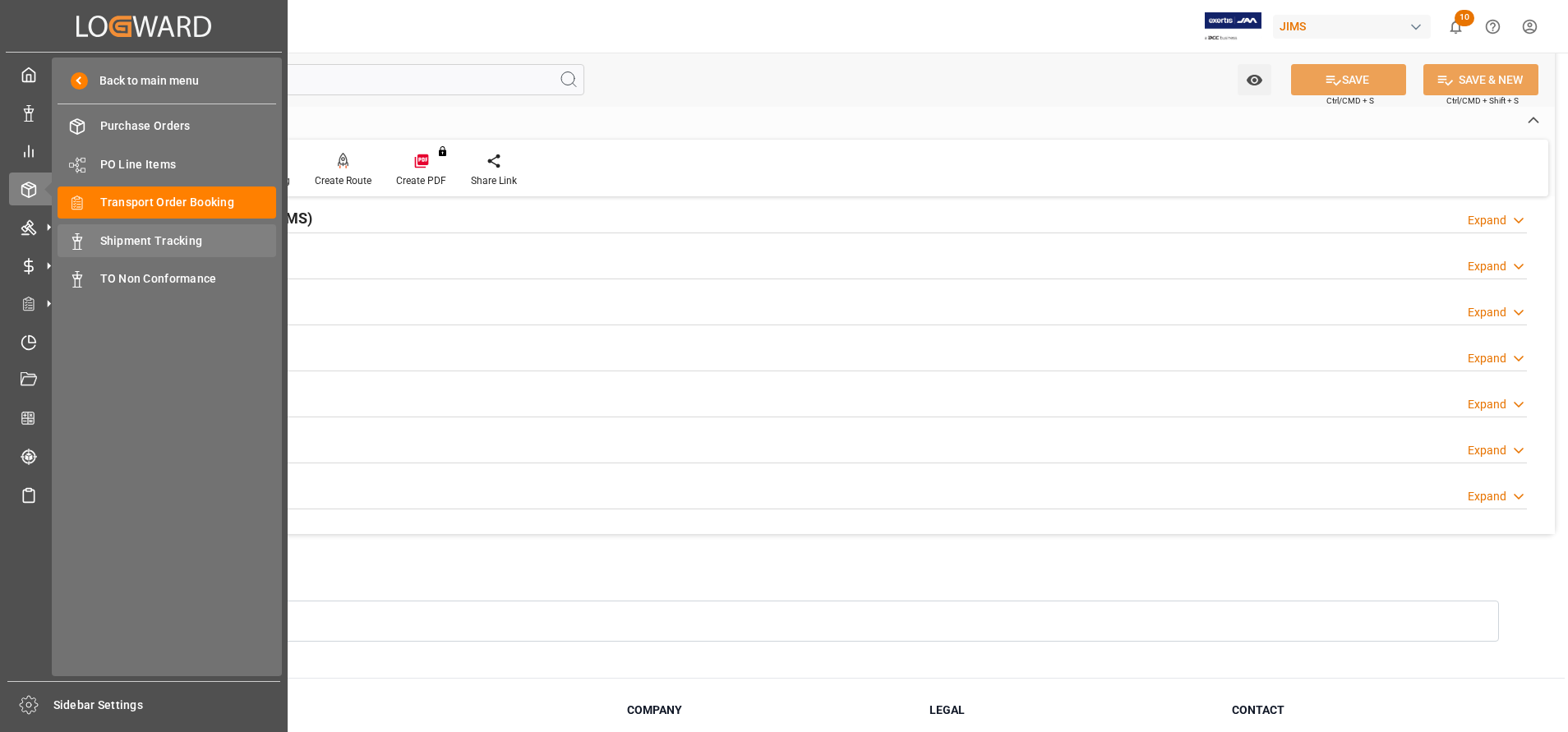
click at [136, 244] on span "Shipment Tracking" at bounding box center [188, 241] width 176 height 17
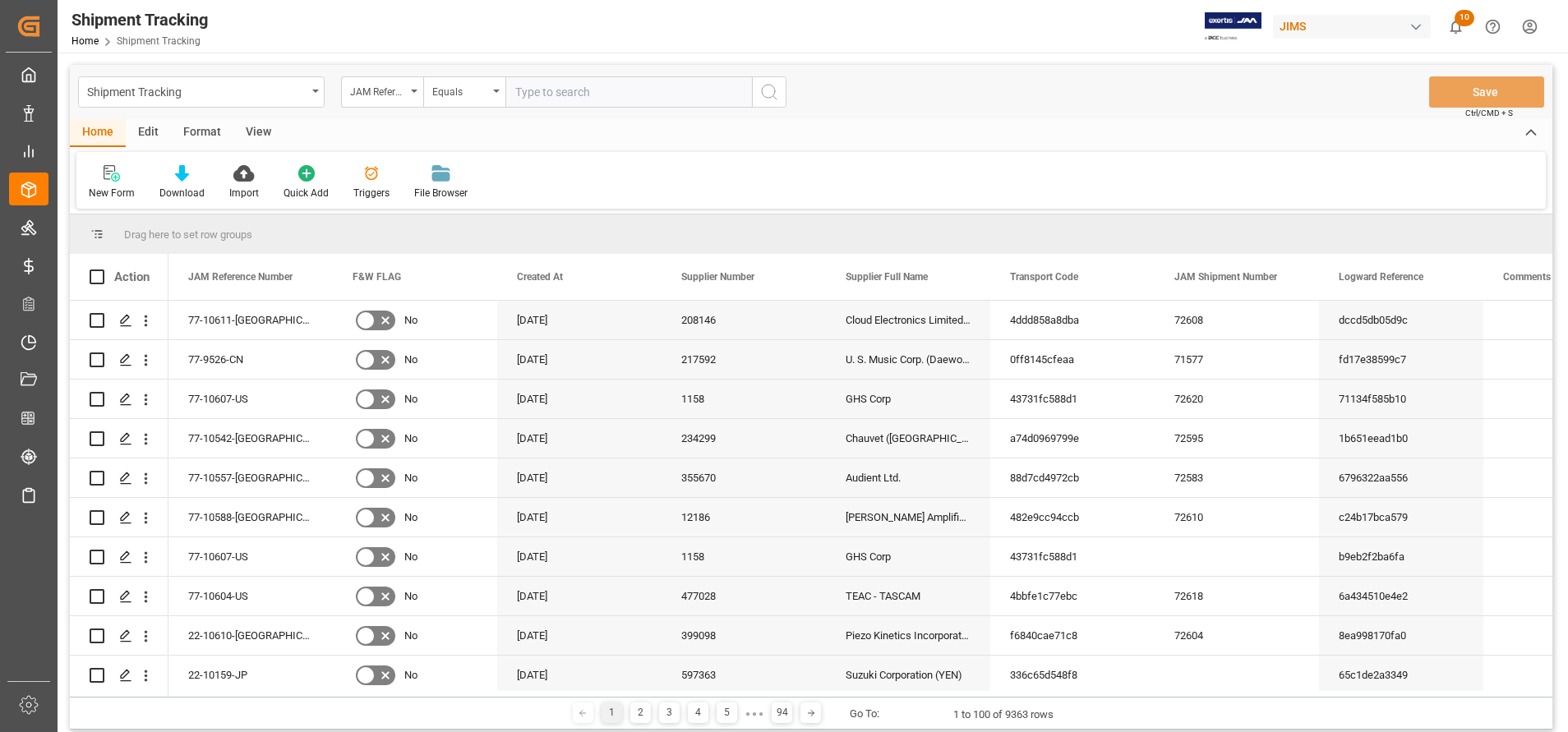
click at [694, 96] on input "text" at bounding box center [628, 92] width 247 height 31
type input "77-10496-CN"
click at [770, 94] on icon "search button" at bounding box center [769, 92] width 19 height 19
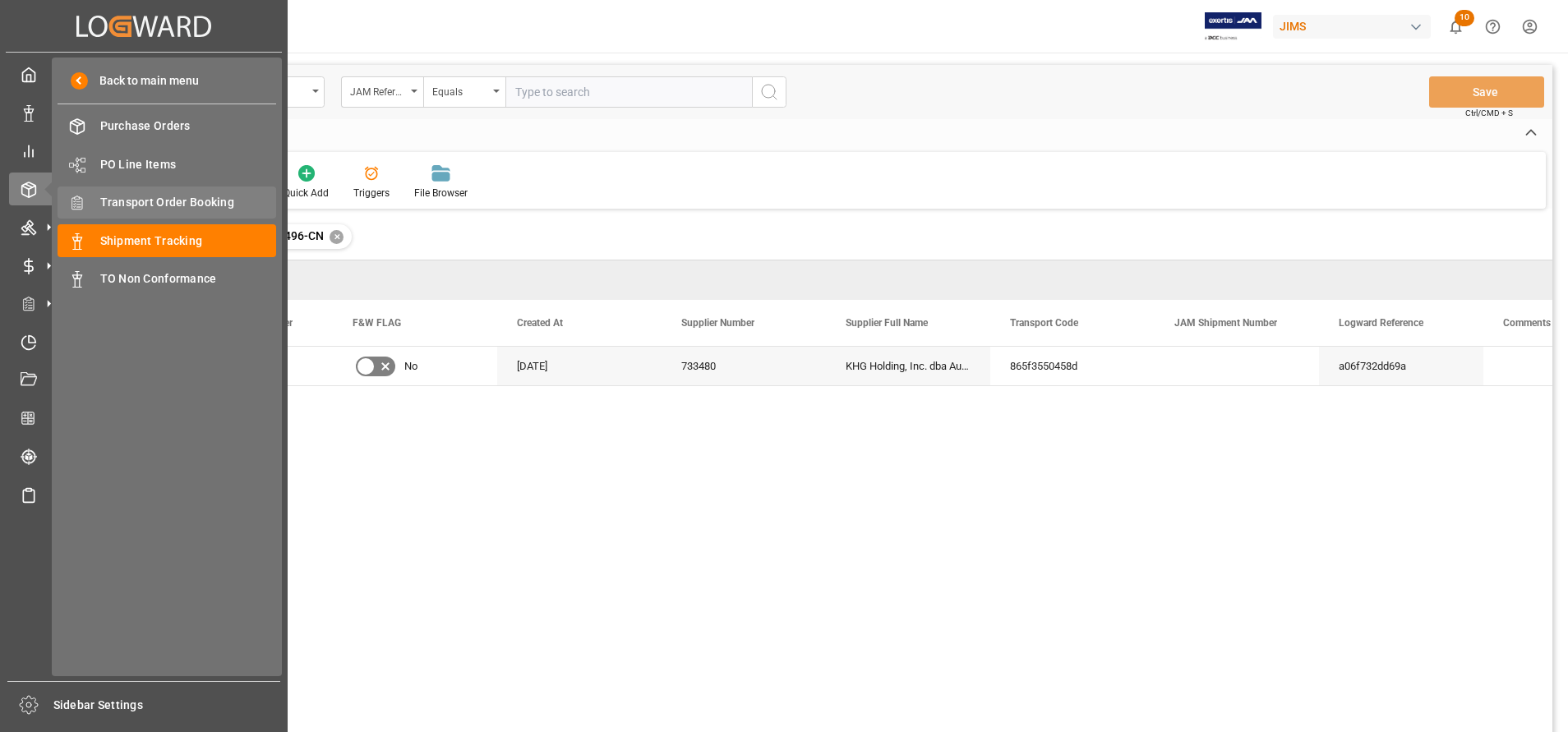
click at [173, 210] on span "Transport Order Booking" at bounding box center [188, 202] width 176 height 17
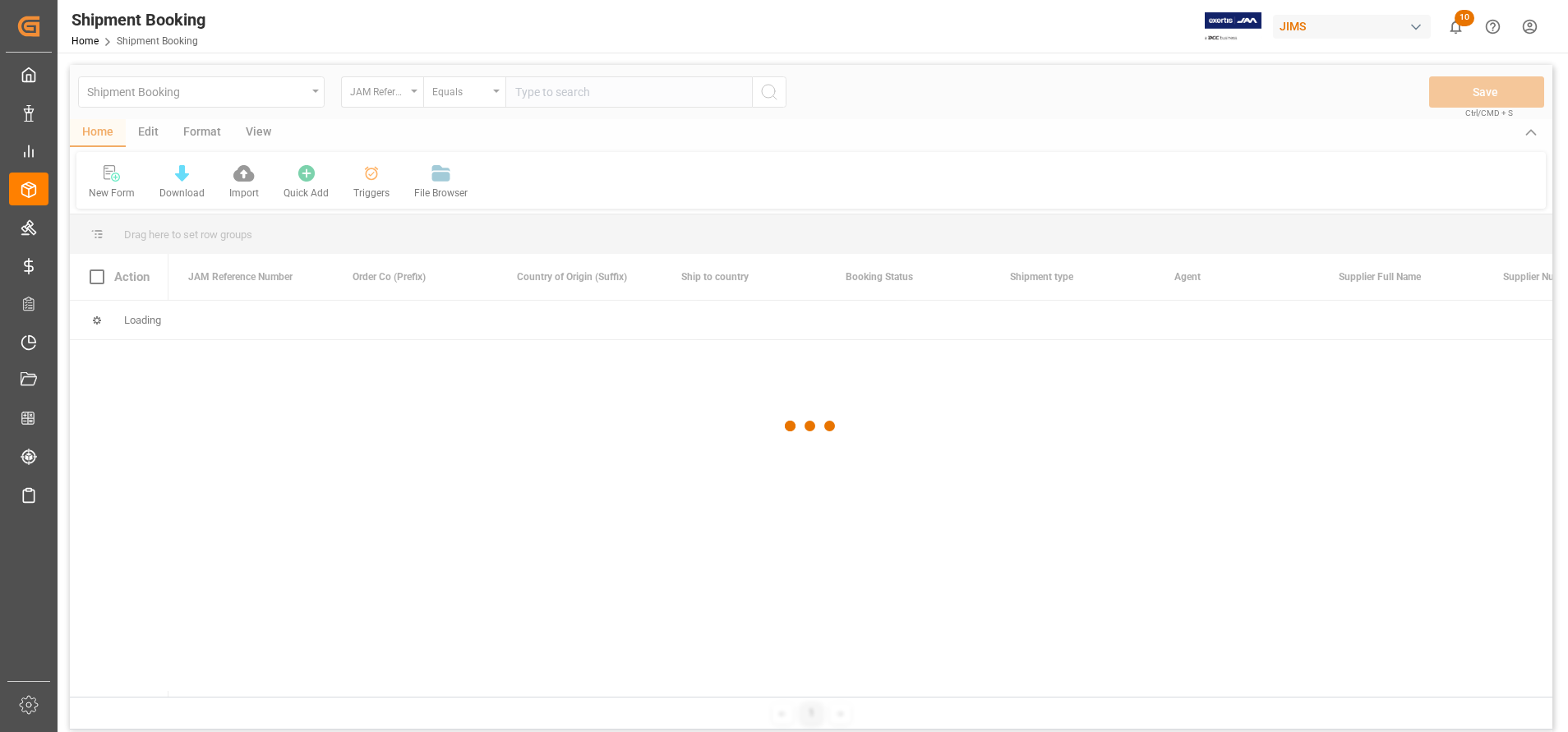
click at [720, 95] on div at bounding box center [810, 426] width 1482 height 722
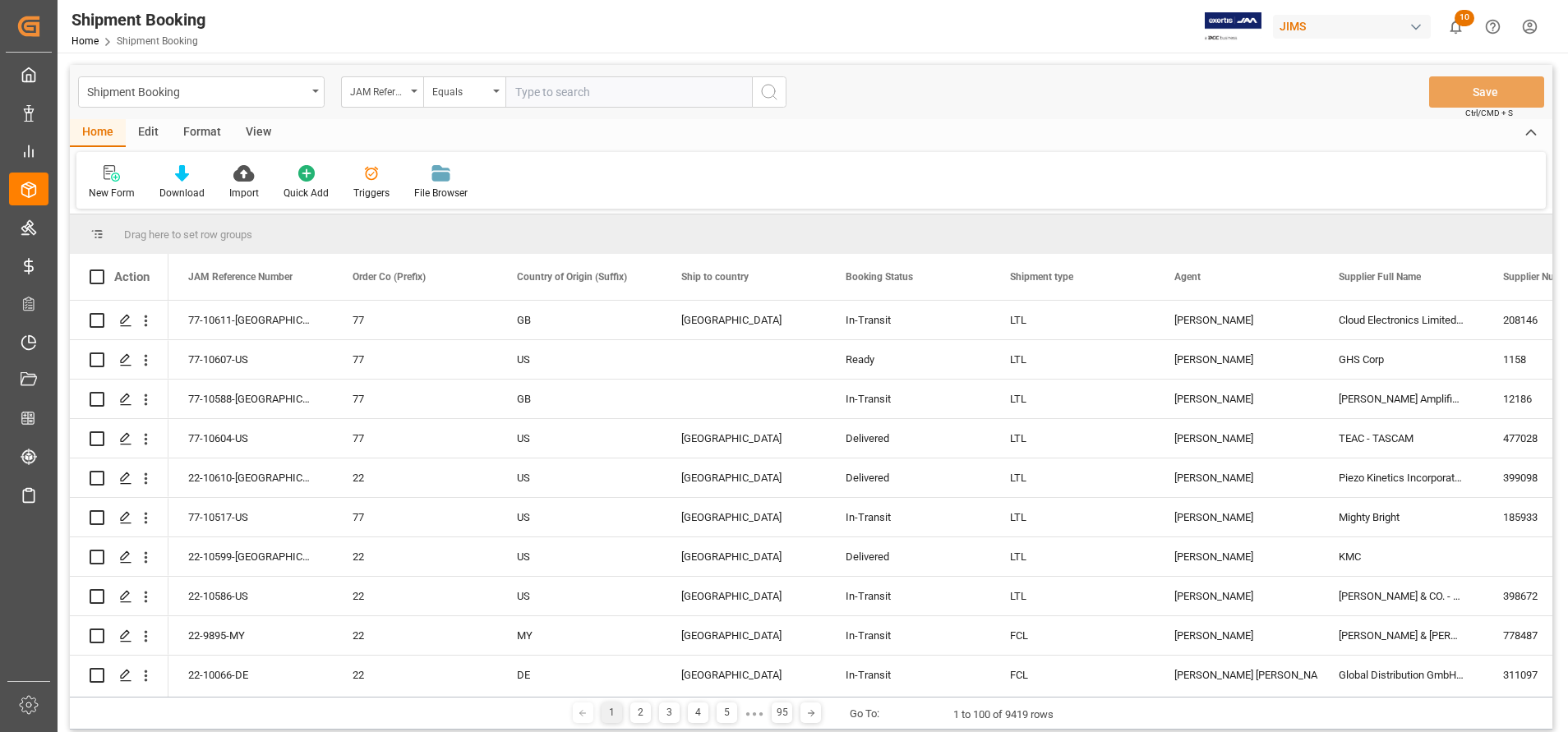
click at [720, 95] on input "text" at bounding box center [628, 92] width 247 height 31
paste input "77-10496-CN"
type input "77-10496-CN"
click at [760, 96] on icon "search button" at bounding box center [769, 92] width 19 height 19
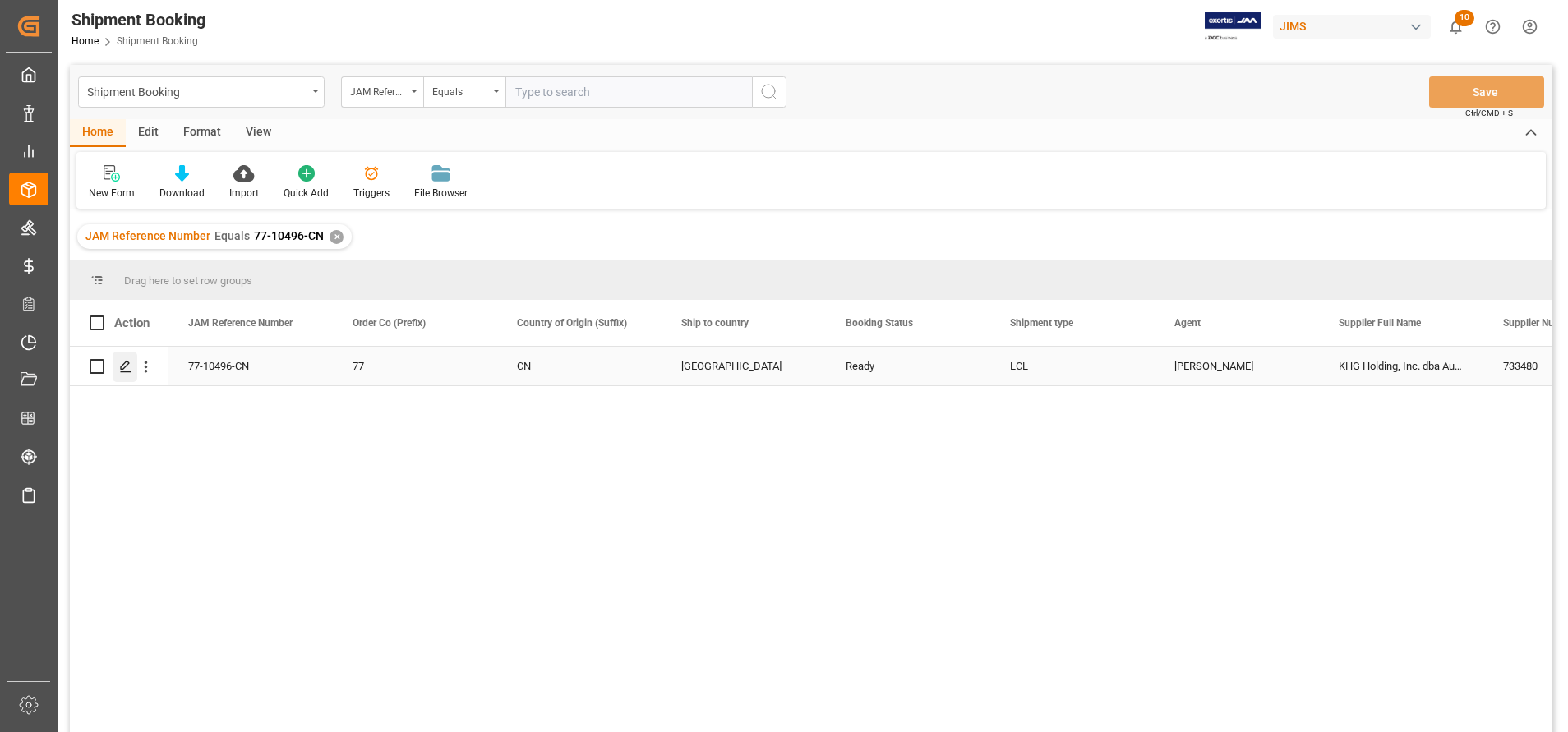
click at [127, 360] on icon "Press SPACE to select this row." at bounding box center [126, 367] width 14 height 14
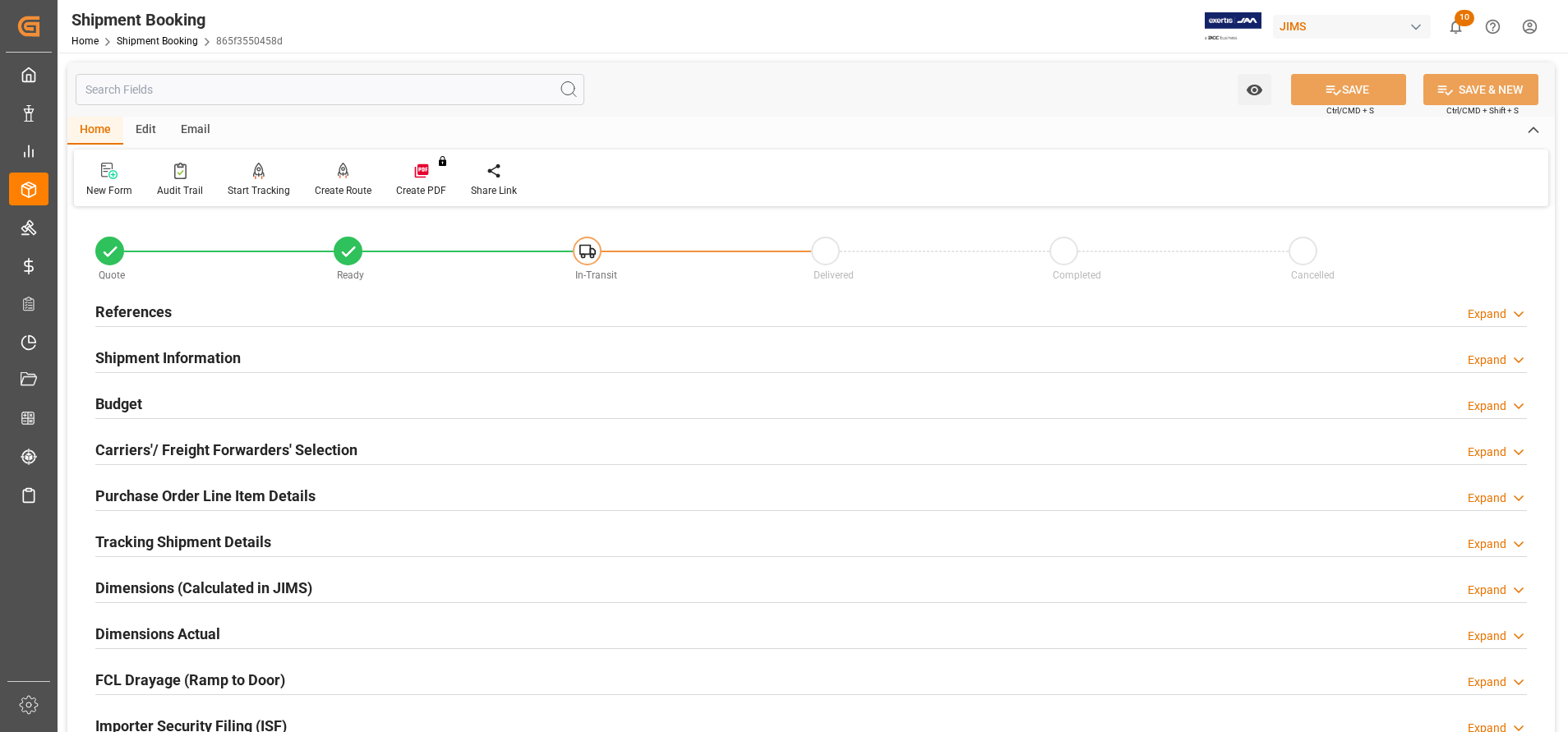
click at [106, 289] on div "References Expand" at bounding box center [811, 312] width 1454 height 46
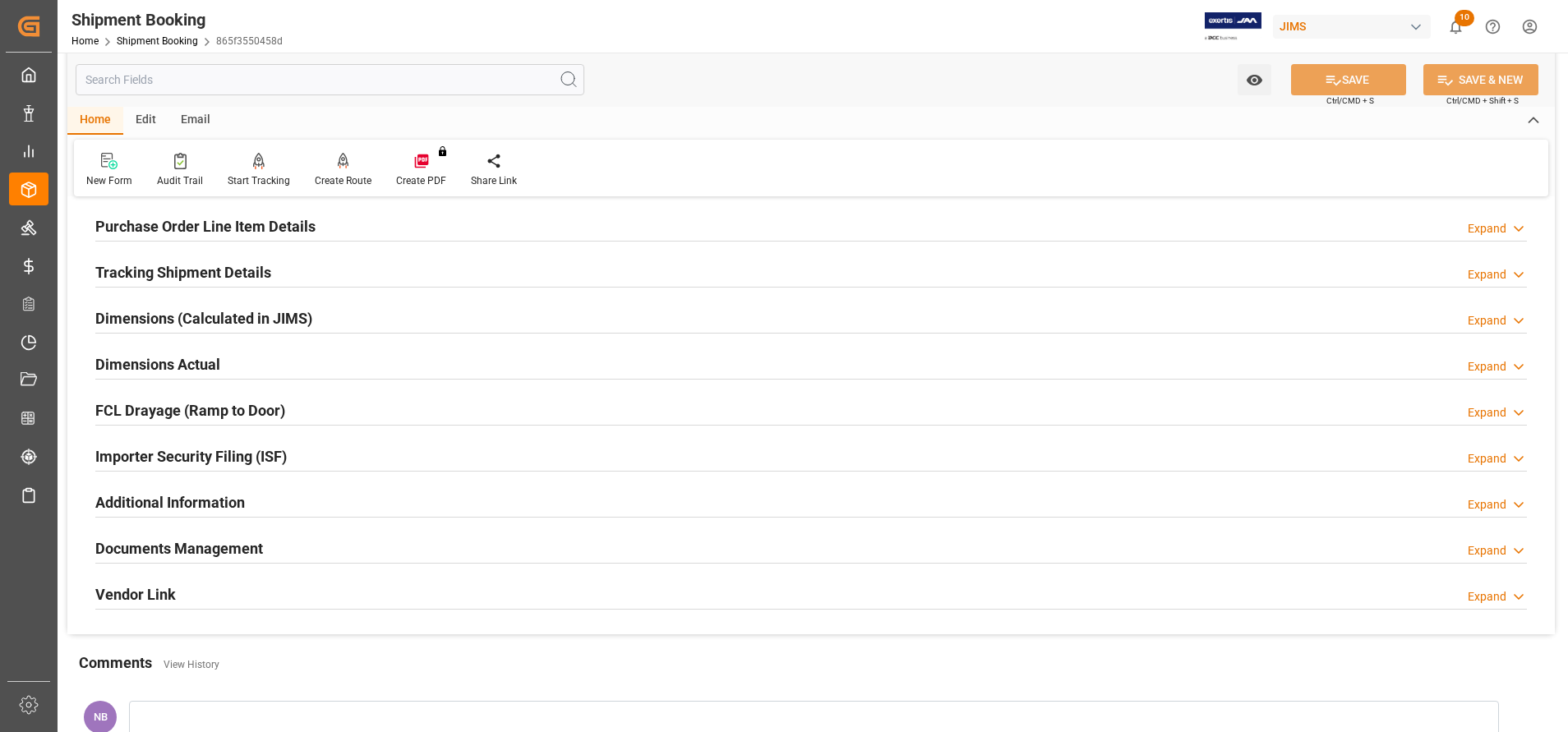
scroll to position [493, 0]
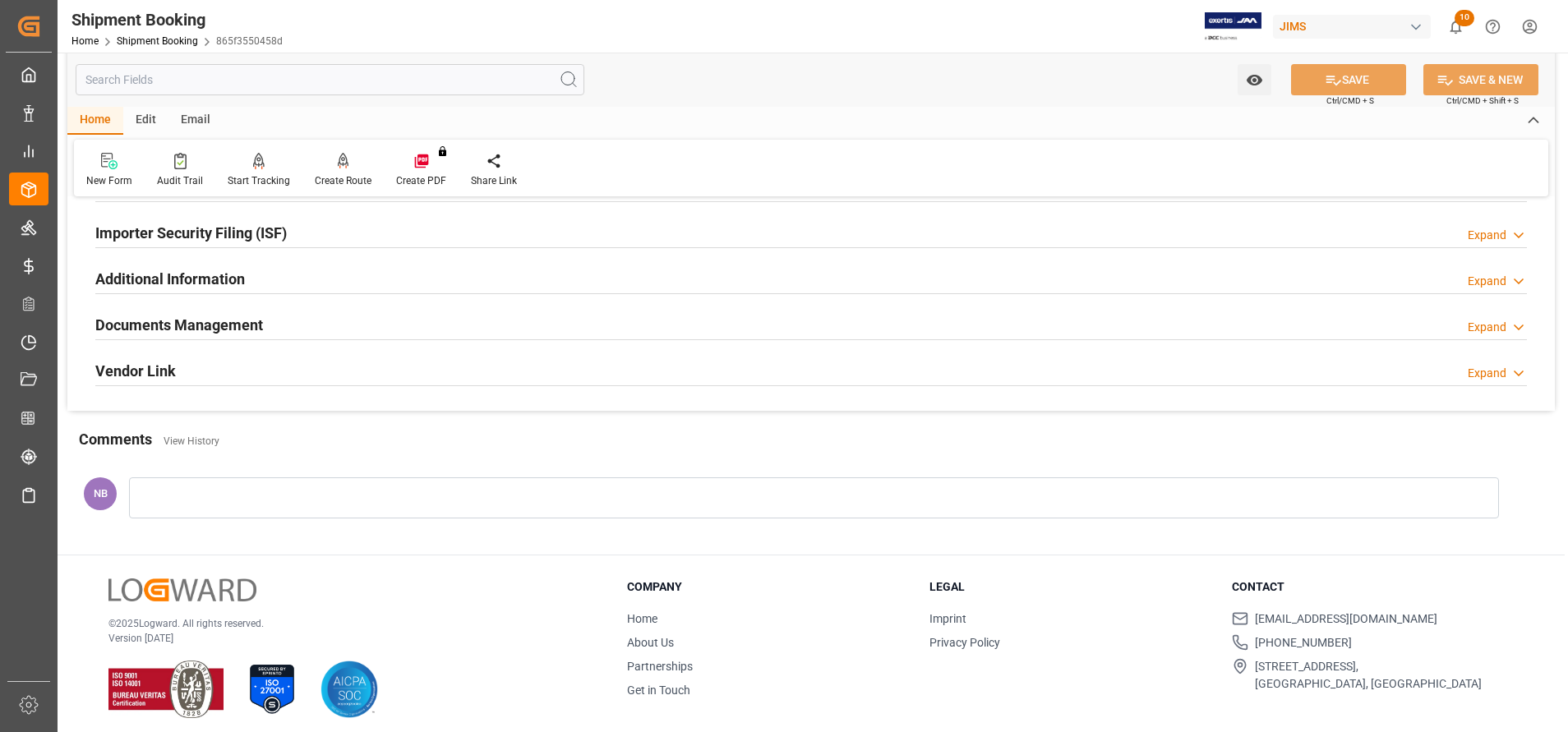
click at [214, 327] on h2 "Documents Management" at bounding box center [179, 324] width 168 height 22
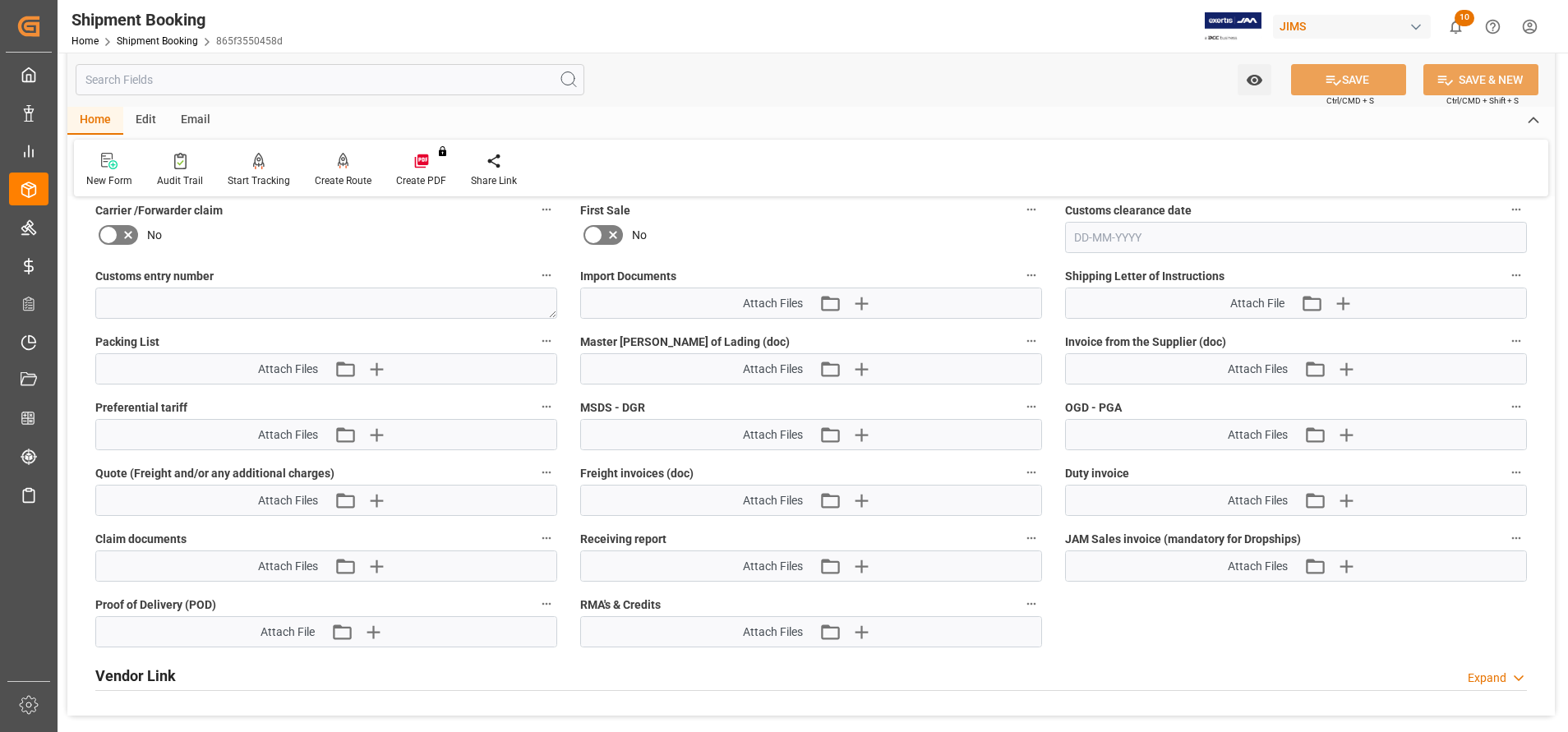
scroll to position [862, 0]
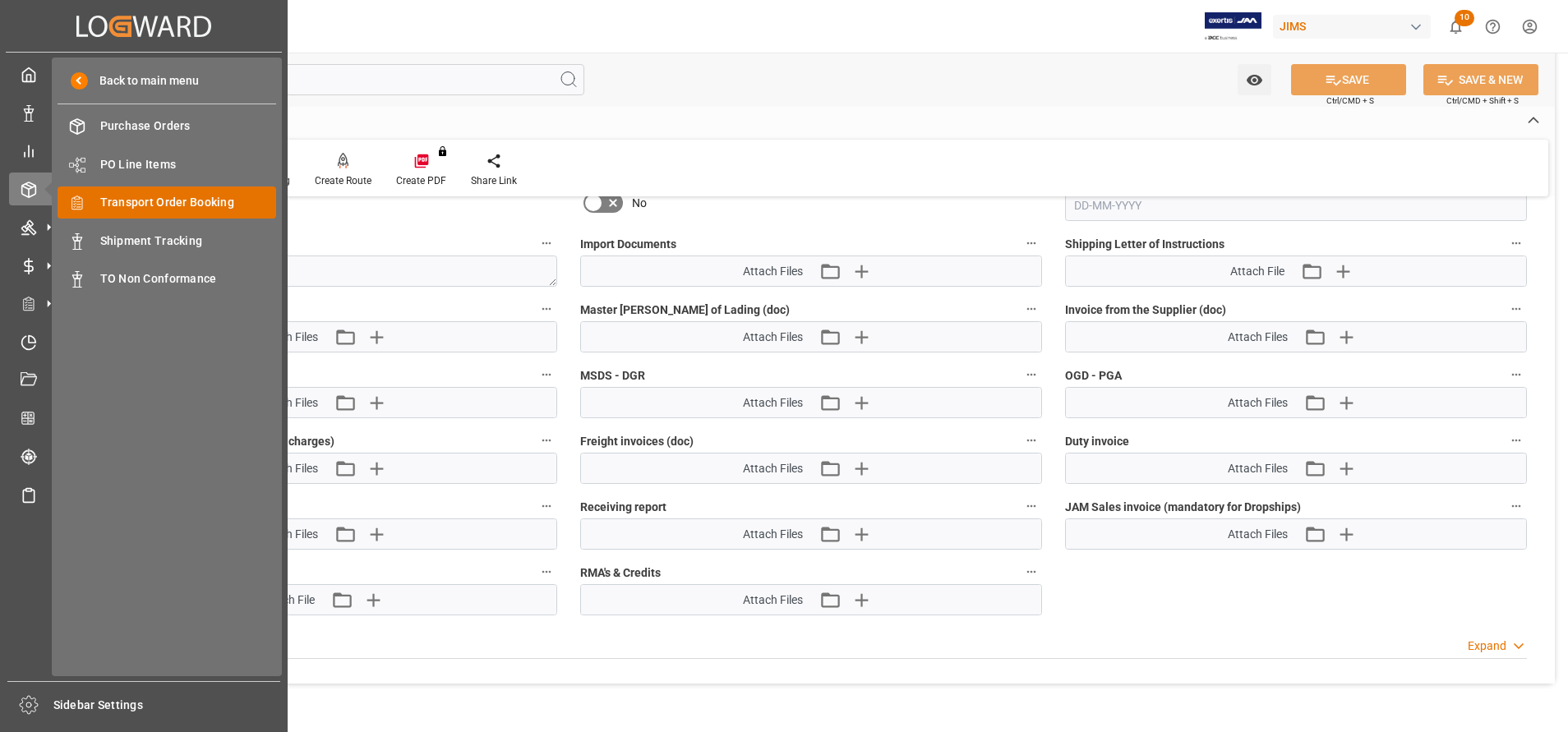
click at [144, 198] on span "Transport Order Booking" at bounding box center [188, 202] width 176 height 17
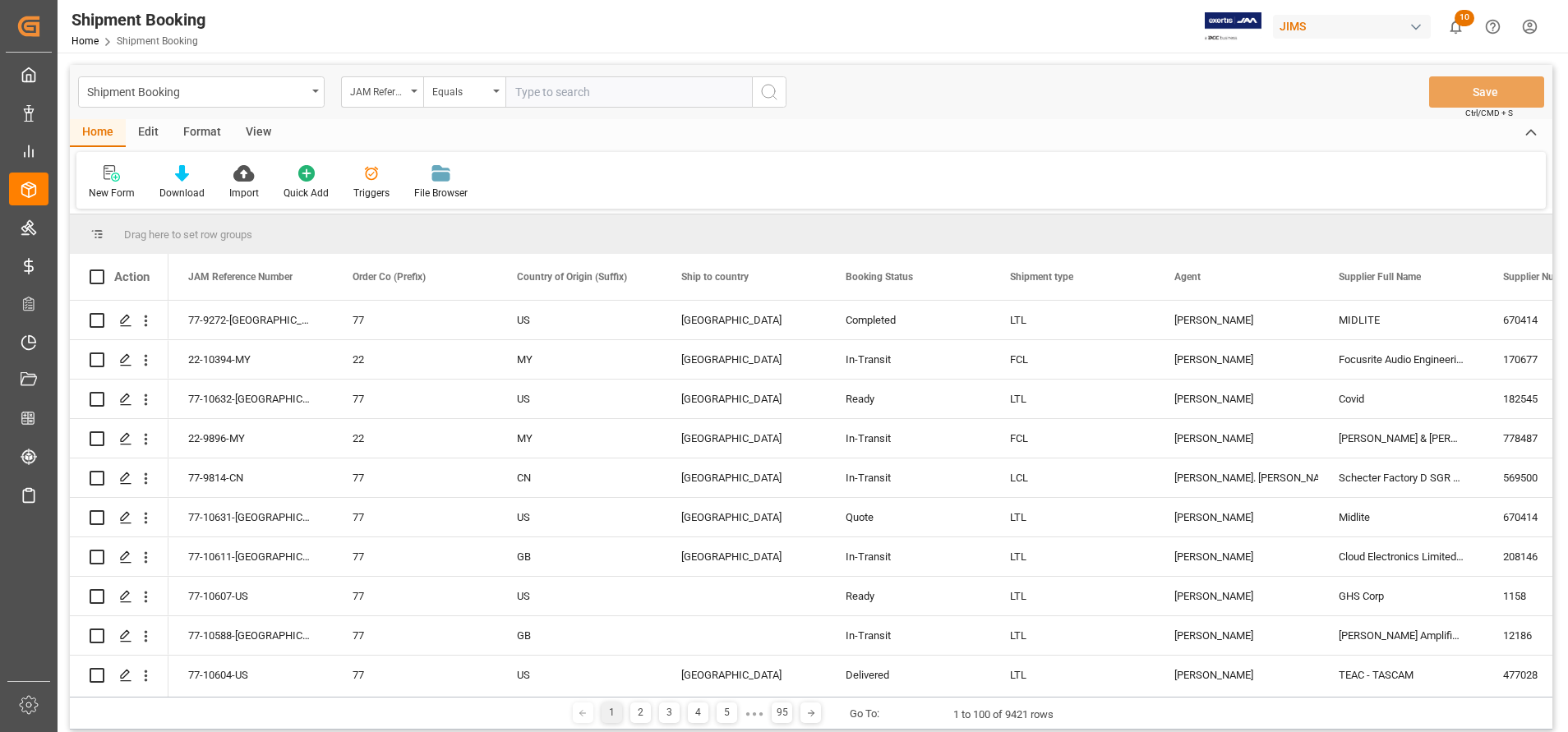
click at [565, 89] on input "text" at bounding box center [628, 92] width 247 height 31
type input "22-10574-CN"
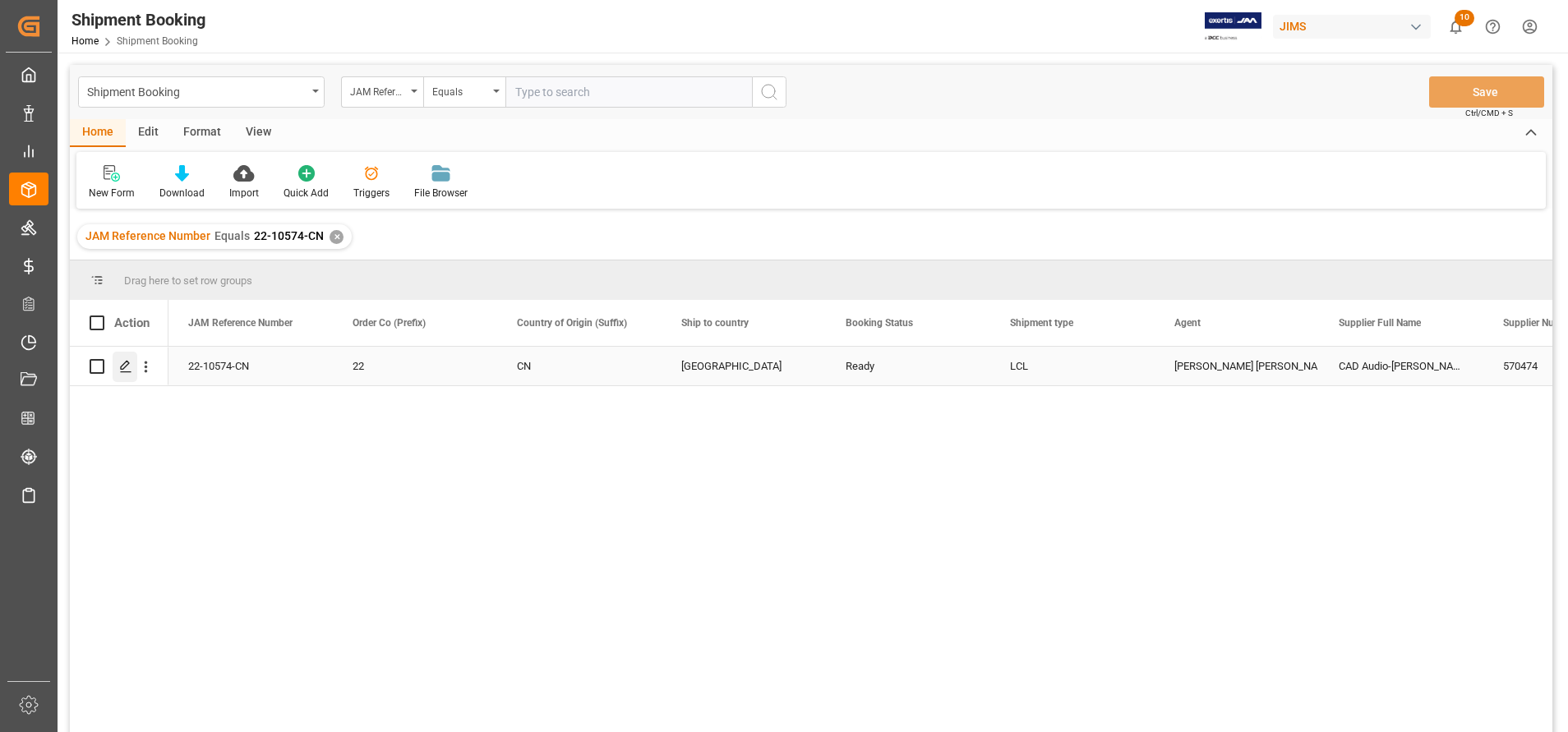
click at [128, 357] on div "Press SPACE to select this row." at bounding box center [125, 367] width 25 height 30
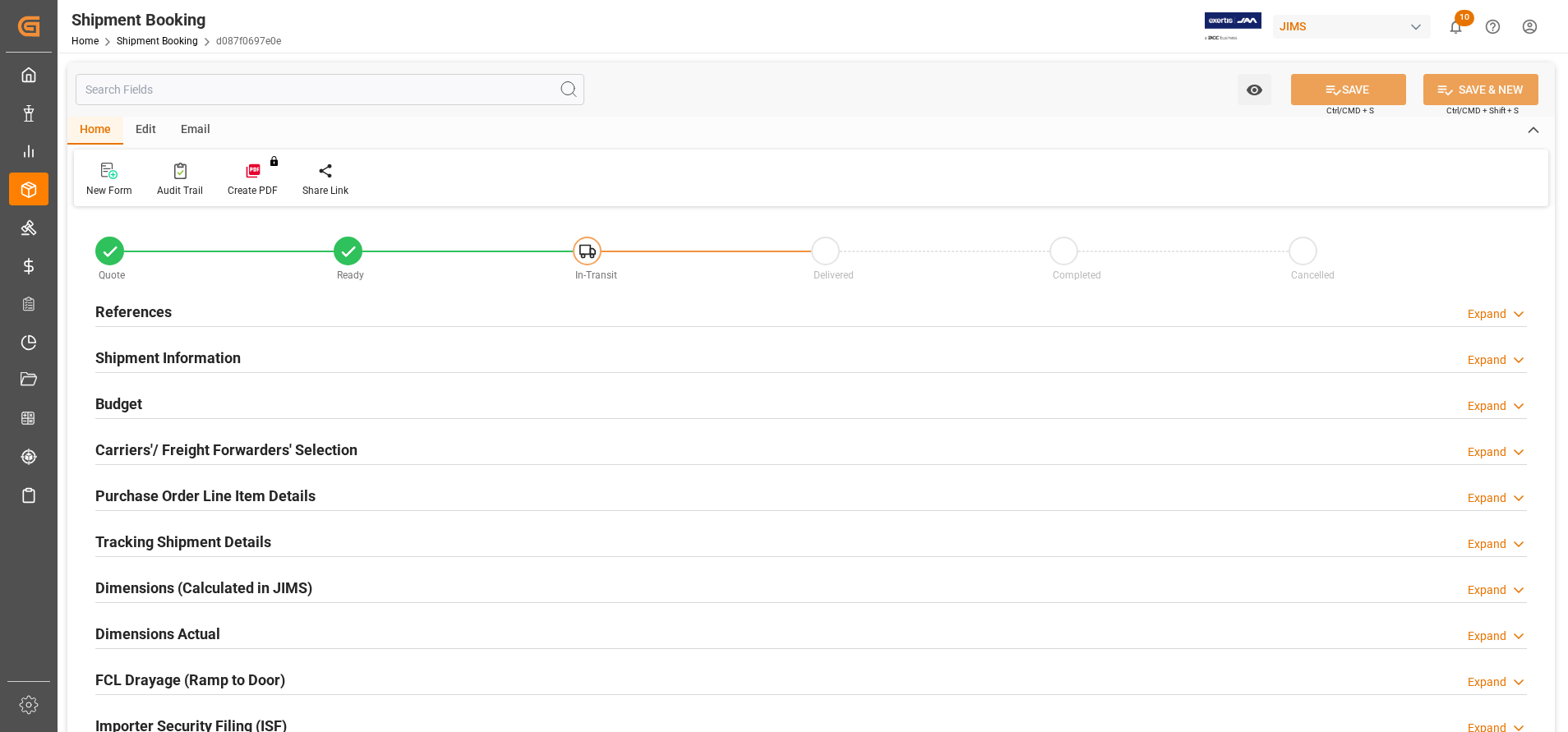
type input "42"
click at [213, 455] on h2 "Carriers'/ Freight Forwarders' Selection" at bounding box center [225, 450] width 262 height 22
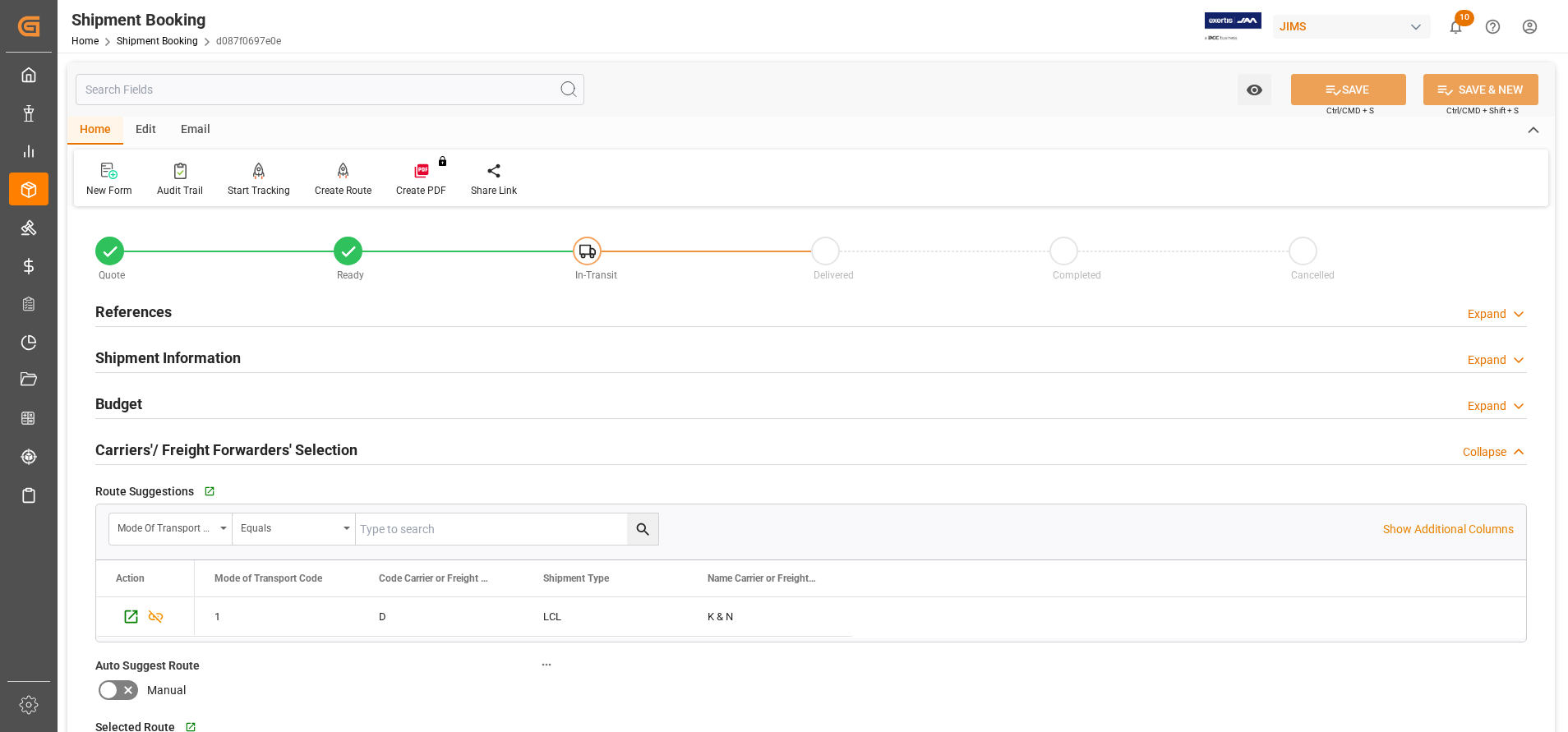
click at [205, 347] on h2 "Shipment Information" at bounding box center [168, 358] width 146 height 22
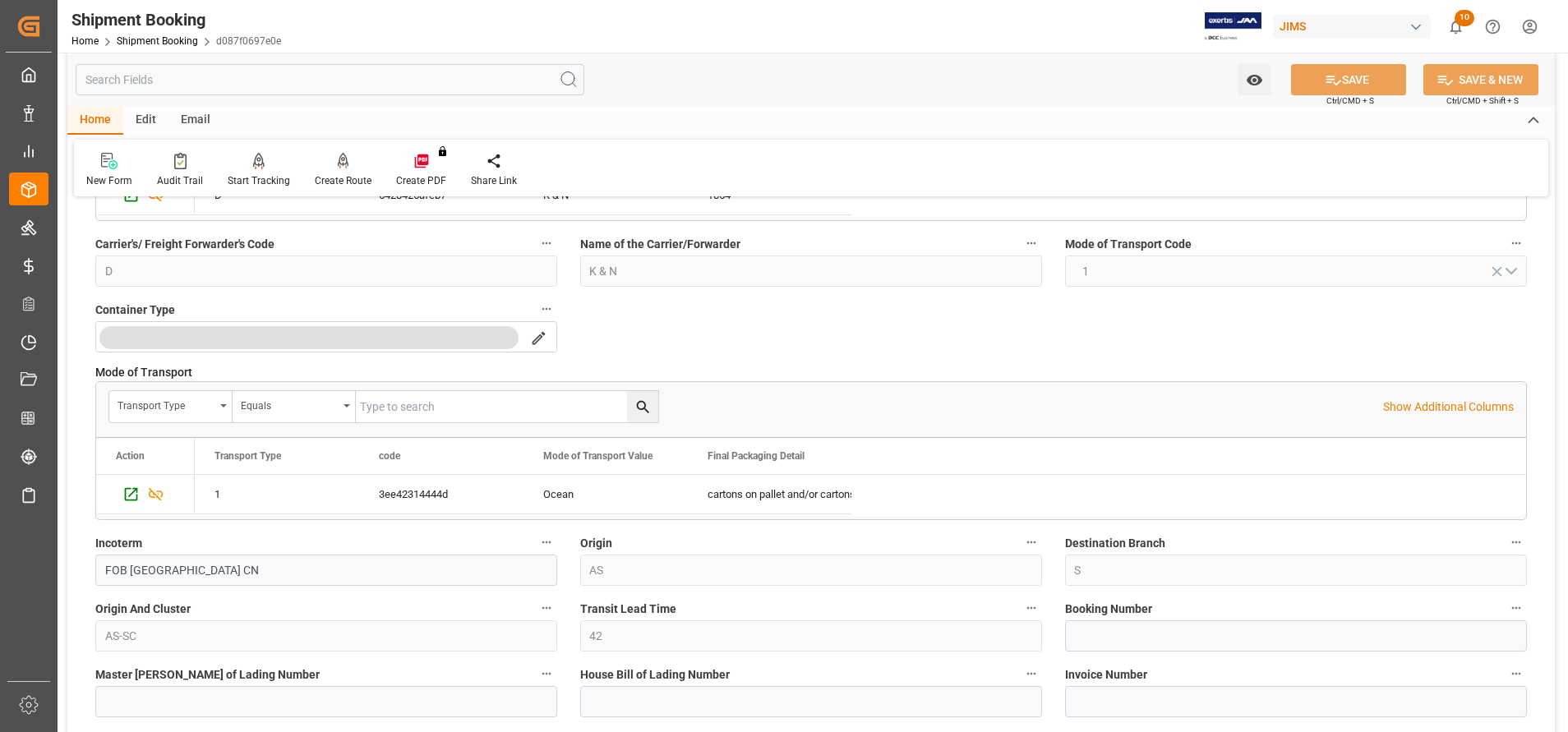
scroll to position [369, 0]
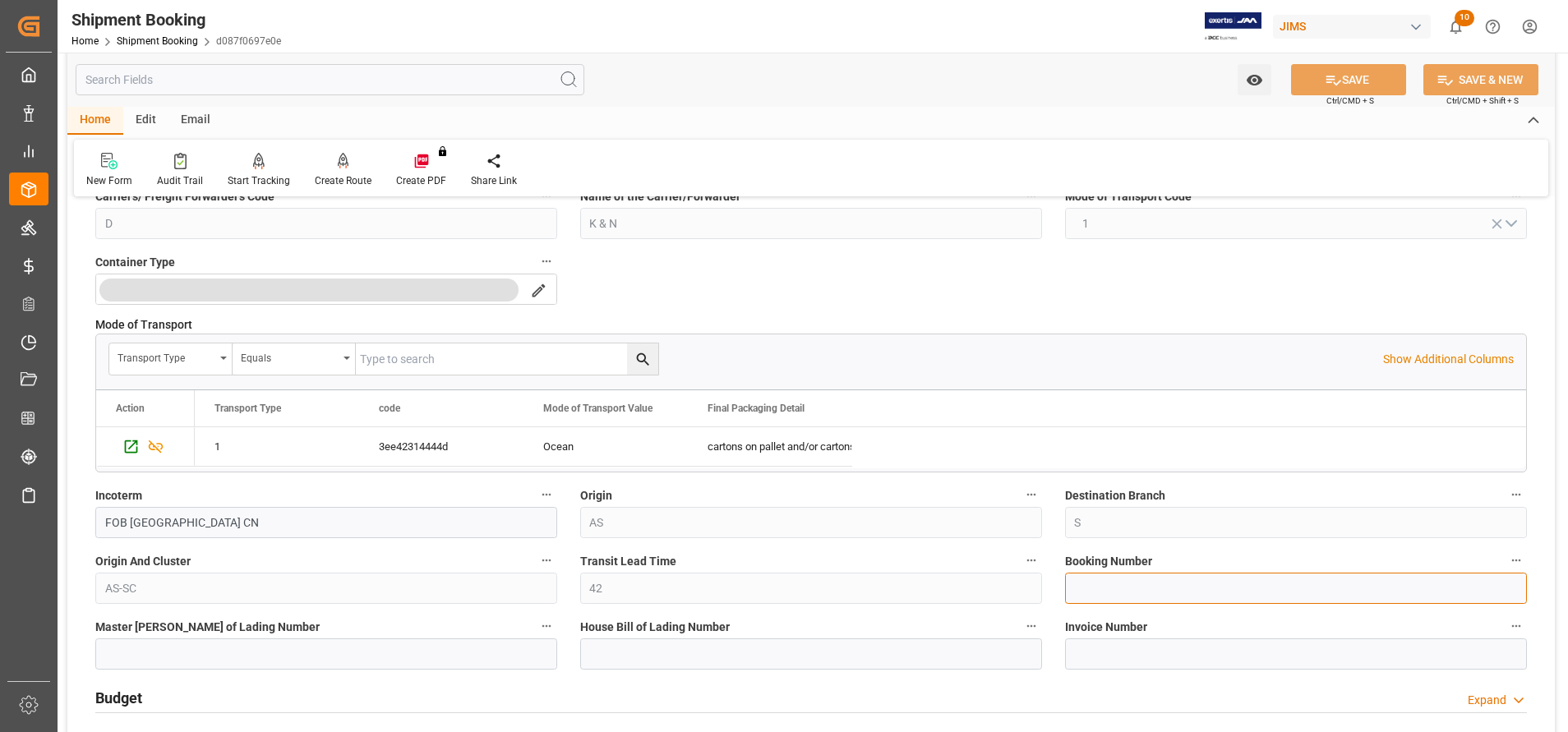
click at [1329, 582] on input at bounding box center [1296, 588] width 462 height 31
paste input "1068905804"
type input "1068905804"
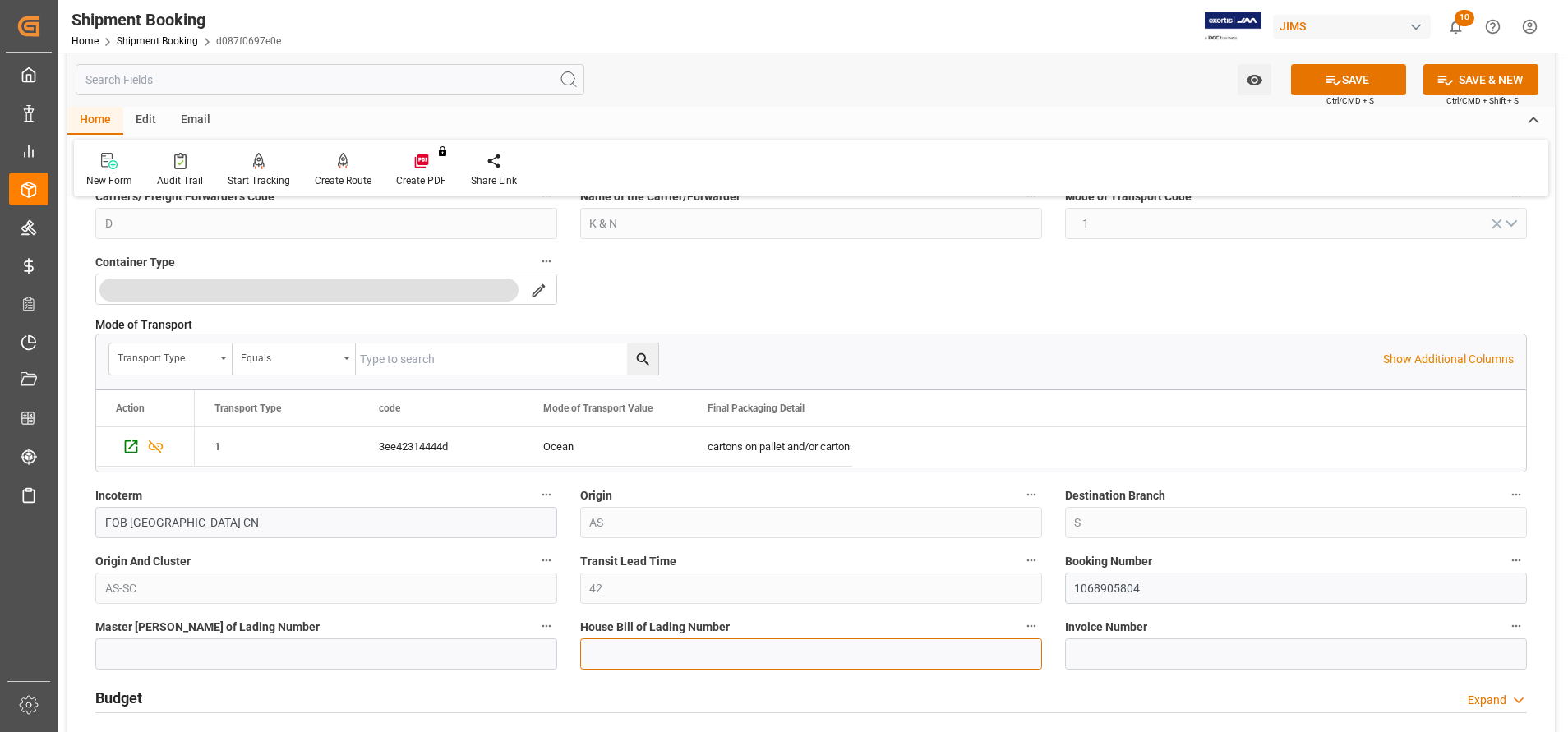
click at [631, 667] on input at bounding box center [811, 653] width 462 height 31
paste input "1068905804"
type input "BANQ1068905804"
click at [1310, 74] on button "SAVE" at bounding box center [1348, 80] width 115 height 31
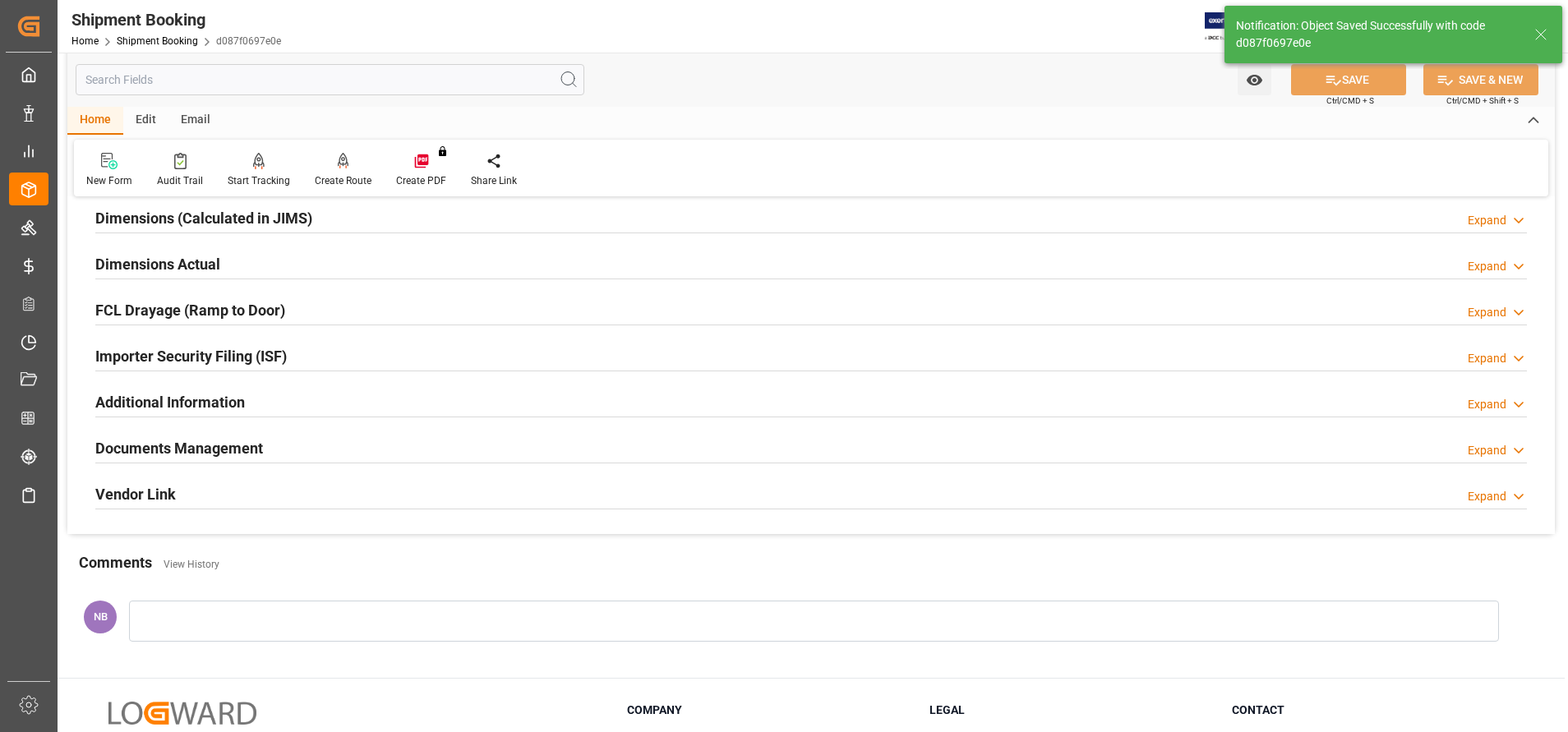
scroll to position [0, 0]
